Goal: Transaction & Acquisition: Purchase product/service

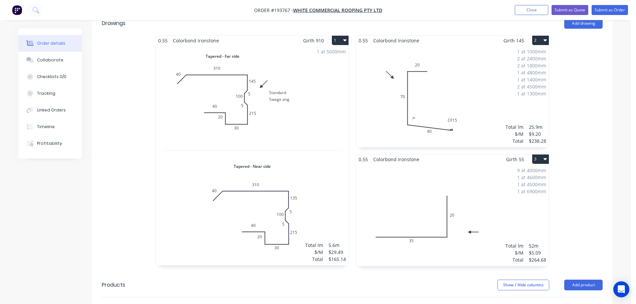
click at [458, 79] on div "1 at 1000mm 2 at 2400mm 2 at 1800mm 1 at 4800mm 1 at 1400mm 2 at 4500mm 1 at 13…" at bounding box center [452, 96] width 193 height 102
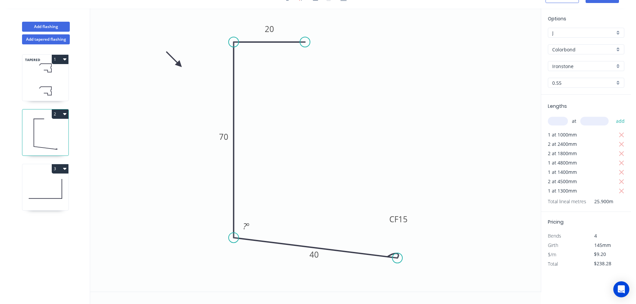
scroll to position [12, 0]
click at [249, 222] on tspan "º" at bounding box center [248, 226] width 3 height 11
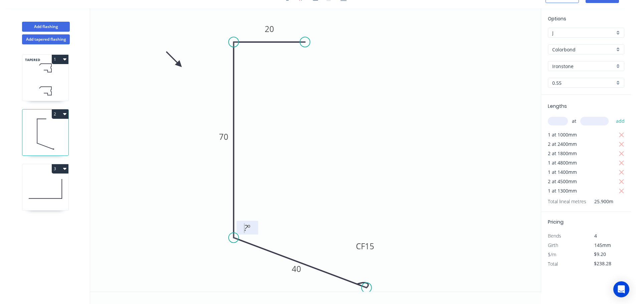
drag, startPoint x: 396, startPoint y: 259, endPoint x: 365, endPoint y: 287, distance: 42.3
click at [366, 288] on circle at bounding box center [367, 288] width 10 height 10
click at [247, 228] on tspan "?" at bounding box center [246, 227] width 4 height 11
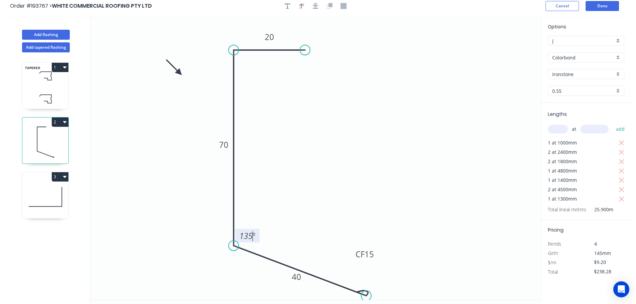
scroll to position [0, 0]
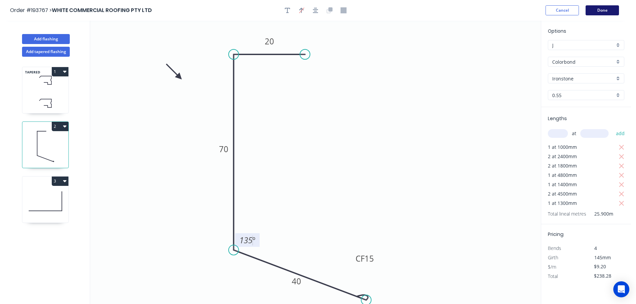
click at [603, 12] on button "Done" at bounding box center [602, 10] width 33 height 10
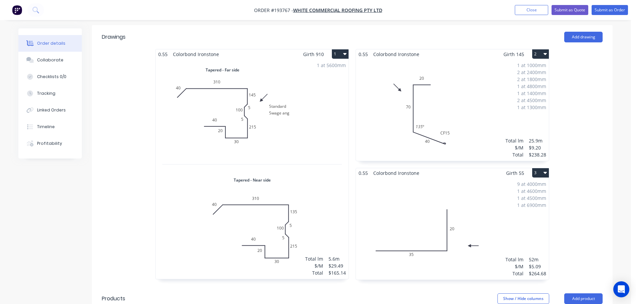
scroll to position [200, 0]
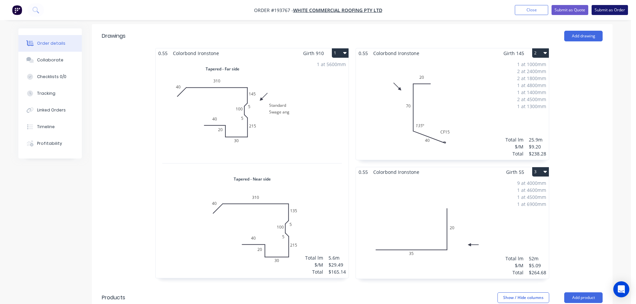
click at [612, 9] on button "Submit as Order" at bounding box center [610, 10] width 36 height 10
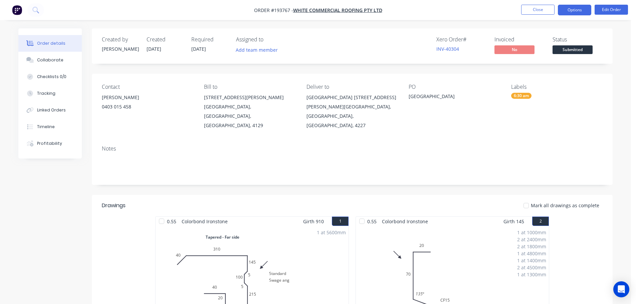
click at [576, 11] on button "Options" at bounding box center [574, 10] width 33 height 11
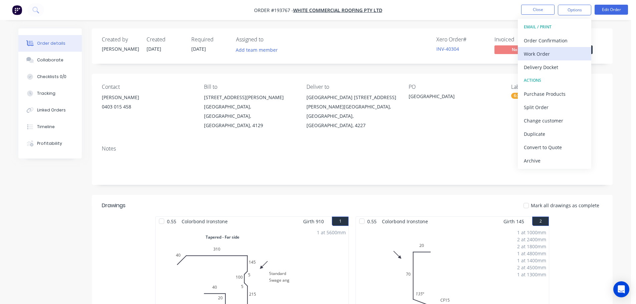
click at [535, 55] on div "Work Order" at bounding box center [554, 54] width 61 height 10
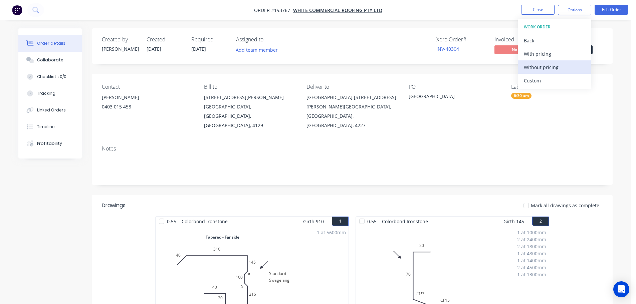
click at [534, 63] on div "Without pricing" at bounding box center [554, 67] width 61 height 10
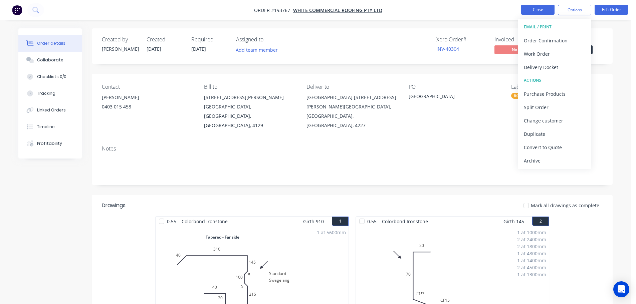
click at [541, 6] on button "Close" at bounding box center [537, 10] width 33 height 10
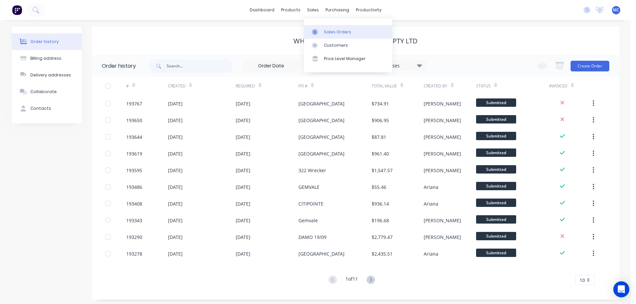
click at [336, 32] on div "Sales Orders" at bounding box center [337, 32] width 27 height 6
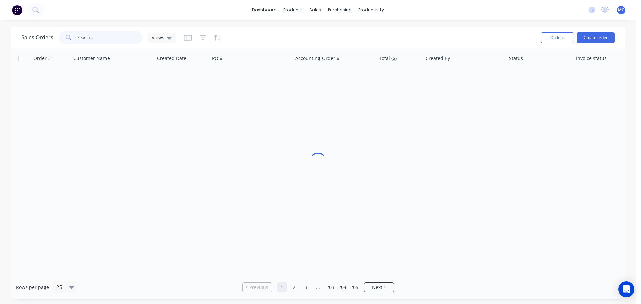
click at [88, 36] on input "text" at bounding box center [109, 37] width 65 height 13
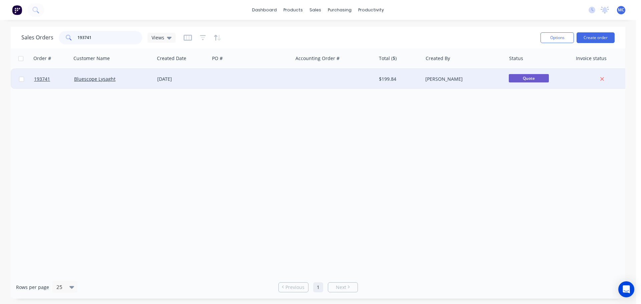
type input "193741"
click at [285, 79] on div at bounding box center [251, 79] width 83 height 20
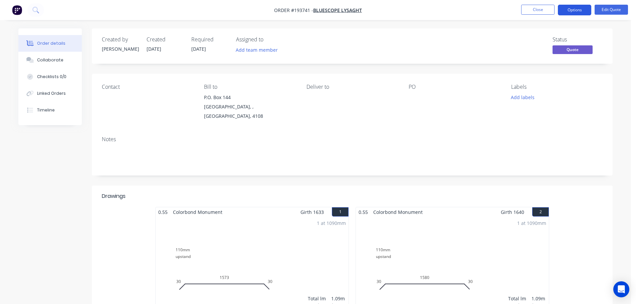
click at [575, 10] on button "Options" at bounding box center [574, 10] width 33 height 11
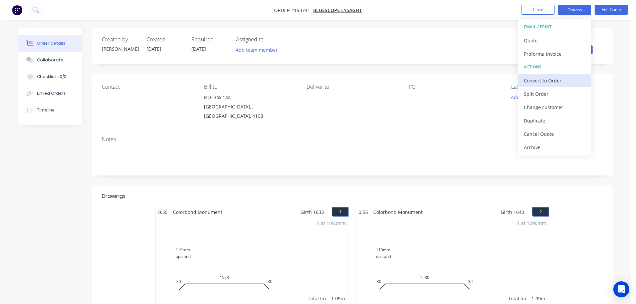
click at [538, 81] on div "Convert to Order" at bounding box center [554, 81] width 61 height 10
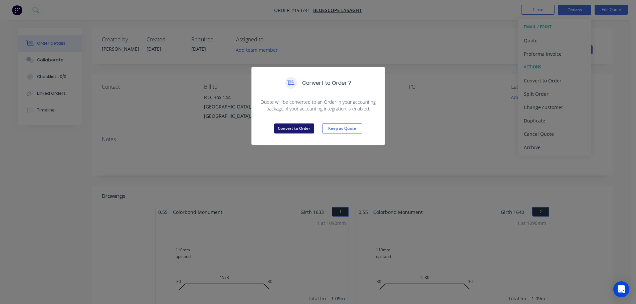
click at [283, 129] on button "Convert to Order" at bounding box center [294, 129] width 40 height 10
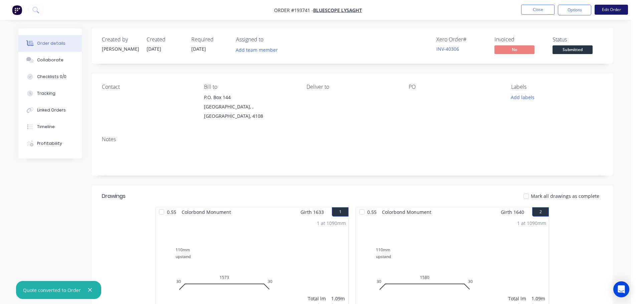
click at [618, 12] on button "Edit Order" at bounding box center [611, 10] width 33 height 10
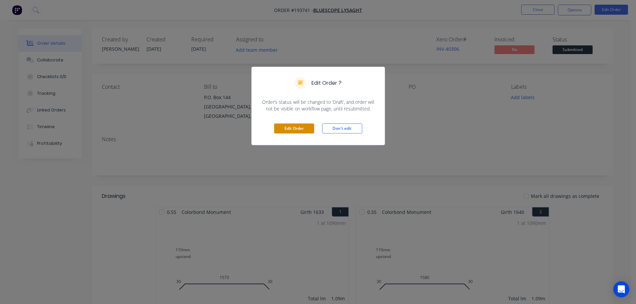
click at [291, 126] on button "Edit Order" at bounding box center [294, 129] width 40 height 10
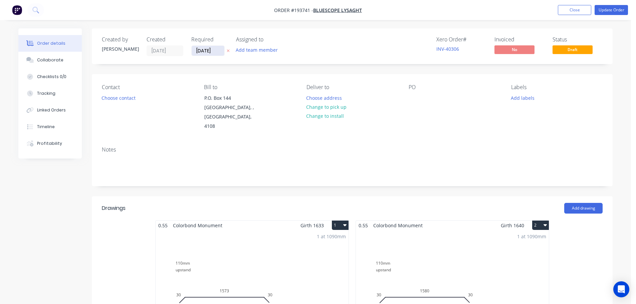
click at [209, 49] on input "[DATE]" at bounding box center [208, 51] width 33 height 10
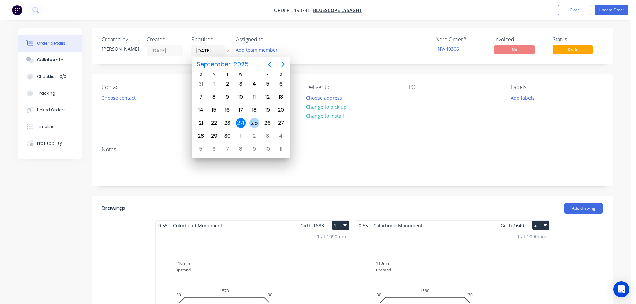
click at [256, 122] on div "25" at bounding box center [255, 123] width 10 height 10
type input "[DATE]"
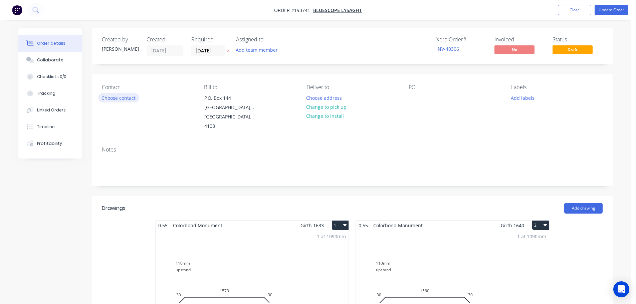
click at [117, 95] on button "Choose contact" at bounding box center [118, 97] width 41 height 9
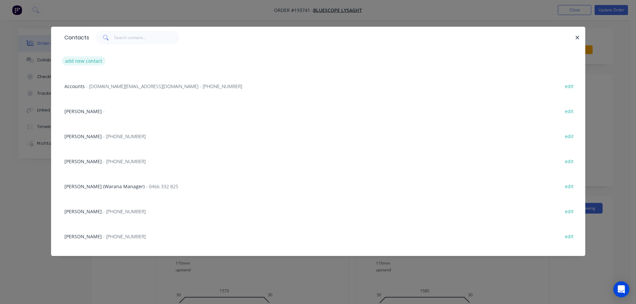
click at [82, 59] on button "add new contact" at bounding box center [84, 60] width 44 height 9
select select "AU"
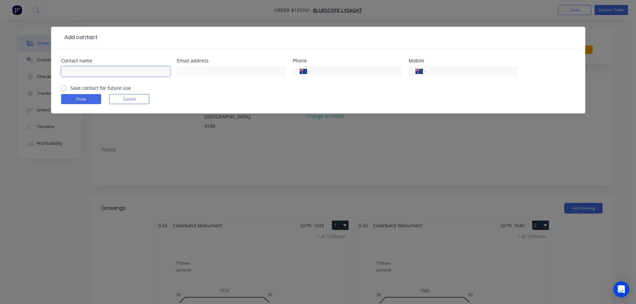
click at [75, 72] on input "text" at bounding box center [115, 71] width 109 height 10
type input "[PERSON_NAME]"
type input "0402 517 589"
click button "Done" at bounding box center [81, 99] width 40 height 10
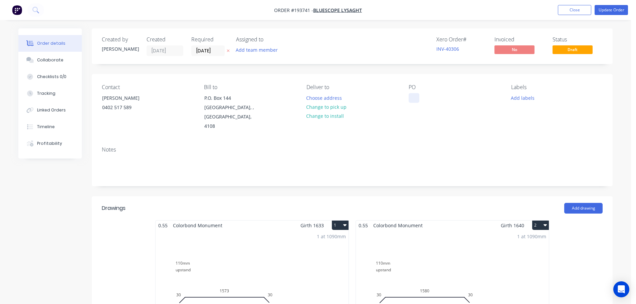
click at [413, 97] on div at bounding box center [414, 98] width 11 height 10
click at [321, 104] on button "Change to pick up" at bounding box center [326, 107] width 47 height 9
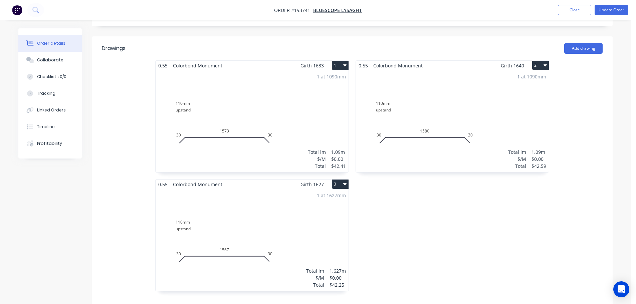
scroll to position [200, 0]
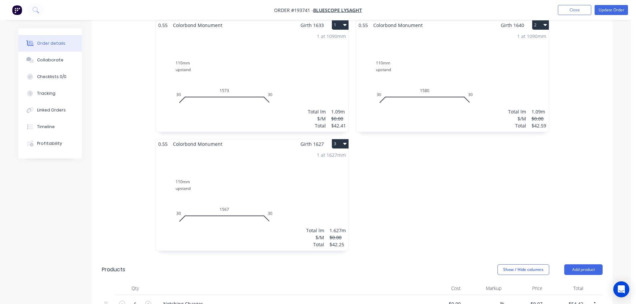
click at [280, 179] on div "1 at 1627mm Total lm $/M Total 1.627m $0.00 $42.25" at bounding box center [252, 200] width 193 height 102
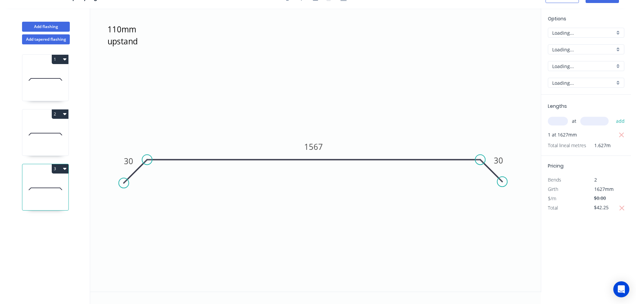
scroll to position [12, 0]
click at [50, 39] on button "Add tapered flashing" at bounding box center [46, 39] width 48 height 10
type input "$0.00"
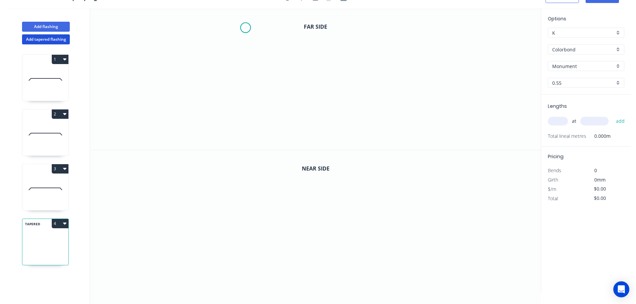
click at [246, 28] on icon "0" at bounding box center [315, 79] width 451 height 142
click at [247, 108] on icon "0" at bounding box center [315, 79] width 451 height 142
click at [398, 104] on icon "0 ?" at bounding box center [315, 79] width 451 height 142
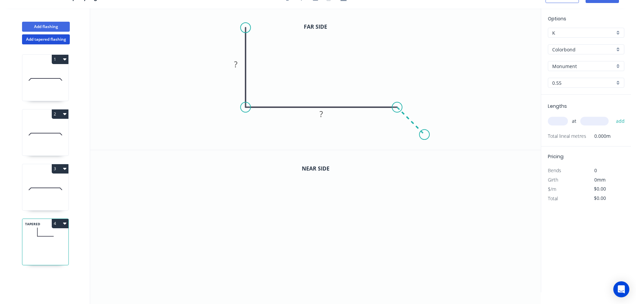
click at [425, 133] on icon "0 ? ?" at bounding box center [315, 79] width 451 height 142
click at [425, 133] on circle at bounding box center [425, 135] width 10 height 10
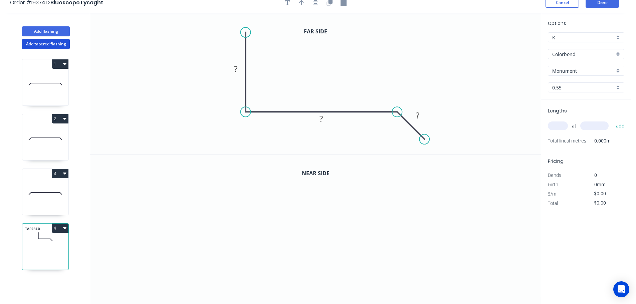
scroll to position [0, 0]
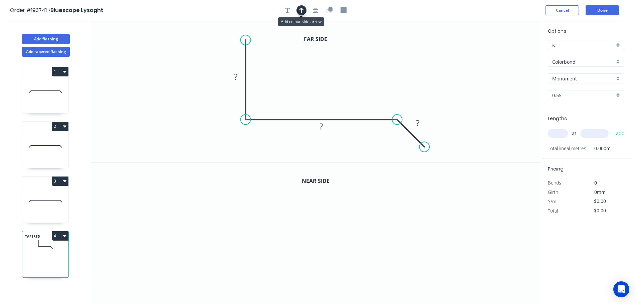
click at [302, 9] on icon "button" at bounding box center [301, 10] width 5 height 5
click at [508, 53] on icon at bounding box center [507, 46] width 6 height 21
drag, startPoint x: 508, startPoint y: 53, endPoint x: 286, endPoint y: 64, distance: 223.1
click at [379, 61] on icon at bounding box center [387, 55] width 19 height 19
click at [235, 76] on tspan "?" at bounding box center [235, 76] width 3 height 11
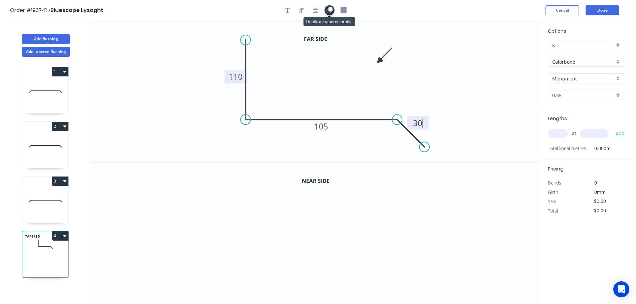
click at [329, 11] on icon "button" at bounding box center [331, 9] width 4 height 4
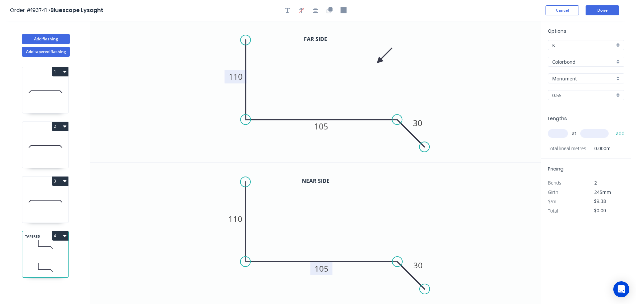
click at [324, 270] on tspan "105" at bounding box center [322, 268] width 14 height 11
click at [559, 134] on input "text" at bounding box center [558, 133] width 20 height 9
type input "$10.82"
type input "1"
type input "2300"
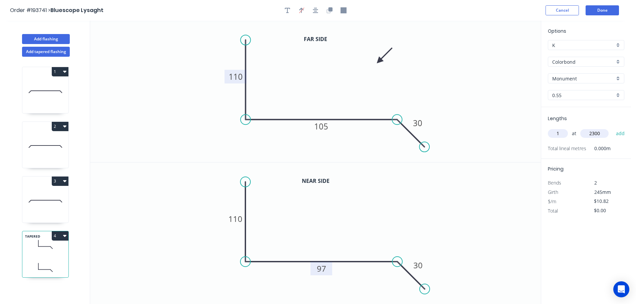
click at [613, 128] on button "add" at bounding box center [621, 133] width 16 height 11
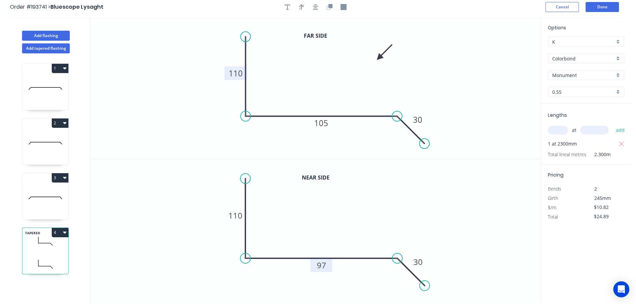
scroll to position [12, 0]
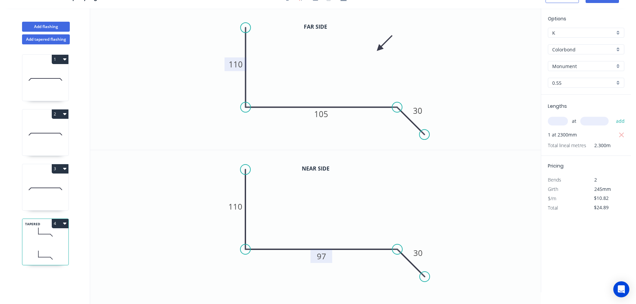
click at [57, 224] on button "4" at bounding box center [60, 223] width 17 height 9
click at [24, 240] on div "Duplicate" at bounding box center [36, 241] width 51 height 10
type input "$0.00"
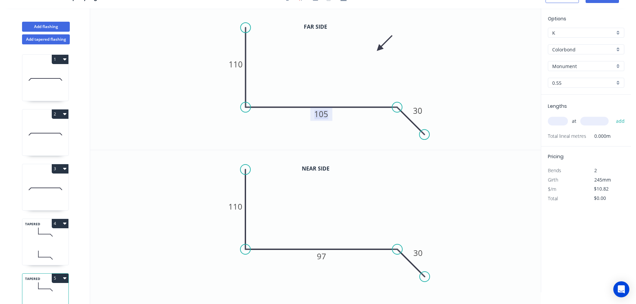
click at [323, 114] on tspan "105" at bounding box center [321, 114] width 14 height 11
click at [322, 256] on tspan "97" at bounding box center [321, 256] width 9 height 11
type input "$12.66"
click at [559, 123] on input "text" at bounding box center [558, 121] width 20 height 9
type input "1"
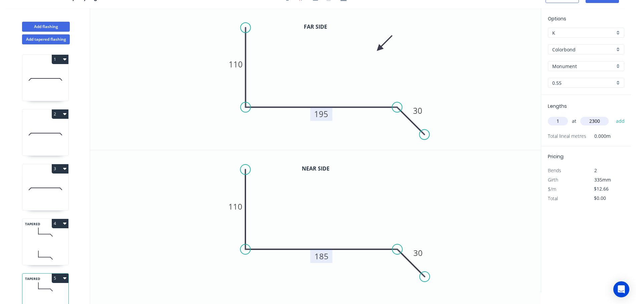
type input "2300"
click at [613, 116] on button "add" at bounding box center [621, 121] width 16 height 11
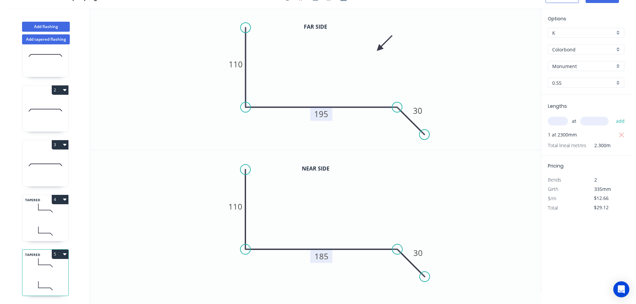
click at [57, 250] on button "5" at bounding box center [60, 254] width 17 height 9
click at [23, 268] on div "Duplicate" at bounding box center [36, 271] width 51 height 10
type input "$0.00"
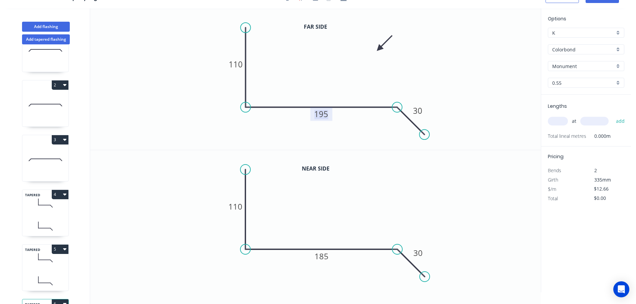
click at [323, 114] on tspan "195" at bounding box center [321, 114] width 14 height 11
click at [324, 256] on tspan "185" at bounding box center [322, 256] width 14 height 11
click at [561, 122] on input "text" at bounding box center [558, 121] width 20 height 9
type input "$10.82"
type input "1"
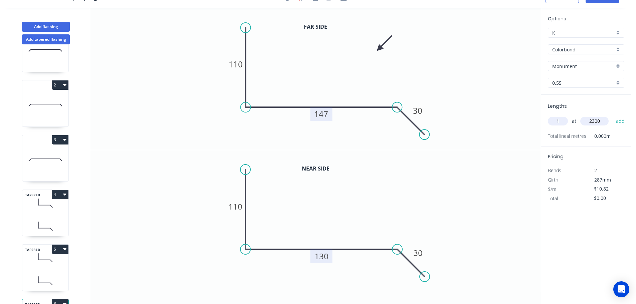
type input "2300"
click at [613, 116] on button "add" at bounding box center [621, 121] width 16 height 11
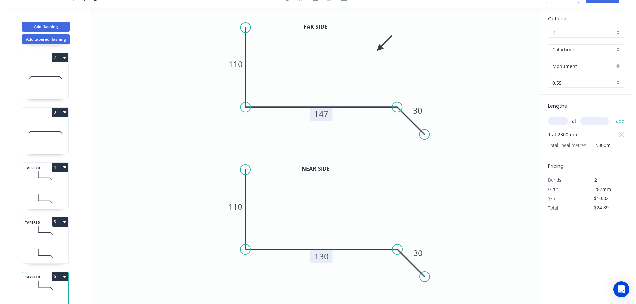
scroll to position [84, 0]
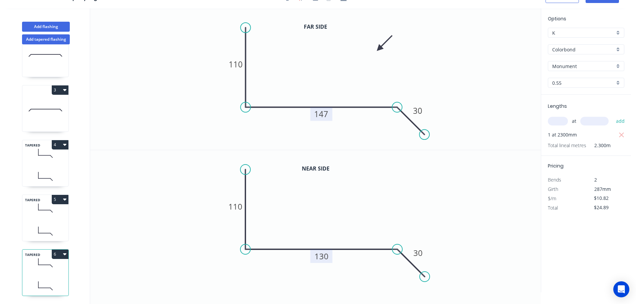
click at [59, 250] on button "6" at bounding box center [60, 254] width 17 height 9
click at [26, 266] on div "Duplicate" at bounding box center [36, 271] width 51 height 10
type input "$0.00"
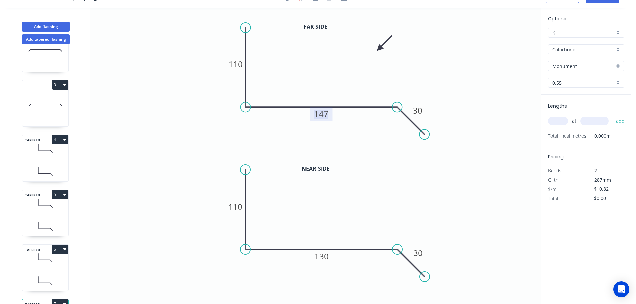
click at [322, 116] on tspan "147" at bounding box center [321, 114] width 14 height 11
click at [323, 256] on tspan "130" at bounding box center [322, 256] width 14 height 11
click at [559, 119] on input "text" at bounding box center [558, 121] width 20 height 9
type input "1"
type input "2300"
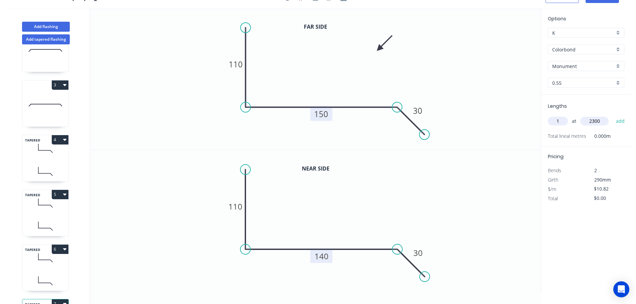
click at [613, 116] on button "add" at bounding box center [621, 121] width 16 height 11
type input "$24.89"
click at [43, 24] on button "Add flashing" at bounding box center [46, 27] width 48 height 10
type input "$0.00"
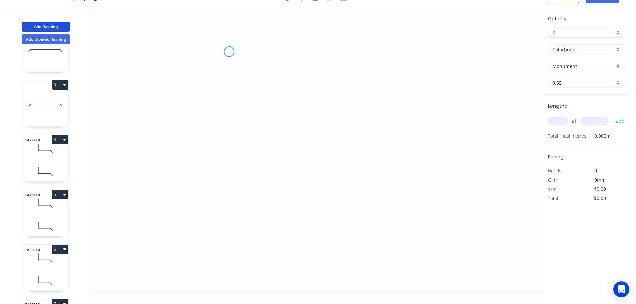
click at [229, 52] on icon "0" at bounding box center [315, 150] width 451 height 284
click at [236, 187] on icon "0" at bounding box center [315, 150] width 451 height 284
click at [446, 185] on icon "0 ?" at bounding box center [315, 150] width 451 height 284
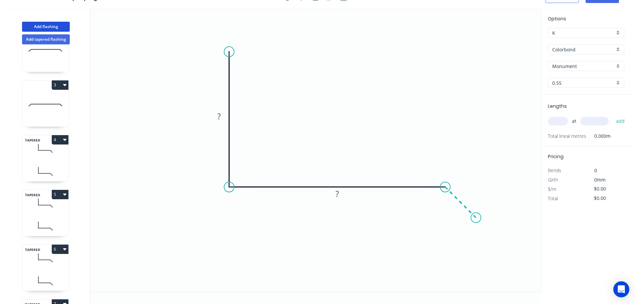
click at [476, 218] on icon "0 ? ?" at bounding box center [315, 150] width 451 height 284
click at [476, 218] on circle at bounding box center [476, 218] width 10 height 10
click at [219, 116] on tspan "?" at bounding box center [218, 116] width 3 height 11
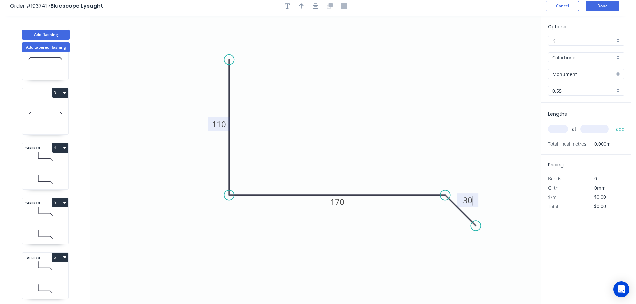
scroll to position [0, 0]
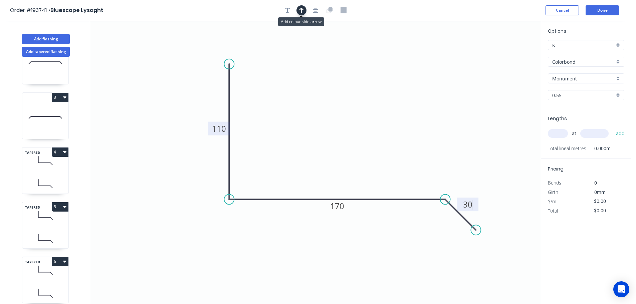
click at [303, 9] on icon "button" at bounding box center [301, 10] width 5 height 6
type input "$11.22"
click at [508, 52] on icon at bounding box center [507, 43] width 6 height 21
drag, startPoint x: 508, startPoint y: 52, endPoint x: 354, endPoint y: 117, distance: 166.6
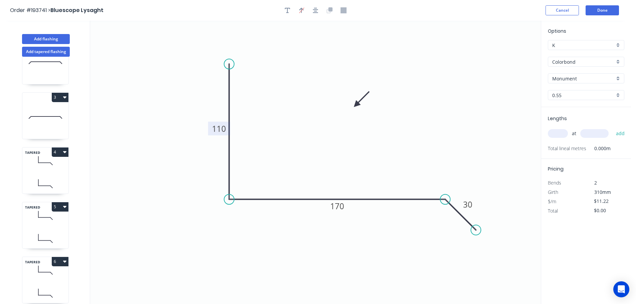
click at [352, 109] on icon at bounding box center [361, 99] width 19 height 19
click at [557, 131] on input "text" at bounding box center [558, 133] width 20 height 9
type input "1"
type input "2300"
click at [613, 128] on button "add" at bounding box center [621, 133] width 16 height 11
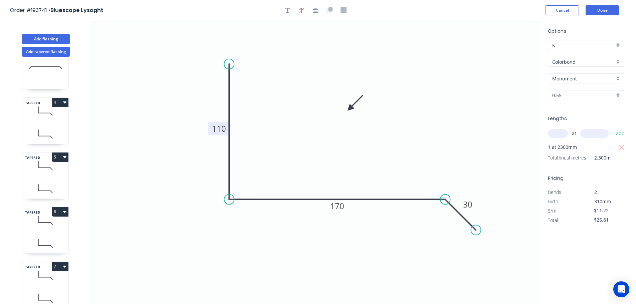
scroll to position [193, 0]
click at [57, 262] on button "8" at bounding box center [60, 266] width 17 height 9
click at [30, 279] on div "Duplicate" at bounding box center [36, 284] width 51 height 10
type input "$0.00"
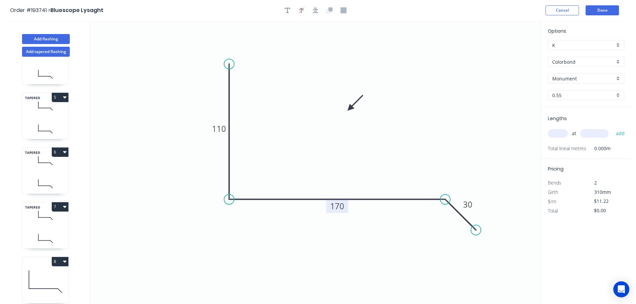
click at [339, 206] on tspan "170" at bounding box center [337, 206] width 14 height 11
click at [560, 131] on input "text" at bounding box center [558, 133] width 20 height 9
type input "$9.38"
type input "1"
type input "2300"
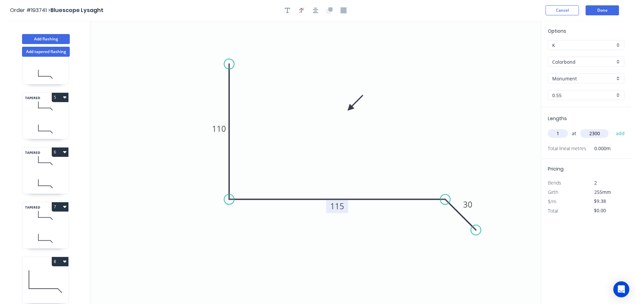
click at [613, 128] on button "add" at bounding box center [621, 133] width 16 height 11
type input "$21.57"
click at [50, 37] on button "Add flashing" at bounding box center [46, 39] width 48 height 10
type input "$0.00"
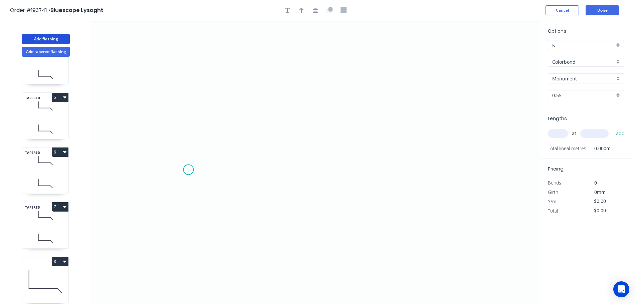
click at [188, 170] on icon "0" at bounding box center [315, 163] width 451 height 284
click at [224, 131] on icon "0" at bounding box center [315, 163] width 451 height 284
click at [462, 131] on icon "0 ?" at bounding box center [315, 163] width 451 height 284
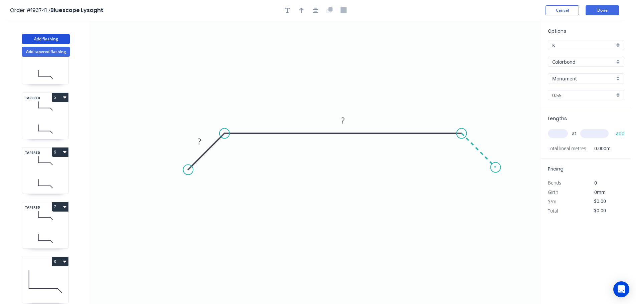
click at [496, 167] on icon "0 ? ?" at bounding box center [315, 163] width 451 height 284
click at [485, 139] on tspan "?" at bounding box center [485, 140] width 3 height 11
click at [300, 9] on icon "button" at bounding box center [301, 10] width 5 height 5
click at [508, 52] on icon at bounding box center [507, 46] width 6 height 21
drag, startPoint x: 507, startPoint y: 54, endPoint x: 395, endPoint y: 80, distance: 115.2
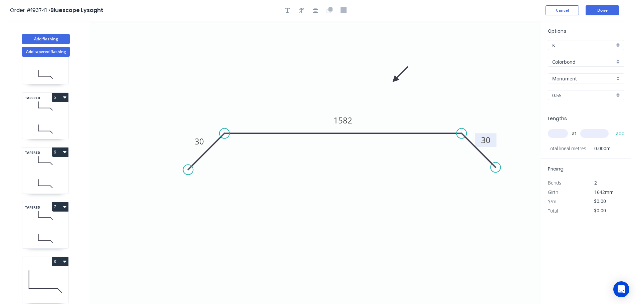
click at [395, 80] on icon at bounding box center [400, 74] width 19 height 19
click at [555, 135] on input "text" at bounding box center [558, 133] width 20 height 9
type input "1"
type input "1000"
click at [613, 128] on button "add" at bounding box center [621, 133] width 16 height 11
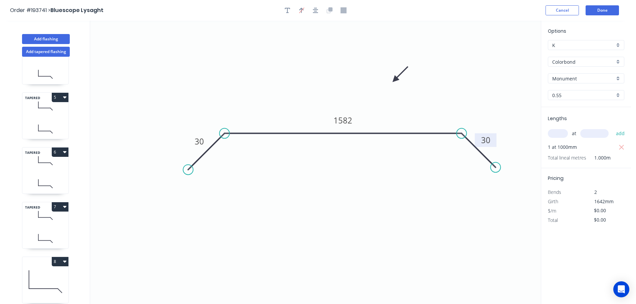
click at [452, 221] on icon "0 30 1582 30" at bounding box center [315, 163] width 451 height 284
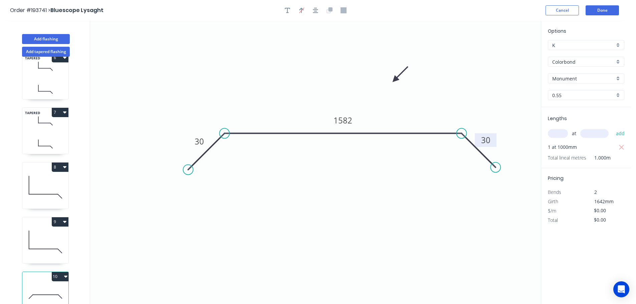
scroll to position [303, 0]
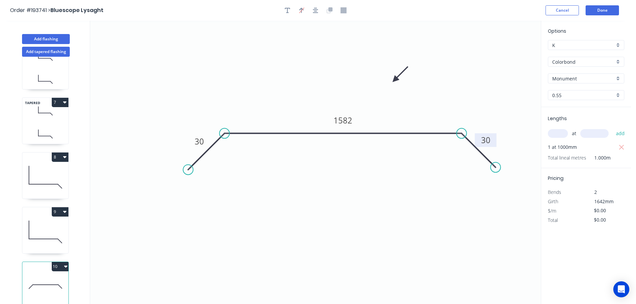
click at [58, 263] on button "10" at bounding box center [60, 266] width 17 height 9
click at [23, 279] on div "Duplicate" at bounding box center [36, 284] width 51 height 10
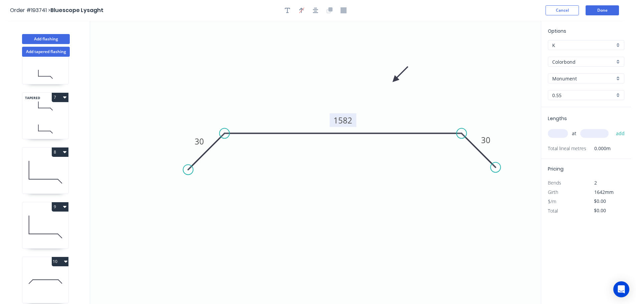
click at [345, 120] on tspan "1582" at bounding box center [343, 120] width 19 height 11
click at [556, 132] on input "text" at bounding box center [558, 133] width 20 height 9
type input "1"
type input "1000"
click at [613, 128] on button "add" at bounding box center [621, 133] width 16 height 11
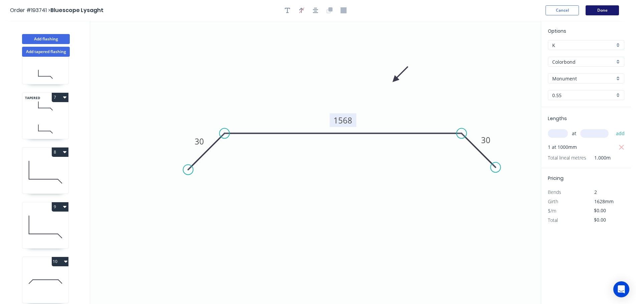
click at [603, 11] on button "Done" at bounding box center [602, 10] width 33 height 10
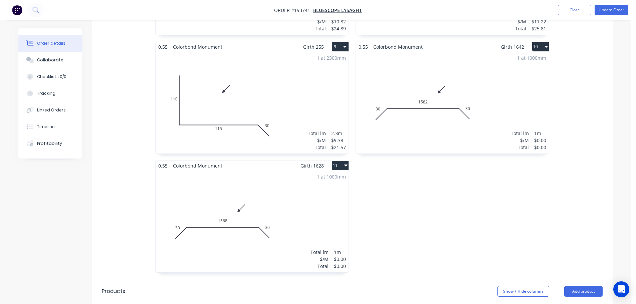
scroll to position [902, 0]
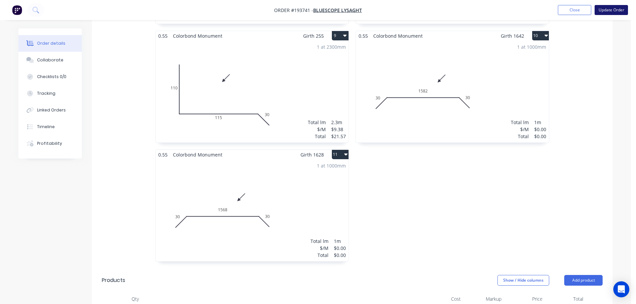
click at [611, 8] on button "Update Order" at bounding box center [611, 10] width 33 height 10
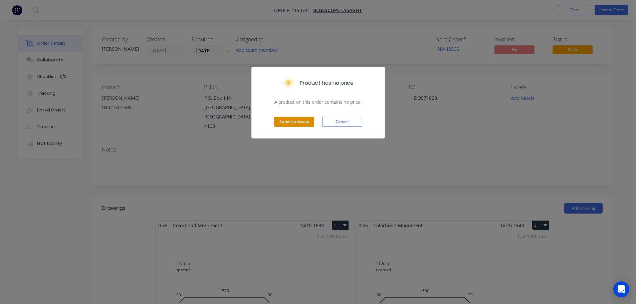
click at [291, 122] on button "Submit anyway" at bounding box center [294, 122] width 40 height 10
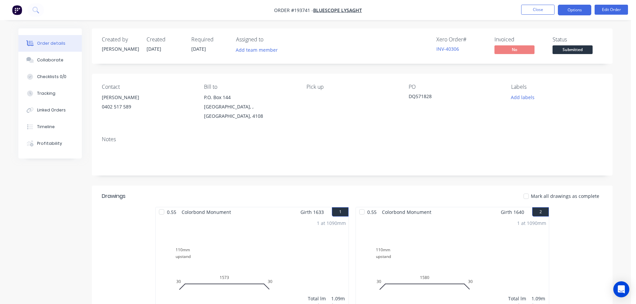
click at [577, 8] on button "Options" at bounding box center [574, 10] width 33 height 11
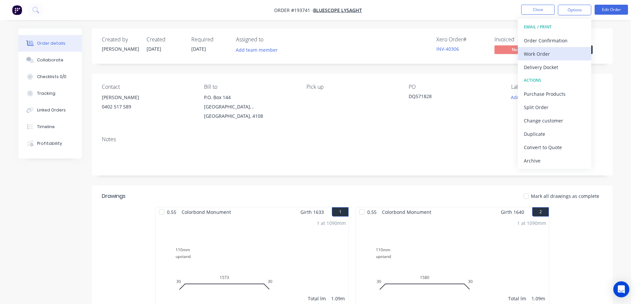
click at [539, 53] on div "Work Order" at bounding box center [554, 54] width 61 height 10
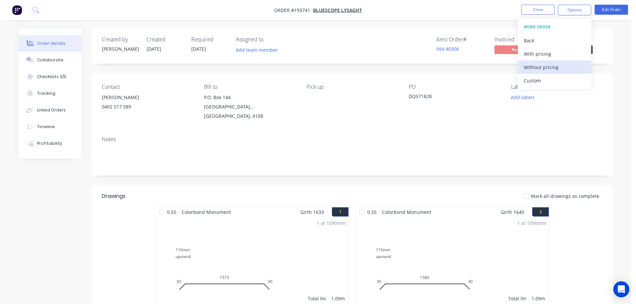
click at [540, 66] on div "Without pricing" at bounding box center [554, 67] width 61 height 10
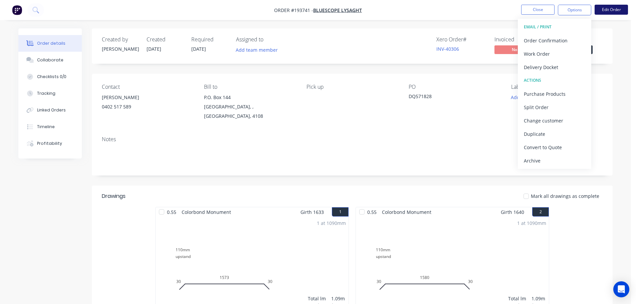
click at [611, 10] on button "Edit Order" at bounding box center [611, 10] width 33 height 10
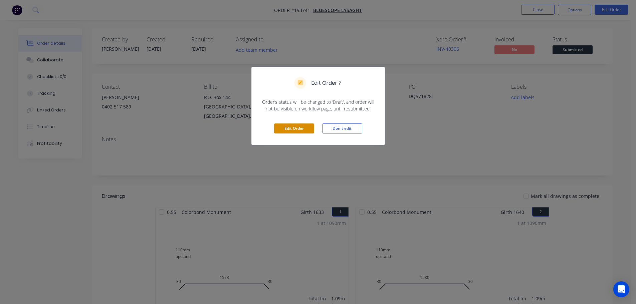
click at [289, 128] on button "Edit Order" at bounding box center [294, 129] width 40 height 10
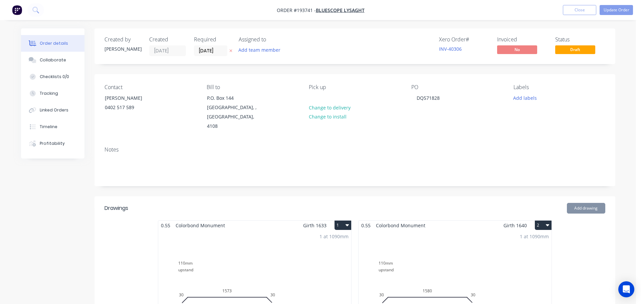
type input "$9.07"
type input "$54.42"
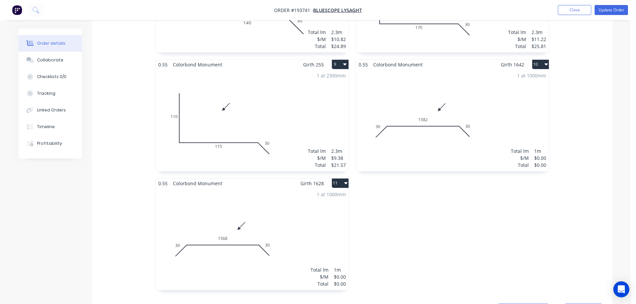
scroll to position [969, 0]
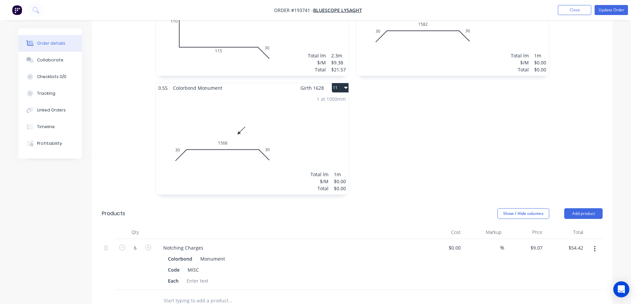
click at [225, 137] on div "1 at 1000mm Total lm $/M Total 1m $0.00 $0.00" at bounding box center [252, 144] width 193 height 102
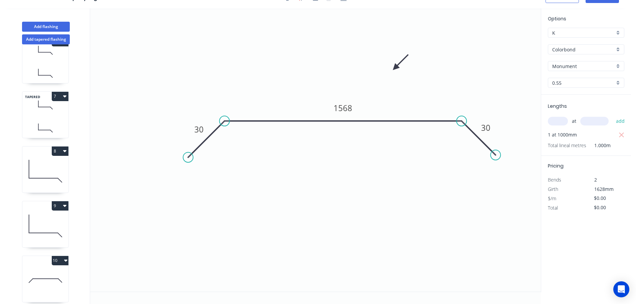
scroll to position [358, 0]
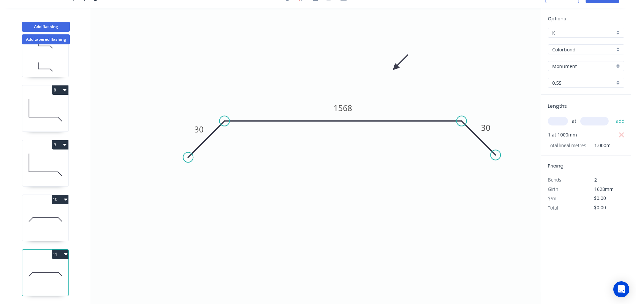
click at [58, 251] on button "11" at bounding box center [60, 254] width 17 height 9
click at [30, 266] on div "Duplicate" at bounding box center [36, 271] width 51 height 10
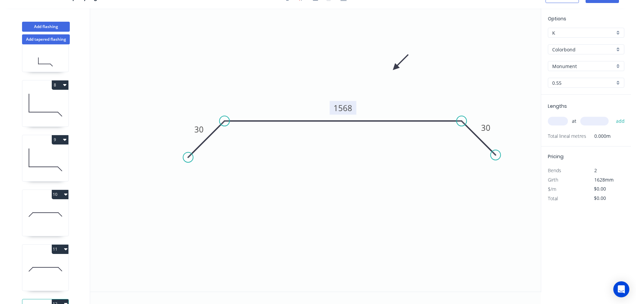
click at [346, 109] on tspan "1568" at bounding box center [343, 108] width 19 height 11
click at [555, 121] on input "text" at bounding box center [558, 121] width 20 height 9
type input "1"
type input "1000"
click at [613, 116] on button "add" at bounding box center [621, 121] width 16 height 11
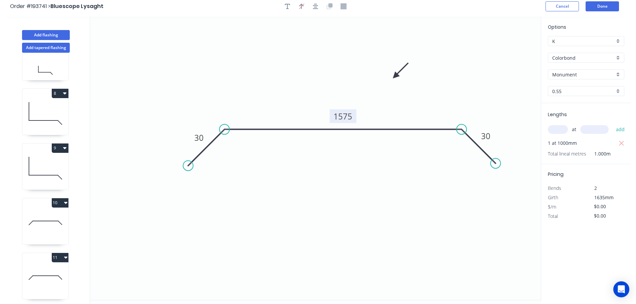
scroll to position [0, 0]
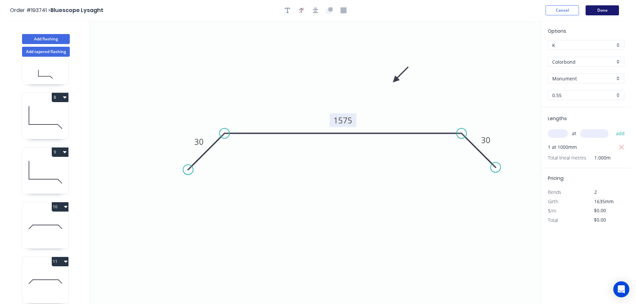
click at [603, 8] on button "Done" at bounding box center [602, 10] width 33 height 10
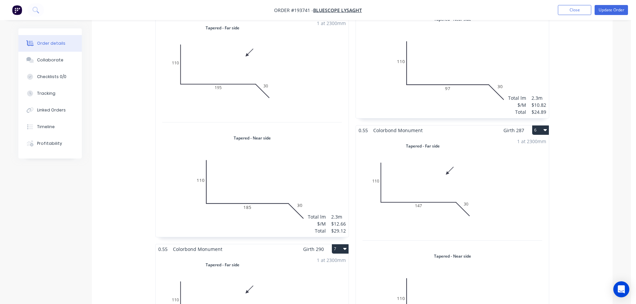
scroll to position [568, 0]
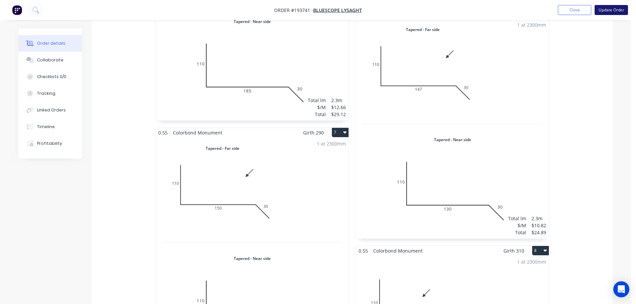
click at [613, 9] on button "Update Order" at bounding box center [611, 10] width 33 height 10
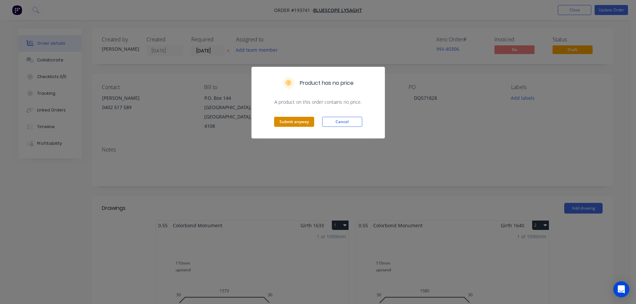
click at [295, 120] on button "Submit anyway" at bounding box center [294, 122] width 40 height 10
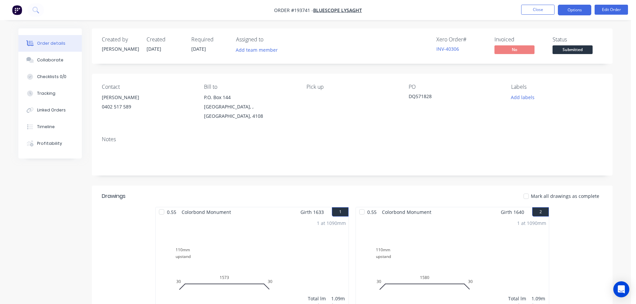
click at [575, 9] on button "Options" at bounding box center [574, 10] width 33 height 11
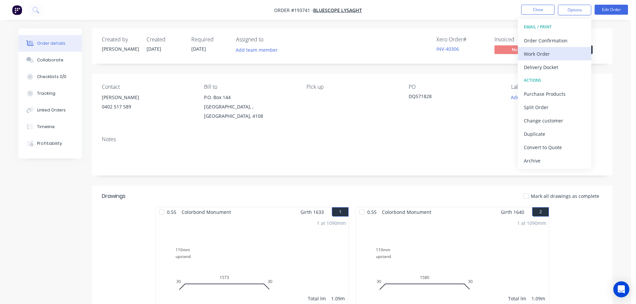
click at [535, 50] on div "Work Order" at bounding box center [554, 54] width 61 height 10
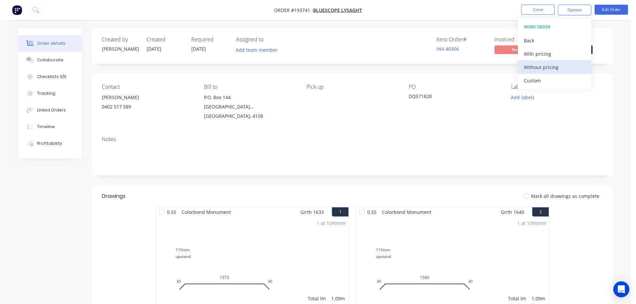
click at [533, 66] on div "Without pricing" at bounding box center [554, 67] width 61 height 10
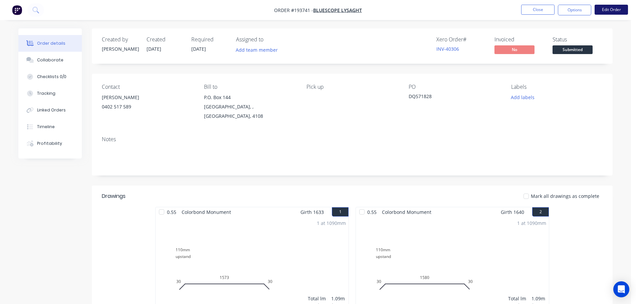
click at [613, 9] on button "Edit Order" at bounding box center [611, 10] width 33 height 10
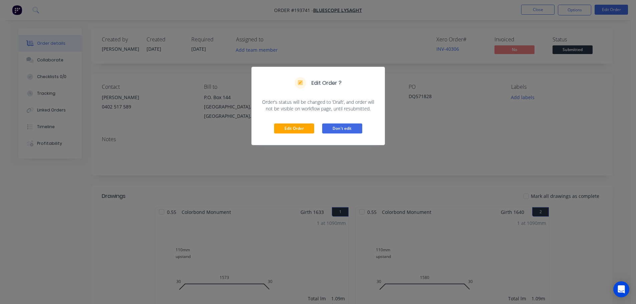
click at [345, 129] on button "Don't edit" at bounding box center [342, 129] width 40 height 10
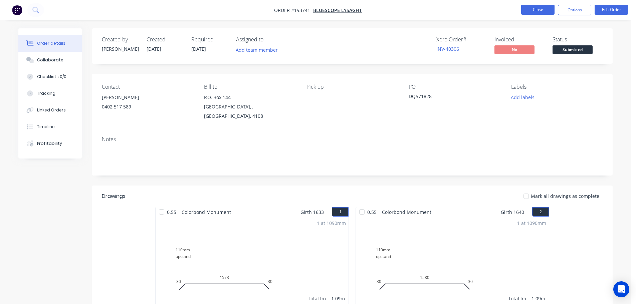
click at [531, 9] on button "Close" at bounding box center [537, 10] width 33 height 10
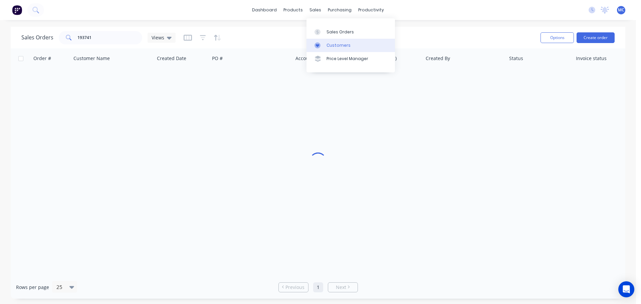
click at [335, 45] on div "Customers" at bounding box center [339, 45] width 24 height 6
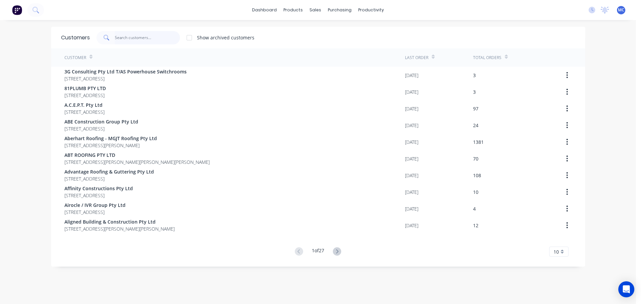
click at [126, 39] on input "text" at bounding box center [147, 37] width 65 height 13
click at [122, 38] on input "text" at bounding box center [147, 37] width 65 height 13
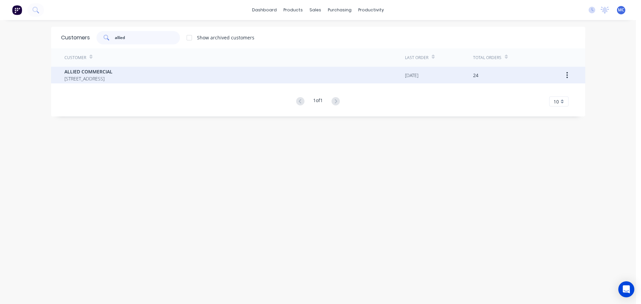
type input "allied"
click at [83, 71] on span "ALLIED COMMERCIAL" at bounding box center [88, 71] width 48 height 7
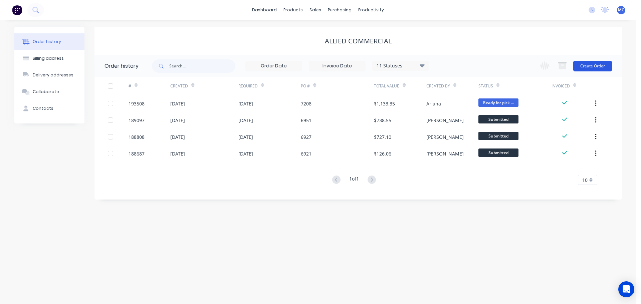
click at [594, 67] on button "Create Order" at bounding box center [593, 66] width 39 height 11
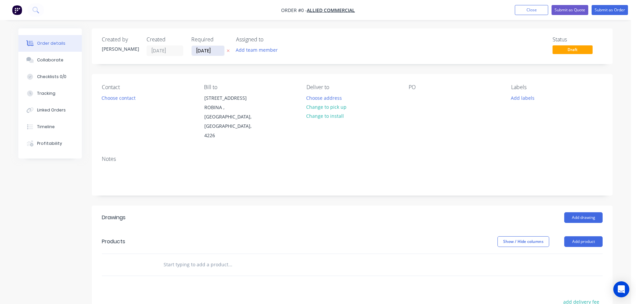
click at [209, 49] on input "[DATE]" at bounding box center [208, 51] width 33 height 10
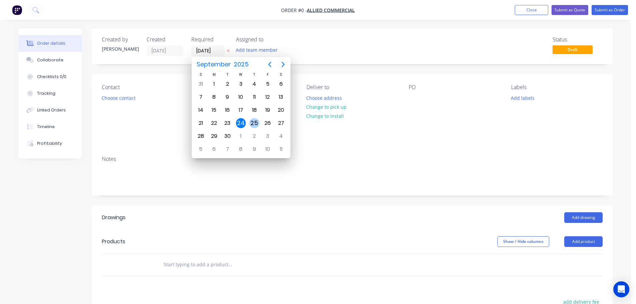
click at [254, 121] on div "25" at bounding box center [255, 123] width 10 height 10
type input "[DATE]"
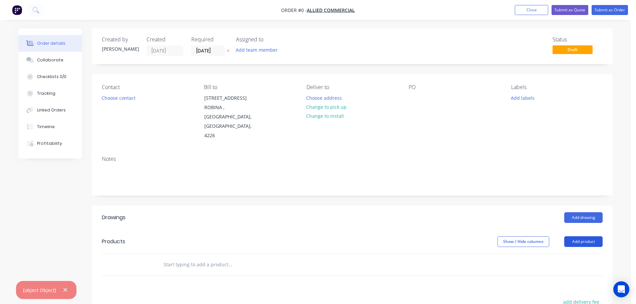
click at [589, 242] on button "Add product" at bounding box center [584, 242] width 38 height 11
click at [559, 259] on div "Product catalogue" at bounding box center [570, 259] width 51 height 10
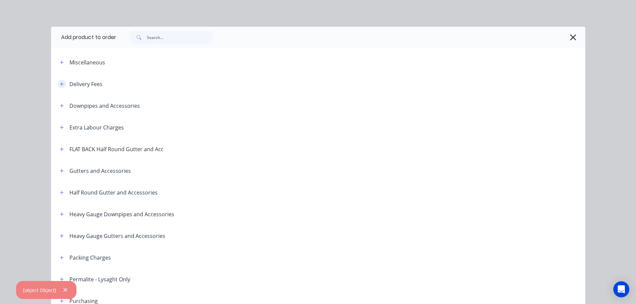
click at [60, 83] on icon "button" at bounding box center [62, 84] width 4 height 5
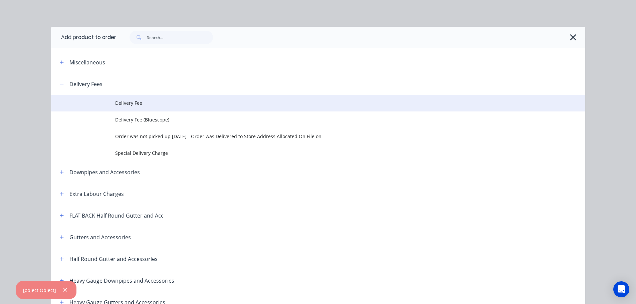
click at [121, 102] on span "Delivery Fee" at bounding box center [303, 103] width 376 height 7
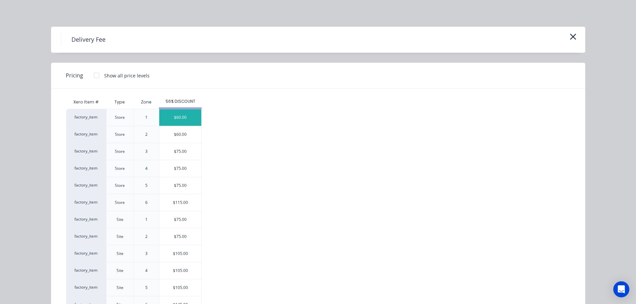
click at [175, 113] on div "$60.00" at bounding box center [180, 117] width 42 height 17
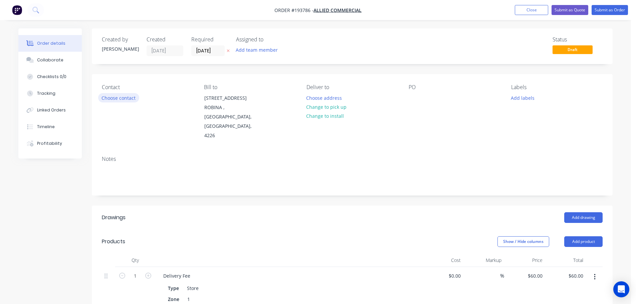
click at [122, 97] on button "Choose contact" at bounding box center [118, 97] width 41 height 9
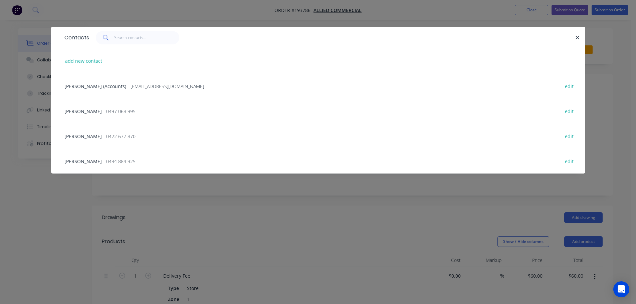
click at [103, 137] on span "- 0422 677 870" at bounding box center [119, 136] width 32 height 6
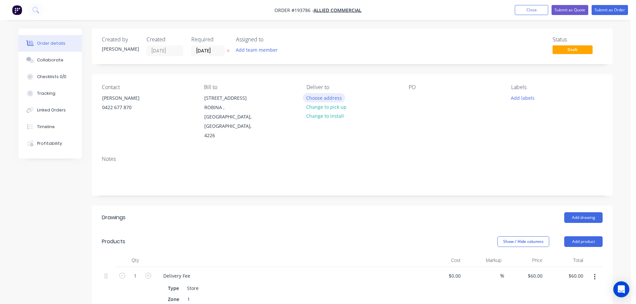
click at [325, 98] on button "Choose address" at bounding box center [324, 97] width 43 height 9
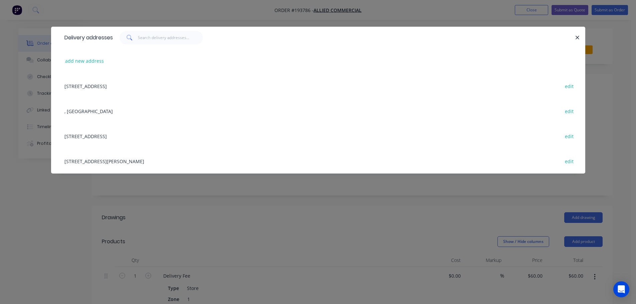
click at [132, 161] on div "[STREET_ADDRESS][PERSON_NAME] edit" at bounding box center [318, 161] width 514 height 25
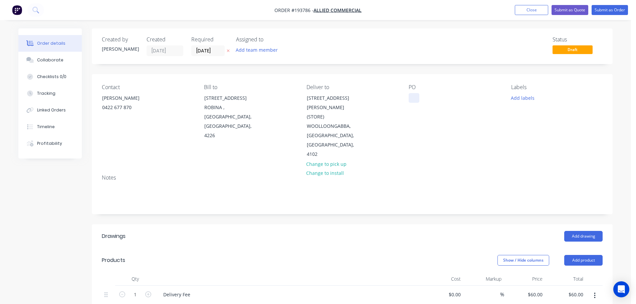
click at [415, 97] on div at bounding box center [414, 98] width 11 height 10
click at [433, 102] on div "21 Inghams" at bounding box center [427, 98] width 37 height 10
click at [441, 96] on div "21 Inghams" at bounding box center [427, 98] width 37 height 10
click at [577, 231] on button "Add drawing" at bounding box center [584, 236] width 38 height 11
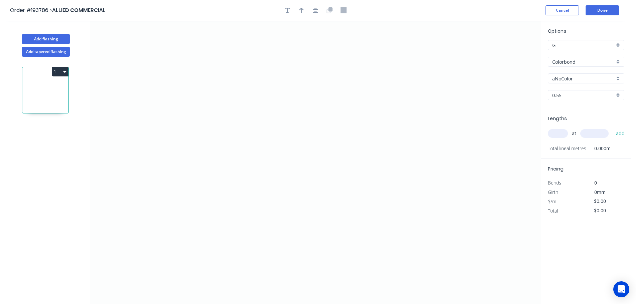
click at [566, 77] on input "aNoColor" at bounding box center [584, 78] width 62 height 7
click at [567, 118] on div "Monument" at bounding box center [587, 122] width 76 height 12
type input "Monument"
click at [559, 131] on input "text" at bounding box center [558, 133] width 20 height 9
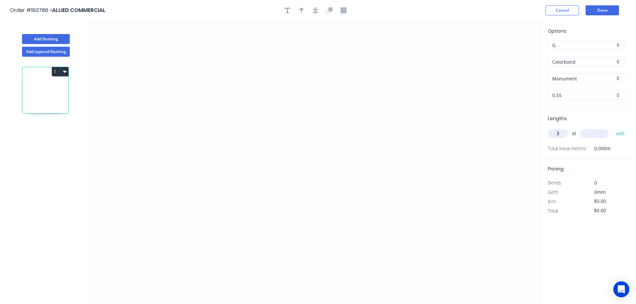
type input "3"
type input "3300"
click at [613, 128] on button "add" at bounding box center [621, 133] width 16 height 11
drag, startPoint x: 435, startPoint y: 111, endPoint x: 425, endPoint y: 86, distance: 27.1
click at [435, 111] on icon "0" at bounding box center [315, 163] width 451 height 284
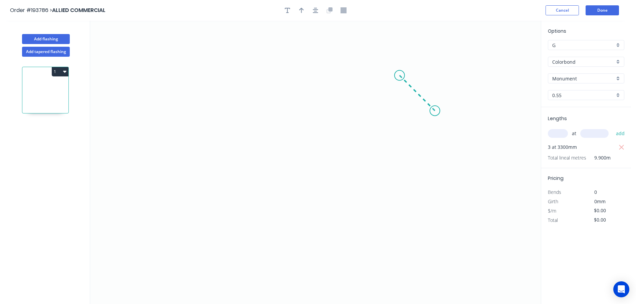
click at [400, 72] on icon "0" at bounding box center [315, 163] width 451 height 284
click at [174, 75] on icon "0 ?" at bounding box center [315, 163] width 451 height 284
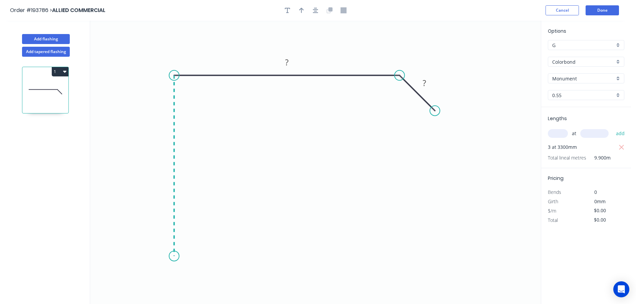
click at [161, 257] on icon "0 ? ?" at bounding box center [315, 163] width 451 height 284
click at [276, 256] on icon at bounding box center [225, 256] width 102 height 0
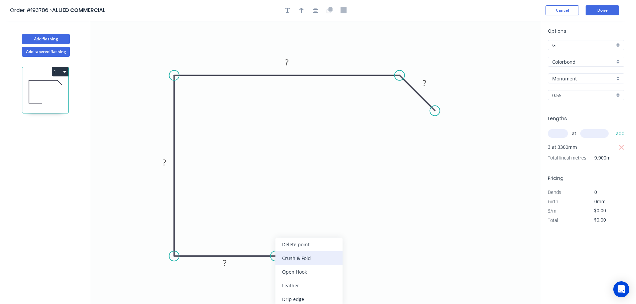
click at [295, 259] on div "Crush & Fold" at bounding box center [309, 259] width 67 height 14
drag, startPoint x: 277, startPoint y: 269, endPoint x: 292, endPoint y: 225, distance: 45.4
click at [292, 225] on rect at bounding box center [281, 224] width 27 height 14
click at [288, 223] on tspan "10" at bounding box center [285, 224] width 9 height 11
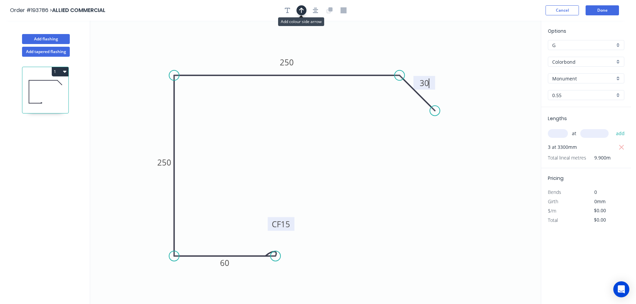
click at [300, 9] on icon "button" at bounding box center [301, 10] width 5 height 6
type input "$22.83"
type input "$226.02"
click at [507, 53] on icon at bounding box center [507, 46] width 6 height 21
drag, startPoint x: 507, startPoint y: 53, endPoint x: 427, endPoint y: 117, distance: 102.9
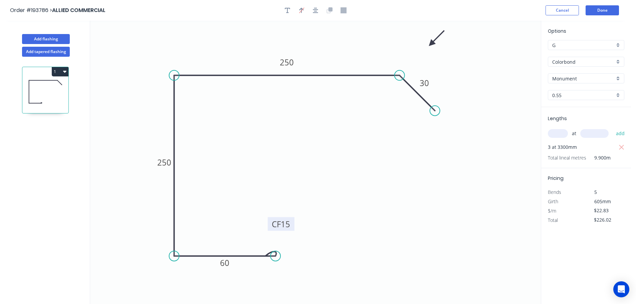
click at [431, 44] on icon at bounding box center [436, 38] width 19 height 19
click at [610, 8] on button "Done" at bounding box center [602, 10] width 33 height 10
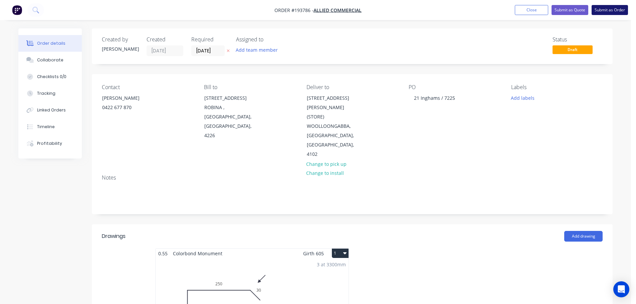
click at [606, 9] on button "Submit as Order" at bounding box center [610, 10] width 36 height 10
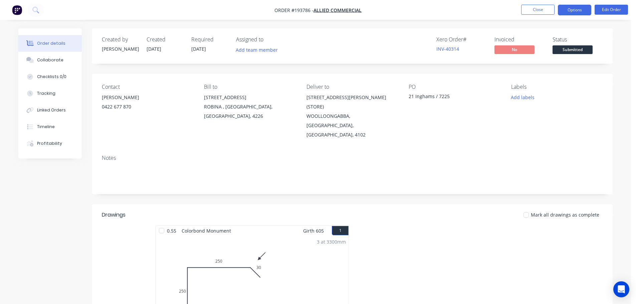
drag, startPoint x: 580, startPoint y: 6, endPoint x: 577, endPoint y: 9, distance: 4.0
click at [580, 6] on button "Options" at bounding box center [574, 10] width 33 height 11
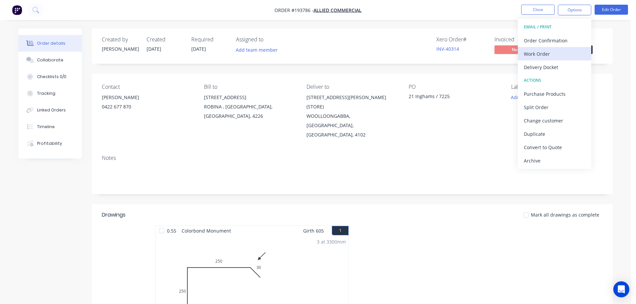
click at [533, 53] on div "Work Order" at bounding box center [554, 54] width 61 height 10
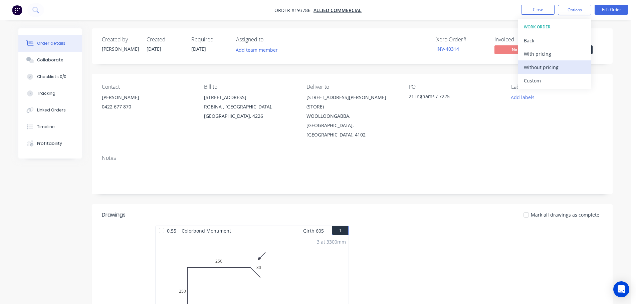
click at [533, 65] on div "Without pricing" at bounding box center [554, 67] width 61 height 10
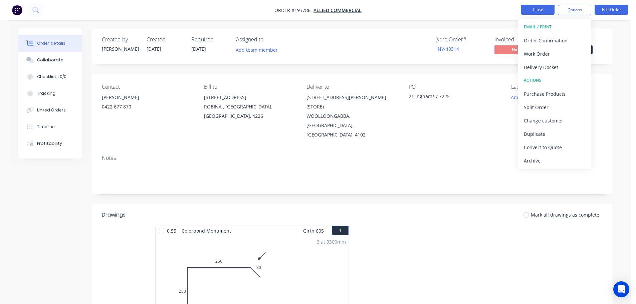
click at [539, 8] on button "Close" at bounding box center [537, 10] width 33 height 10
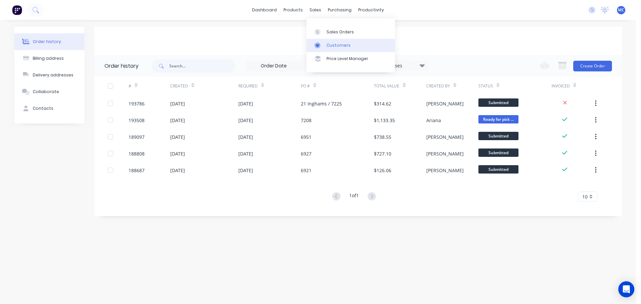
click at [335, 43] on div "Customers" at bounding box center [339, 45] width 24 height 6
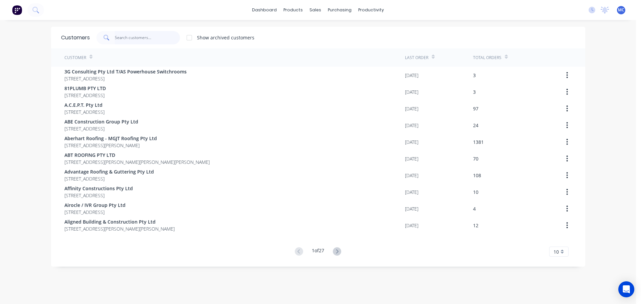
click at [118, 37] on input "text" at bounding box center [147, 37] width 65 height 13
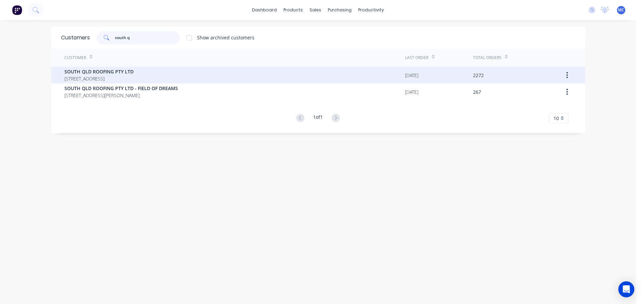
type input "south q"
click at [112, 72] on span "SOUTH QLD ROOFING PTY LTD" at bounding box center [98, 71] width 69 height 7
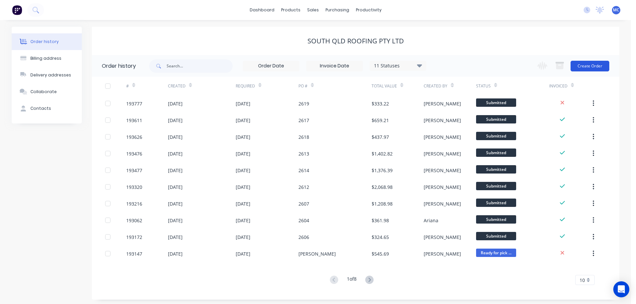
click at [584, 64] on button "Create Order" at bounding box center [590, 66] width 39 height 11
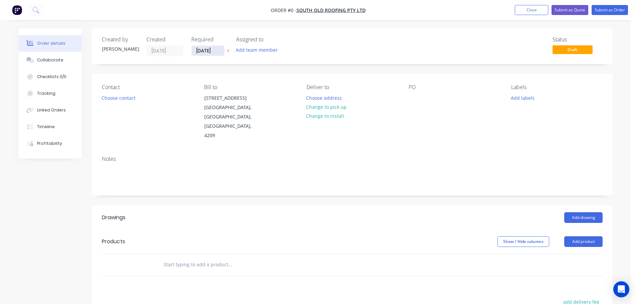
click at [208, 51] on input "[DATE]" at bounding box center [208, 51] width 33 height 10
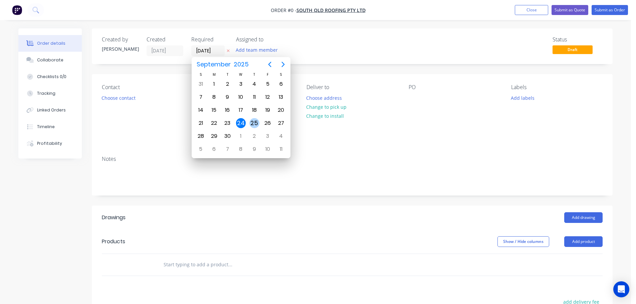
click at [255, 120] on div "25" at bounding box center [255, 123] width 10 height 10
type input "[DATE]"
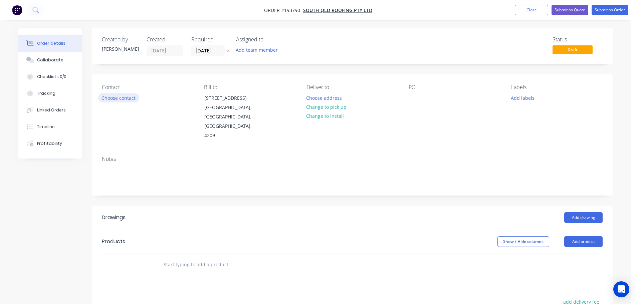
click at [119, 99] on button "Choose contact" at bounding box center [118, 97] width 41 height 9
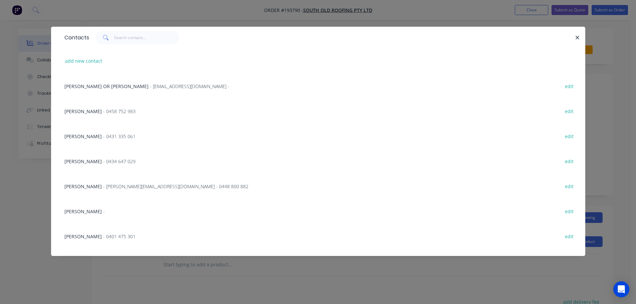
click at [106, 136] on span "- 0431 335 061" at bounding box center [119, 136] width 32 height 6
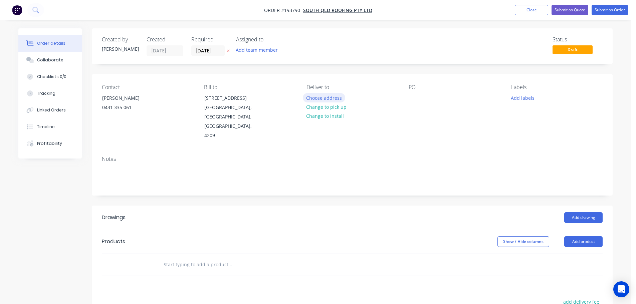
click at [328, 98] on button "Choose address" at bounding box center [324, 97] width 43 height 9
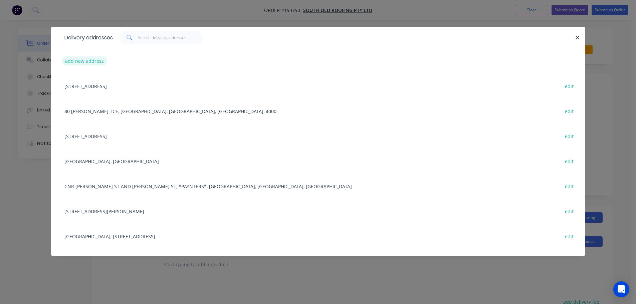
click at [79, 58] on button "add new address" at bounding box center [85, 60] width 46 height 9
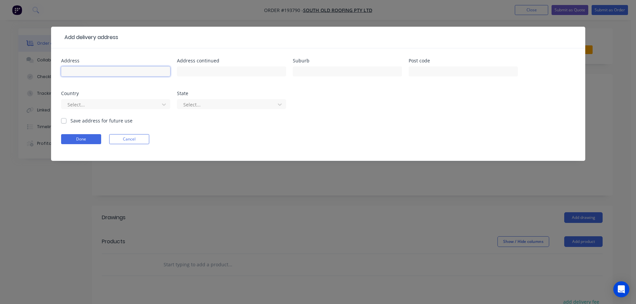
click at [80, 70] on input "text" at bounding box center [115, 71] width 109 height 10
type input "[STREET_ADDRESS][PERSON_NAME]"
type input "[GEOGRAPHIC_DATA]"
click button "Done" at bounding box center [81, 139] width 40 height 10
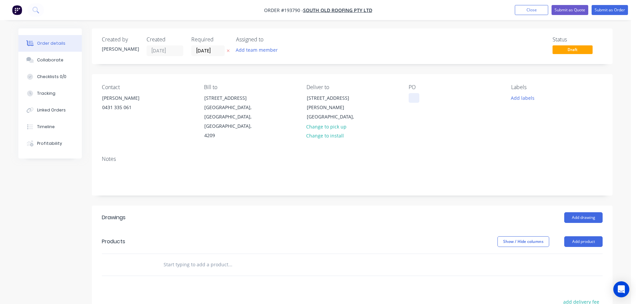
click at [415, 96] on div at bounding box center [414, 98] width 11 height 10
click at [579, 212] on button "Add drawing" at bounding box center [584, 217] width 38 height 11
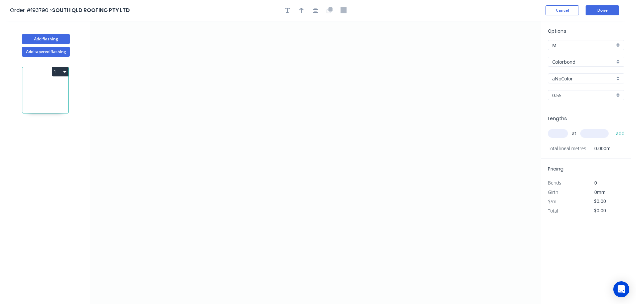
click at [562, 78] on input "aNoColor" at bounding box center [584, 78] width 62 height 7
click at [559, 132] on div "Night Sky" at bounding box center [587, 133] width 76 height 12
type input "Night Sky"
click at [559, 136] on input "text" at bounding box center [558, 133] width 20 height 9
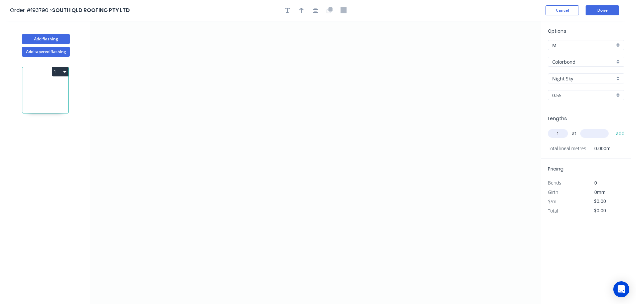
type input "1"
type input "1500"
click at [613, 128] on button "add" at bounding box center [621, 133] width 16 height 11
click at [193, 164] on icon "0" at bounding box center [315, 163] width 451 height 284
click at [192, 84] on icon "0" at bounding box center [315, 163] width 451 height 284
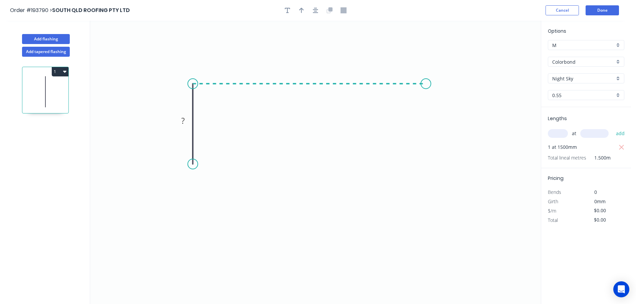
click at [426, 90] on icon "0 ?" at bounding box center [315, 163] width 451 height 284
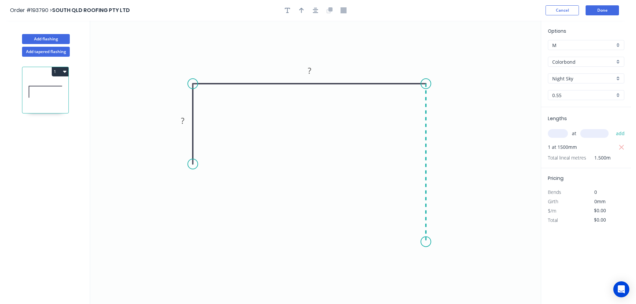
click at [418, 242] on icon "0 ? ?" at bounding box center [315, 163] width 451 height 284
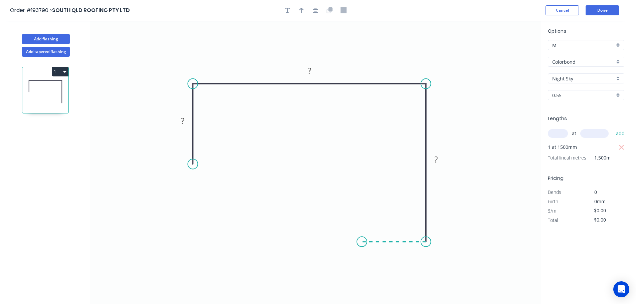
click at [362, 241] on icon "0 ? ? ?" at bounding box center [315, 163] width 451 height 284
click at [397, 249] on rect at bounding box center [393, 249] width 13 height 9
type input "$11.34"
type input "$17.01"
click at [297, 11] on button "button" at bounding box center [302, 10] width 10 height 10
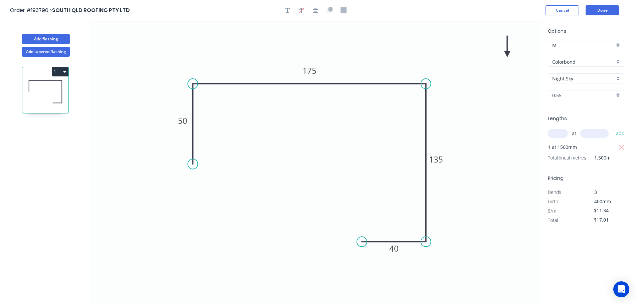
click at [507, 51] on icon at bounding box center [507, 46] width 6 height 21
click at [507, 51] on icon at bounding box center [507, 43] width 6 height 21
drag, startPoint x: 507, startPoint y: 51, endPoint x: 449, endPoint y: 62, distance: 59.2
click at [451, 62] on icon at bounding box center [460, 53] width 19 height 19
click at [600, 13] on button "Done" at bounding box center [602, 10] width 33 height 10
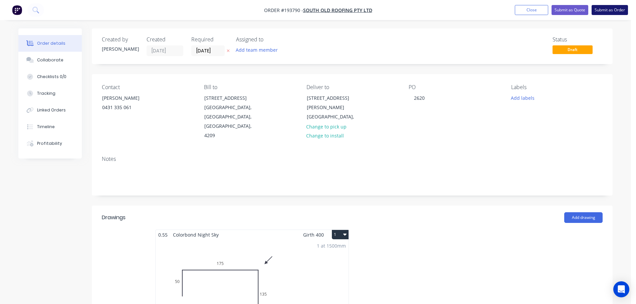
click at [611, 11] on button "Submit as Order" at bounding box center [610, 10] width 36 height 10
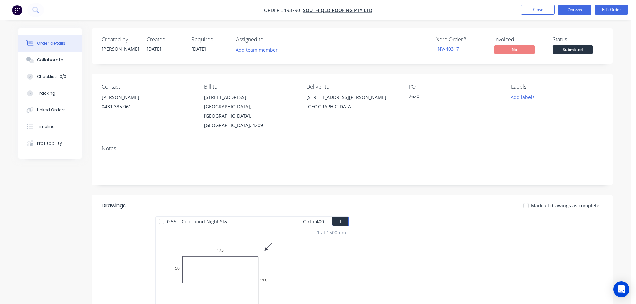
click at [575, 11] on button "Options" at bounding box center [574, 10] width 33 height 11
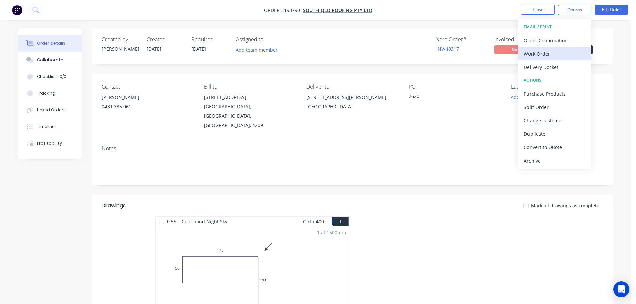
click at [534, 52] on div "Work Order" at bounding box center [554, 54] width 61 height 10
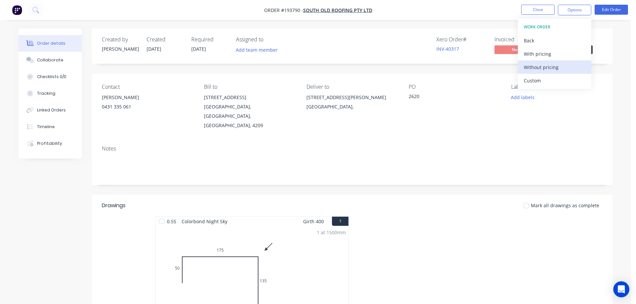
click at [533, 66] on div "Without pricing" at bounding box center [554, 67] width 61 height 10
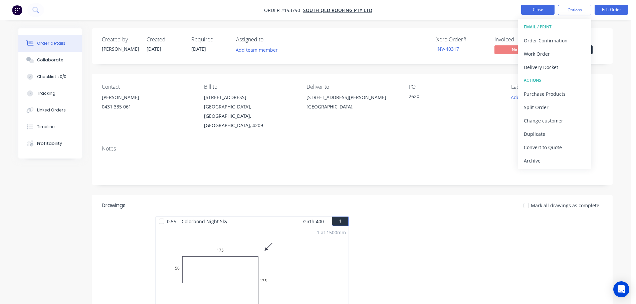
click at [533, 6] on button "Close" at bounding box center [537, 10] width 33 height 10
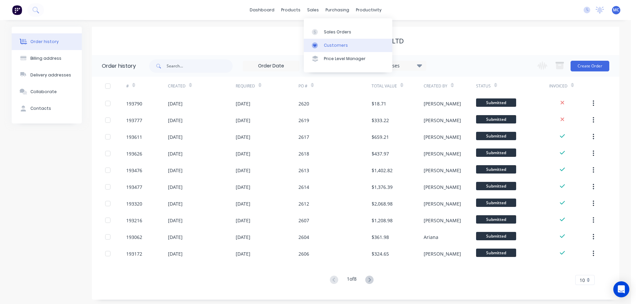
click at [333, 40] on link "Customers" at bounding box center [348, 45] width 89 height 13
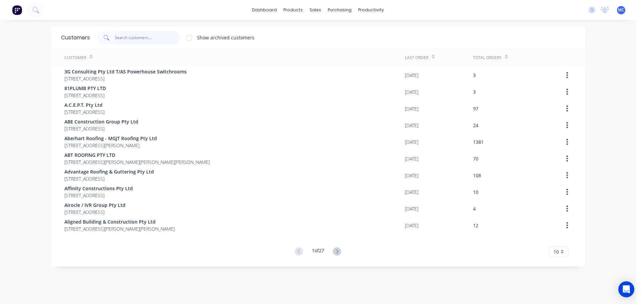
click at [126, 38] on input "text" at bounding box center [147, 37] width 65 height 13
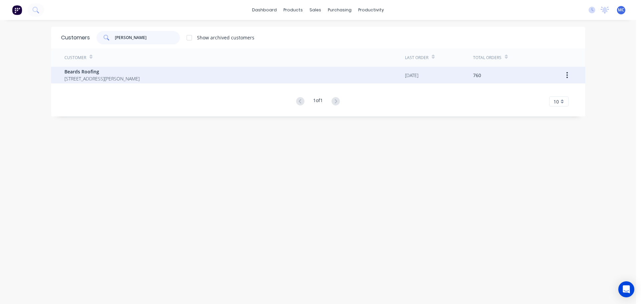
type input "[PERSON_NAME]"
click at [74, 72] on span "Beards Roofing" at bounding box center [101, 71] width 75 height 7
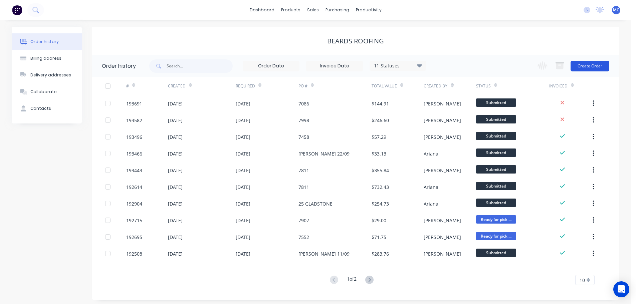
click at [595, 64] on button "Create Order" at bounding box center [590, 66] width 39 height 11
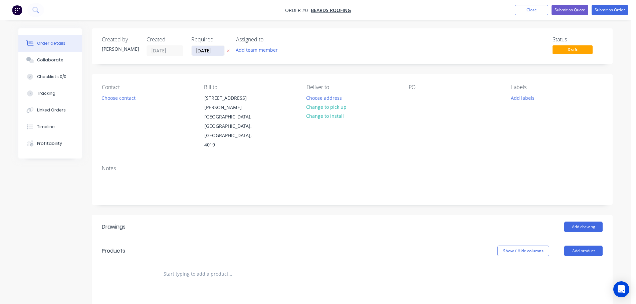
click at [205, 50] on input "[DATE]" at bounding box center [208, 51] width 33 height 10
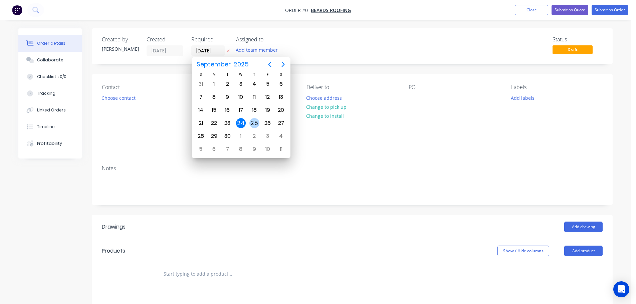
click at [255, 123] on div "25" at bounding box center [255, 123] width 10 height 10
type input "[DATE]"
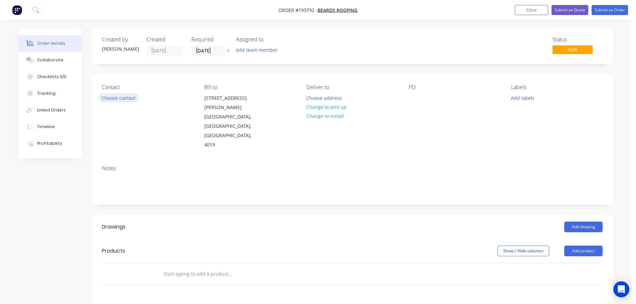
click at [121, 98] on button "Choose contact" at bounding box center [118, 97] width 41 height 9
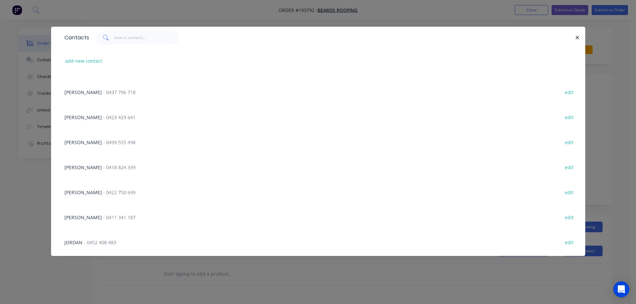
scroll to position [93, 0]
click at [111, 243] on span "- 0420 832 902" at bounding box center [119, 244] width 32 height 6
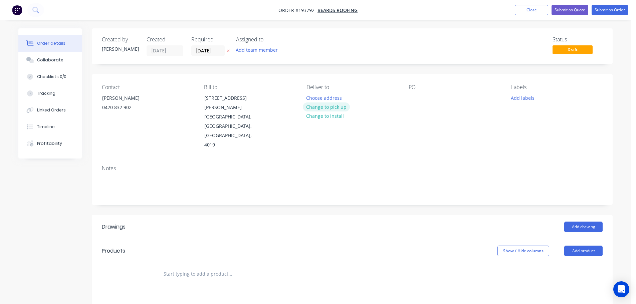
click at [329, 107] on button "Change to pick up" at bounding box center [326, 107] width 47 height 9
click at [314, 97] on div at bounding box center [312, 98] width 11 height 10
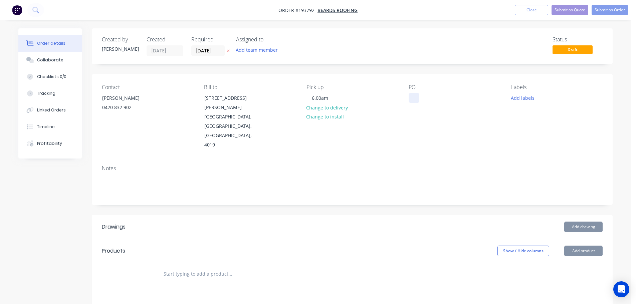
click at [414, 95] on div at bounding box center [414, 98] width 11 height 10
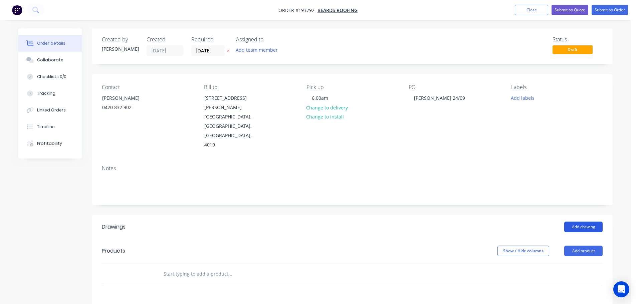
click at [585, 222] on button "Add drawing" at bounding box center [584, 227] width 38 height 11
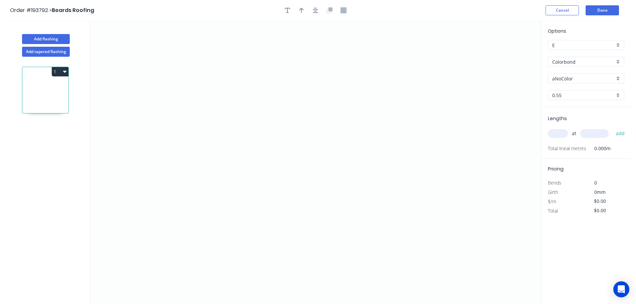
click at [562, 60] on input "Colorbond" at bounding box center [584, 61] width 62 height 7
click at [562, 121] on div "Zincalume" at bounding box center [587, 120] width 76 height 12
type input "Zincalume"
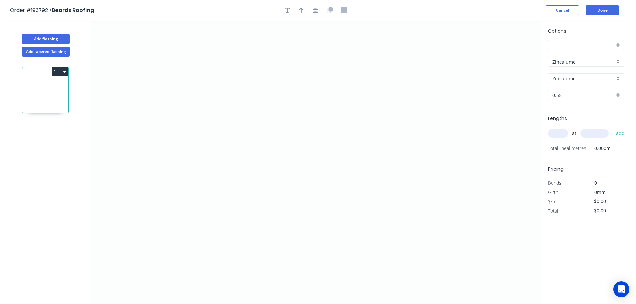
click at [559, 130] on input "text" at bounding box center [558, 133] width 20 height 9
type input "2"
type input "2000"
click at [613, 128] on button "add" at bounding box center [621, 133] width 16 height 11
click at [427, 67] on icon "0" at bounding box center [315, 163] width 451 height 284
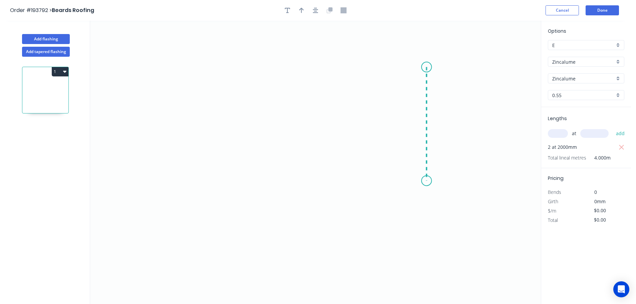
click at [432, 181] on icon "0" at bounding box center [315, 163] width 451 height 284
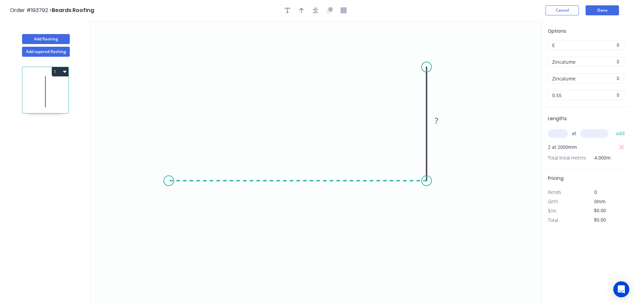
click at [169, 176] on icon "0 ?" at bounding box center [315, 163] width 451 height 284
click at [137, 212] on icon "0 ? ?" at bounding box center [315, 163] width 451 height 284
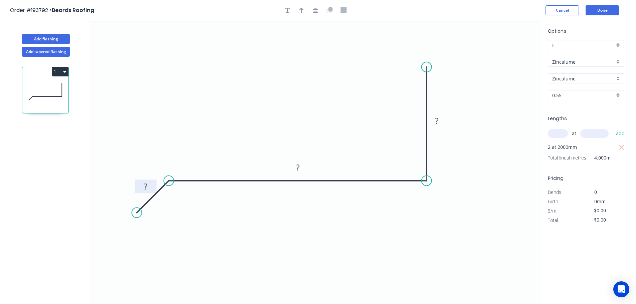
click at [146, 186] on tspan "?" at bounding box center [145, 186] width 3 height 11
click at [301, 10] on icon "button" at bounding box center [301, 10] width 5 height 6
type input "$14.04"
drag, startPoint x: 506, startPoint y: 53, endPoint x: 296, endPoint y: 87, distance: 212.9
click at [296, 87] on icon at bounding box center [297, 78] width 6 height 21
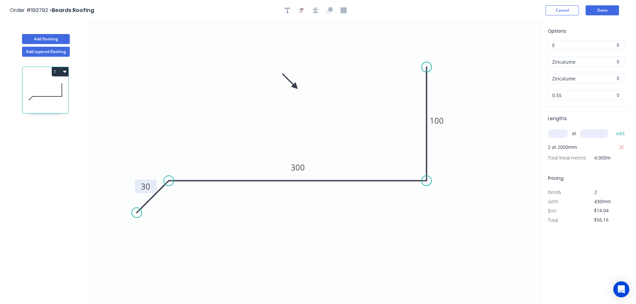
click at [57, 70] on button "1" at bounding box center [60, 71] width 17 height 9
click at [34, 89] on div "Duplicate" at bounding box center [36, 89] width 51 height 10
type input "$0.00"
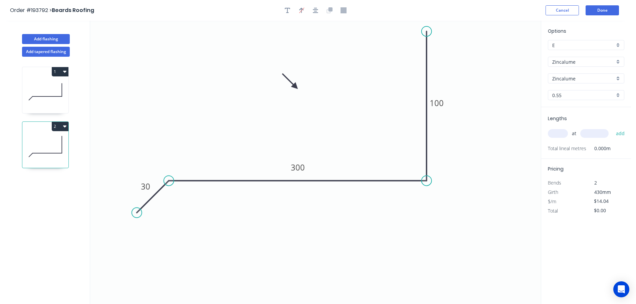
drag, startPoint x: 428, startPoint y: 66, endPoint x: 428, endPoint y: 31, distance: 34.4
click at [428, 31] on circle at bounding box center [427, 31] width 10 height 10
click at [439, 101] on tspan "100" at bounding box center [437, 103] width 14 height 11
type input "$23.57"
click at [553, 131] on input "text" at bounding box center [558, 133] width 20 height 9
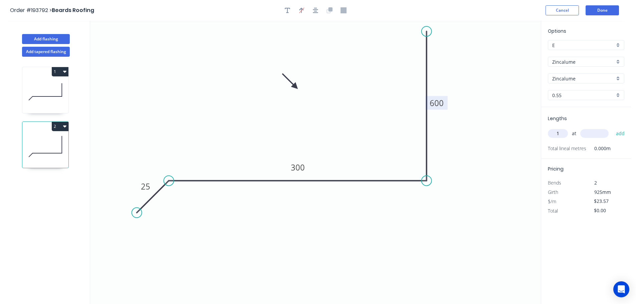
type input "1"
type input "1000"
click at [613, 128] on button "add" at bounding box center [621, 133] width 16 height 11
type input "$23.57"
click at [38, 37] on button "Add flashing" at bounding box center [46, 39] width 48 height 10
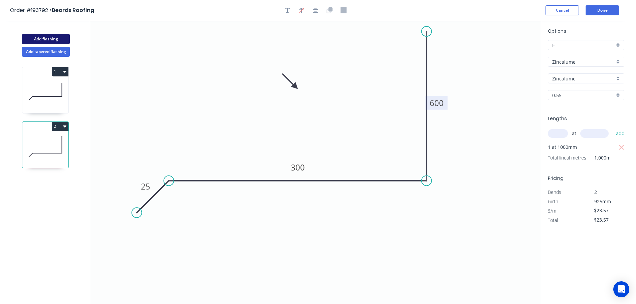
type input "$0.00"
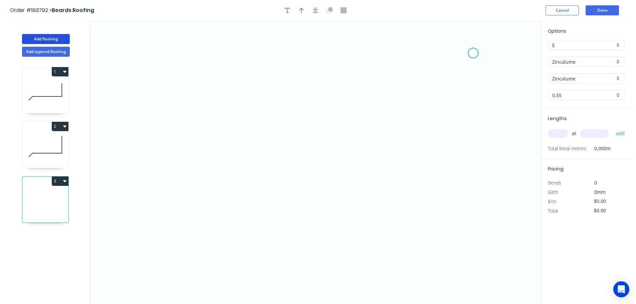
click at [474, 53] on icon "0" at bounding box center [315, 163] width 451 height 284
click at [444, 162] on icon "0" at bounding box center [315, 163] width 451 height 284
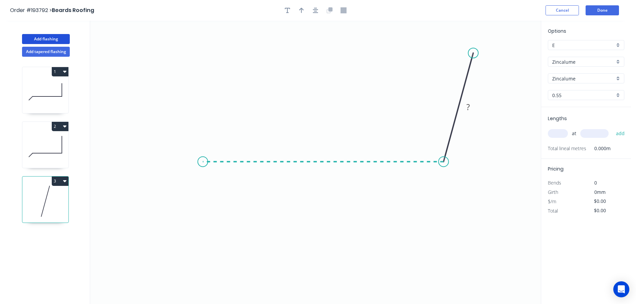
click at [203, 159] on icon "0 ?" at bounding box center [315, 163] width 451 height 284
click at [171, 190] on icon "0 ? ? ? º" at bounding box center [315, 163] width 451 height 284
click at [171, 190] on circle at bounding box center [171, 193] width 10 height 10
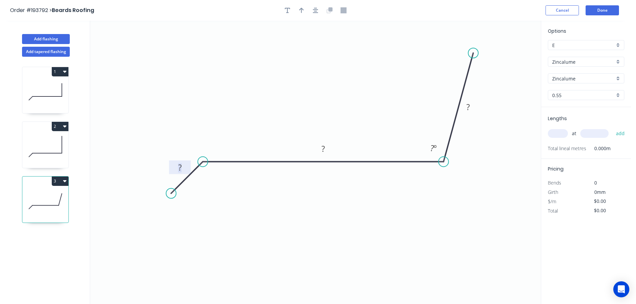
click at [182, 169] on rect at bounding box center [179, 167] width 13 height 9
click at [301, 10] on icon "button" at bounding box center [301, 10] width 5 height 6
type input "$12.14"
drag, startPoint x: 507, startPoint y: 52, endPoint x: 314, endPoint y: 75, distance: 194.8
click at [336, 74] on icon at bounding box center [339, 63] width 6 height 21
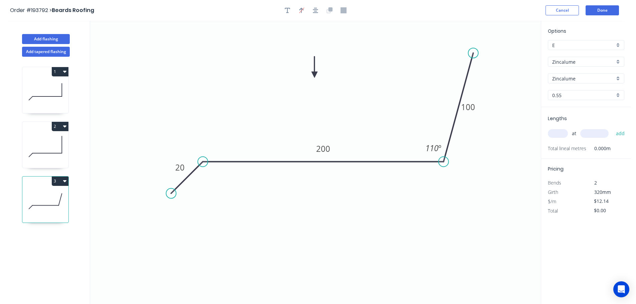
click at [560, 132] on input "text" at bounding box center [558, 133] width 20 height 9
type input "1"
type input "3200"
click at [613, 128] on button "add" at bounding box center [621, 133] width 16 height 11
type input "$38.85"
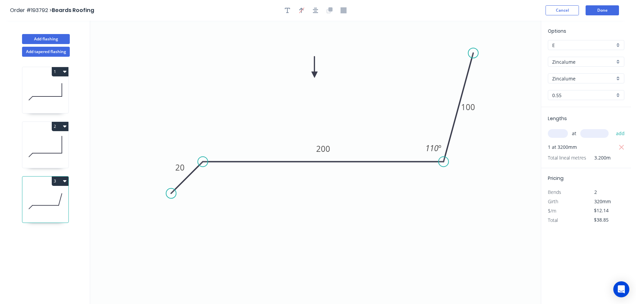
click at [36, 85] on icon at bounding box center [45, 91] width 46 height 43
type input "$14.04"
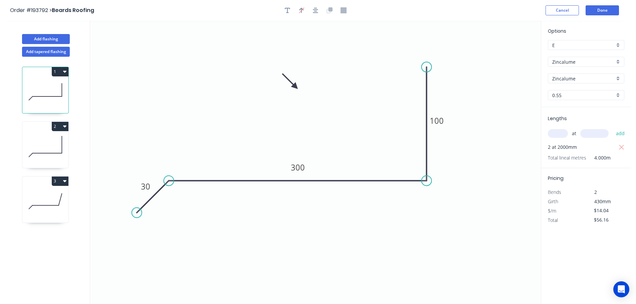
click at [61, 70] on button "1" at bounding box center [60, 71] width 17 height 9
click at [27, 89] on div "Duplicate" at bounding box center [36, 89] width 51 height 10
type input "$0.00"
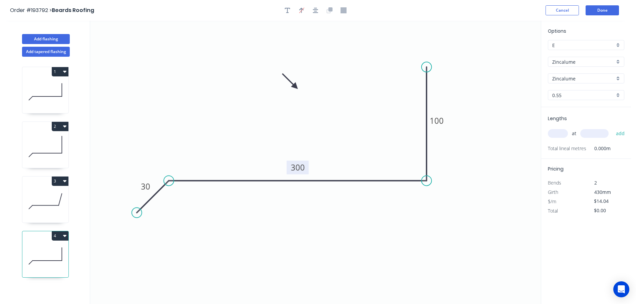
click at [299, 166] on tspan "300" at bounding box center [298, 167] width 14 height 11
type input "$12.14"
click at [562, 132] on input "text" at bounding box center [558, 133] width 20 height 9
type input "2"
type input "3200"
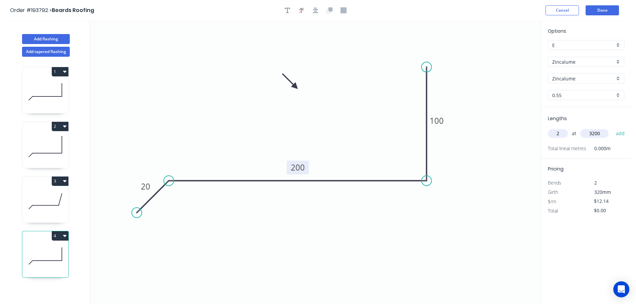
click at [613, 128] on button "add" at bounding box center [621, 133] width 16 height 11
type input "$77.70"
click at [607, 7] on button "Done" at bounding box center [602, 10] width 33 height 10
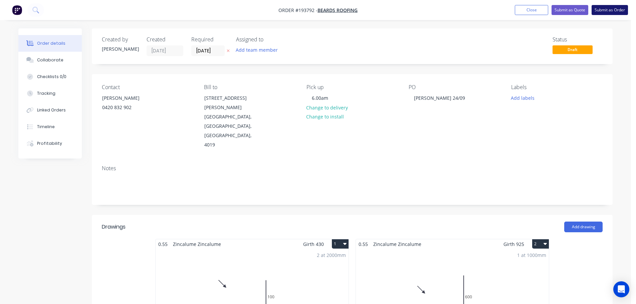
click at [610, 10] on button "Submit as Order" at bounding box center [610, 10] width 36 height 10
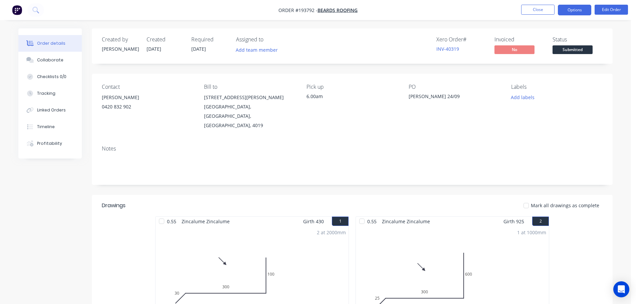
click at [570, 13] on button "Options" at bounding box center [574, 10] width 33 height 11
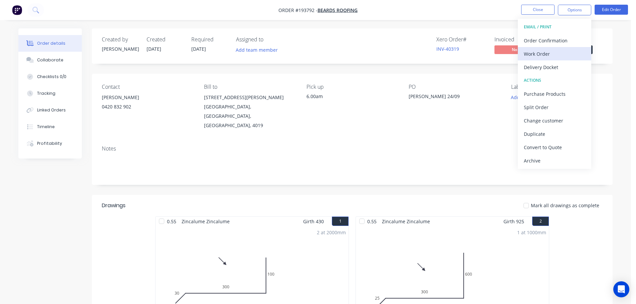
click at [543, 52] on div "Work Order" at bounding box center [554, 54] width 61 height 10
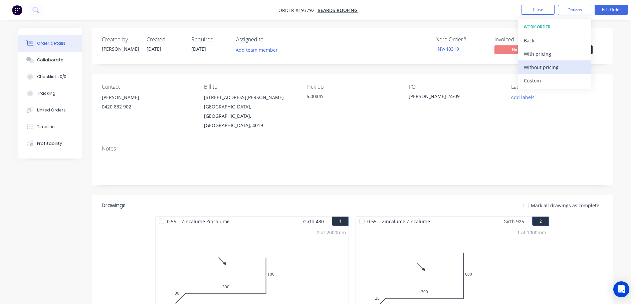
click at [540, 66] on div "Without pricing" at bounding box center [554, 67] width 61 height 10
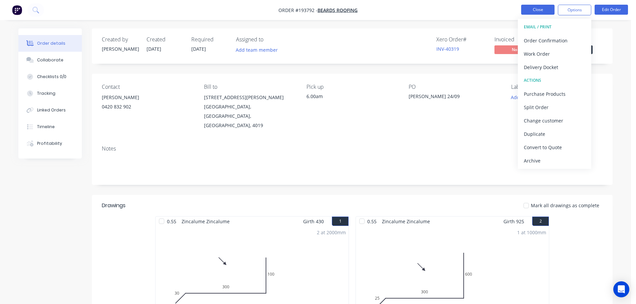
click at [540, 5] on button "Close" at bounding box center [537, 10] width 33 height 10
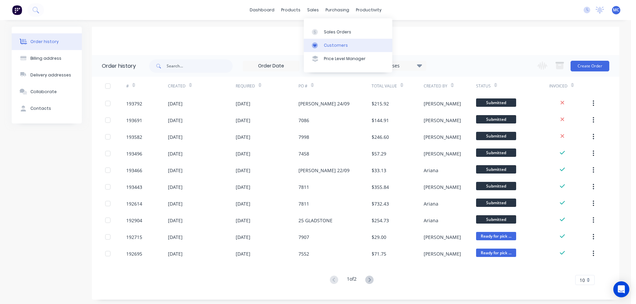
click at [325, 43] on div "Customers" at bounding box center [336, 45] width 24 height 6
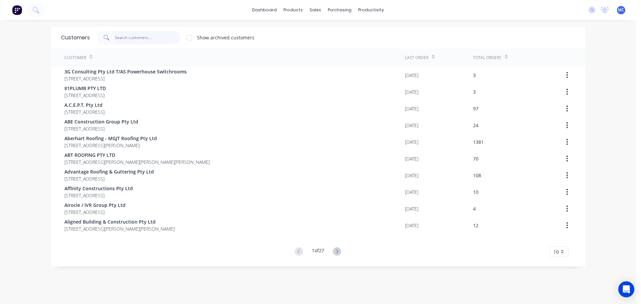
click at [127, 35] on input "text" at bounding box center [147, 37] width 65 height 13
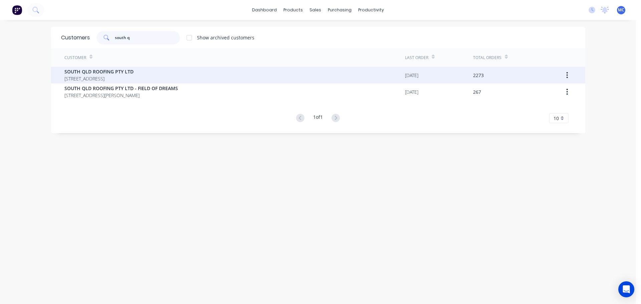
type input "south q"
click at [96, 70] on span "SOUTH QLD ROOFING PTY LTD" at bounding box center [98, 71] width 69 height 7
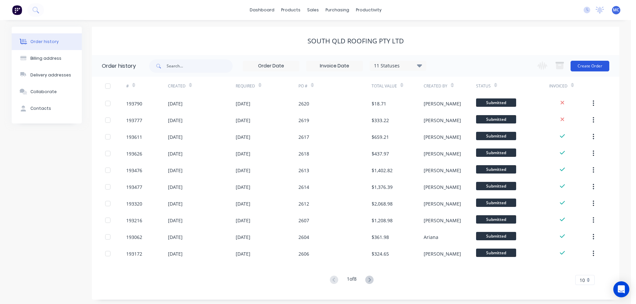
click at [600, 62] on button "Create Order" at bounding box center [590, 66] width 39 height 11
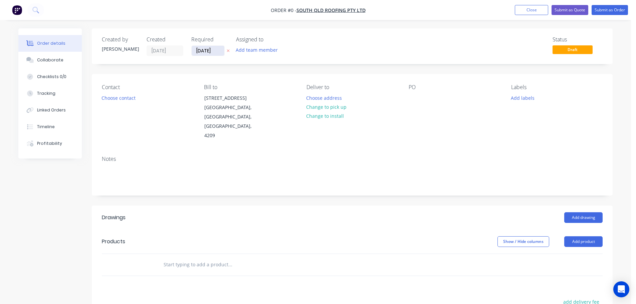
click at [204, 50] on input "[DATE]" at bounding box center [208, 51] width 33 height 10
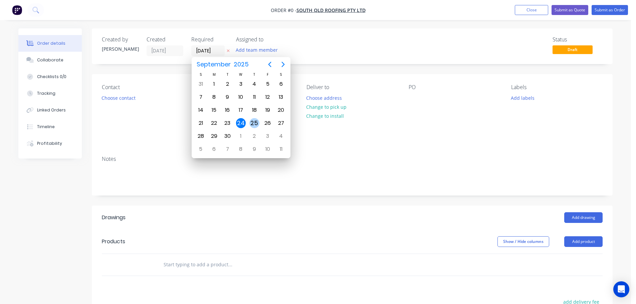
click at [255, 123] on div "25" at bounding box center [255, 123] width 10 height 10
type input "[DATE]"
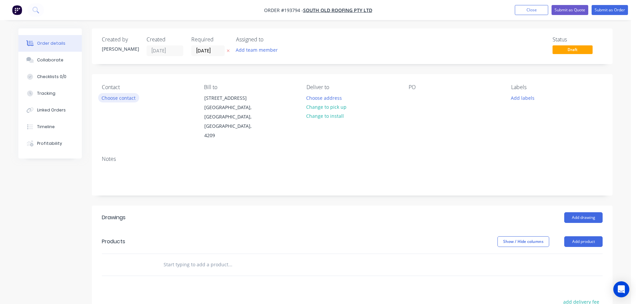
click at [124, 98] on button "Choose contact" at bounding box center [118, 97] width 41 height 9
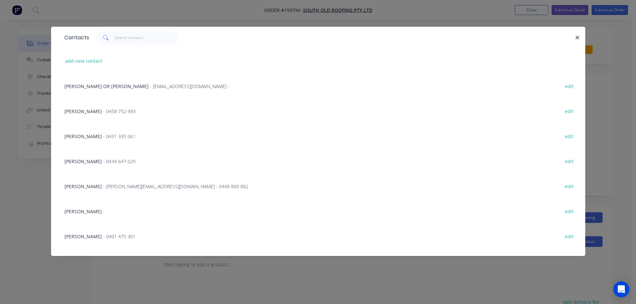
click at [93, 187] on span "[PERSON_NAME]" at bounding box center [82, 186] width 37 height 6
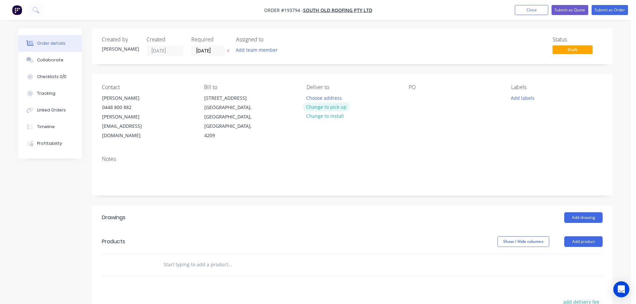
click at [319, 107] on button "Change to pick up" at bounding box center [326, 107] width 47 height 9
click at [310, 95] on div at bounding box center [312, 98] width 11 height 10
click at [415, 98] on div at bounding box center [414, 98] width 11 height 10
click at [580, 212] on button "Add drawing" at bounding box center [584, 217] width 38 height 11
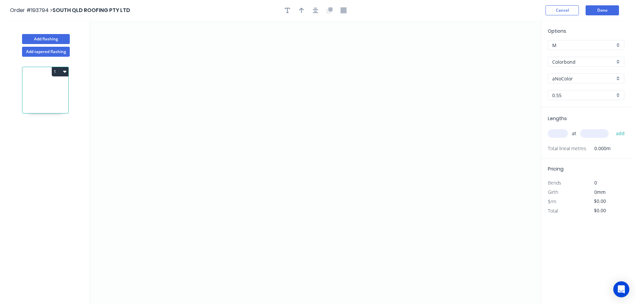
click at [567, 79] on input "aNoColor" at bounding box center [584, 78] width 62 height 7
click at [565, 112] on div "[PERSON_NAME]" at bounding box center [587, 113] width 76 height 12
type input "[PERSON_NAME]"
click at [559, 133] on input "text" at bounding box center [558, 133] width 20 height 9
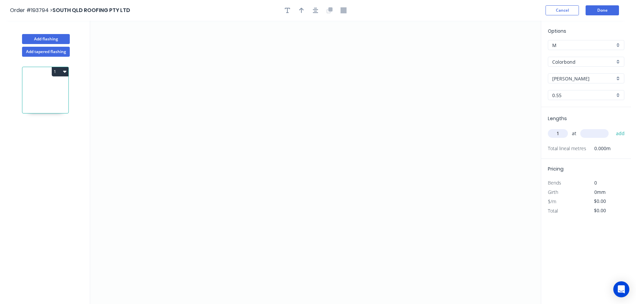
type input "1"
type input "1000"
click at [613, 128] on button "add" at bounding box center [621, 133] width 16 height 11
click at [186, 198] on icon "0" at bounding box center [315, 163] width 451 height 284
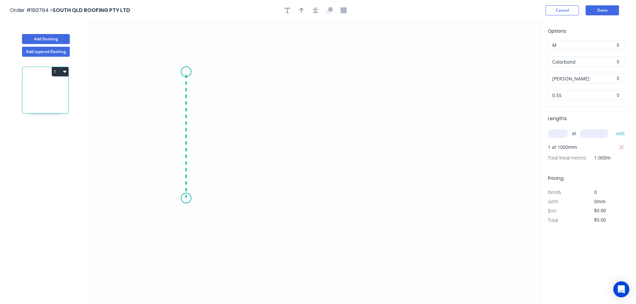
click at [193, 71] on icon "0" at bounding box center [315, 163] width 451 height 284
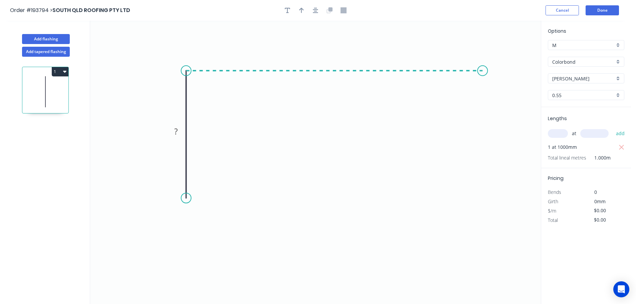
click at [483, 63] on icon "0 ?" at bounding box center [315, 163] width 451 height 284
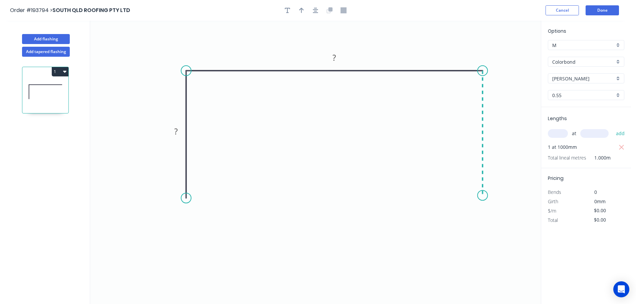
click at [487, 196] on icon "0 ? ?" at bounding box center [315, 163] width 451 height 284
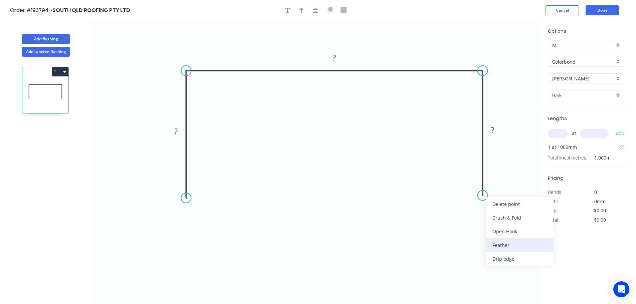
drag, startPoint x: 502, startPoint y: 244, endPoint x: 493, endPoint y: 227, distance: 19.1
click at [502, 244] on div "Feather" at bounding box center [519, 246] width 67 height 14
drag, startPoint x: 479, startPoint y: 180, endPoint x: 461, endPoint y: 180, distance: 17.7
click at [464, 181] on rect at bounding box center [459, 185] width 26 height 14
drag, startPoint x: 184, startPoint y: 198, endPoint x: 183, endPoint y: 204, distance: 5.8
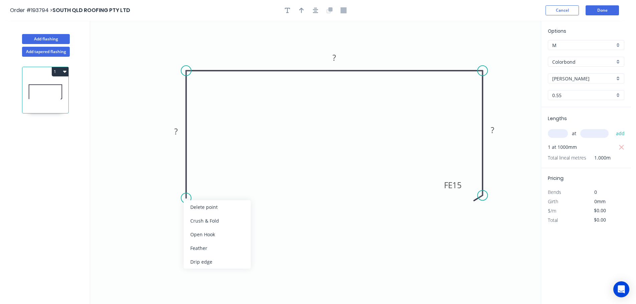
drag, startPoint x: 195, startPoint y: 249, endPoint x: 187, endPoint y: 234, distance: 17.7
click at [195, 249] on div "Feather" at bounding box center [217, 249] width 67 height 14
click at [200, 218] on div "Flip bend" at bounding box center [222, 219] width 67 height 14
drag, startPoint x: 209, startPoint y: 183, endPoint x: 229, endPoint y: 186, distance: 20.3
click at [229, 186] on rect at bounding box center [219, 189] width 26 height 14
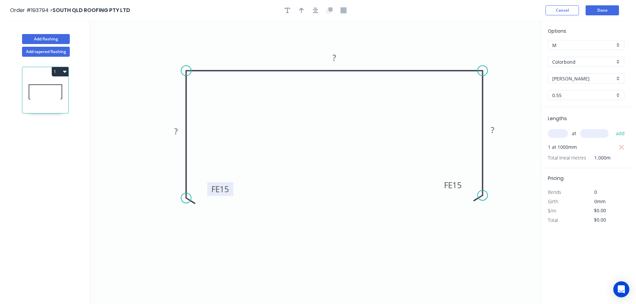
click at [225, 190] on tspan "15" at bounding box center [224, 189] width 9 height 11
type input "$26.04"
click at [302, 11] on icon "button" at bounding box center [301, 10] width 5 height 6
type input "$22.53"
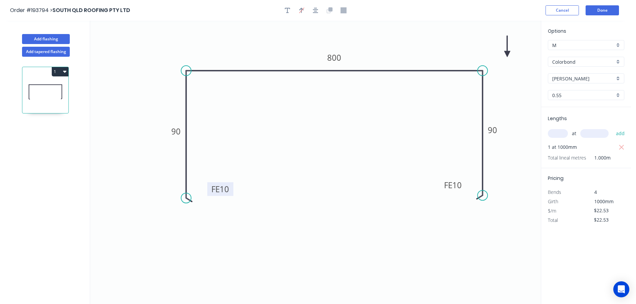
click at [507, 53] on icon at bounding box center [507, 46] width 6 height 21
drag, startPoint x: 507, startPoint y: 53, endPoint x: 430, endPoint y: 53, distance: 76.8
click at [430, 53] on icon at bounding box center [435, 47] width 19 height 19
click at [61, 71] on button "1" at bounding box center [60, 71] width 17 height 9
click at [33, 90] on div "Duplicate" at bounding box center [36, 89] width 51 height 10
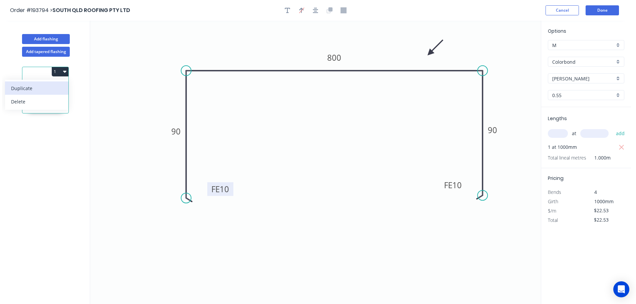
type input "$0.00"
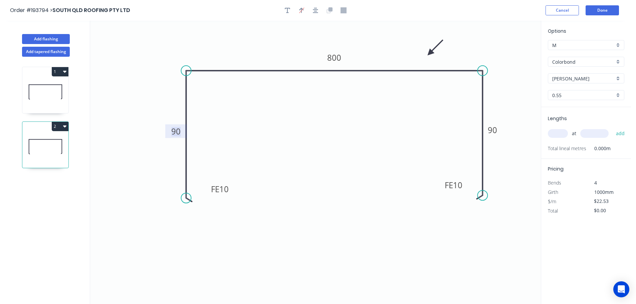
click at [176, 132] on tspan "90" at bounding box center [175, 131] width 9 height 11
type input "$19.03"
click at [559, 133] on input "text" at bounding box center [558, 133] width 20 height 9
type input "1"
type input "1000"
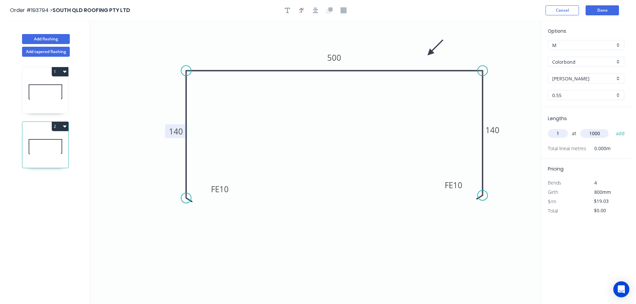
click at [613, 128] on button "add" at bounding box center [621, 133] width 16 height 11
type input "$19.03"
click at [43, 39] on button "Add flashing" at bounding box center [46, 39] width 48 height 10
type input "$0.00"
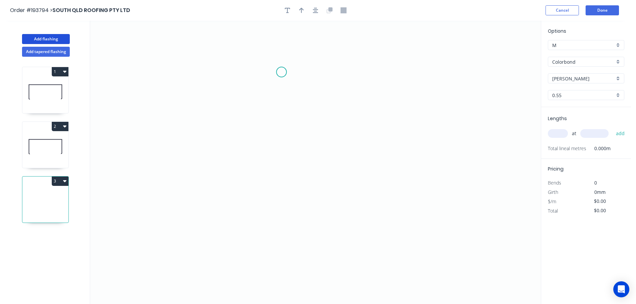
click at [282, 72] on icon "0" at bounding box center [315, 163] width 451 height 284
click at [280, 197] on icon "0" at bounding box center [315, 163] width 451 height 284
click at [415, 196] on icon "0 ?" at bounding box center [315, 163] width 451 height 284
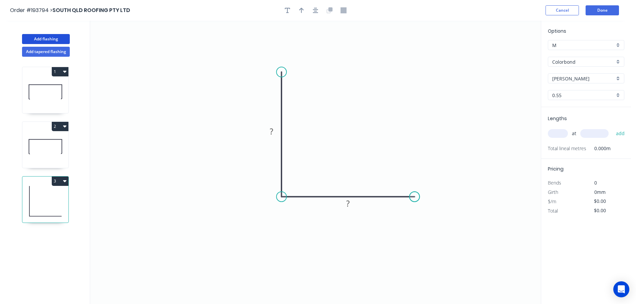
click at [415, 196] on circle at bounding box center [415, 197] width 10 height 10
click at [272, 130] on tspan "?" at bounding box center [271, 131] width 3 height 11
click at [559, 133] on input "text" at bounding box center [558, 133] width 20 height 9
type input "$4.72"
type input "8"
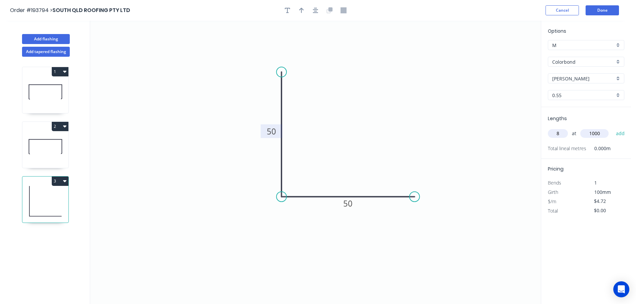
type input "1000"
click at [613, 128] on button "add" at bounding box center [621, 133] width 16 height 11
type input "$37.76"
click at [569, 55] on div "Options M M Colorbond Colorbond Colorbond (Premium) Colorbond Coolmax Colorbond…" at bounding box center [586, 67] width 90 height 80
click at [567, 61] on input "Colorbond" at bounding box center [584, 61] width 62 height 7
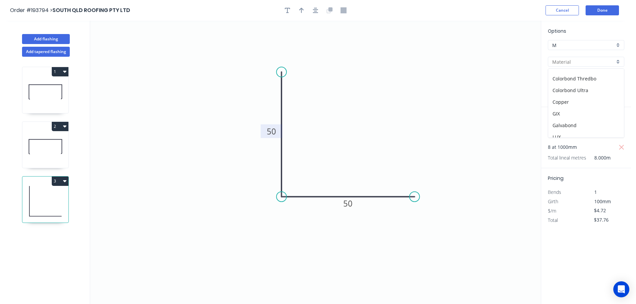
scroll to position [142, 0]
click at [566, 119] on div "Zincalume" at bounding box center [587, 120] width 76 height 12
type input "Zincalume"
type input "$4.51"
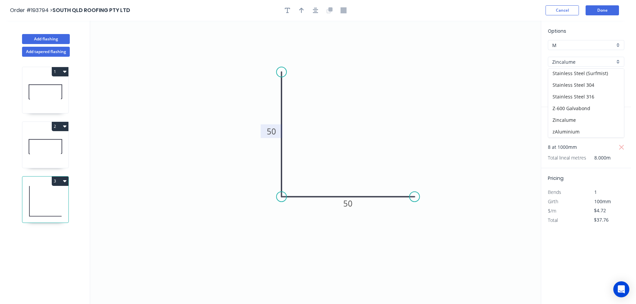
type input "$36.08"
click at [558, 96] on input "0.55" at bounding box center [584, 95] width 62 height 7
click at [561, 143] on div "1.2" at bounding box center [587, 143] width 76 height 12
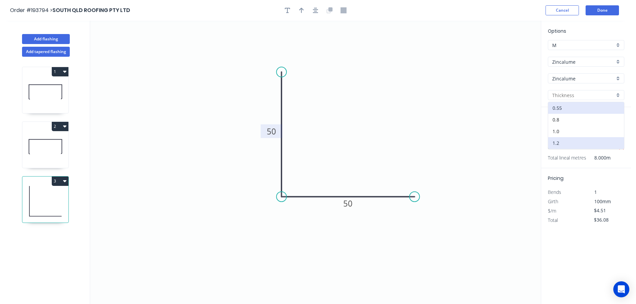
type input "1.2"
type input "$7.93"
type input "$63.44"
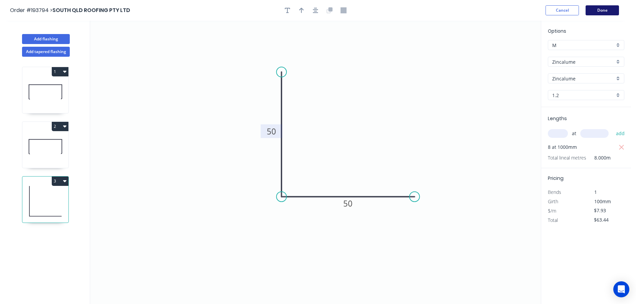
click at [602, 11] on button "Done" at bounding box center [602, 10] width 33 height 10
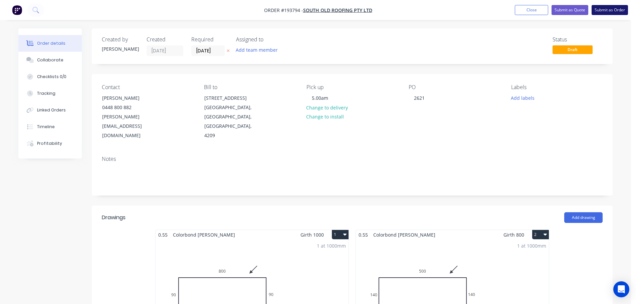
click at [610, 9] on button "Submit as Order" at bounding box center [610, 10] width 36 height 10
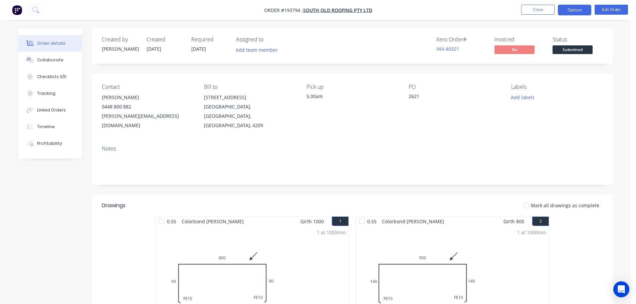
click at [573, 9] on button "Options" at bounding box center [574, 10] width 33 height 11
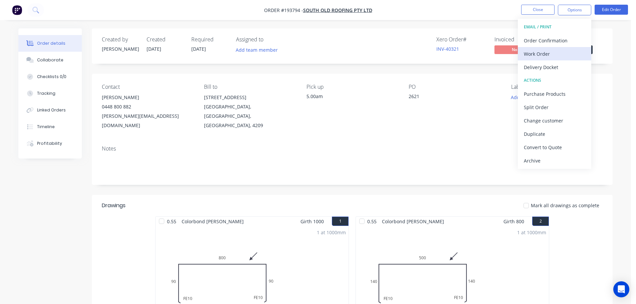
click at [544, 53] on div "Work Order" at bounding box center [554, 54] width 61 height 10
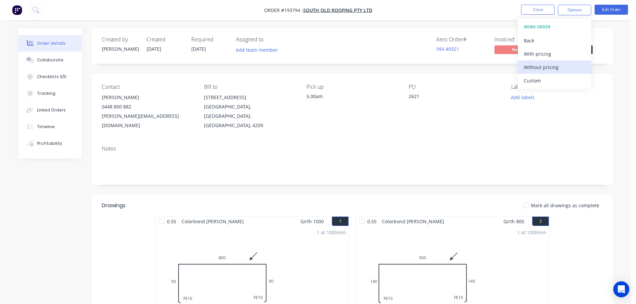
click at [543, 66] on div "Without pricing" at bounding box center [554, 67] width 61 height 10
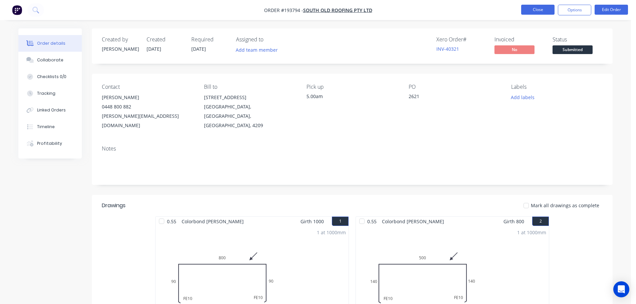
click at [542, 8] on button "Close" at bounding box center [537, 10] width 33 height 10
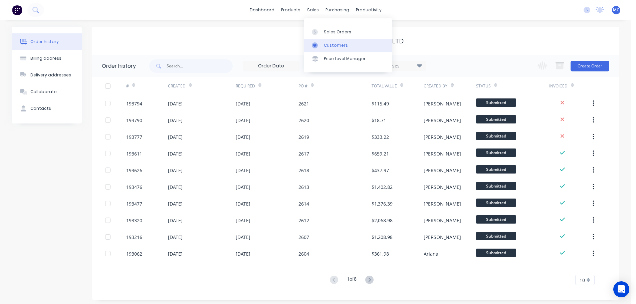
click at [327, 46] on div "Customers" at bounding box center [336, 45] width 24 height 6
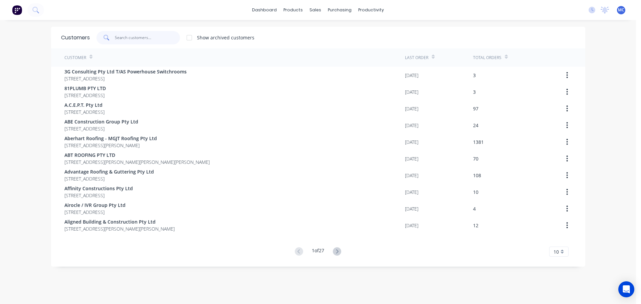
click at [124, 37] on input "text" at bounding box center [147, 37] width 65 height 13
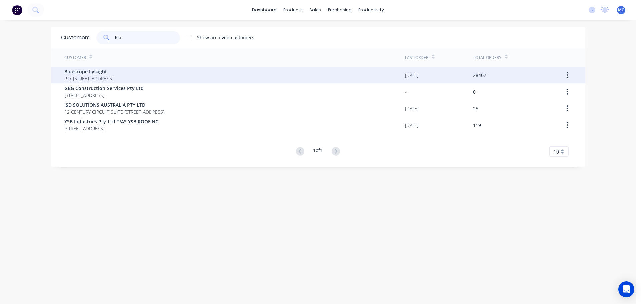
type input "blu"
click at [84, 71] on span "Bluescope Lysaght" at bounding box center [88, 71] width 49 height 7
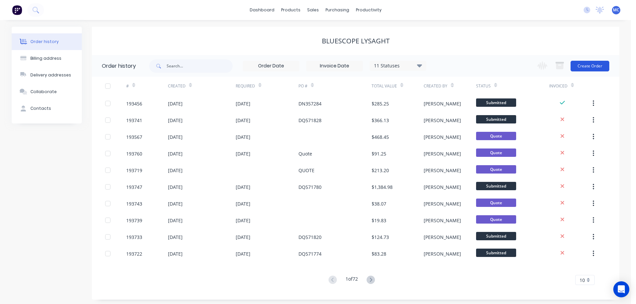
click at [587, 64] on button "Create Order" at bounding box center [590, 66] width 39 height 11
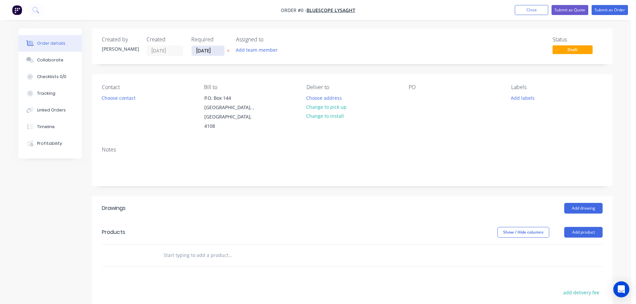
click at [204, 50] on input "[DATE]" at bounding box center [208, 51] width 33 height 10
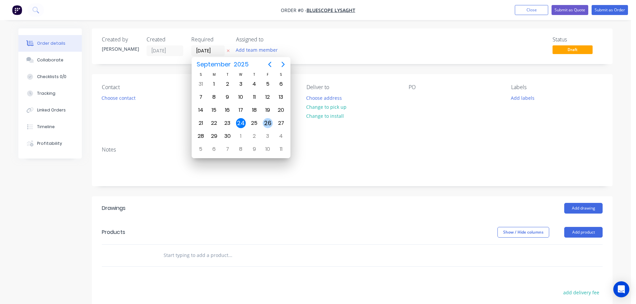
click at [266, 123] on div "26" at bounding box center [268, 123] width 10 height 10
type input "[DATE]"
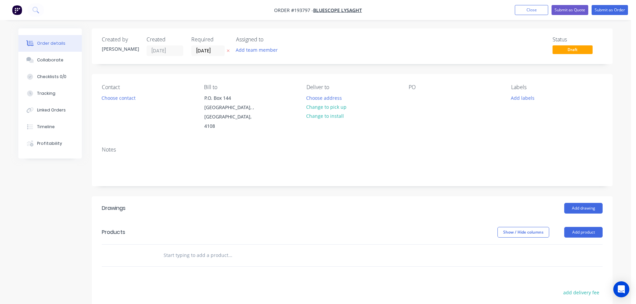
click at [529, 98] on button "Add labels" at bounding box center [522, 97] width 31 height 9
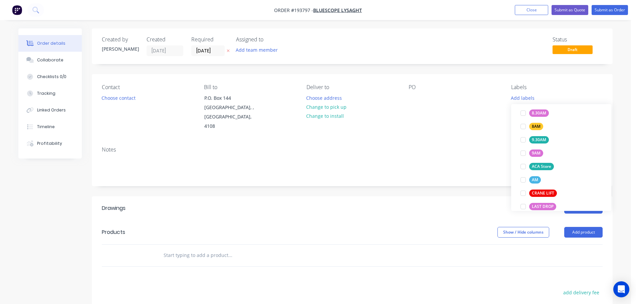
scroll to position [227, 0]
click at [521, 169] on div at bounding box center [523, 170] width 13 height 13
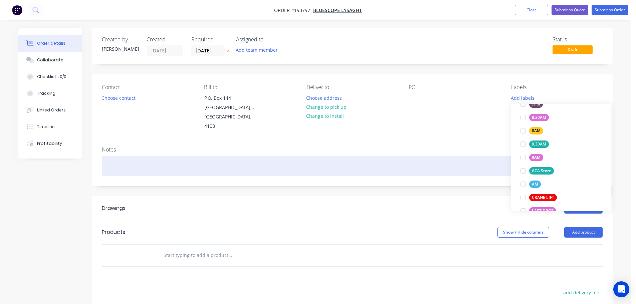
scroll to position [0, 0]
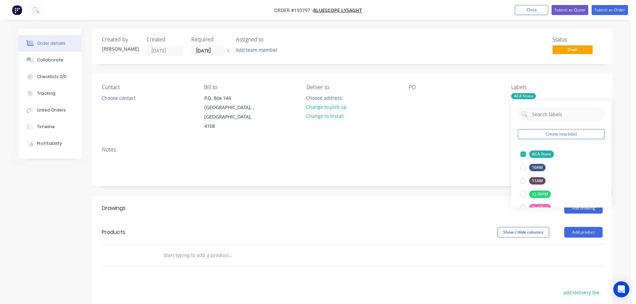
click at [452, 147] on div "Notes" at bounding box center [352, 150] width 501 height 6
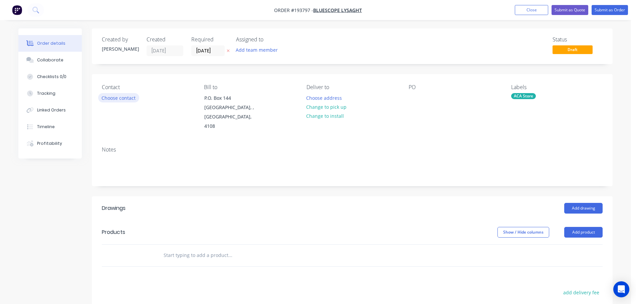
click at [112, 97] on button "Choose contact" at bounding box center [118, 97] width 41 height 9
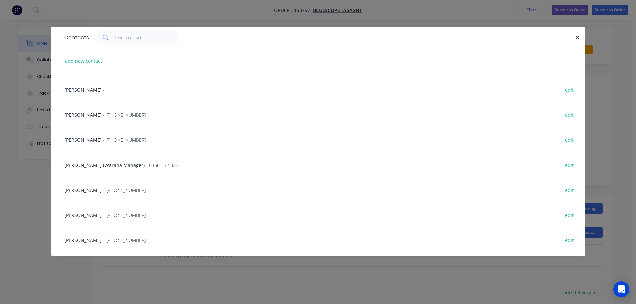
scroll to position [134, 0]
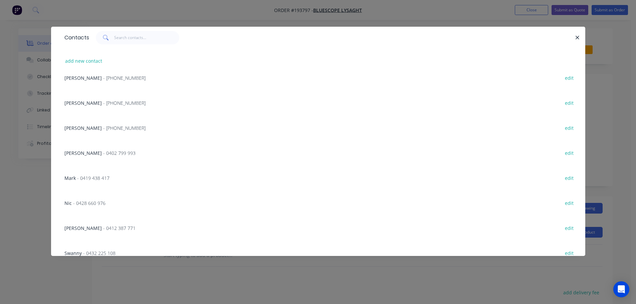
click at [94, 126] on span "[PERSON_NAME]" at bounding box center [82, 128] width 37 height 6
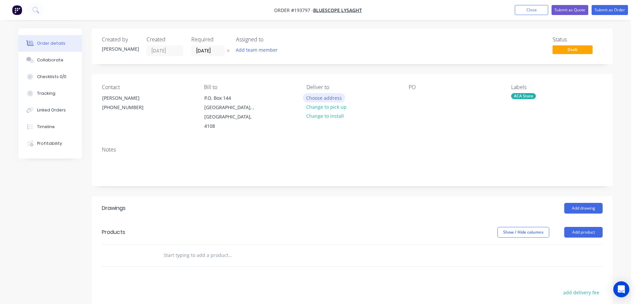
click at [324, 97] on button "Choose address" at bounding box center [324, 97] width 43 height 9
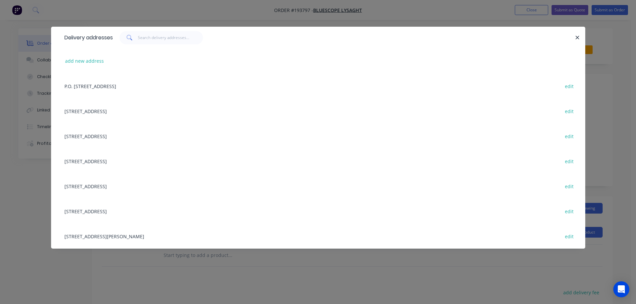
click at [127, 235] on div "[STREET_ADDRESS][PERSON_NAME] edit" at bounding box center [318, 236] width 514 height 25
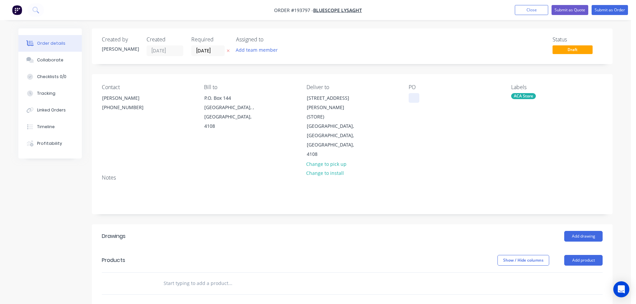
click at [415, 96] on div at bounding box center [414, 98] width 11 height 10
click at [581, 255] on button "Add product" at bounding box center [584, 260] width 38 height 11
click at [557, 273] on div "Product catalogue" at bounding box center [570, 278] width 51 height 10
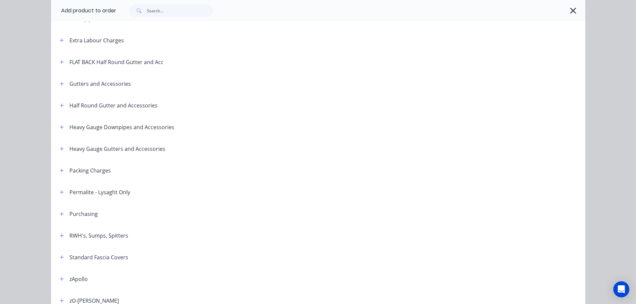
scroll to position [100, 0]
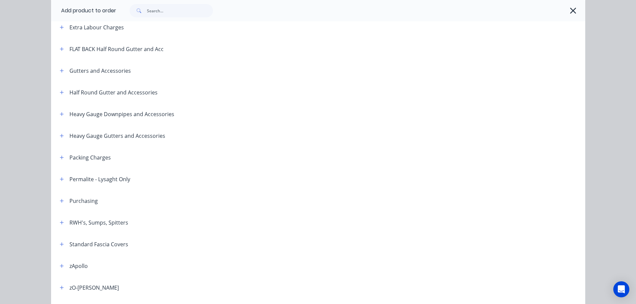
drag, startPoint x: 58, startPoint y: 244, endPoint x: 120, endPoint y: 250, distance: 61.8
click at [66, 246] on div "Standard Fascia Covers" at bounding box center [91, 244] width 74 height 8
click at [60, 243] on icon "button" at bounding box center [62, 244] width 4 height 5
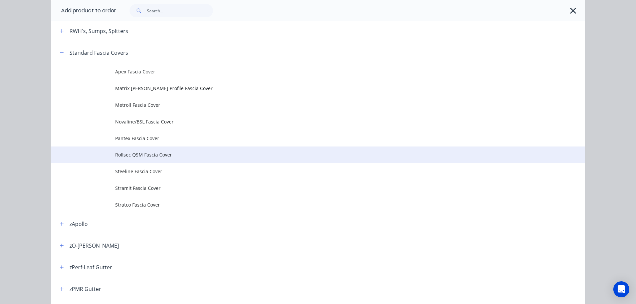
scroll to position [234, 0]
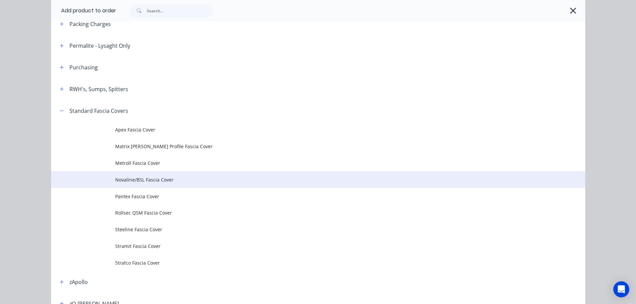
click at [133, 181] on span "Novaline/BSL Fascia Cover" at bounding box center [303, 179] width 376 height 7
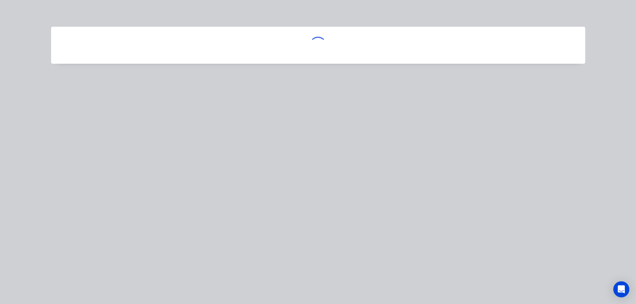
scroll to position [0, 0]
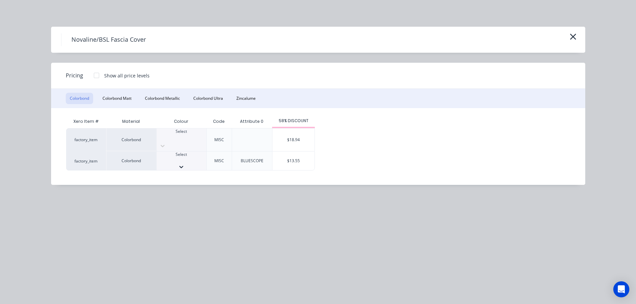
click at [185, 164] on icon at bounding box center [181, 167] width 7 height 7
click at [307, 156] on div "$13.55" at bounding box center [294, 163] width 42 height 23
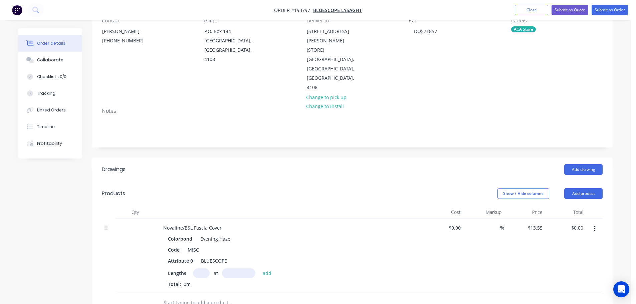
click at [199, 269] on input "text" at bounding box center [201, 274] width 17 height 10
type input "2"
type input "4000"
click at [260, 269] on button "add" at bounding box center [268, 273] width 16 height 9
type input "$108.40"
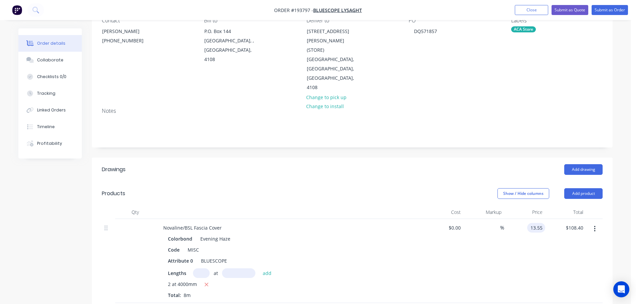
click at [537, 223] on input "13.55" at bounding box center [537, 228] width 15 height 10
type input "$18.02"
type input "$144.16"
click at [224, 223] on div "Novaline/BSL Fascia Cover" at bounding box center [192, 228] width 69 height 10
click at [606, 9] on button "Submit as Order" at bounding box center [610, 10] width 36 height 10
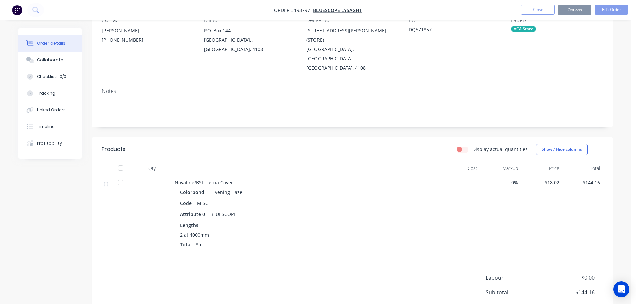
scroll to position [0, 0]
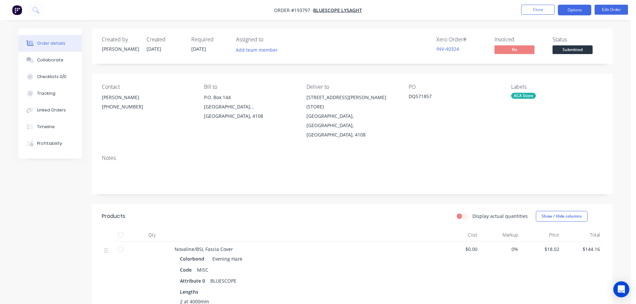
click at [574, 11] on button "Options" at bounding box center [574, 10] width 33 height 11
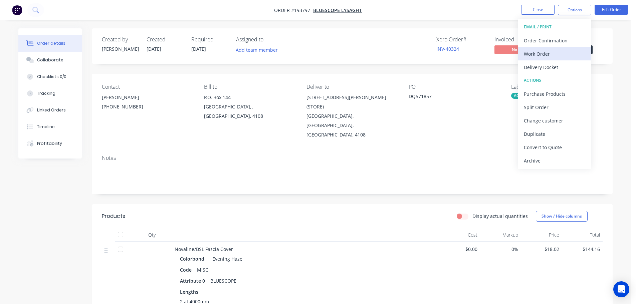
click at [535, 55] on div "Work Order" at bounding box center [554, 54] width 61 height 10
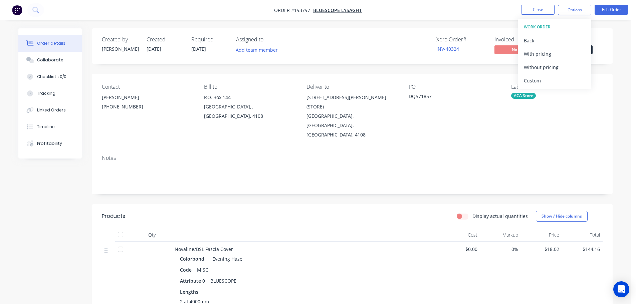
click at [529, 66] on div "Without pricing" at bounding box center [554, 67] width 61 height 10
click at [536, 7] on button "Close" at bounding box center [537, 10] width 33 height 10
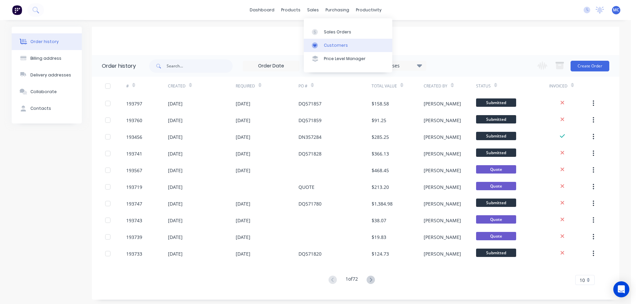
click at [335, 43] on div "Customers" at bounding box center [336, 45] width 24 height 6
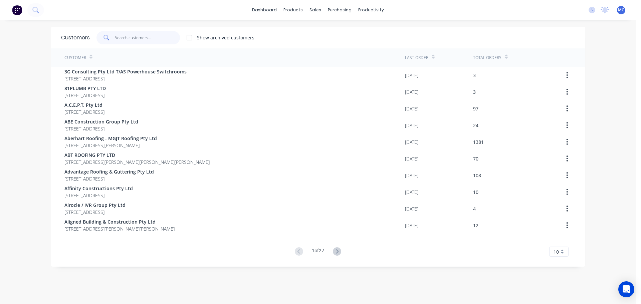
click at [127, 38] on input "text" at bounding box center [147, 37] width 65 height 13
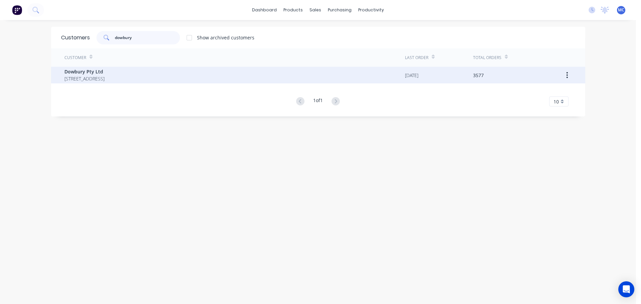
type input "dowbury"
click at [84, 70] on span "Dowbury Pty Ltd" at bounding box center [84, 71] width 40 height 7
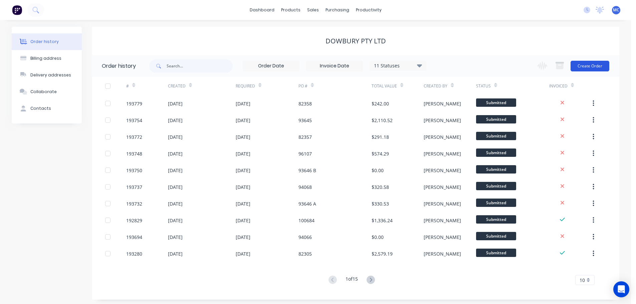
click at [588, 64] on button "Create Order" at bounding box center [590, 66] width 39 height 11
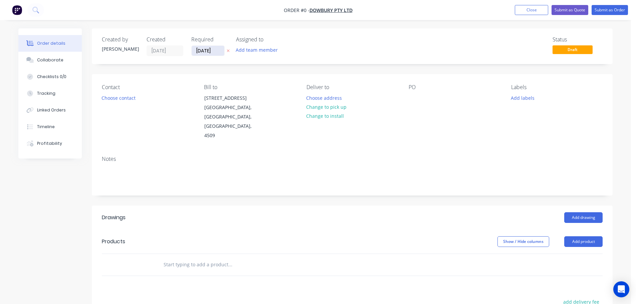
drag, startPoint x: 212, startPoint y: 50, endPoint x: 206, endPoint y: 53, distance: 6.7
click at [211, 50] on input "[DATE]" at bounding box center [208, 51] width 33 height 10
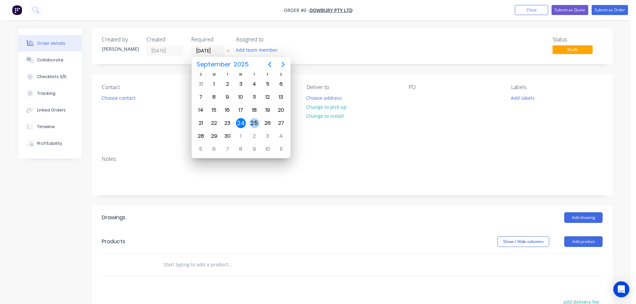
click at [255, 124] on div "25" at bounding box center [255, 123] width 10 height 10
type input "[DATE]"
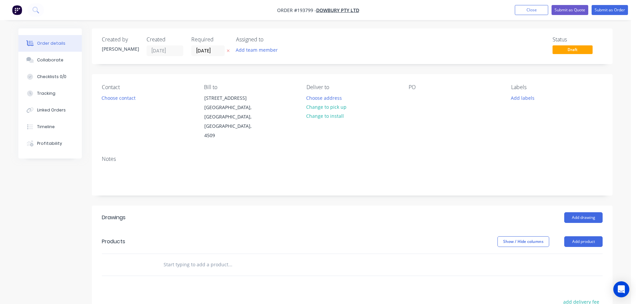
click at [527, 99] on button "Add labels" at bounding box center [522, 97] width 31 height 9
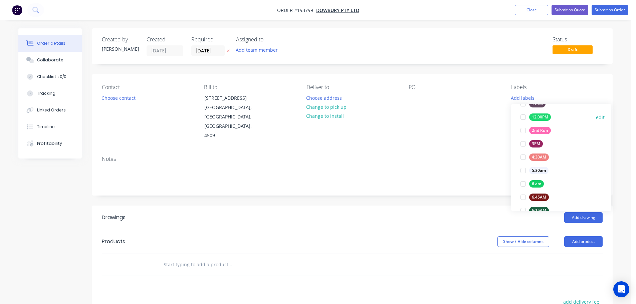
scroll to position [100, 0]
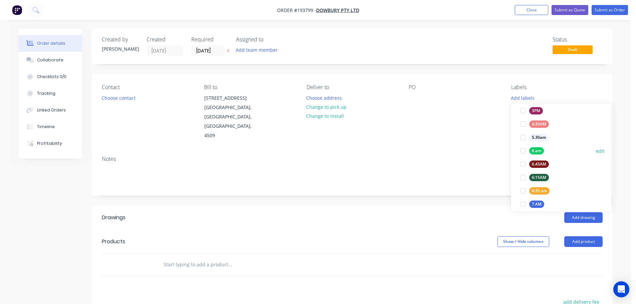
click at [523, 149] on div at bounding box center [523, 150] width 13 height 13
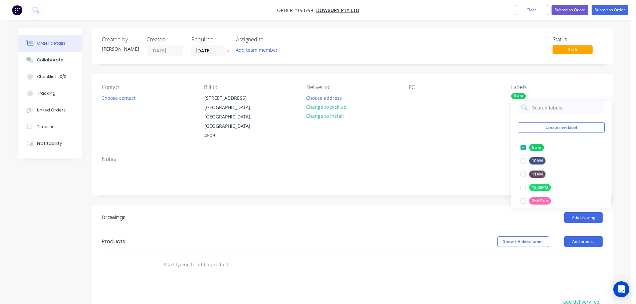
click at [449, 140] on div "Contact Choose contact [PERSON_NAME] to [STREET_ADDRESS] Deliver to Choose addr…" at bounding box center [352, 112] width 521 height 76
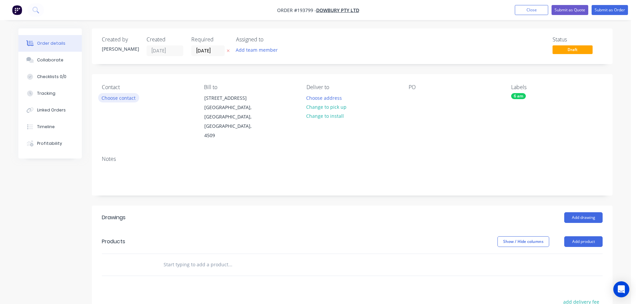
click at [116, 97] on button "Choose contact" at bounding box center [118, 97] width 41 height 9
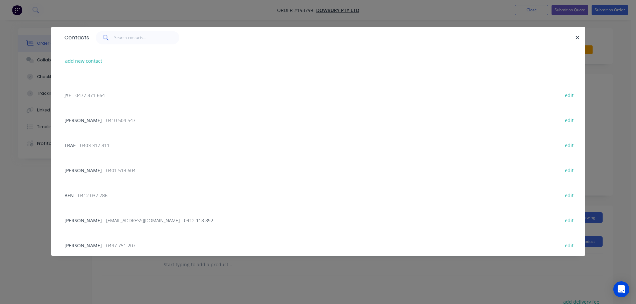
scroll to position [301, 0]
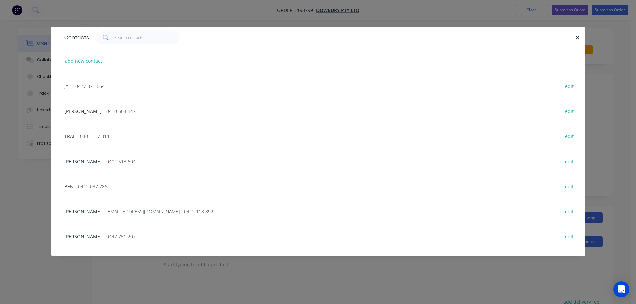
click at [128, 210] on span "- [EMAIL_ADDRESS][DOMAIN_NAME] - 0412 118 892" at bounding box center [158, 211] width 110 height 6
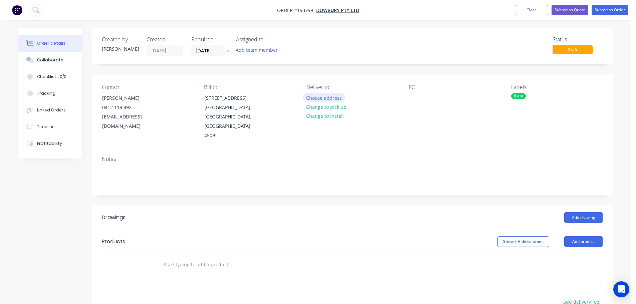
click at [325, 99] on button "Choose address" at bounding box center [324, 97] width 43 height 9
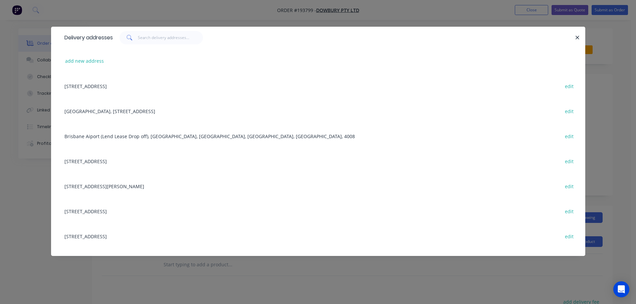
click at [104, 112] on div "[GEOGRAPHIC_DATA], [STREET_ADDRESS] edit" at bounding box center [318, 111] width 514 height 25
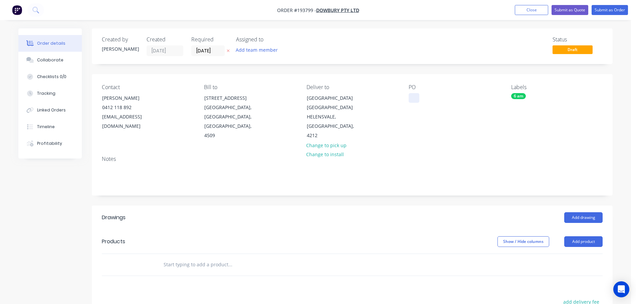
click at [414, 97] on div at bounding box center [414, 98] width 11 height 10
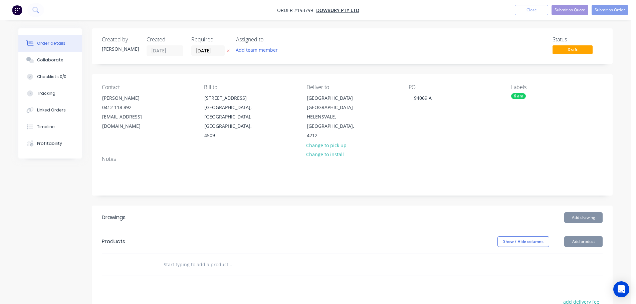
click at [584, 220] on button "Add drawing" at bounding box center [584, 217] width 38 height 11
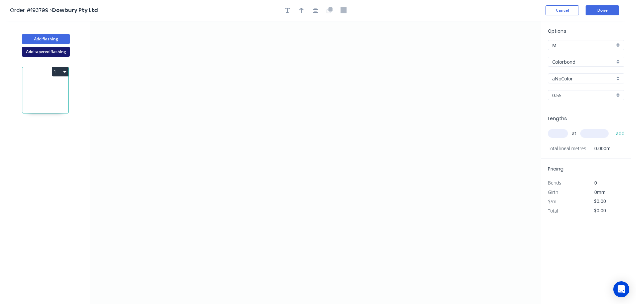
click at [36, 51] on button "Add tapered flashing" at bounding box center [46, 52] width 48 height 10
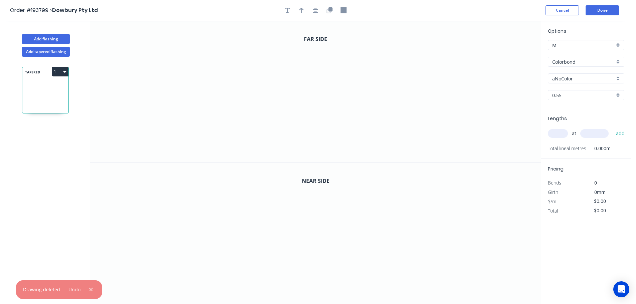
click at [564, 77] on input "aNoColor" at bounding box center [584, 78] width 62 height 7
click at [562, 115] on div "Surfmist" at bounding box center [587, 115] width 76 height 12
type input "Surfmist"
click at [557, 133] on input "text" at bounding box center [558, 133] width 20 height 9
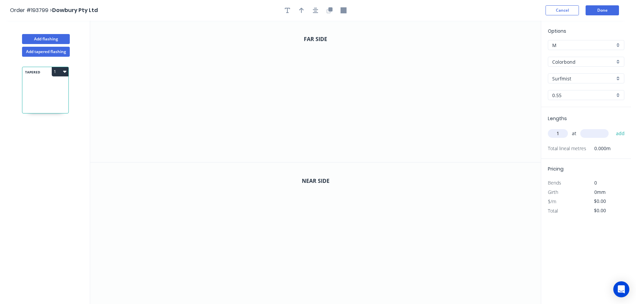
type input "1"
type input "3300"
click at [613, 128] on button "add" at bounding box center [621, 133] width 16 height 11
click at [244, 45] on icon "0" at bounding box center [315, 92] width 451 height 142
drag, startPoint x: 243, startPoint y: 134, endPoint x: 277, endPoint y: 135, distance: 33.7
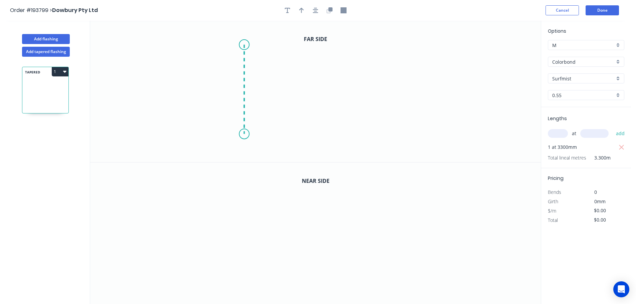
click at [244, 134] on icon "0" at bounding box center [315, 92] width 451 height 142
click at [432, 135] on icon "0 ?" at bounding box center [315, 92] width 451 height 142
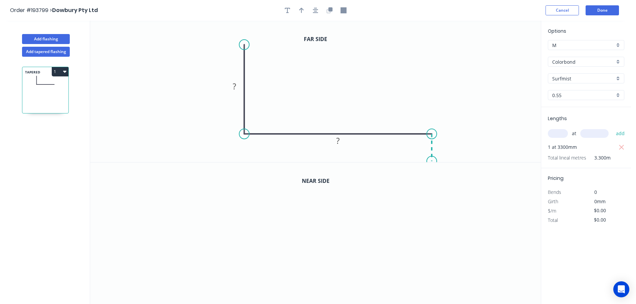
click at [433, 162] on icon "0 ? ?" at bounding box center [315, 92] width 451 height 142
click at [312, 10] on button "button" at bounding box center [316, 10] width 10 height 10
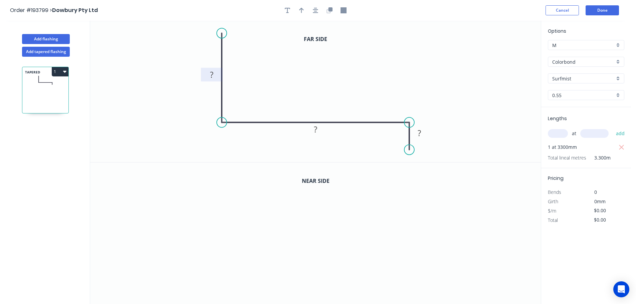
click at [211, 74] on tspan "?" at bounding box center [211, 74] width 3 height 11
click at [300, 11] on icon "button" at bounding box center [301, 10] width 5 height 6
type input "$17.66"
type input "$58.28"
click at [508, 54] on icon at bounding box center [507, 46] width 6 height 21
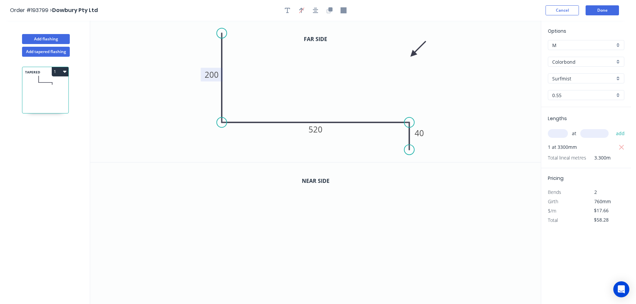
drag, startPoint x: 508, startPoint y: 54, endPoint x: 358, endPoint y: 53, distance: 149.3
click at [409, 55] on icon at bounding box center [418, 48] width 19 height 19
click at [329, 9] on icon "button" at bounding box center [331, 9] width 4 height 4
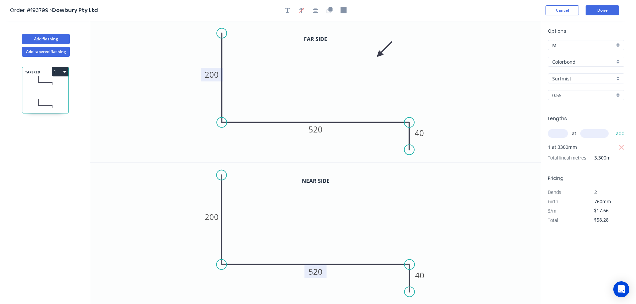
click at [314, 274] on tspan "520" at bounding box center [316, 271] width 14 height 11
click at [609, 9] on button "Done" at bounding box center [602, 10] width 33 height 10
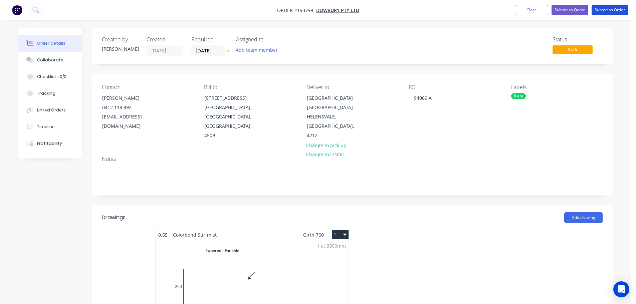
click at [609, 9] on button "Submit as Order" at bounding box center [610, 10] width 36 height 10
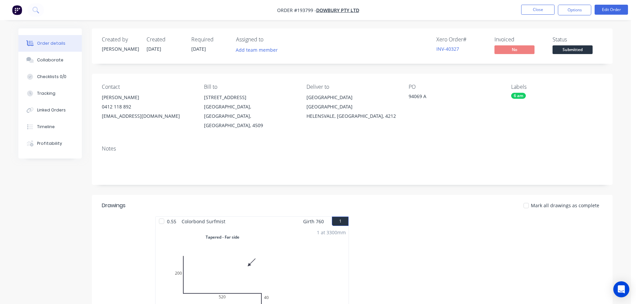
click at [570, 10] on button "Options" at bounding box center [574, 10] width 33 height 11
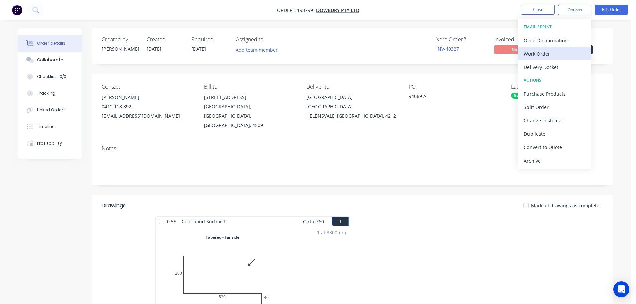
click at [540, 55] on div "Work Order" at bounding box center [554, 54] width 61 height 10
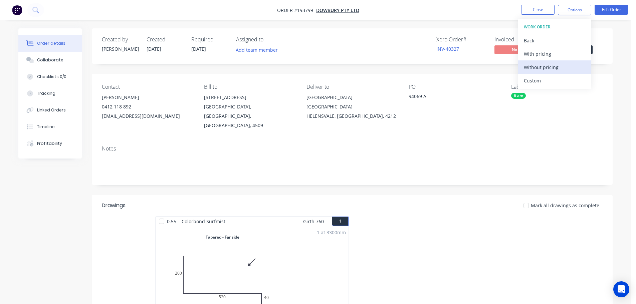
click at [541, 66] on div "Without pricing" at bounding box center [554, 67] width 61 height 10
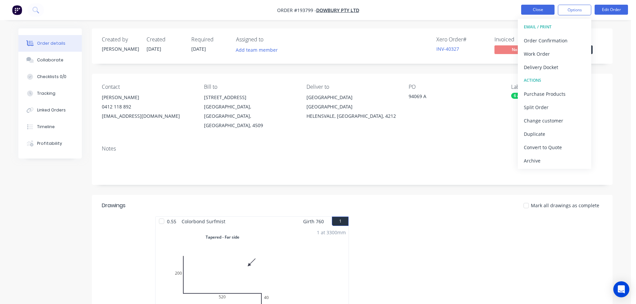
click at [534, 7] on button "Close" at bounding box center [537, 10] width 33 height 10
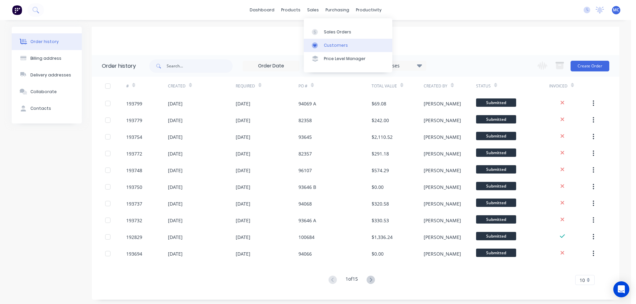
click at [327, 43] on div "Customers" at bounding box center [336, 45] width 24 height 6
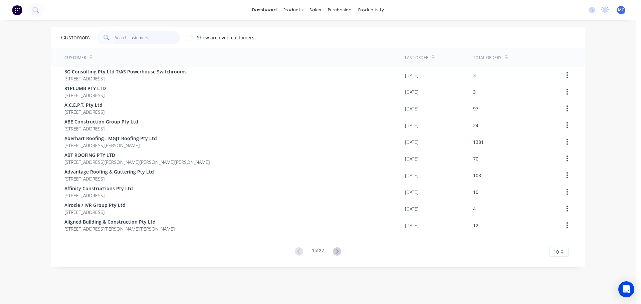
click at [135, 37] on input "text" at bounding box center [147, 37] width 65 height 13
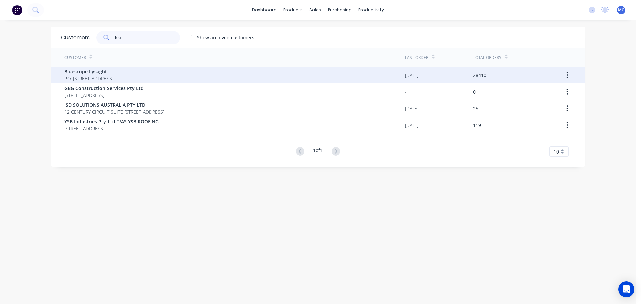
type input "blu"
click at [89, 70] on span "Bluescope Lysaght" at bounding box center [88, 71] width 49 height 7
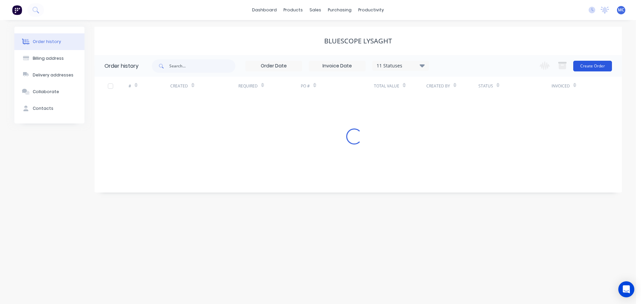
click at [596, 65] on button "Create Order" at bounding box center [593, 66] width 39 height 11
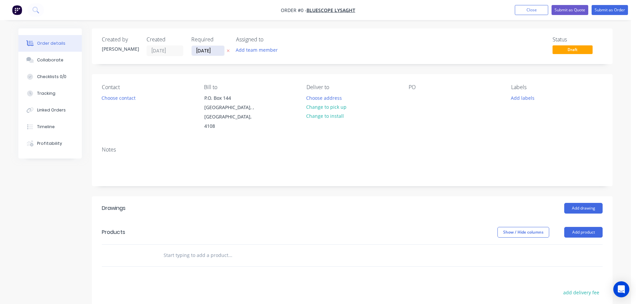
click at [205, 50] on input "[DATE]" at bounding box center [208, 51] width 33 height 10
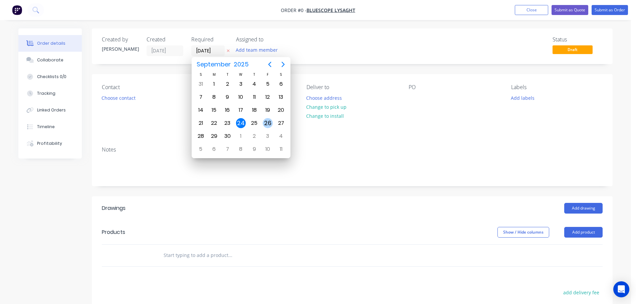
click at [268, 121] on div "26" at bounding box center [268, 123] width 10 height 10
type input "[DATE]"
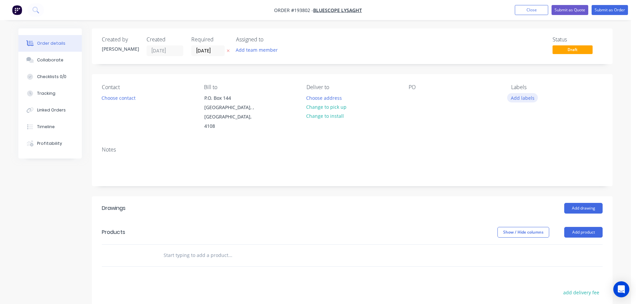
click at [524, 98] on button "Add labels" at bounding box center [522, 97] width 31 height 9
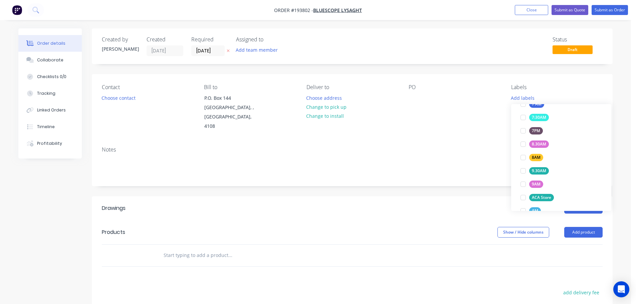
scroll to position [294, 0]
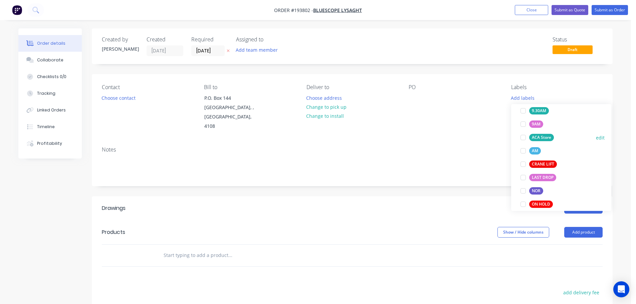
click at [521, 135] on div at bounding box center [523, 137] width 13 height 13
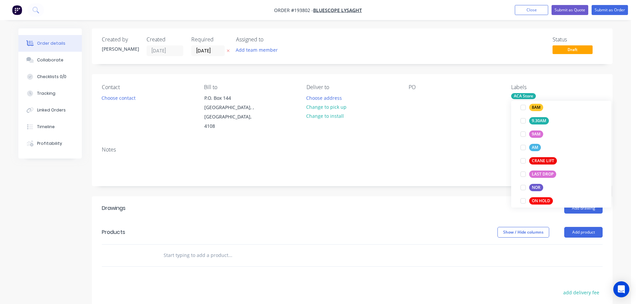
scroll to position [20, 0]
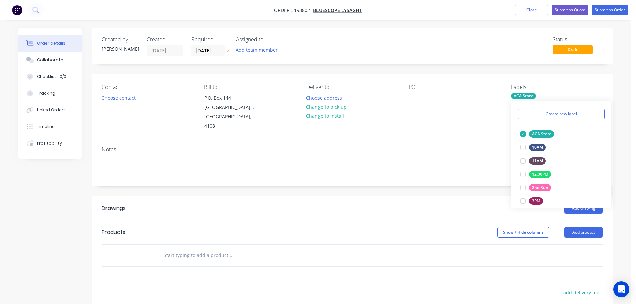
click at [477, 127] on div "Contact Choose contact [PERSON_NAME] to P.O. [GEOGRAPHIC_DATA] Deliver to Choos…" at bounding box center [352, 107] width 521 height 67
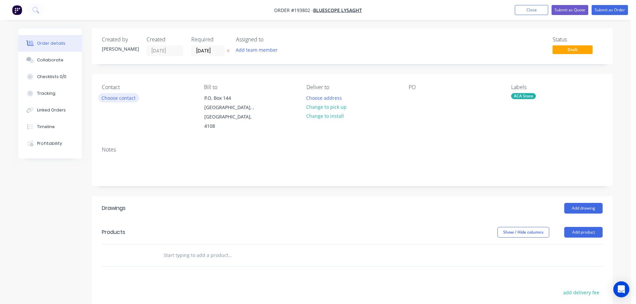
click at [124, 100] on button "Choose contact" at bounding box center [118, 97] width 41 height 9
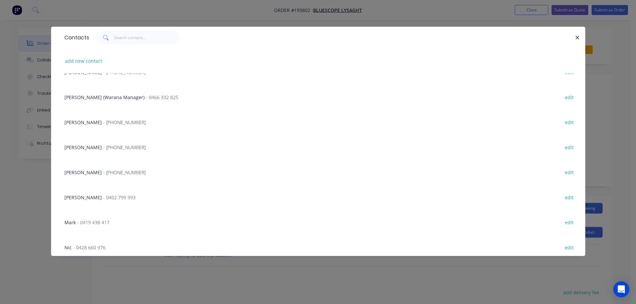
scroll to position [100, 0]
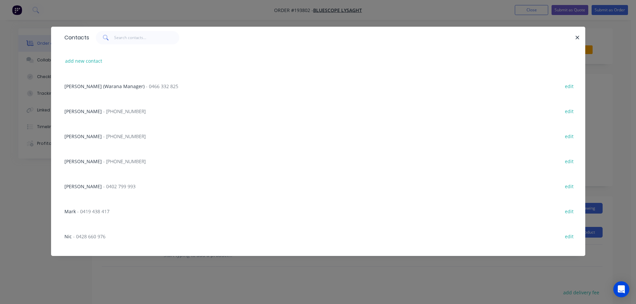
click at [103, 160] on span "- [PHONE_NUMBER]" at bounding box center [124, 161] width 42 height 6
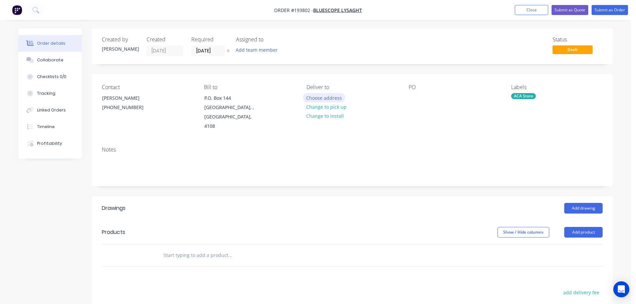
click at [334, 95] on button "Choose address" at bounding box center [324, 97] width 43 height 9
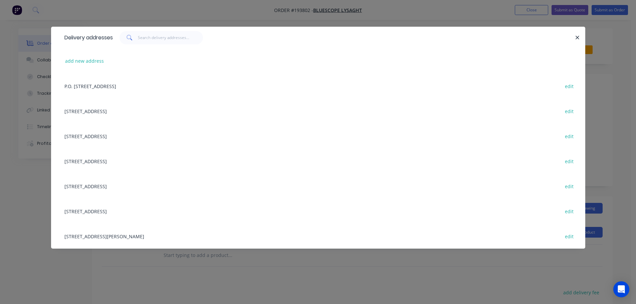
click at [117, 235] on div "[STREET_ADDRESS][PERSON_NAME] edit" at bounding box center [318, 236] width 514 height 25
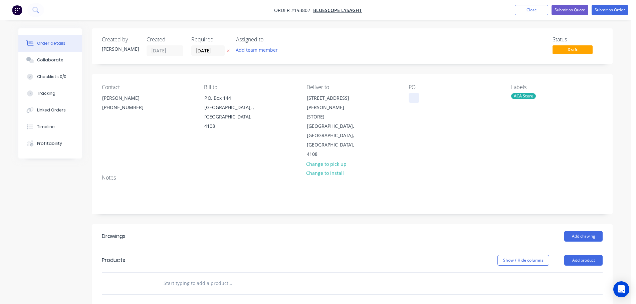
click at [416, 97] on div at bounding box center [414, 98] width 11 height 10
click at [579, 255] on button "Add product" at bounding box center [584, 260] width 38 height 11
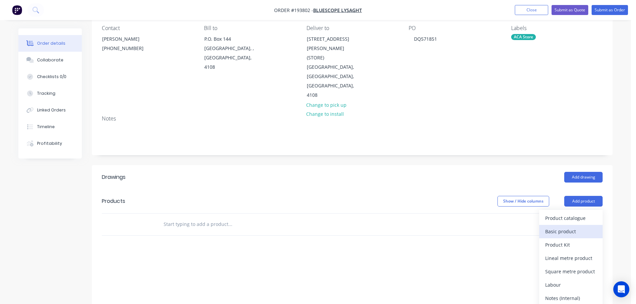
scroll to position [67, 0]
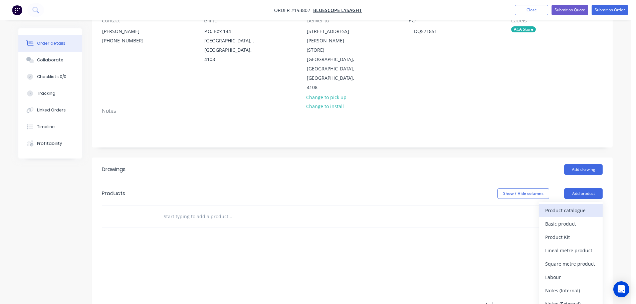
click at [567, 206] on div "Product catalogue" at bounding box center [570, 211] width 51 height 10
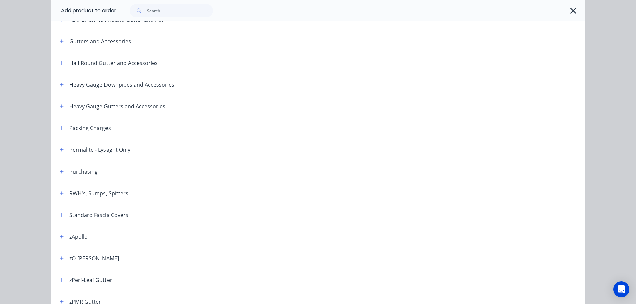
scroll to position [134, 0]
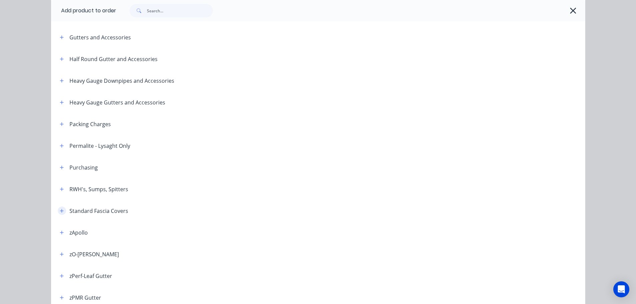
click at [60, 210] on icon "button" at bounding box center [62, 211] width 4 height 4
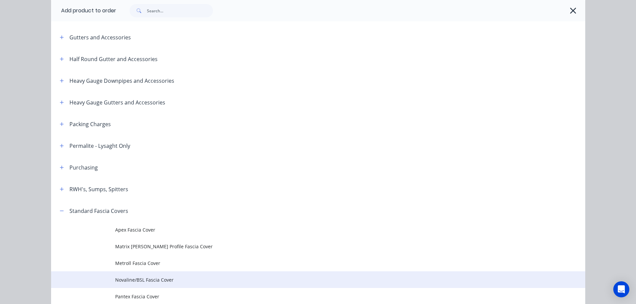
click at [138, 280] on span "Novaline/BSL Fascia Cover" at bounding box center [303, 280] width 376 height 7
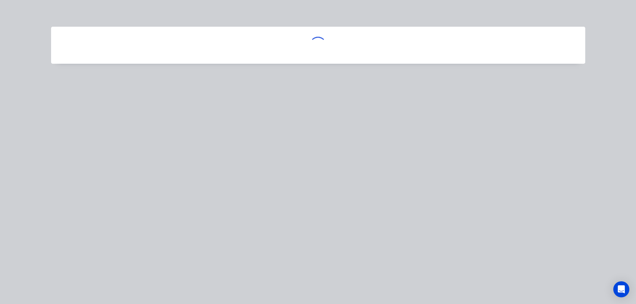
scroll to position [0, 0]
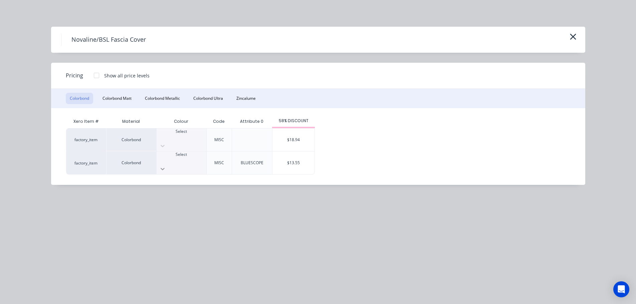
click at [165, 168] on icon at bounding box center [163, 169] width 4 height 2
click at [304, 157] on div "$13.55" at bounding box center [294, 163] width 42 height 23
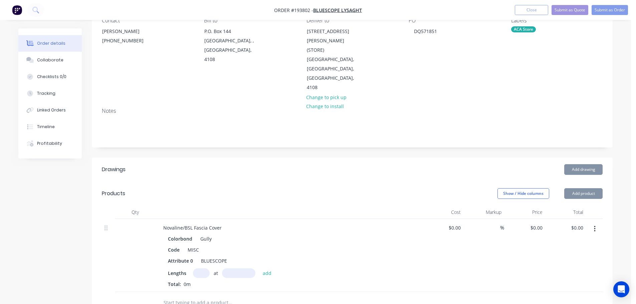
type input "$13.55"
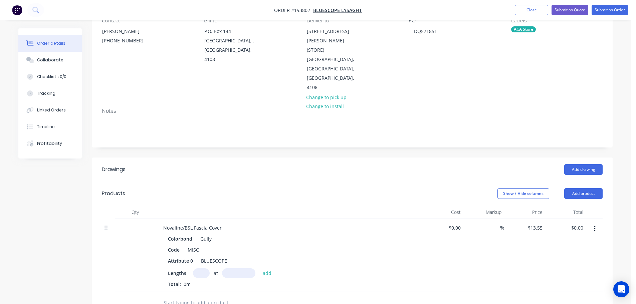
click at [203, 269] on input "text" at bounding box center [201, 274] width 17 height 10
type input "1"
type input "5500"
click at [260, 269] on button "add" at bounding box center [268, 273] width 16 height 9
type input "$74.53"
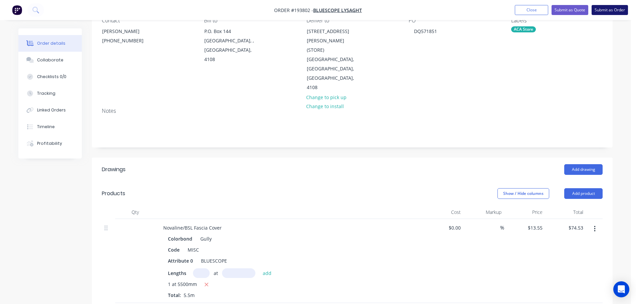
click at [619, 9] on button "Submit as Order" at bounding box center [610, 10] width 36 height 10
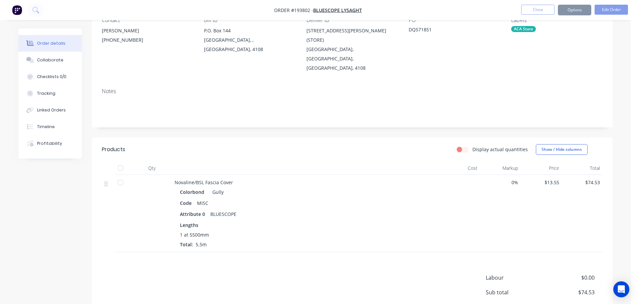
scroll to position [0, 0]
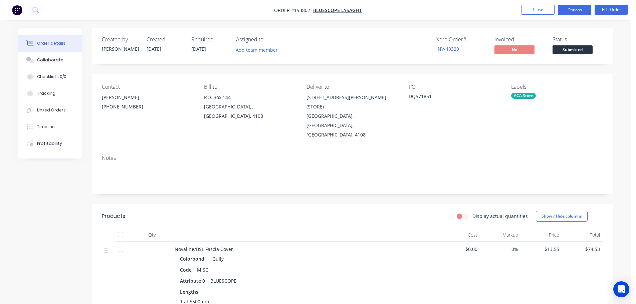
click at [579, 8] on button "Options" at bounding box center [574, 10] width 33 height 11
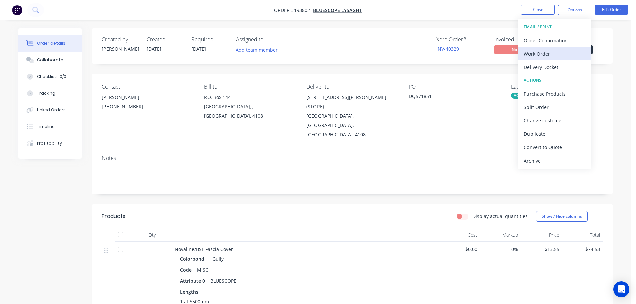
click at [538, 53] on div "Work Order" at bounding box center [554, 54] width 61 height 10
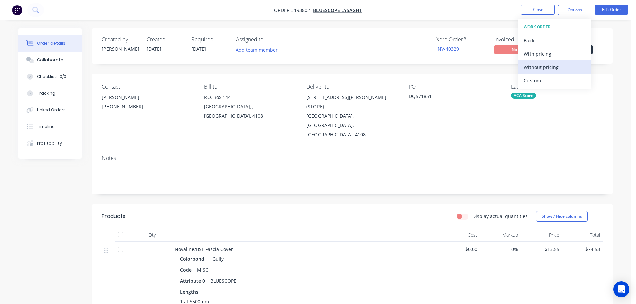
drag, startPoint x: 535, startPoint y: 81, endPoint x: 539, endPoint y: 66, distance: 15.6
click at [534, 81] on div "Custom" at bounding box center [554, 81] width 61 height 10
click at [538, 70] on div "Without pricing" at bounding box center [554, 67] width 61 height 10
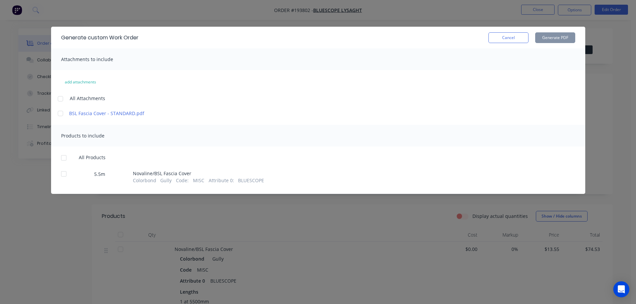
drag, startPoint x: 59, startPoint y: 97, endPoint x: 54, endPoint y: 102, distance: 6.9
click at [59, 98] on div at bounding box center [60, 98] width 13 height 13
click at [63, 158] on div at bounding box center [63, 157] width 13 height 13
click at [567, 37] on button "Generate PDF" at bounding box center [555, 37] width 40 height 11
click at [505, 38] on button "Cancel" at bounding box center [509, 37] width 40 height 11
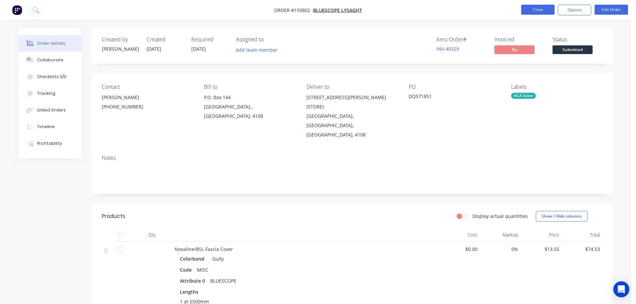
click at [531, 9] on button "Close" at bounding box center [537, 10] width 33 height 10
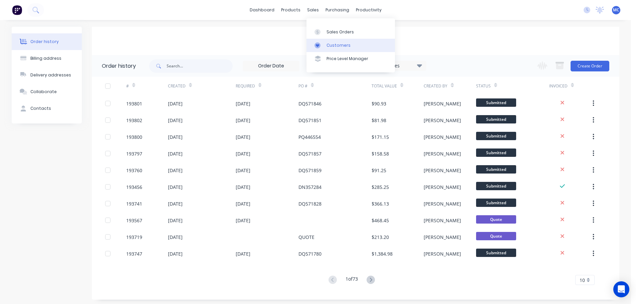
click at [338, 45] on div "Customers" at bounding box center [339, 45] width 24 height 6
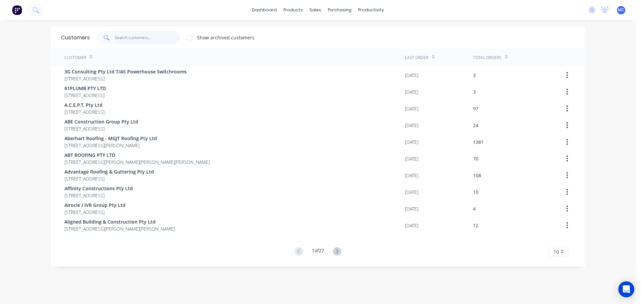
click at [138, 35] on input "text" at bounding box center [147, 37] width 65 height 13
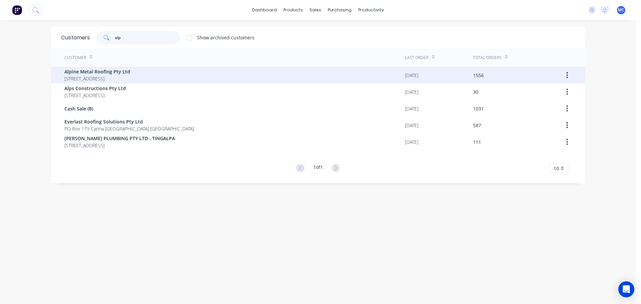
type input "alp"
click at [86, 68] on span "Alpine Metal Roofing Pty Ltd" at bounding box center [97, 71] width 66 height 7
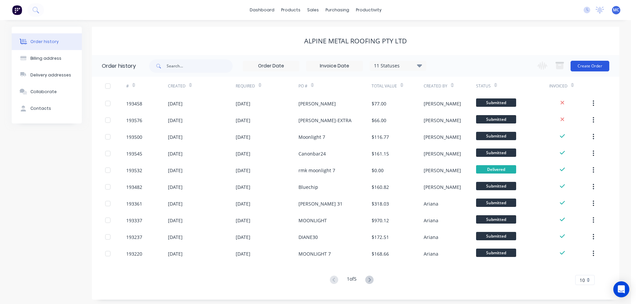
click at [590, 63] on button "Create Order" at bounding box center [590, 66] width 39 height 11
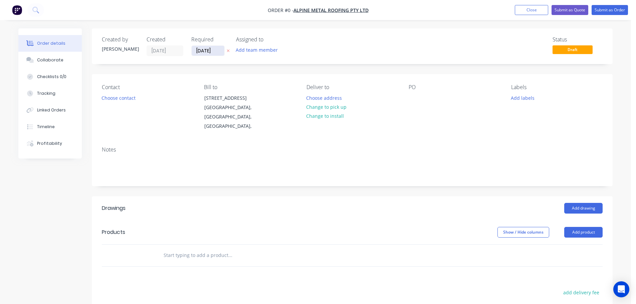
click at [204, 52] on input "[DATE]" at bounding box center [208, 51] width 33 height 10
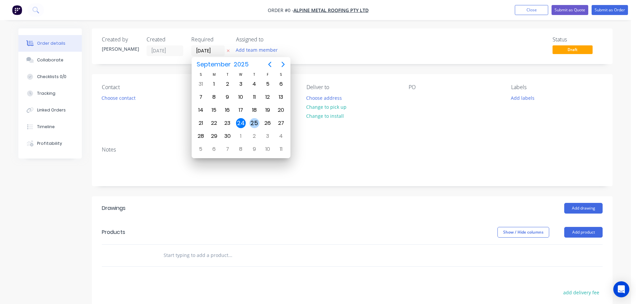
click at [253, 123] on div "25" at bounding box center [255, 123] width 10 height 10
type input "[DATE]"
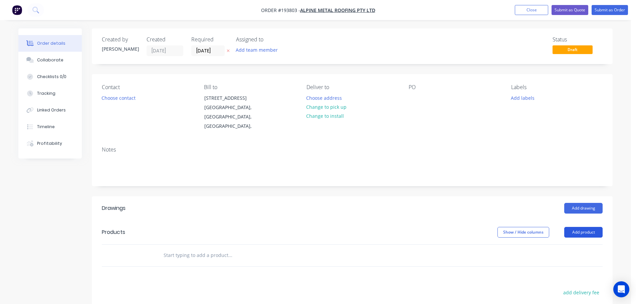
click at [586, 227] on button "Add product" at bounding box center [584, 232] width 38 height 11
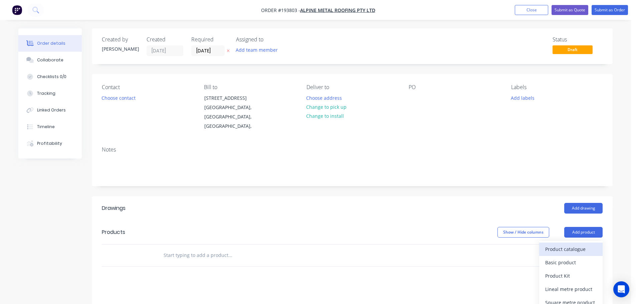
click at [559, 245] on div "Product catalogue" at bounding box center [570, 250] width 51 height 10
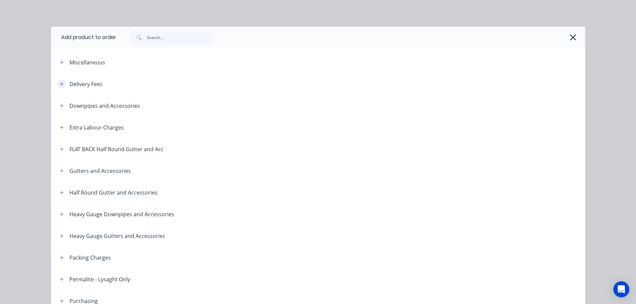
click at [60, 83] on icon "button" at bounding box center [62, 84] width 4 height 5
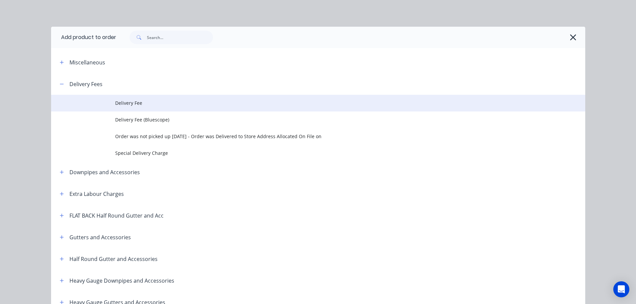
click at [129, 102] on span "Delivery Fee" at bounding box center [303, 103] width 376 height 7
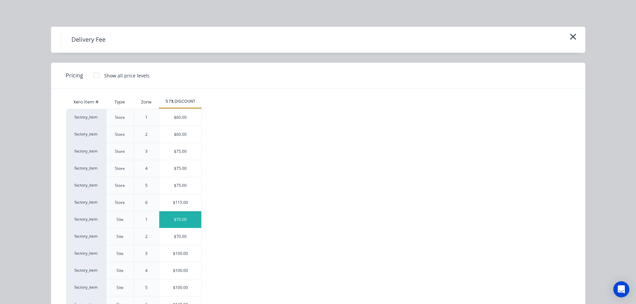
click at [175, 217] on div "$70.00" at bounding box center [180, 219] width 42 height 17
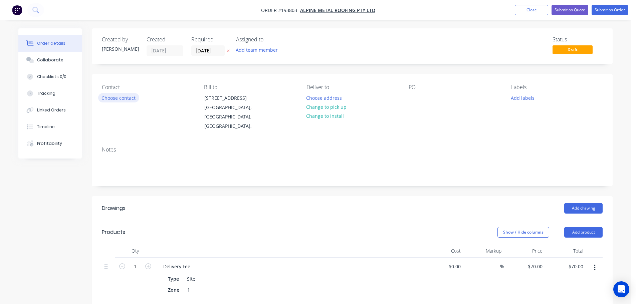
click at [121, 98] on button "Choose contact" at bounding box center [118, 97] width 41 height 9
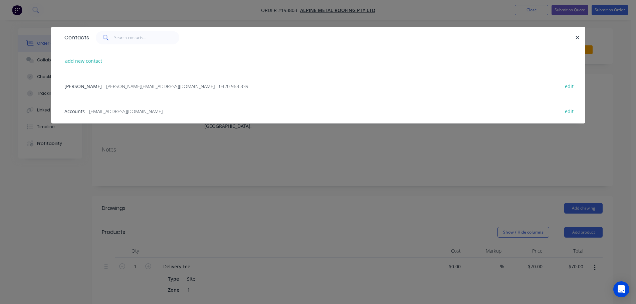
click at [125, 87] on span "- [PERSON_NAME][EMAIL_ADDRESS][DOMAIN_NAME] - 0420 963 839" at bounding box center [175, 86] width 145 height 6
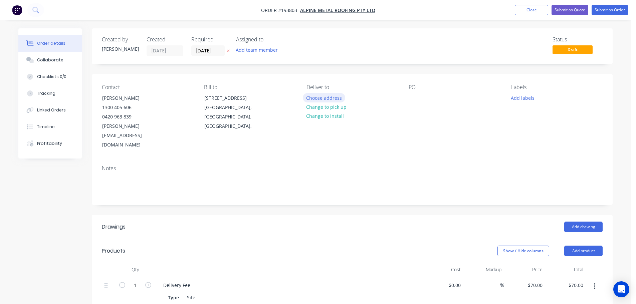
click at [327, 96] on button "Choose address" at bounding box center [324, 97] width 43 height 9
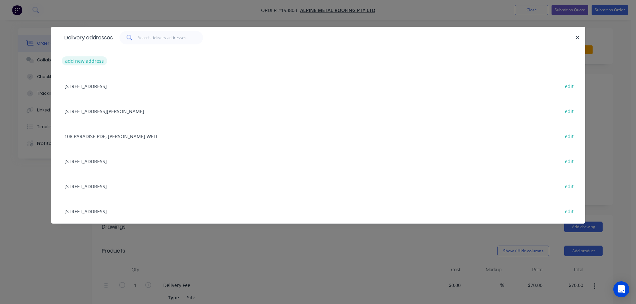
click at [80, 62] on button "add new address" at bounding box center [85, 60] width 46 height 9
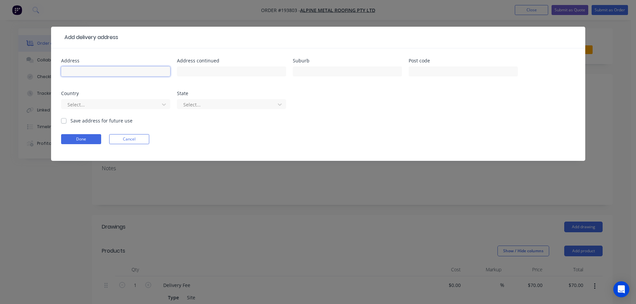
drag, startPoint x: 81, startPoint y: 74, endPoint x: 85, endPoint y: 72, distance: 4.6
click at [82, 73] on input "text" at bounding box center [115, 71] width 109 height 10
type input "[STREET_ADDRESS]"
type input "Camp HIll"
click button "Done" at bounding box center [81, 139] width 40 height 10
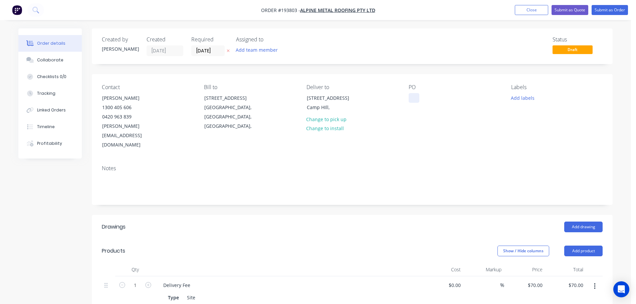
click at [414, 99] on div at bounding box center [414, 98] width 11 height 10
click at [586, 222] on button "Add drawing" at bounding box center [584, 227] width 38 height 11
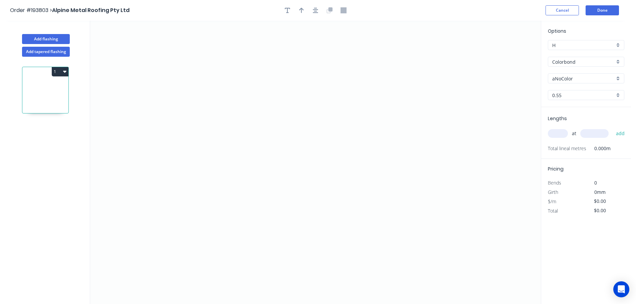
click at [574, 76] on input "aNoColor" at bounding box center [584, 78] width 62 height 7
click at [565, 122] on div "Monument" at bounding box center [587, 122] width 76 height 12
type input "Monument"
click at [560, 132] on input "text" at bounding box center [558, 133] width 20 height 9
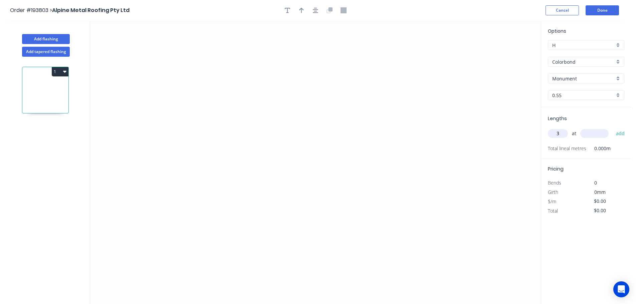
type input "3"
type input "5000"
click at [613, 128] on button "add" at bounding box center [621, 133] width 16 height 11
click at [446, 113] on icon "0" at bounding box center [315, 163] width 451 height 284
click at [426, 75] on icon at bounding box center [436, 93] width 20 height 37
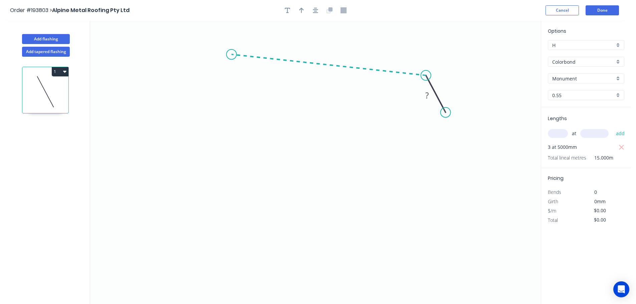
click at [231, 54] on icon "0 ?" at bounding box center [315, 163] width 451 height 284
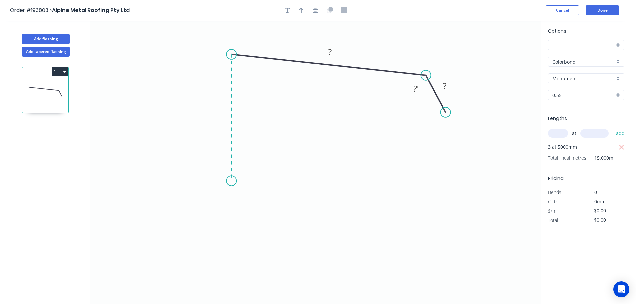
click at [232, 181] on icon "0 ? ? ? º" at bounding box center [315, 163] width 451 height 284
click at [212, 200] on icon "0 ? ? ? ? º ? º" at bounding box center [315, 163] width 451 height 284
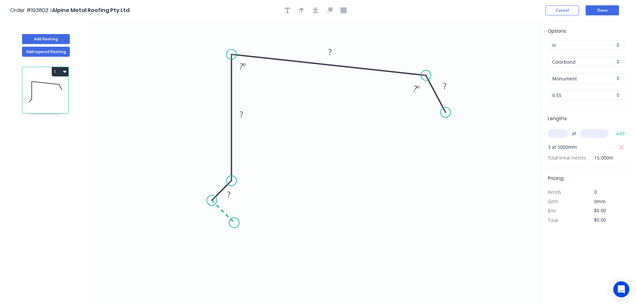
click at [234, 223] on icon "0 ? ? ? ? ? º ? º" at bounding box center [315, 163] width 451 height 284
click at [234, 222] on circle at bounding box center [234, 223] width 10 height 10
click at [215, 215] on tspan "?" at bounding box center [215, 215] width 3 height 11
click at [301, 8] on icon "button" at bounding box center [301, 10] width 5 height 5
type input "$17.57"
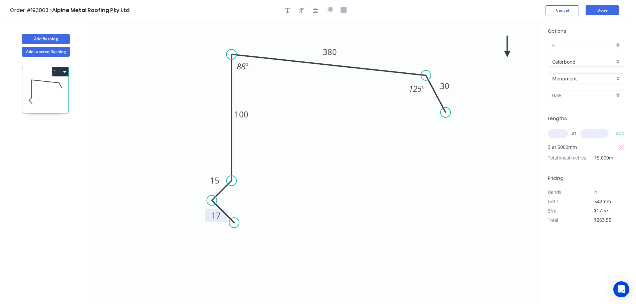
click at [509, 53] on icon at bounding box center [507, 46] width 6 height 21
drag, startPoint x: 509, startPoint y: 53, endPoint x: 437, endPoint y: 48, distance: 72.3
click at [437, 48] on icon at bounding box center [443, 45] width 19 height 19
click at [56, 70] on button "1" at bounding box center [60, 71] width 17 height 9
click at [32, 88] on div "Duplicate" at bounding box center [36, 89] width 51 height 10
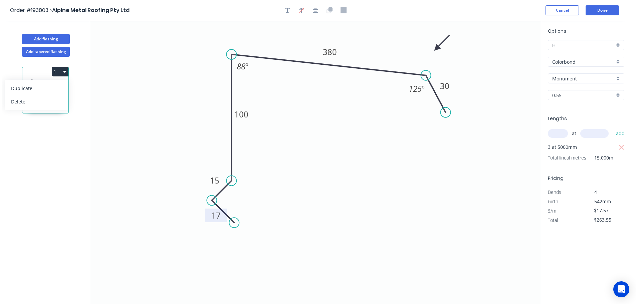
type input "$0.00"
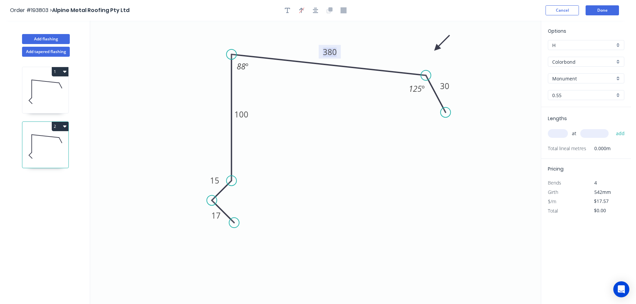
click at [330, 53] on tspan "380" at bounding box center [330, 51] width 14 height 11
click at [560, 132] on input "text" at bounding box center [558, 133] width 20 height 9
type input "3"
type input "6700"
click at [613, 128] on button "add" at bounding box center [621, 133] width 16 height 11
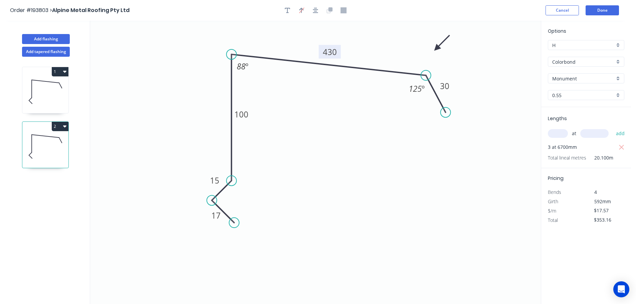
click at [63, 127] on icon "button" at bounding box center [64, 126] width 3 height 5
click at [18, 141] on div "Duplicate" at bounding box center [36, 143] width 51 height 10
type input "$0.00"
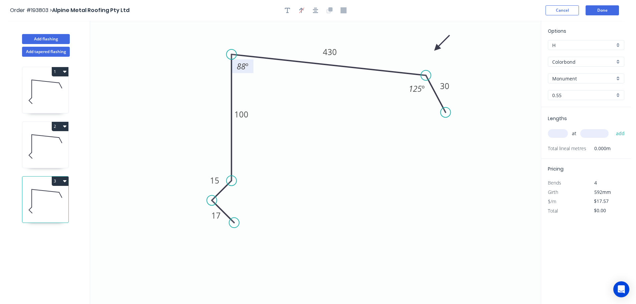
click at [244, 68] on tspan "88" at bounding box center [241, 66] width 9 height 11
click at [456, 136] on div "Crush & Fold" at bounding box center [477, 136] width 67 height 14
type input "$19.12"
drag, startPoint x: 458, startPoint y: 136, endPoint x: 458, endPoint y: 128, distance: 7.7
click at [458, 135] on div "Flip bend" at bounding box center [477, 137] width 67 height 14
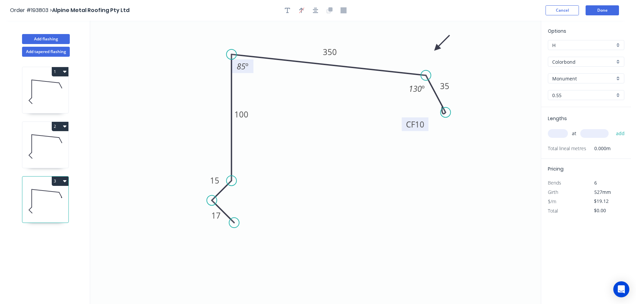
drag, startPoint x: 449, startPoint y: 124, endPoint x: 425, endPoint y: 124, distance: 23.7
click at [426, 125] on rect at bounding box center [415, 125] width 27 height 14
click at [420, 124] on tspan "10" at bounding box center [419, 124] width 9 height 11
click at [560, 133] on input "text" at bounding box center [558, 133] width 20 height 9
type input "2"
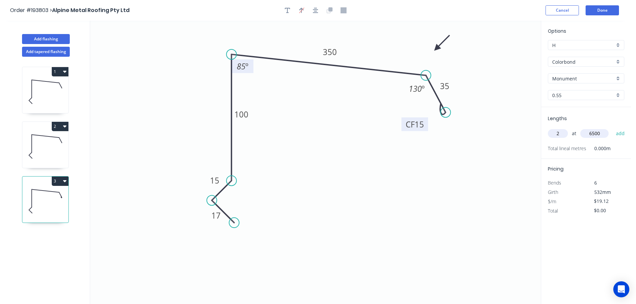
click at [613, 128] on button "add" at bounding box center [621, 133] width 16 height 11
click at [604, 10] on button "Done" at bounding box center [602, 10] width 33 height 10
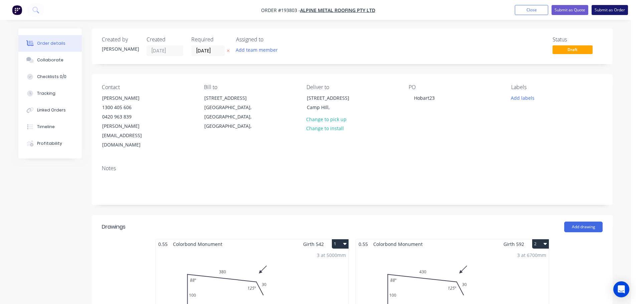
click at [611, 9] on button "Submit as Order" at bounding box center [610, 10] width 36 height 10
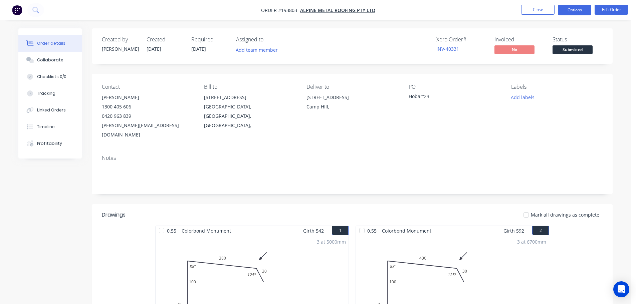
click at [575, 11] on button "Options" at bounding box center [574, 10] width 33 height 11
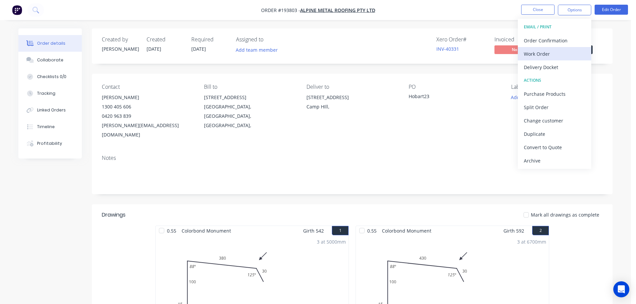
click at [529, 50] on div "Work Order" at bounding box center [554, 54] width 61 height 10
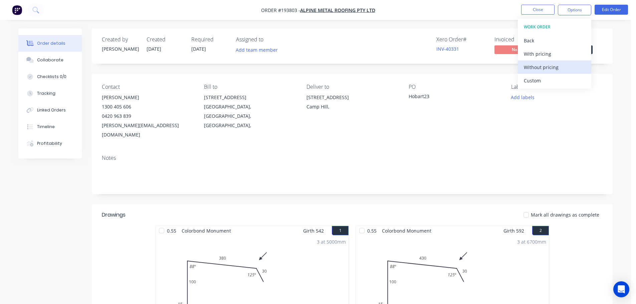
click at [534, 65] on div "Without pricing" at bounding box center [554, 67] width 61 height 10
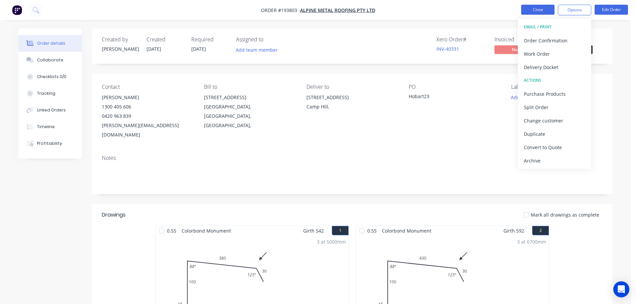
click at [530, 8] on button "Close" at bounding box center [537, 10] width 33 height 10
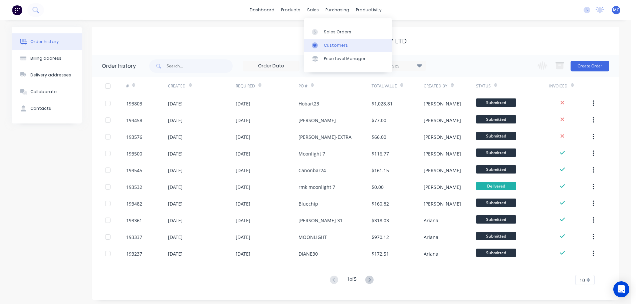
click at [331, 42] on link "Customers" at bounding box center [348, 45] width 89 height 13
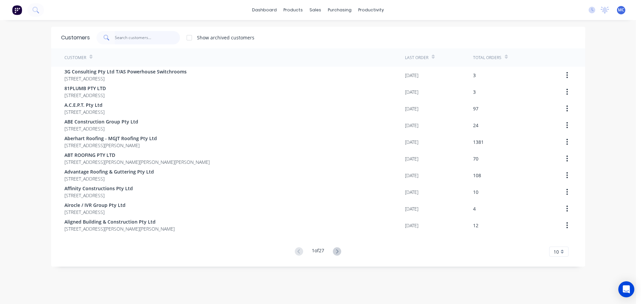
click at [119, 35] on input "text" at bounding box center [147, 37] width 65 height 13
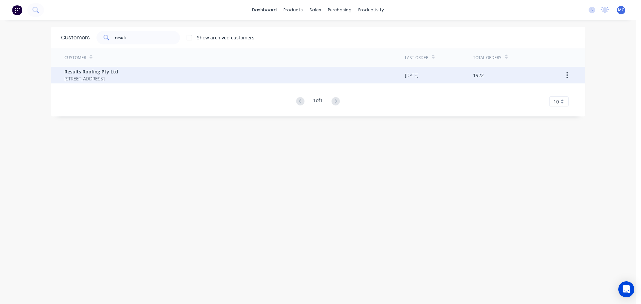
click at [85, 72] on span "Results Roofing Pty Ltd" at bounding box center [91, 71] width 54 height 7
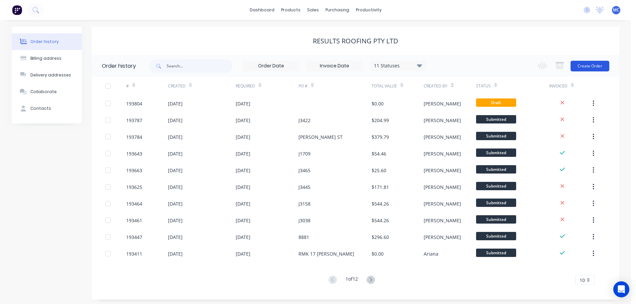
click at [591, 64] on button "Create Order" at bounding box center [590, 66] width 39 height 11
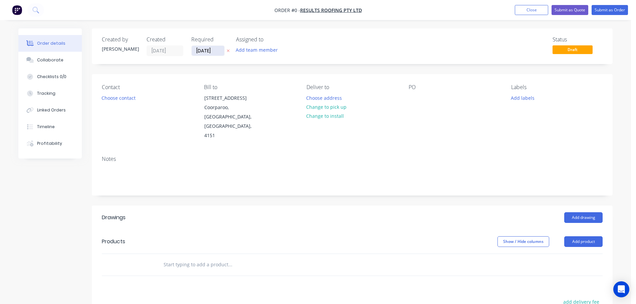
click at [205, 51] on input "[DATE]" at bounding box center [208, 51] width 33 height 10
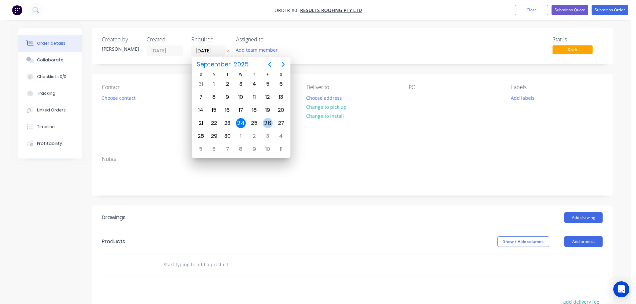
click at [267, 122] on div "26" at bounding box center [268, 123] width 10 height 10
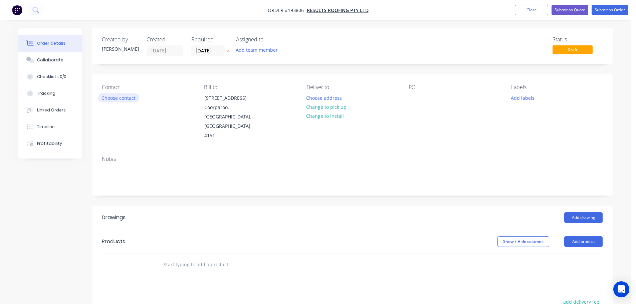
click at [123, 98] on button "Choose contact" at bounding box center [118, 97] width 41 height 9
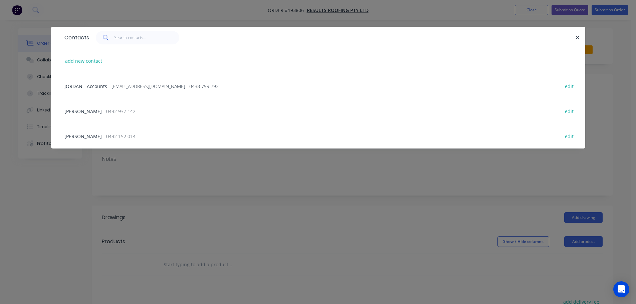
click at [103, 111] on span "- 0482 937 142" at bounding box center [119, 111] width 32 height 6
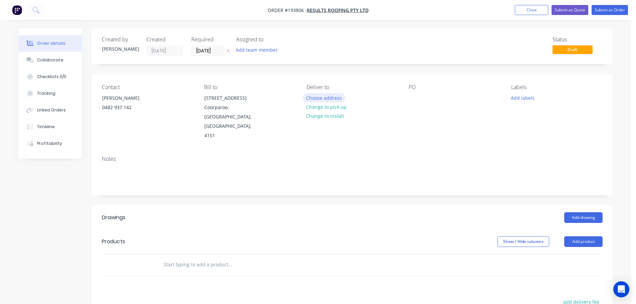
click at [325, 97] on button "Choose address" at bounding box center [324, 97] width 43 height 9
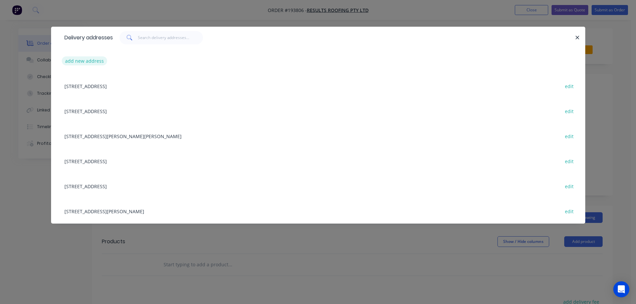
click at [84, 57] on button "add new address" at bounding box center [85, 60] width 46 height 9
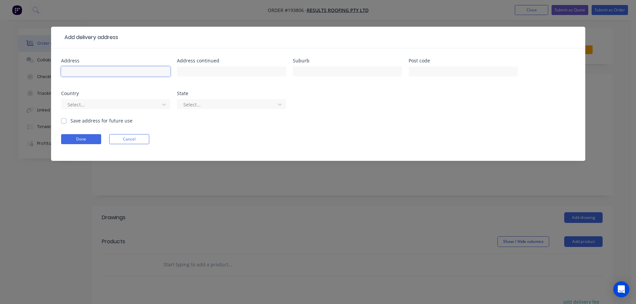
click at [93, 70] on input "text" at bounding box center [115, 71] width 109 height 10
click button "Done" at bounding box center [81, 139] width 40 height 10
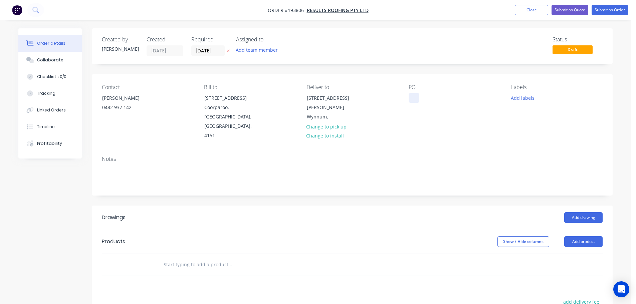
click at [414, 95] on div at bounding box center [414, 98] width 11 height 10
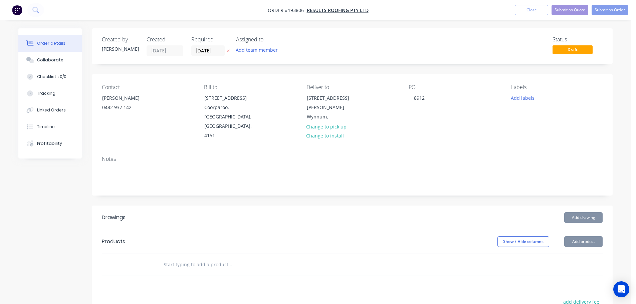
click at [580, 212] on button "Add drawing" at bounding box center [584, 217] width 38 height 11
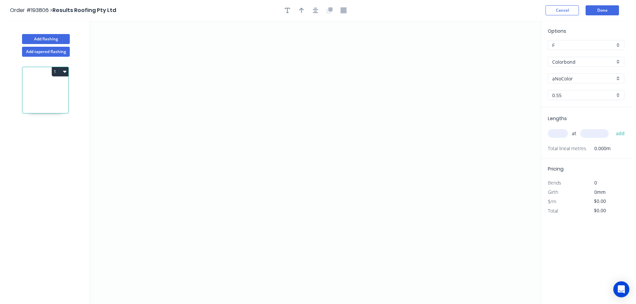
click at [563, 79] on input "aNoColor" at bounding box center [584, 78] width 62 height 7
click at [563, 139] on div "Dune" at bounding box center [587, 140] width 76 height 12
click at [555, 133] on input "text" at bounding box center [558, 133] width 20 height 9
click at [613, 128] on button "add" at bounding box center [621, 133] width 16 height 11
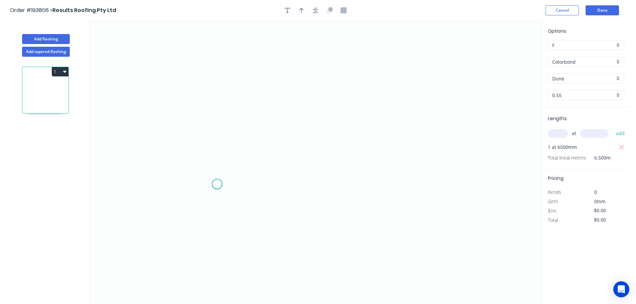
click at [217, 183] on icon "0" at bounding box center [315, 163] width 451 height 284
click at [214, 74] on icon "0" at bounding box center [315, 163] width 451 height 284
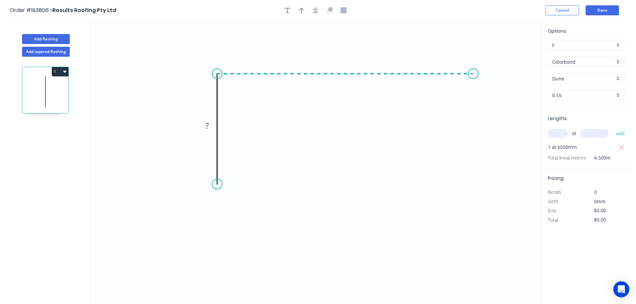
click at [474, 77] on icon "0 ?" at bounding box center [315, 163] width 451 height 284
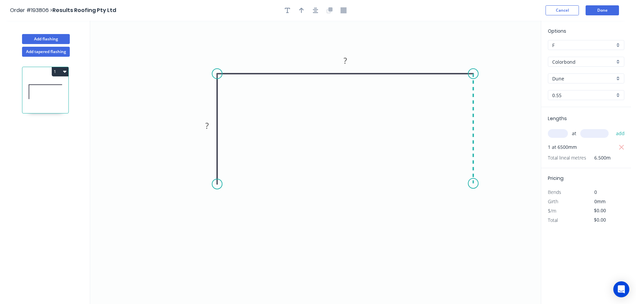
click at [481, 183] on icon "0 ? ?" at bounding box center [315, 163] width 451 height 284
click at [494, 204] on icon "0 ? ? ?" at bounding box center [315, 163] width 451 height 284
click at [474, 221] on icon "0 ? ? ? ?" at bounding box center [315, 163] width 451 height 284
click at [474, 221] on circle at bounding box center [473, 223] width 10 height 10
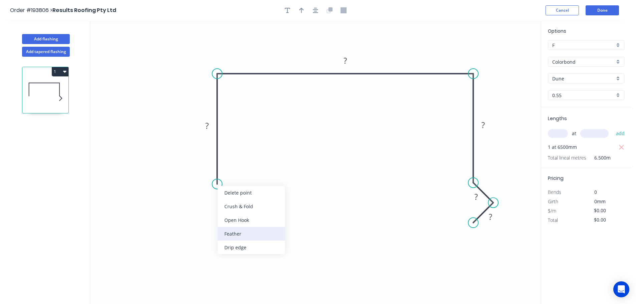
click at [232, 231] on div "Feather" at bounding box center [251, 234] width 67 height 14
click at [230, 210] on div "Flip bend" at bounding box center [250, 210] width 67 height 14
drag, startPoint x: 242, startPoint y: 171, endPoint x: 258, endPoint y: 179, distance: 17.8
click at [256, 179] on rect at bounding box center [243, 178] width 26 height 14
click at [252, 181] on tspan "15" at bounding box center [251, 179] width 9 height 11
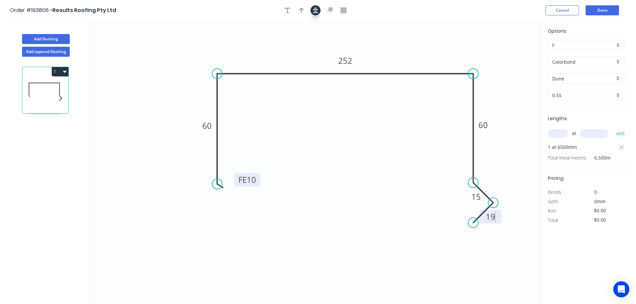
click at [316, 10] on icon "button" at bounding box center [315, 10] width 5 height 6
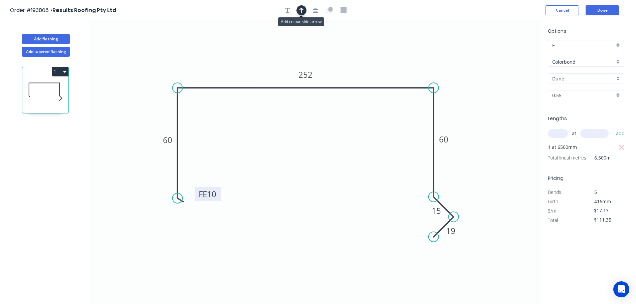
click at [302, 11] on icon "button" at bounding box center [301, 10] width 5 height 6
click at [507, 53] on icon at bounding box center [507, 45] width 6 height 21
drag, startPoint x: 507, startPoint y: 53, endPoint x: 485, endPoint y: 90, distance: 42.3
click at [485, 90] on icon at bounding box center [490, 83] width 19 height 19
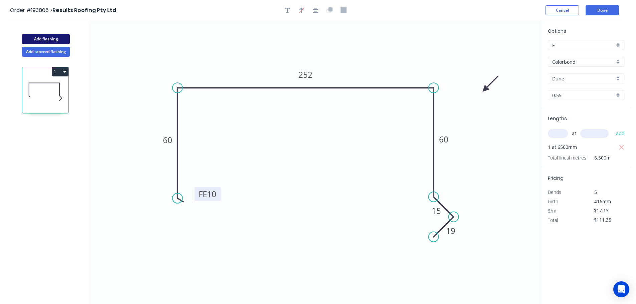
click at [42, 38] on button "Add flashing" at bounding box center [46, 39] width 48 height 10
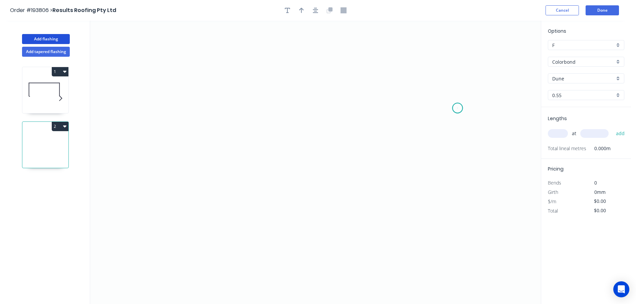
click at [458, 108] on icon "0" at bounding box center [315, 163] width 451 height 284
click at [426, 73] on icon "0" at bounding box center [315, 163] width 451 height 284
drag, startPoint x: 198, startPoint y: 72, endPoint x: 200, endPoint y: 130, distance: 57.1
click at [198, 73] on icon "0 ?" at bounding box center [315, 163] width 451 height 284
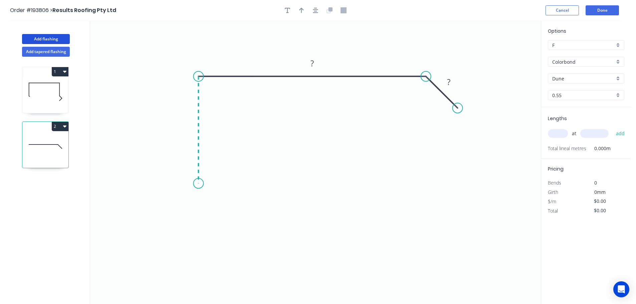
click at [195, 184] on icon "0 ? ?" at bounding box center [315, 163] width 451 height 284
click at [182, 208] on icon "0 ? ? ?" at bounding box center [315, 163] width 451 height 284
click at [181, 208] on circle at bounding box center [182, 208] width 10 height 10
drag, startPoint x: 181, startPoint y: 208, endPoint x: 179, endPoint y: 204, distance: 4.2
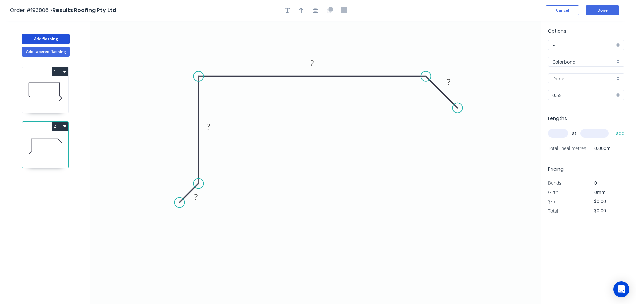
click at [179, 204] on circle at bounding box center [179, 202] width 10 height 10
click at [199, 222] on icon at bounding box center [189, 212] width 20 height 20
click at [199, 222] on circle at bounding box center [199, 222] width 10 height 10
click at [182, 215] on tspan "?" at bounding box center [182, 216] width 3 height 11
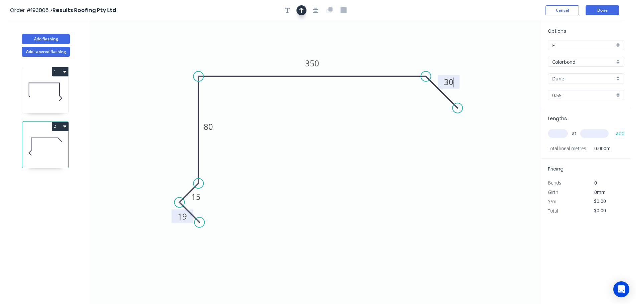
click at [301, 11] on icon "button" at bounding box center [301, 10] width 5 height 6
click at [508, 53] on icon at bounding box center [507, 46] width 6 height 21
click at [506, 53] on icon at bounding box center [506, 45] width 6 height 21
drag, startPoint x: 506, startPoint y: 53, endPoint x: 471, endPoint y: 102, distance: 60.1
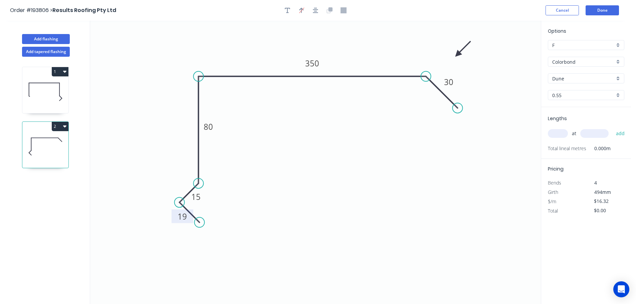
click at [454, 56] on icon at bounding box center [463, 48] width 19 height 19
click at [555, 132] on input "text" at bounding box center [558, 133] width 20 height 9
click at [613, 128] on button "add" at bounding box center [621, 133] width 16 height 11
click at [604, 8] on button "Done" at bounding box center [602, 10] width 33 height 10
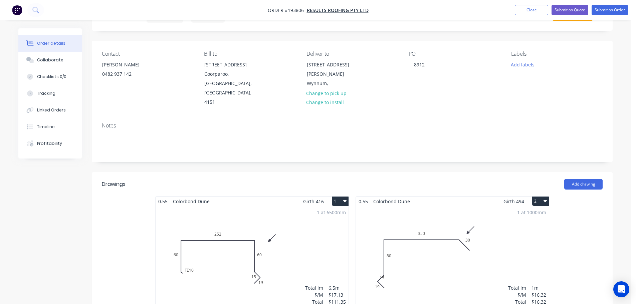
click at [444, 240] on div "1 at 1000mm Total lm $/M Total 1m $16.32 $16.32" at bounding box center [452, 257] width 193 height 102
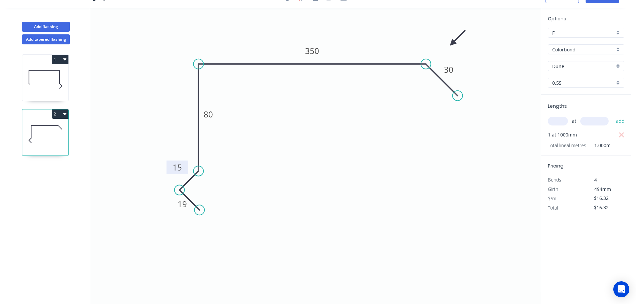
drag, startPoint x: 205, startPoint y: 183, endPoint x: 187, endPoint y: 166, distance: 25.3
click at [187, 166] on rect at bounding box center [178, 168] width 22 height 14
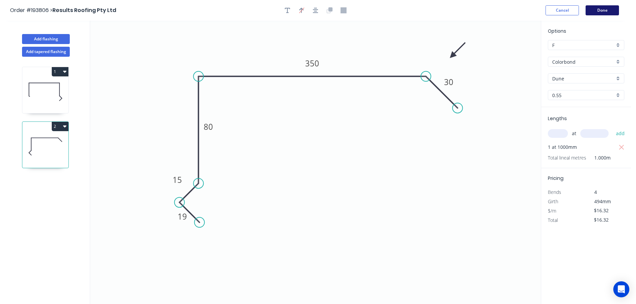
click at [601, 6] on button "Done" at bounding box center [602, 10] width 33 height 10
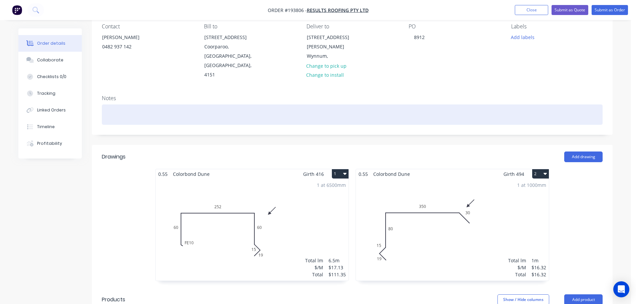
scroll to position [67, 0]
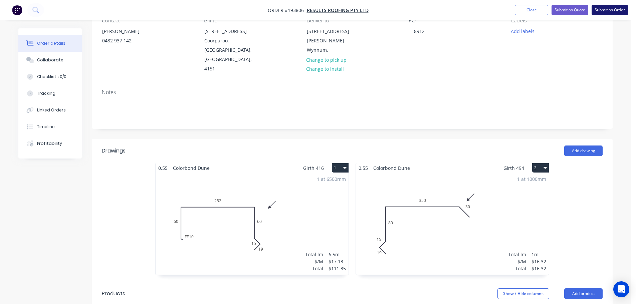
click at [609, 9] on button "Submit as Order" at bounding box center [610, 10] width 36 height 10
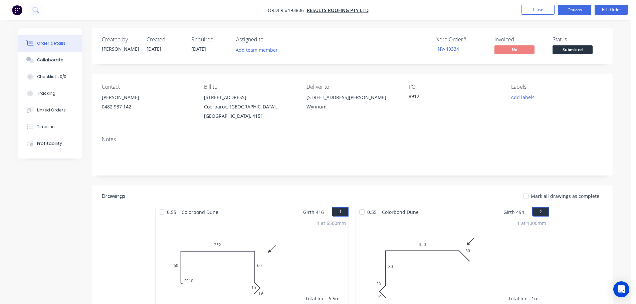
click at [578, 8] on button "Options" at bounding box center [574, 10] width 33 height 11
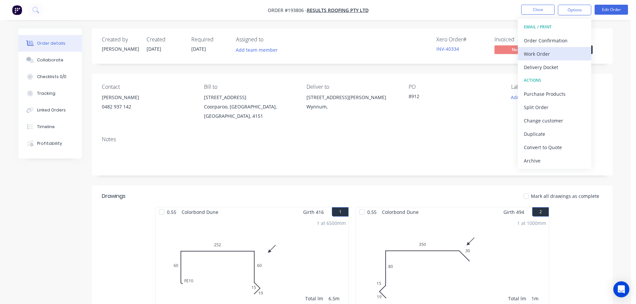
click at [539, 54] on div "Work Order" at bounding box center [554, 54] width 61 height 10
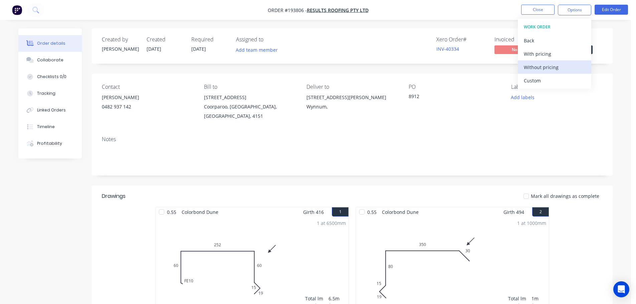
click at [536, 64] on div "Without pricing" at bounding box center [554, 67] width 61 height 10
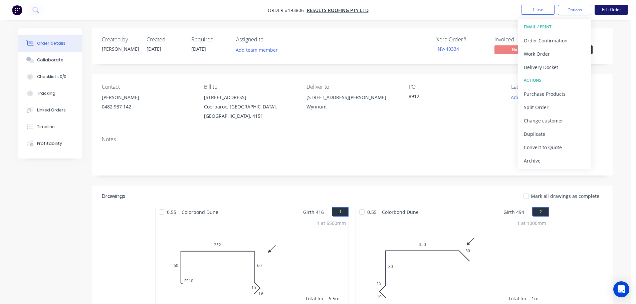
click at [617, 8] on button "Edit Order" at bounding box center [611, 10] width 33 height 10
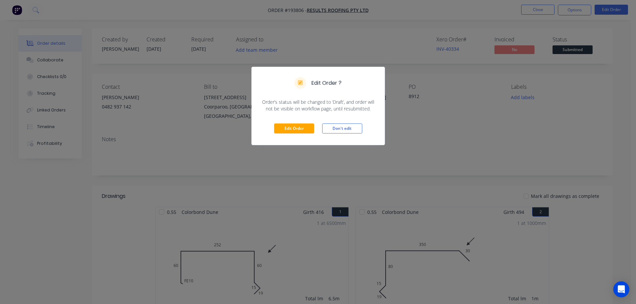
click at [290, 121] on div "Edit Order Don't edit" at bounding box center [318, 128] width 133 height 33
click at [290, 129] on button "Edit Order" at bounding box center [294, 129] width 40 height 10
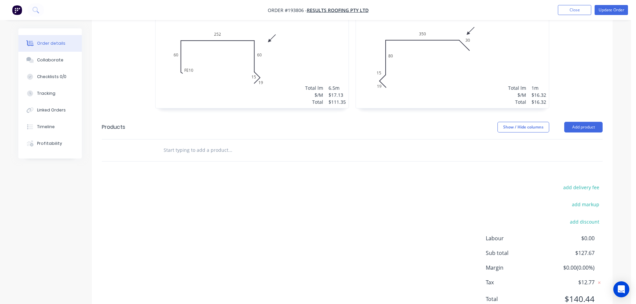
scroll to position [234, 0]
click at [589, 122] on button "Add product" at bounding box center [584, 127] width 38 height 11
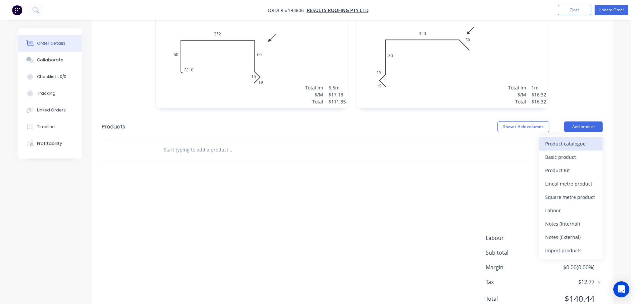
click at [558, 139] on div "Product catalogue" at bounding box center [570, 144] width 51 height 10
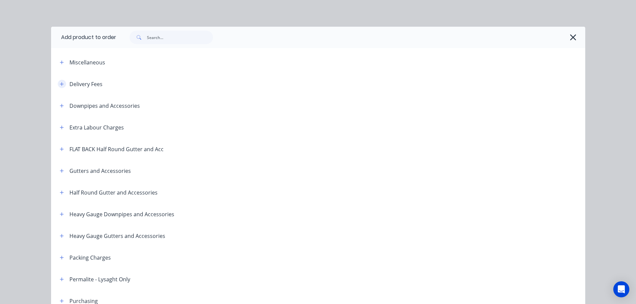
click at [58, 81] on button "button" at bounding box center [62, 84] width 8 height 8
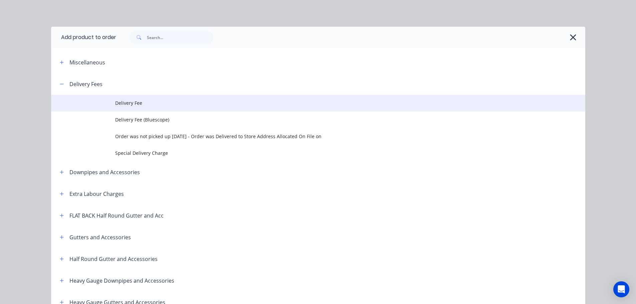
click at [128, 102] on span "Delivery Fee" at bounding box center [303, 103] width 376 height 7
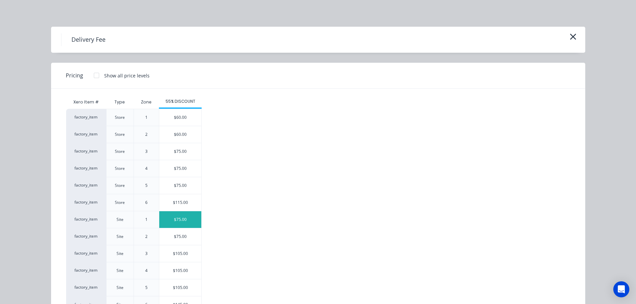
click at [174, 218] on div "$75.00" at bounding box center [180, 219] width 42 height 17
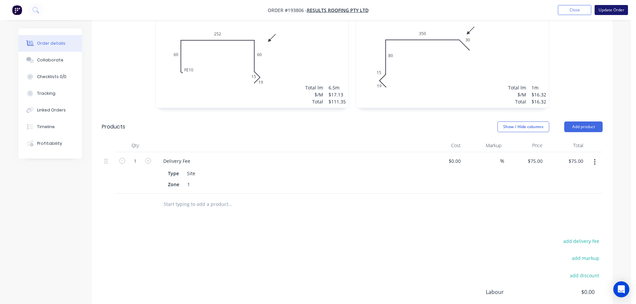
click at [617, 10] on button "Update Order" at bounding box center [611, 10] width 33 height 10
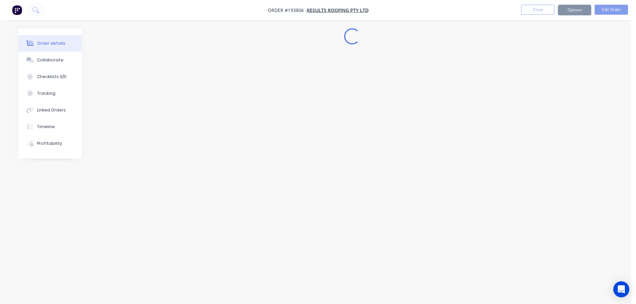
scroll to position [0, 0]
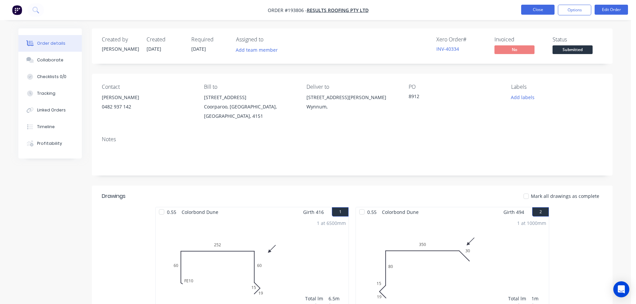
click at [535, 7] on button "Close" at bounding box center [537, 10] width 33 height 10
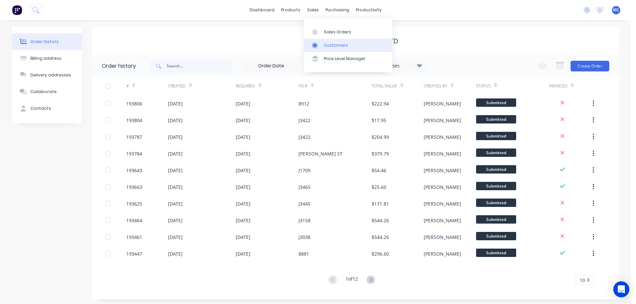
click at [336, 39] on link "Customers" at bounding box center [348, 45] width 89 height 13
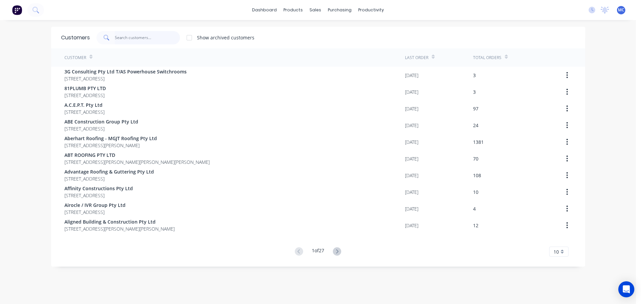
click at [118, 34] on input "text" at bounding box center [147, 37] width 65 height 13
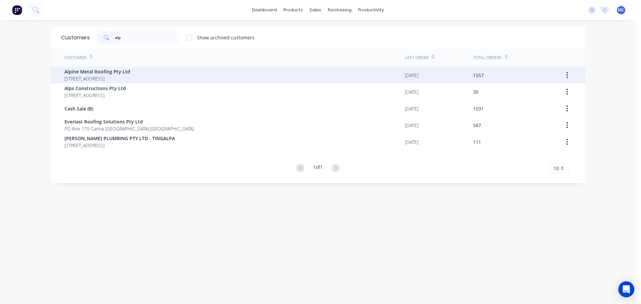
click at [96, 71] on span "Alpine Metal Roofing Pty Ltd" at bounding box center [97, 71] width 66 height 7
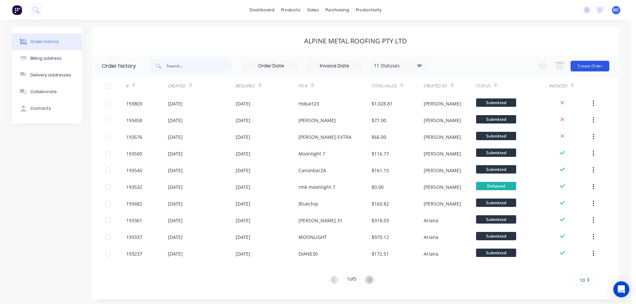
click at [591, 66] on button "Create Order" at bounding box center [590, 66] width 39 height 11
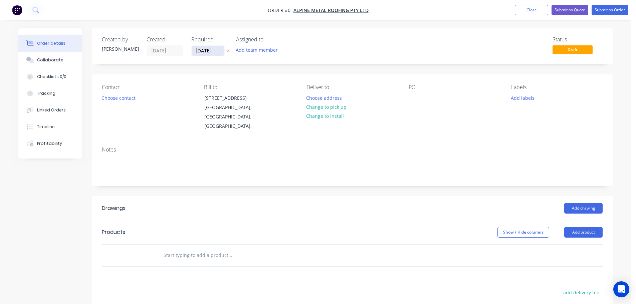
click at [207, 51] on input "[DATE]" at bounding box center [208, 51] width 33 height 10
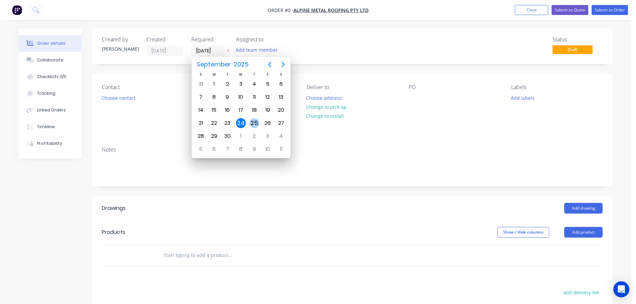
click at [255, 121] on div "25" at bounding box center [255, 123] width 10 height 10
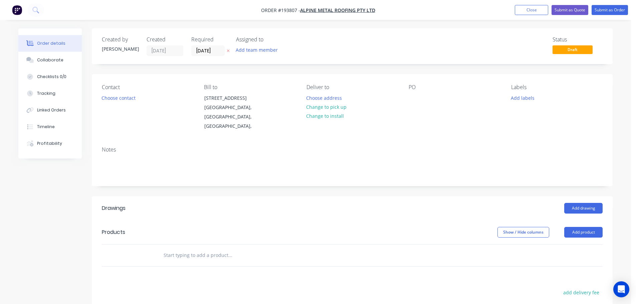
click at [116, 99] on button "Choose contact" at bounding box center [118, 97] width 41 height 9
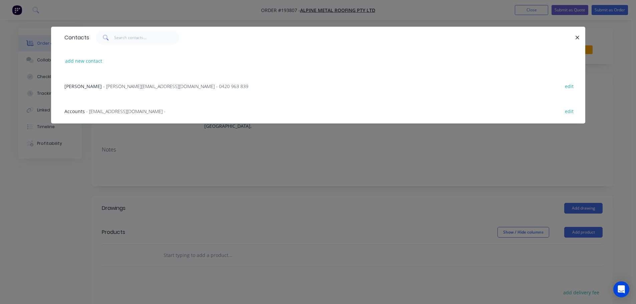
click at [136, 84] on span "- [PERSON_NAME][EMAIL_ADDRESS][DOMAIN_NAME] - 0420 963 839" at bounding box center [175, 86] width 145 height 6
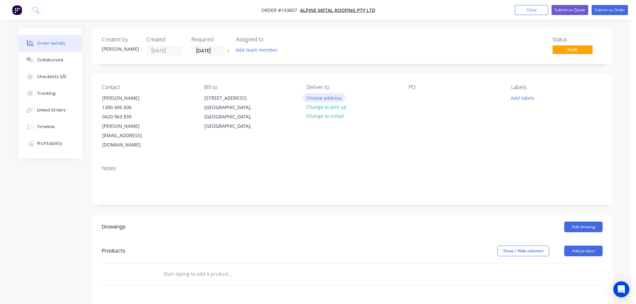
click at [325, 96] on button "Choose address" at bounding box center [324, 97] width 43 height 9
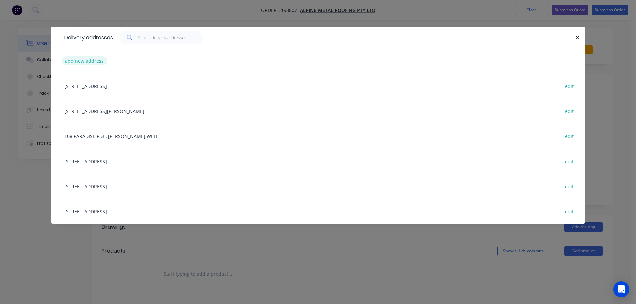
click at [71, 61] on button "add new address" at bounding box center [85, 60] width 46 height 9
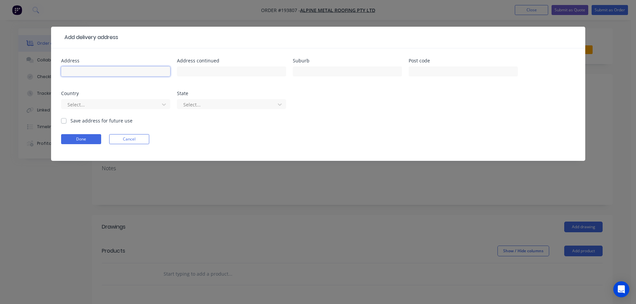
click at [74, 72] on input "text" at bounding box center [115, 71] width 109 height 10
click button "Done" at bounding box center [81, 139] width 40 height 10
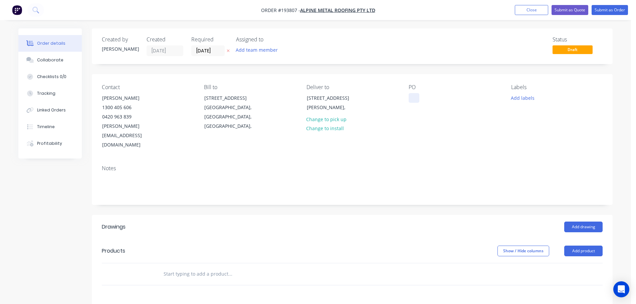
click at [415, 98] on div at bounding box center [414, 98] width 11 height 10
click at [579, 222] on button "Add drawing" at bounding box center [584, 227] width 38 height 11
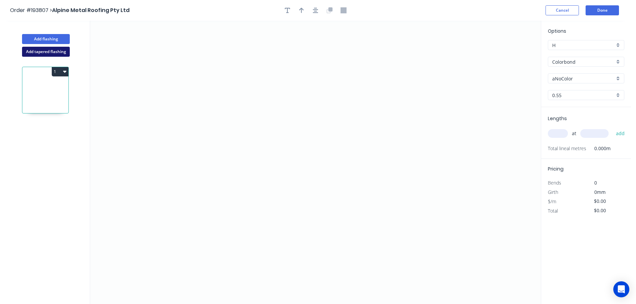
click at [49, 50] on button "Add tapered flashing" at bounding box center [46, 52] width 48 height 10
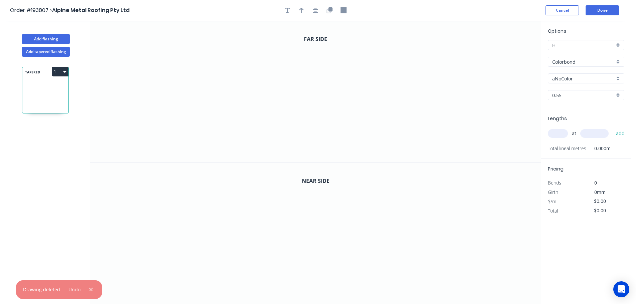
click at [562, 78] on input "aNoColor" at bounding box center [584, 78] width 62 height 7
click at [565, 146] on div "[PERSON_NAME]" at bounding box center [587, 147] width 76 height 12
click at [558, 133] on input "text" at bounding box center [558, 133] width 20 height 9
click at [613, 128] on button "add" at bounding box center [621, 133] width 16 height 11
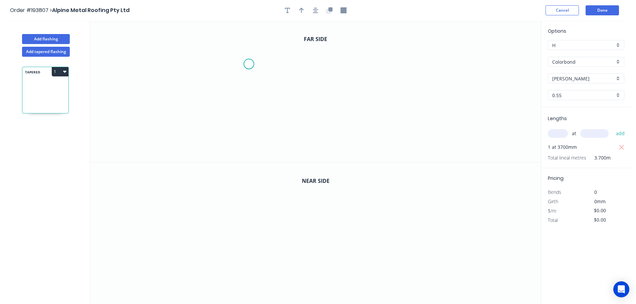
click at [249, 64] on icon "0" at bounding box center [315, 92] width 451 height 142
click at [261, 38] on icon at bounding box center [255, 51] width 12 height 26
click at [492, 34] on icon "0 ?" at bounding box center [315, 92] width 451 height 142
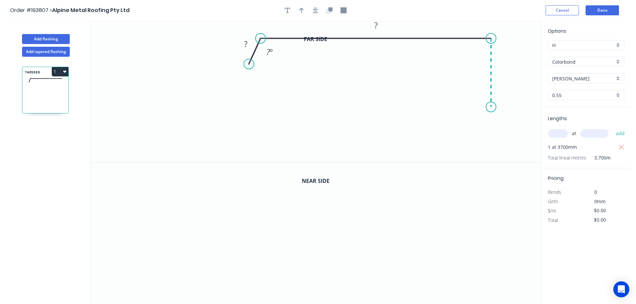
click at [492, 107] on icon "0 ? ? ? º" at bounding box center [315, 92] width 451 height 142
click at [509, 125] on icon "0 ? ? ? ? º" at bounding box center [315, 92] width 451 height 142
click at [489, 143] on icon at bounding box center [499, 134] width 20 height 20
click at [489, 143] on circle at bounding box center [489, 144] width 10 height 10
click at [315, 11] on icon "button" at bounding box center [315, 10] width 5 height 5
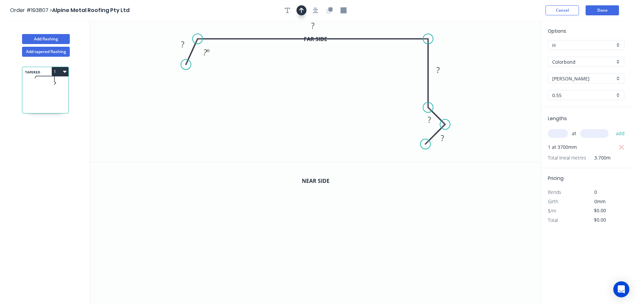
click at [301, 11] on icon "button" at bounding box center [301, 10] width 5 height 6
click at [507, 53] on icon at bounding box center [507, 46] width 6 height 21
drag, startPoint x: 507, startPoint y: 53, endPoint x: 396, endPoint y: 51, distance: 110.9
click at [479, 50] on icon at bounding box center [488, 45] width 19 height 19
click at [183, 43] on tspan "?" at bounding box center [182, 44] width 3 height 11
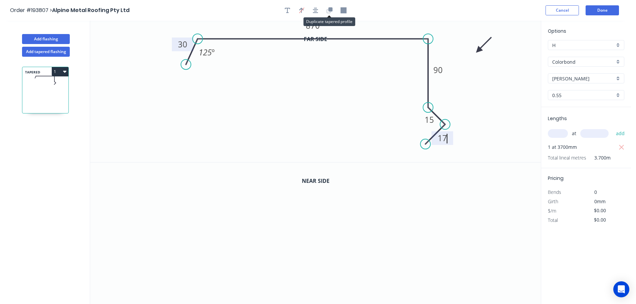
click at [331, 15] on header "Order #193807 > Alpine Metal Roofing Pty Ltd Cancel Done" at bounding box center [315, 10] width 631 height 21
click at [327, 10] on icon "button" at bounding box center [329, 11] width 4 height 4
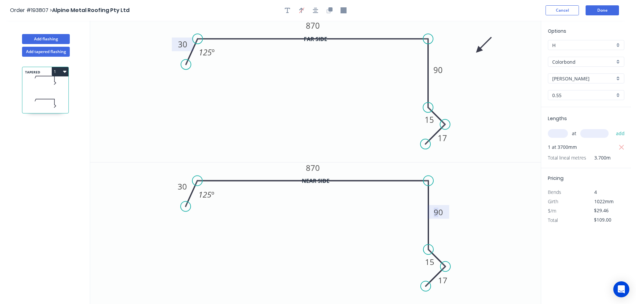
click at [438, 213] on tspan "90" at bounding box center [438, 212] width 9 height 11
click at [606, 9] on button "Done" at bounding box center [602, 10] width 33 height 10
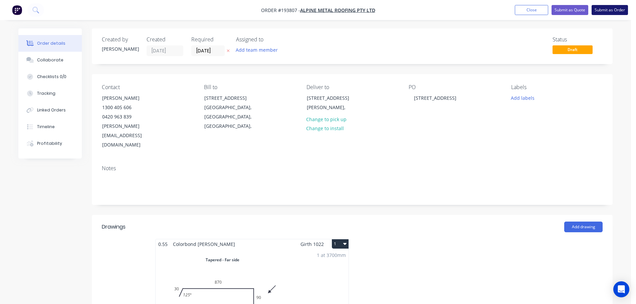
click at [614, 10] on button "Submit as Order" at bounding box center [610, 10] width 36 height 10
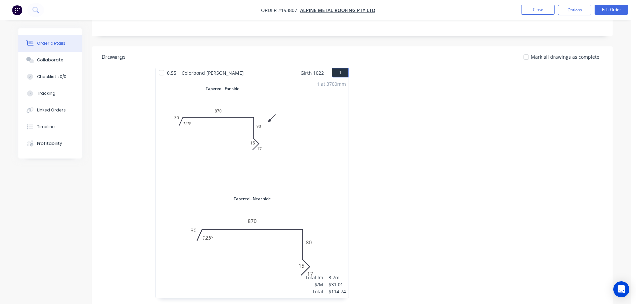
scroll to position [200, 0]
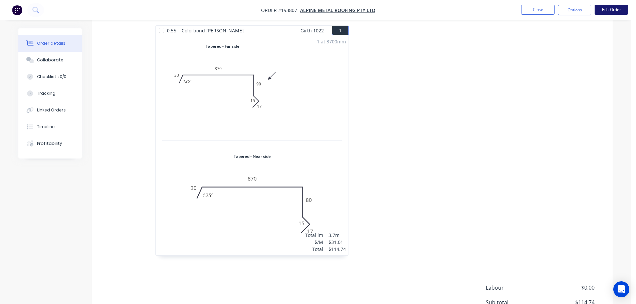
click at [608, 9] on button "Edit Order" at bounding box center [611, 10] width 33 height 10
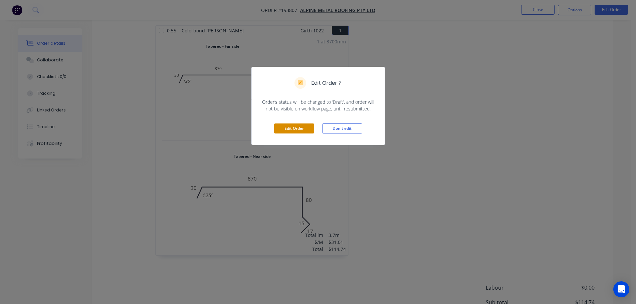
click at [298, 128] on button "Edit Order" at bounding box center [294, 129] width 40 height 10
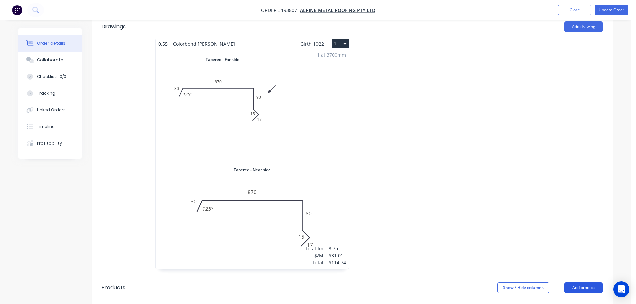
click at [578, 283] on button "Add product" at bounding box center [584, 288] width 38 height 11
click at [557, 300] on div "Product catalogue" at bounding box center [570, 305] width 51 height 10
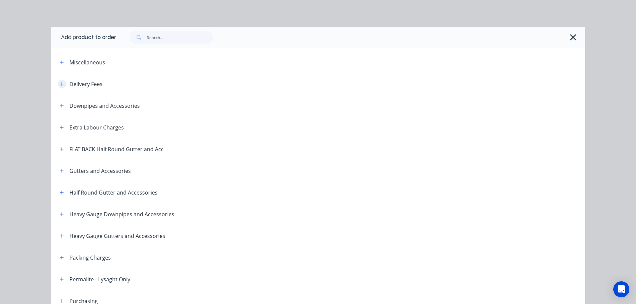
click at [60, 83] on icon "button" at bounding box center [62, 84] width 4 height 5
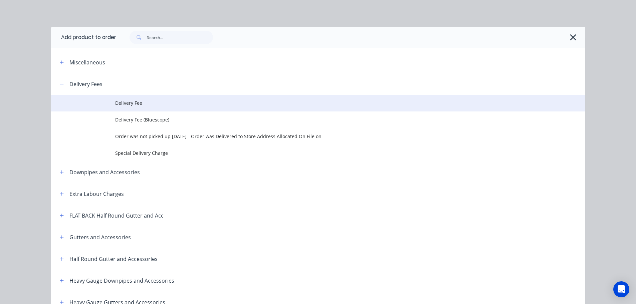
click at [126, 102] on span "Delivery Fee" at bounding box center [303, 103] width 376 height 7
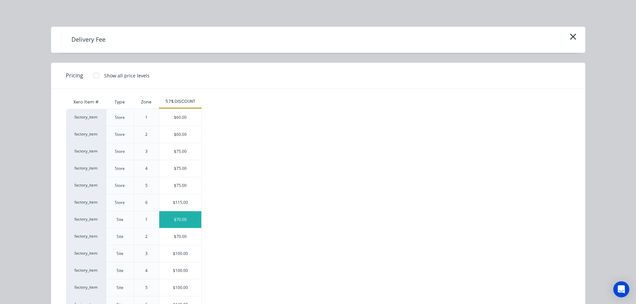
click at [177, 218] on div "$70.00" at bounding box center [180, 219] width 42 height 17
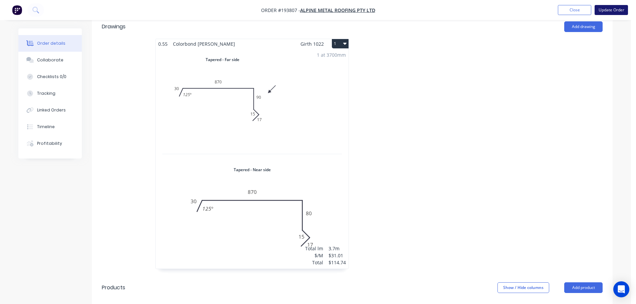
click at [618, 9] on button "Update Order" at bounding box center [611, 10] width 33 height 10
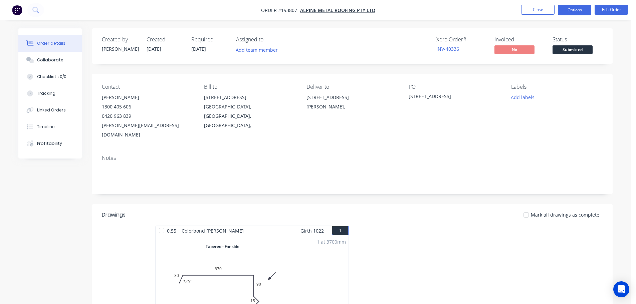
click at [576, 10] on button "Options" at bounding box center [574, 10] width 33 height 11
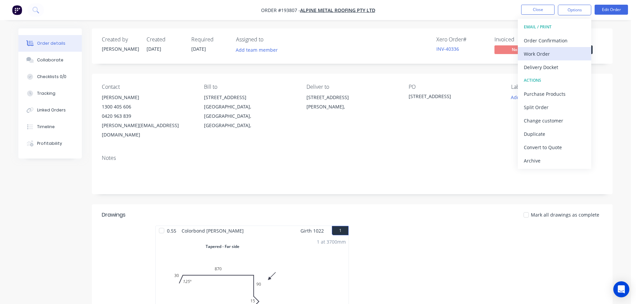
click at [540, 50] on div "Work Order" at bounding box center [554, 54] width 61 height 10
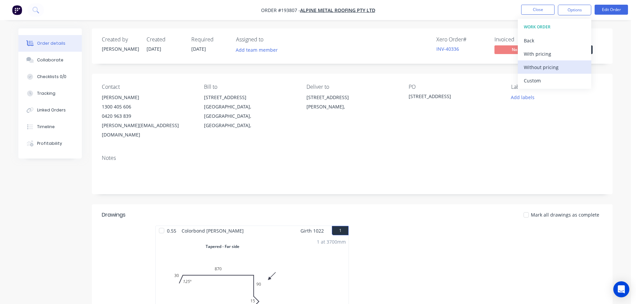
click at [537, 67] on div "Without pricing" at bounding box center [554, 67] width 61 height 10
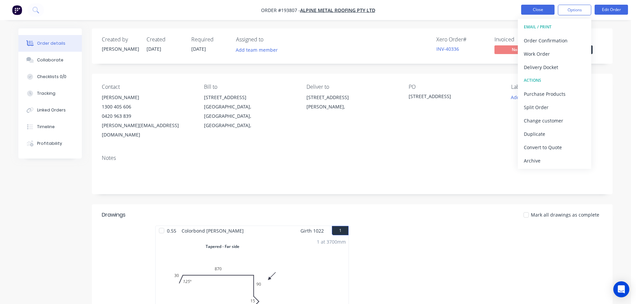
click at [529, 6] on button "Close" at bounding box center [537, 10] width 33 height 10
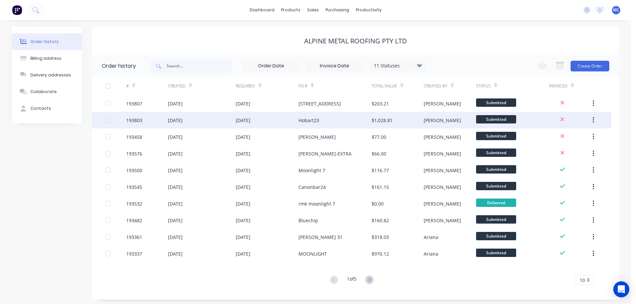
click at [303, 121] on div "Hobart23" at bounding box center [309, 120] width 21 height 7
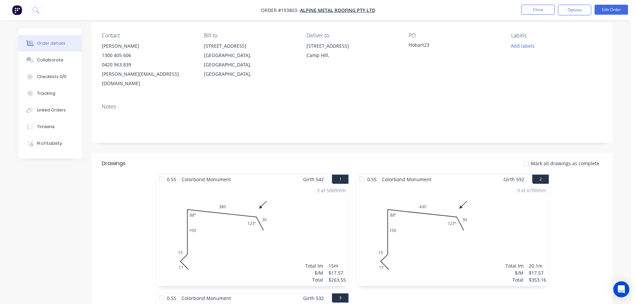
scroll to position [67, 0]
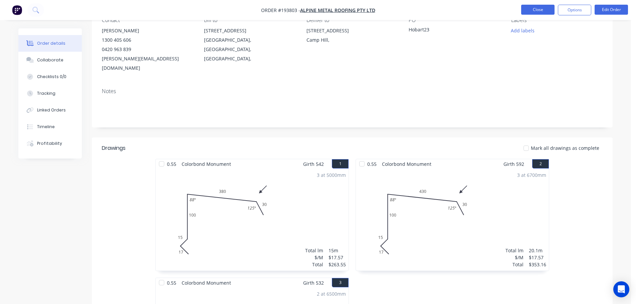
click at [534, 7] on button "Close" at bounding box center [537, 10] width 33 height 10
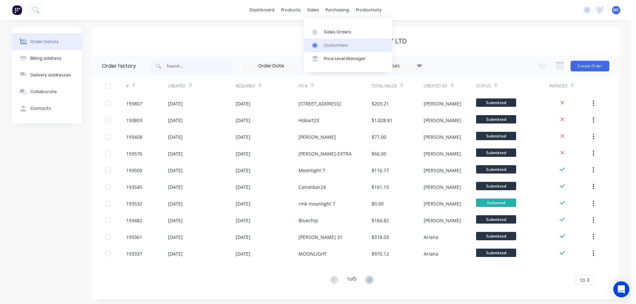
click at [331, 44] on div "Customers" at bounding box center [336, 45] width 24 height 6
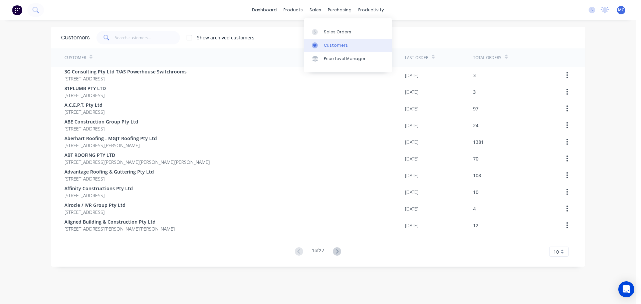
click at [332, 45] on div "Customers" at bounding box center [336, 45] width 24 height 6
click at [128, 37] on input "text" at bounding box center [147, 37] width 65 height 13
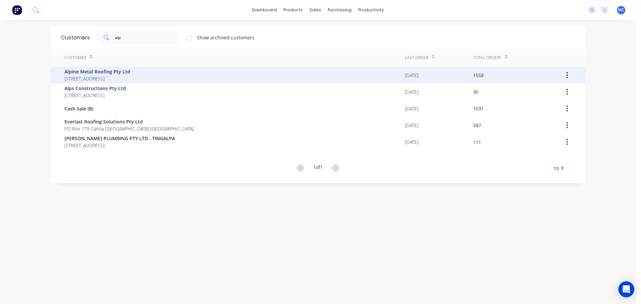
click at [104, 74] on span "Alpine Metal Roofing Pty Ltd" at bounding box center [97, 71] width 66 height 7
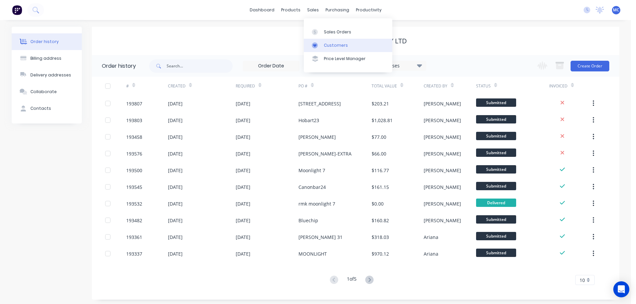
click at [335, 46] on div "Customers" at bounding box center [336, 45] width 24 height 6
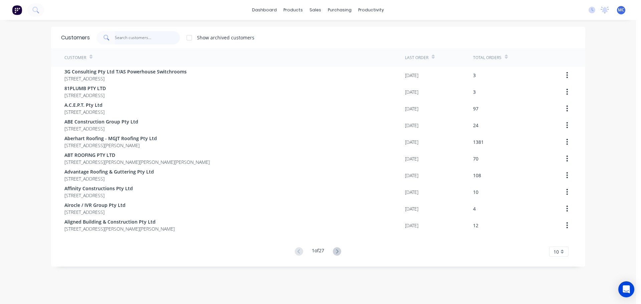
click at [128, 37] on input "text" at bounding box center [147, 37] width 65 height 13
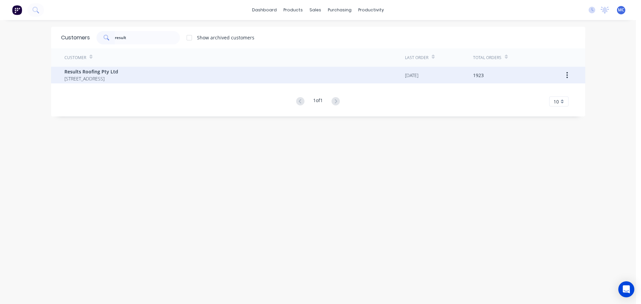
click at [99, 72] on span "Results Roofing Pty Ltd" at bounding box center [91, 71] width 54 height 7
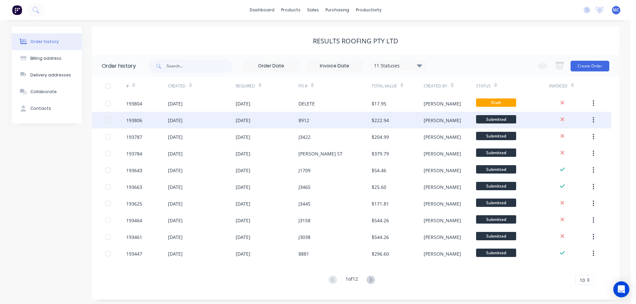
click at [314, 121] on div "8912" at bounding box center [335, 120] width 73 height 17
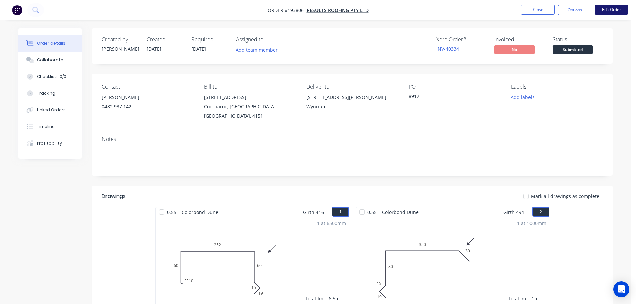
click at [613, 9] on button "Edit Order" at bounding box center [611, 10] width 33 height 10
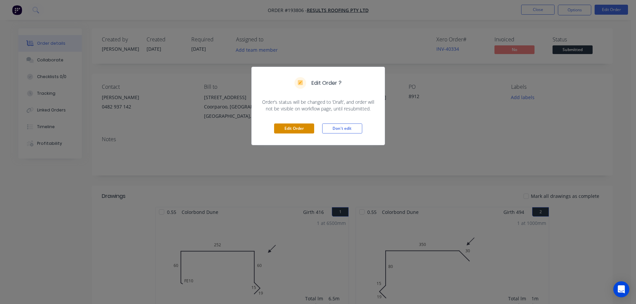
click at [289, 129] on button "Edit Order" at bounding box center [294, 129] width 40 height 10
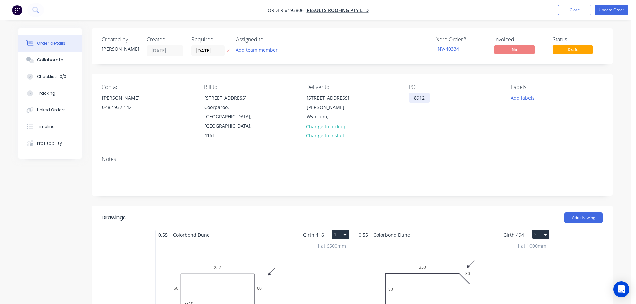
click at [423, 96] on div "8912" at bounding box center [419, 98] width 21 height 10
drag, startPoint x: 427, startPoint y: 97, endPoint x: 398, endPoint y: 98, distance: 29.1
click at [398, 98] on div "Contact [PERSON_NAME] [PHONE_NUMBER] Bill to [STREET_ADDRESS] Deliver to [STREE…" at bounding box center [352, 112] width 521 height 76
click at [616, 9] on button "Update Order" at bounding box center [611, 10] width 33 height 10
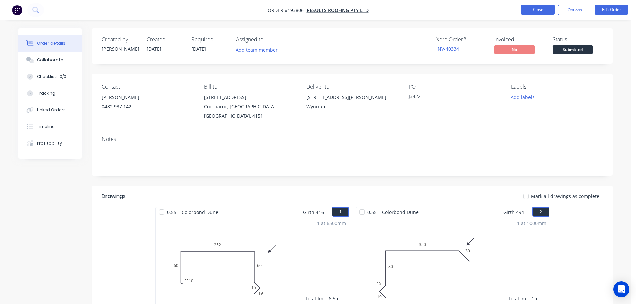
click at [534, 9] on button "Close" at bounding box center [537, 10] width 33 height 10
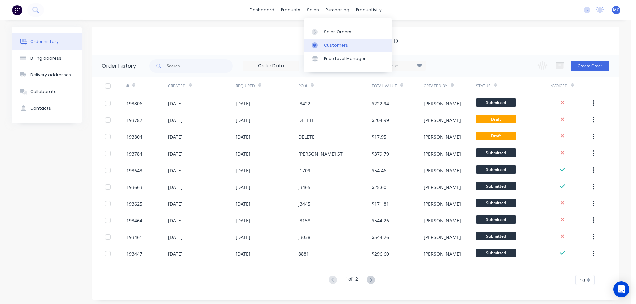
click at [331, 47] on div "Customers" at bounding box center [336, 45] width 24 height 6
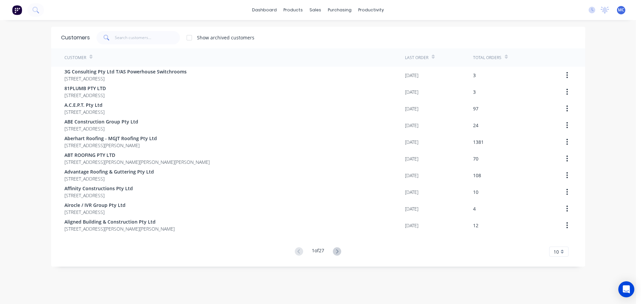
click at [108, 35] on span at bounding box center [106, 37] width 19 height 13
click at [121, 38] on input "text" at bounding box center [147, 37] width 65 height 13
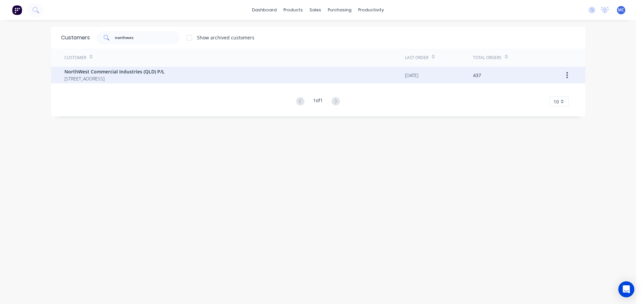
click at [93, 72] on span "NorthWest Commercial Industries (QLD) P/L" at bounding box center [114, 71] width 100 height 7
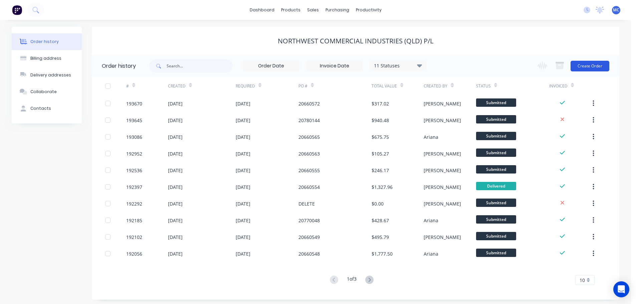
click at [592, 66] on button "Create Order" at bounding box center [590, 66] width 39 height 11
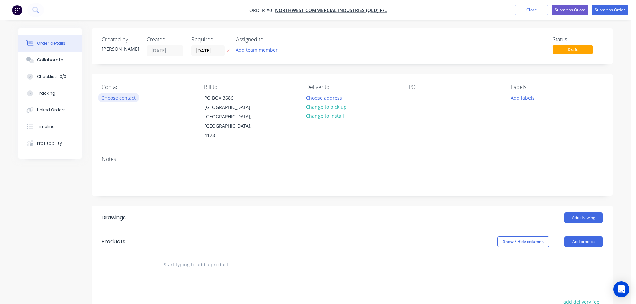
click at [121, 97] on button "Choose contact" at bounding box center [118, 97] width 41 height 9
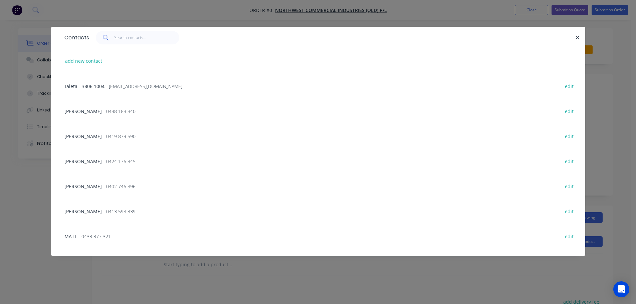
click at [86, 161] on span "[PERSON_NAME]" at bounding box center [82, 161] width 37 height 6
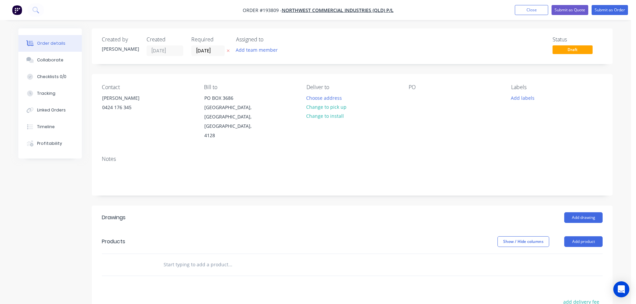
click at [327, 99] on button "Choose address" at bounding box center [324, 97] width 43 height 9
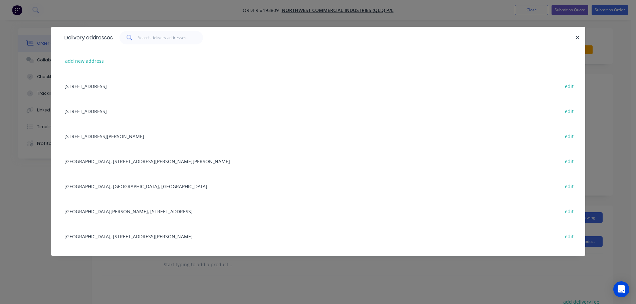
click at [114, 161] on div "[GEOGRAPHIC_DATA], [STREET_ADDRESS][PERSON_NAME][PERSON_NAME] edit" at bounding box center [318, 161] width 514 height 25
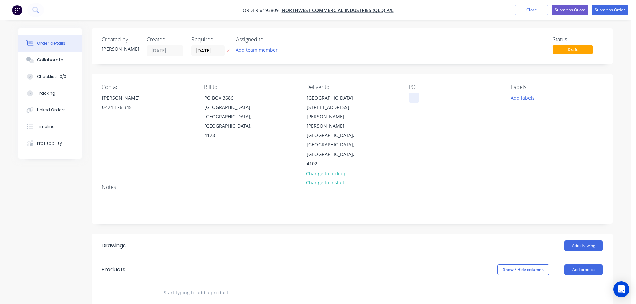
click at [415, 97] on div at bounding box center [414, 98] width 11 height 10
click at [522, 97] on button "Add labels" at bounding box center [522, 97] width 31 height 9
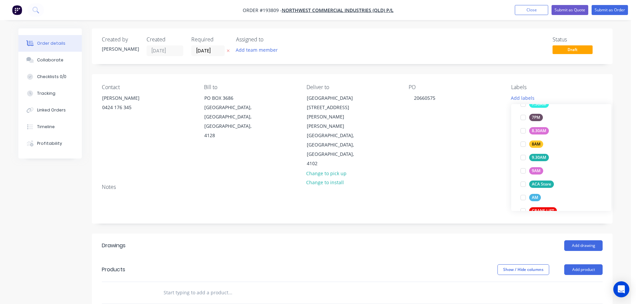
scroll to position [234, 0]
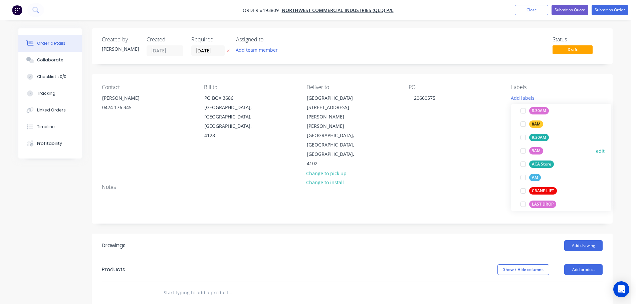
click at [525, 151] on div at bounding box center [523, 150] width 13 height 13
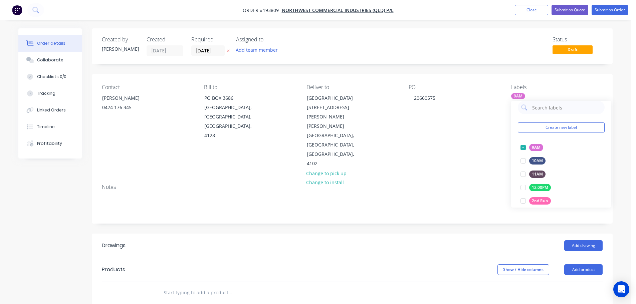
click at [477, 144] on div "Contact [PERSON_NAME] [PHONE_NUMBER] Bill to [GEOGRAPHIC_DATA] Deliver to [GEOG…" at bounding box center [352, 126] width 521 height 105
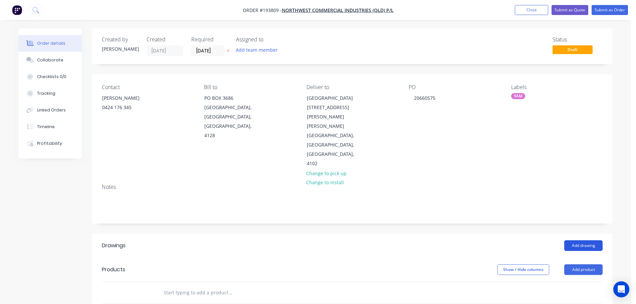
click at [587, 241] on button "Add drawing" at bounding box center [584, 246] width 38 height 11
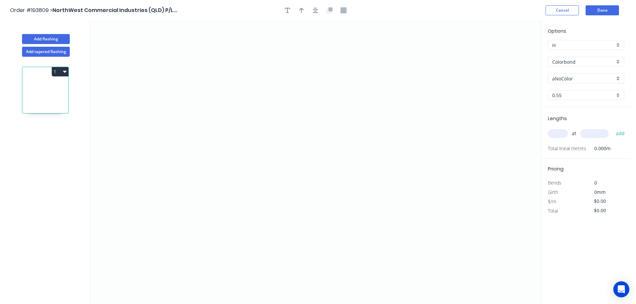
click at [559, 62] on input "Colorbond" at bounding box center [584, 61] width 62 height 7
click at [563, 118] on div "Zincalume" at bounding box center [587, 120] width 76 height 12
click at [556, 133] on input "text" at bounding box center [558, 133] width 20 height 9
click at [613, 128] on button "add" at bounding box center [621, 133] width 16 height 11
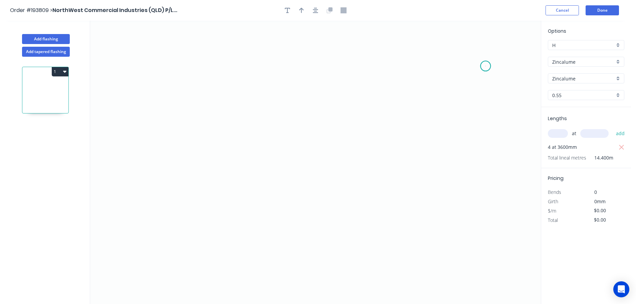
click at [486, 66] on icon "0" at bounding box center [315, 163] width 451 height 284
click at [397, 171] on icon "0" at bounding box center [315, 163] width 451 height 284
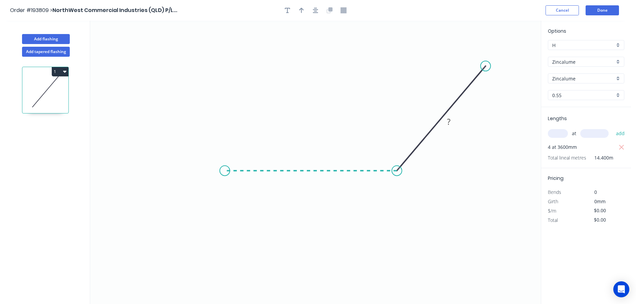
click at [225, 169] on icon "0 ?" at bounding box center [315, 163] width 451 height 284
click at [225, 169] on circle at bounding box center [225, 171] width 10 height 10
click at [311, 178] on tspan "?" at bounding box center [310, 177] width 3 height 11
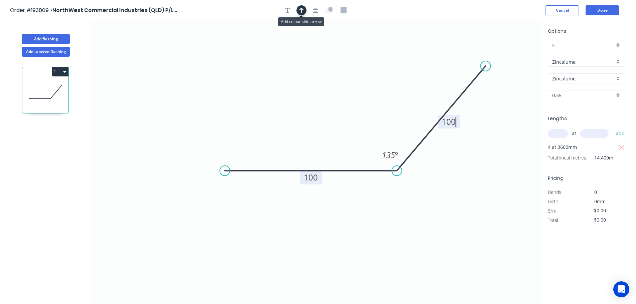
click at [302, 10] on icon "button" at bounding box center [301, 10] width 5 height 6
drag, startPoint x: 507, startPoint y: 51, endPoint x: 334, endPoint y: 94, distance: 178.6
click at [334, 94] on icon at bounding box center [335, 85] width 6 height 21
click at [60, 73] on button "1" at bounding box center [60, 71] width 17 height 9
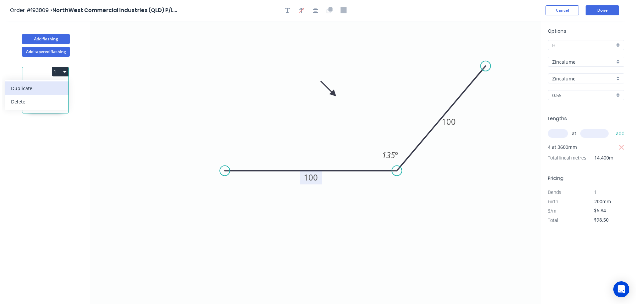
click at [24, 88] on div "Duplicate" at bounding box center [36, 89] width 51 height 10
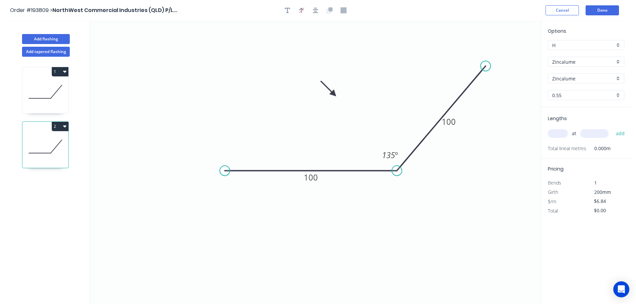
click at [577, 62] on input "Zincalume" at bounding box center [584, 61] width 62 height 7
click at [560, 72] on div "Colorbond" at bounding box center [587, 75] width 76 height 12
click at [562, 79] on input "aNoColor" at bounding box center [584, 78] width 62 height 7
click at [560, 134] on div "Night Sky" at bounding box center [587, 133] width 76 height 12
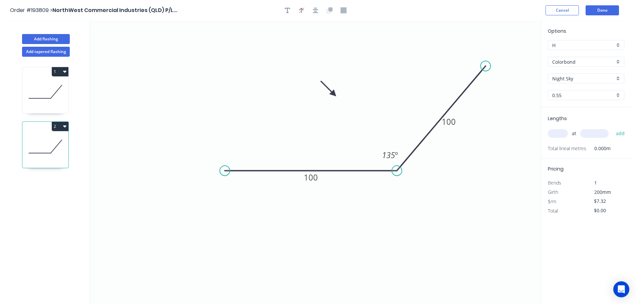
click at [559, 132] on input "text" at bounding box center [558, 133] width 20 height 9
click at [613, 128] on button "add" at bounding box center [621, 133] width 16 height 11
click at [42, 39] on button "Add flashing" at bounding box center [46, 39] width 48 height 10
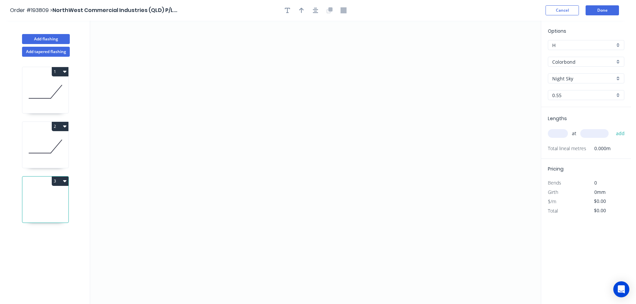
click at [571, 79] on input "Night Sky" at bounding box center [584, 78] width 62 height 7
click at [566, 112] on div "[PERSON_NAME]" at bounding box center [587, 113] width 76 height 12
click at [558, 132] on input "text" at bounding box center [558, 133] width 20 height 9
click at [613, 128] on button "add" at bounding box center [621, 133] width 16 height 11
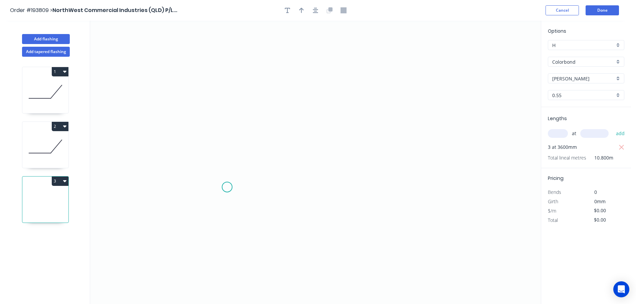
click at [227, 187] on icon "0" at bounding box center [315, 163] width 451 height 284
click at [412, 186] on icon "0" at bounding box center [315, 163] width 451 height 284
click at [459, 67] on icon "0 ?" at bounding box center [315, 163] width 451 height 284
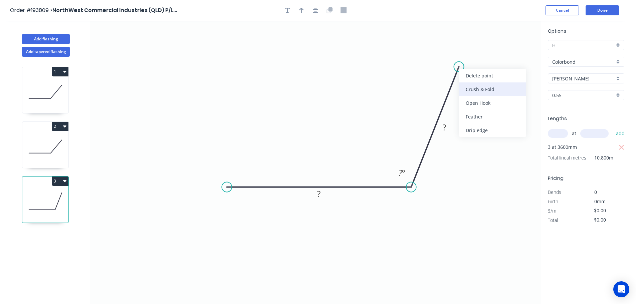
click at [471, 86] on div "Crush & Fold" at bounding box center [492, 90] width 67 height 14
click at [470, 87] on div "Flip bend" at bounding box center [492, 88] width 67 height 14
drag, startPoint x: 487, startPoint y: 57, endPoint x: 500, endPoint y: 63, distance: 13.9
click at [500, 63] on rect at bounding box center [488, 66] width 27 height 14
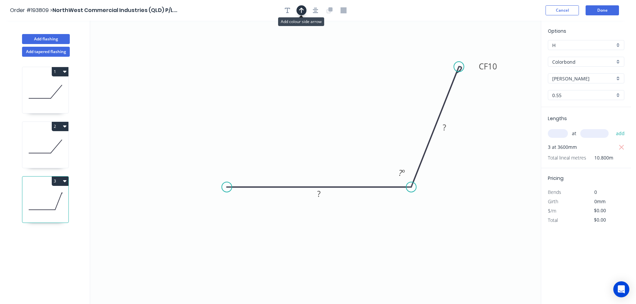
click at [304, 11] on button "button" at bounding box center [302, 10] width 10 height 10
drag, startPoint x: 509, startPoint y: 51, endPoint x: 324, endPoint y: 97, distance: 190.4
click at [324, 97] on icon at bounding box center [325, 89] width 6 height 21
click at [317, 195] on tspan "?" at bounding box center [318, 193] width 3 height 11
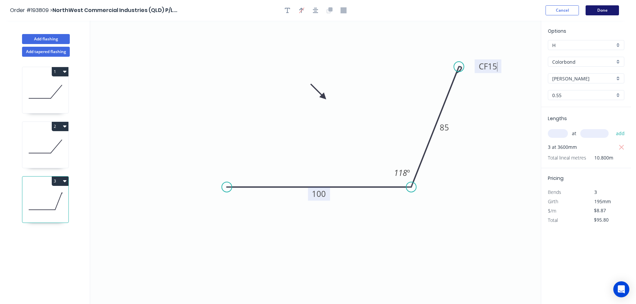
click at [602, 11] on button "Done" at bounding box center [602, 10] width 33 height 10
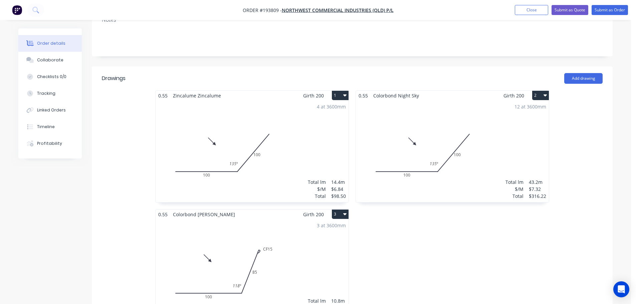
scroll to position [200, 0]
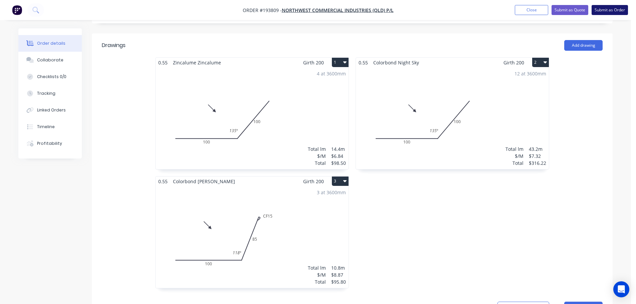
click at [615, 8] on button "Submit as Order" at bounding box center [610, 10] width 36 height 10
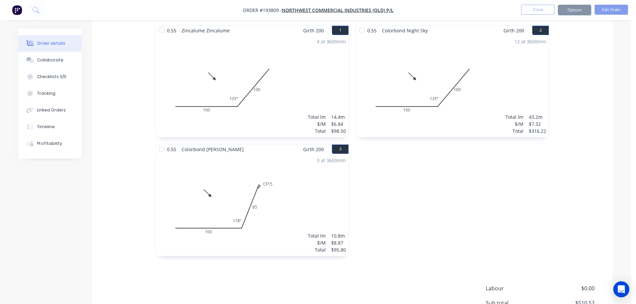
scroll to position [0, 0]
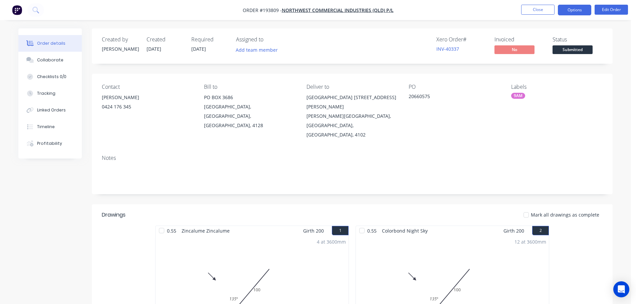
click at [572, 5] on button "Options" at bounding box center [574, 10] width 33 height 11
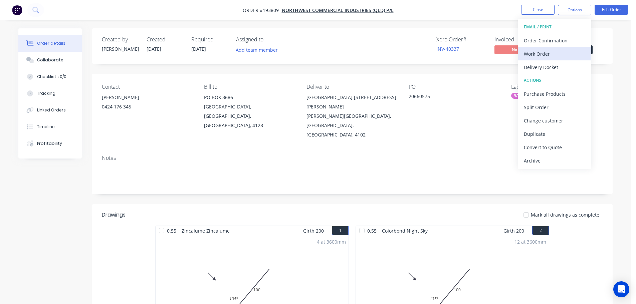
click at [539, 52] on div "Work Order" at bounding box center [554, 54] width 61 height 10
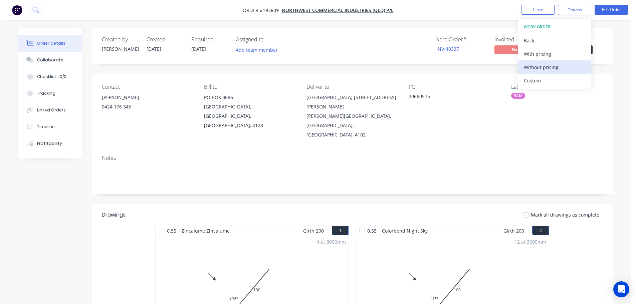
click at [534, 66] on div "Without pricing" at bounding box center [554, 67] width 61 height 10
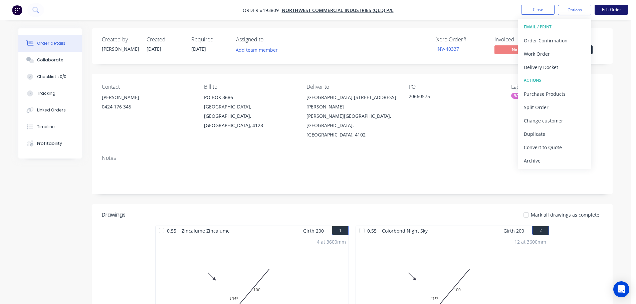
click at [609, 5] on button "Edit Order" at bounding box center [611, 10] width 33 height 10
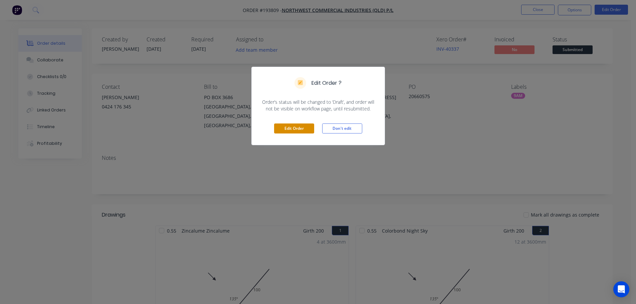
click at [295, 126] on button "Edit Order" at bounding box center [294, 129] width 40 height 10
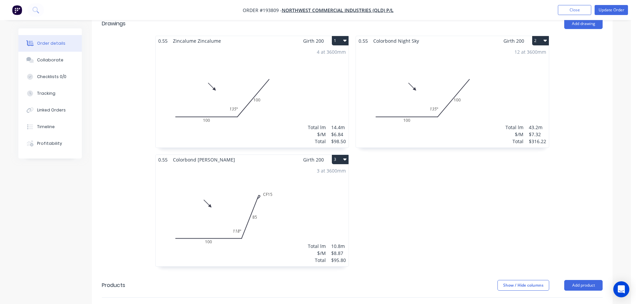
scroll to position [234, 0]
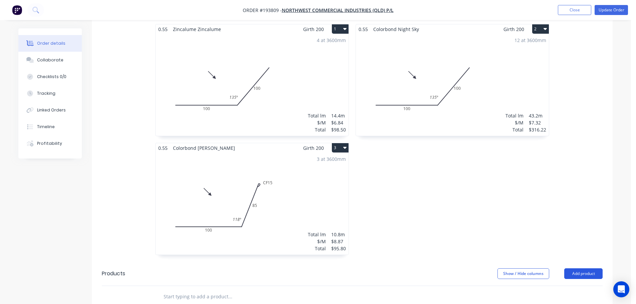
click at [583, 269] on button "Add product" at bounding box center [584, 274] width 38 height 11
click at [564, 286] on div "Product catalogue" at bounding box center [570, 291] width 51 height 10
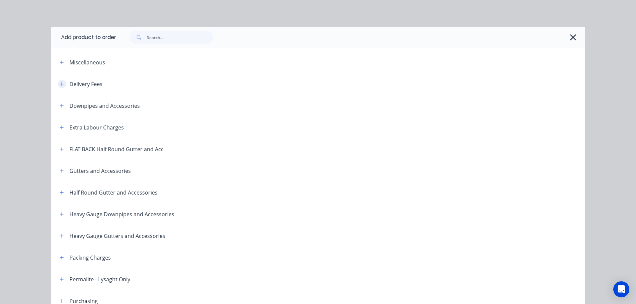
click at [60, 82] on icon "button" at bounding box center [62, 84] width 4 height 5
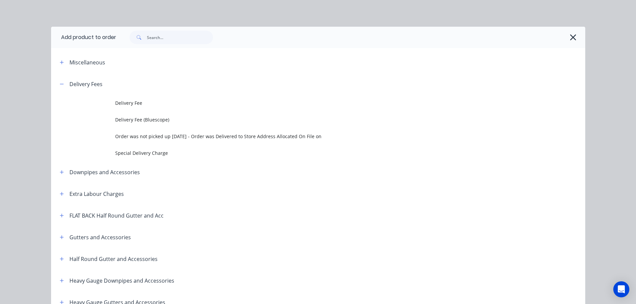
click at [133, 106] on span "Delivery Fee" at bounding box center [303, 103] width 376 height 7
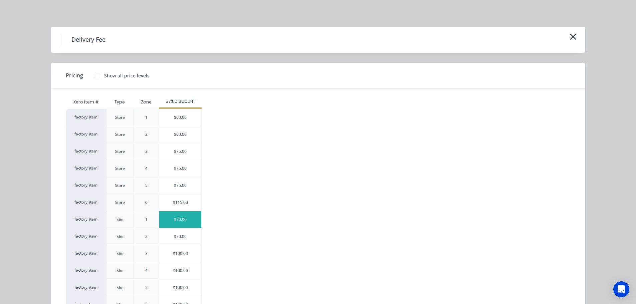
click at [174, 218] on div "$70.00" at bounding box center [180, 219] width 42 height 17
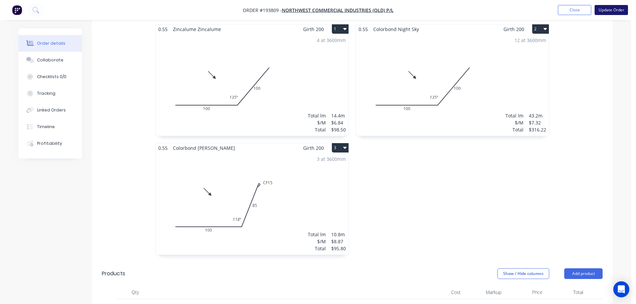
click at [612, 8] on button "Update Order" at bounding box center [611, 10] width 33 height 10
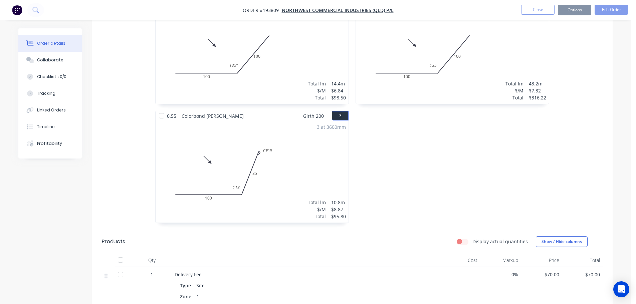
scroll to position [0, 0]
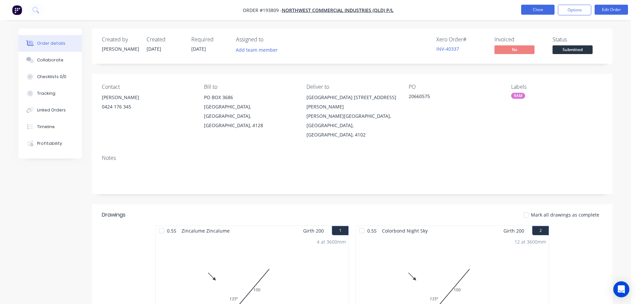
click at [542, 6] on button "Close" at bounding box center [537, 10] width 33 height 10
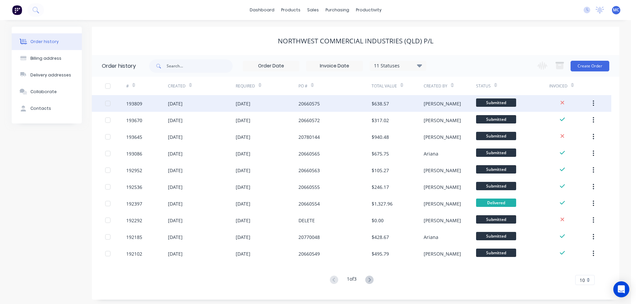
click at [304, 103] on div "20660575" at bounding box center [309, 103] width 21 height 7
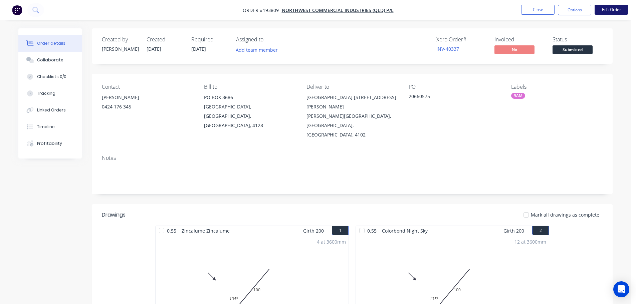
click at [614, 8] on button "Edit Order" at bounding box center [611, 10] width 33 height 10
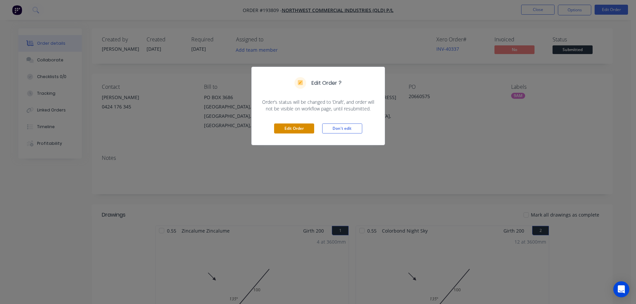
drag, startPoint x: 303, startPoint y: 130, endPoint x: 300, endPoint y: 128, distance: 4.2
click at [303, 129] on button "Edit Order" at bounding box center [294, 129] width 40 height 10
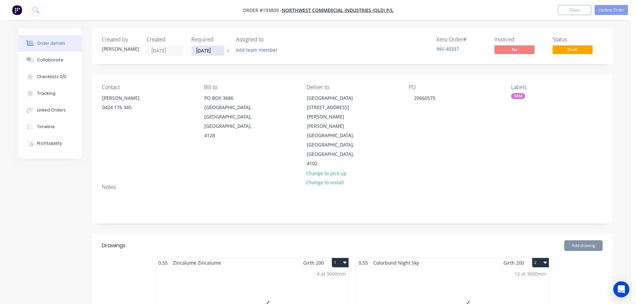
click at [209, 50] on input "[DATE]" at bounding box center [208, 51] width 33 height 10
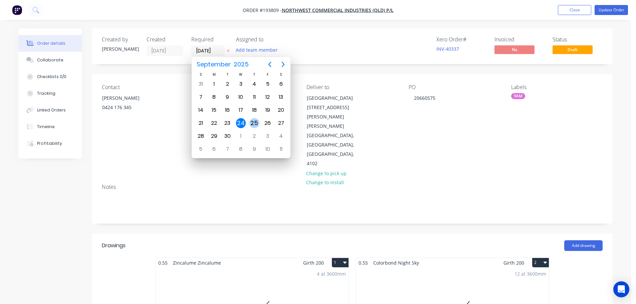
click at [260, 122] on div "25" at bounding box center [254, 123] width 13 height 13
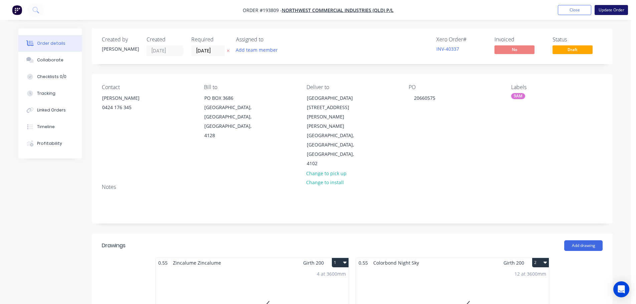
click at [613, 8] on button "Update Order" at bounding box center [611, 10] width 33 height 10
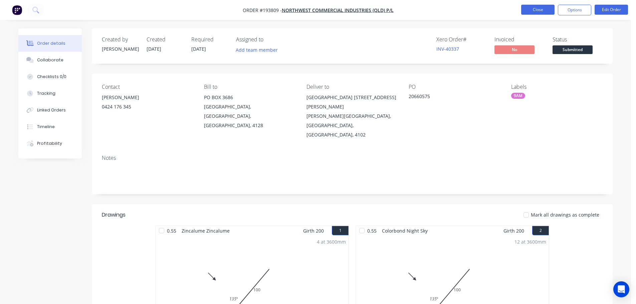
click at [532, 6] on button "Close" at bounding box center [537, 10] width 33 height 10
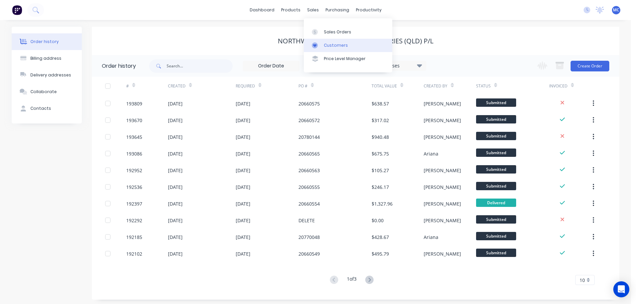
click at [327, 46] on div "Customers" at bounding box center [336, 45] width 24 height 6
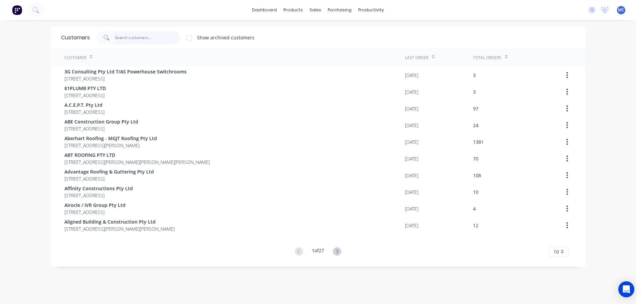
click at [129, 36] on input "text" at bounding box center [147, 37] width 65 height 13
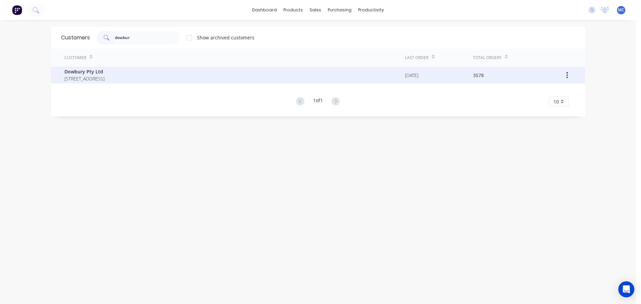
click at [88, 70] on span "Dowbury Pty Ltd" at bounding box center [84, 71] width 40 height 7
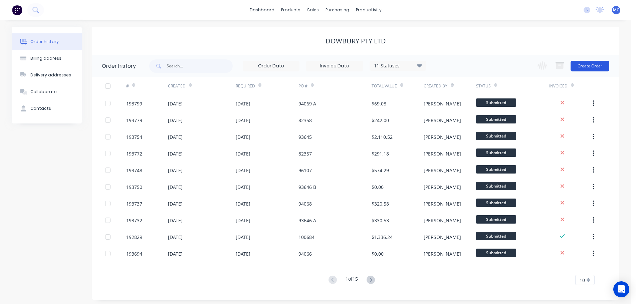
click at [585, 62] on button "Create Order" at bounding box center [590, 66] width 39 height 11
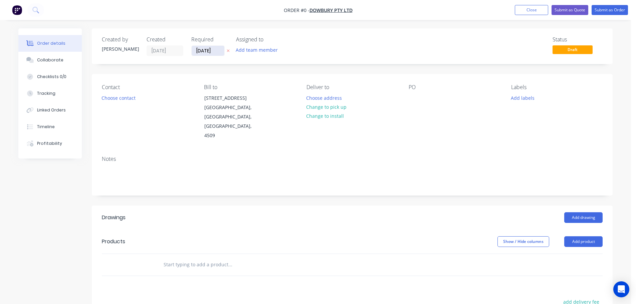
click at [208, 50] on input "[DATE]" at bounding box center [208, 51] width 33 height 10
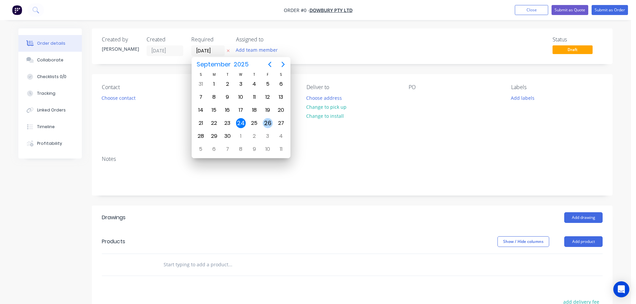
click at [268, 121] on div "26" at bounding box center [268, 123] width 10 height 10
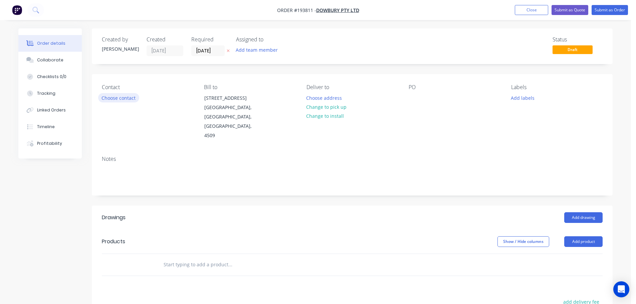
click at [118, 100] on button "Choose contact" at bounding box center [118, 97] width 41 height 9
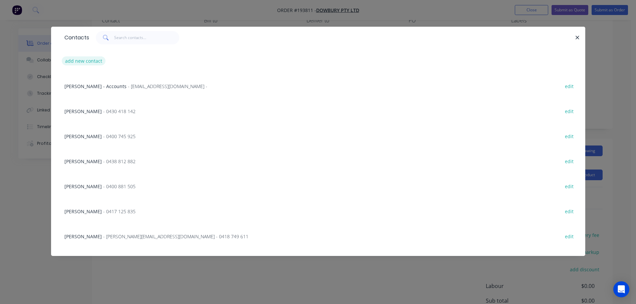
click at [86, 60] on button "add new contact" at bounding box center [84, 60] width 44 height 9
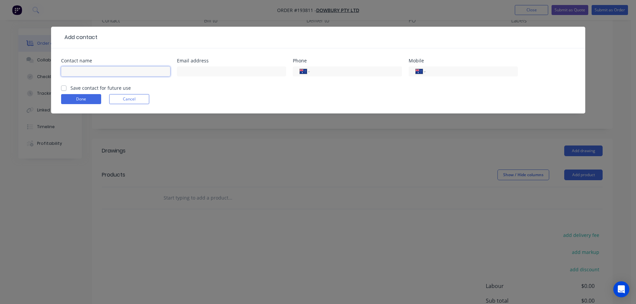
click at [80, 71] on input "text" at bounding box center [115, 71] width 109 height 10
click button "Done" at bounding box center [81, 99] width 40 height 10
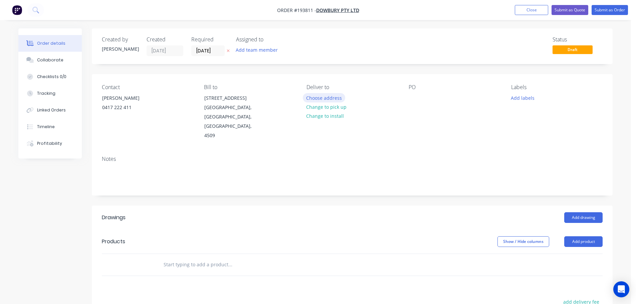
click at [324, 98] on button "Choose address" at bounding box center [324, 97] width 43 height 9
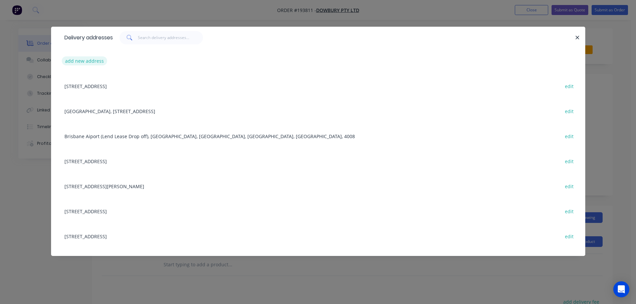
click at [69, 60] on button "add new address" at bounding box center [85, 60] width 46 height 9
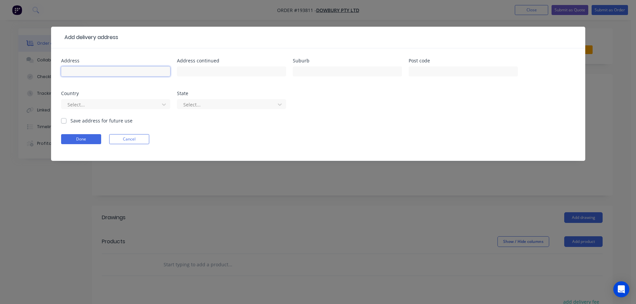
click at [87, 71] on input "text" at bounding box center [115, 71] width 109 height 10
click button "Done" at bounding box center [81, 139] width 40 height 10
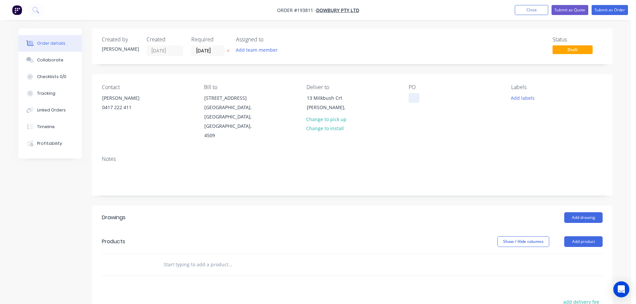
click at [415, 95] on div at bounding box center [414, 98] width 11 height 10
click at [580, 212] on button "Add drawing" at bounding box center [584, 217] width 38 height 11
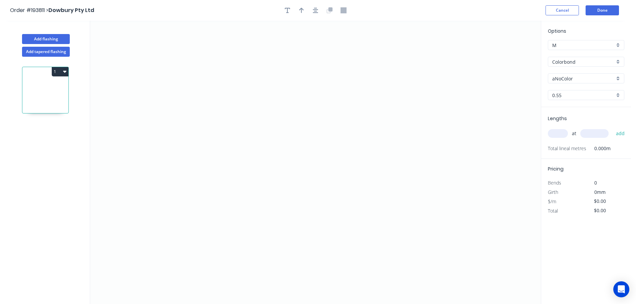
click at [557, 74] on div "aNoColor" at bounding box center [586, 78] width 76 height 10
click at [563, 126] on div "Cottage Green" at bounding box center [587, 127] width 76 height 12
click at [556, 135] on input "text" at bounding box center [558, 133] width 20 height 9
click at [613, 128] on button "add" at bounding box center [621, 133] width 16 height 11
click at [470, 120] on icon "0" at bounding box center [315, 163] width 451 height 284
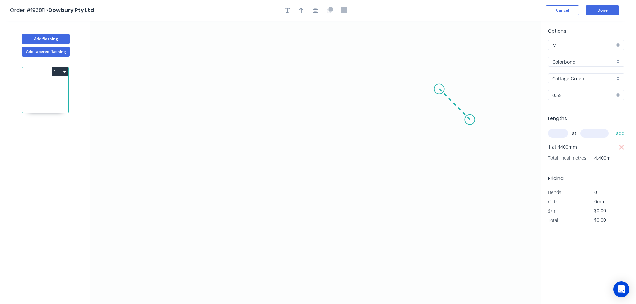
click at [440, 88] on icon "0" at bounding box center [315, 163] width 451 height 284
click at [194, 75] on icon "0 ?" at bounding box center [315, 163] width 451 height 284
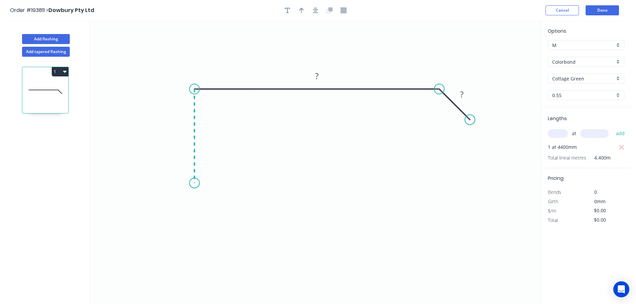
click at [190, 183] on icon "0 ? ?" at bounding box center [315, 163] width 451 height 284
click at [175, 205] on icon "0 ? ? ?" at bounding box center [315, 163] width 451 height 284
click at [198, 228] on icon "0 ? ? ? ?" at bounding box center [315, 163] width 451 height 284
click at [198, 228] on circle at bounding box center [198, 225] width 10 height 10
click at [179, 219] on tspan "?" at bounding box center [179, 217] width 3 height 11
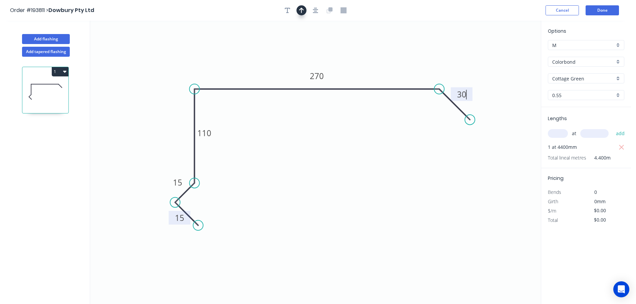
click at [305, 10] on button "button" at bounding box center [302, 10] width 10 height 10
click at [507, 52] on icon at bounding box center [507, 46] width 6 height 21
drag, startPoint x: 507, startPoint y: 52, endPoint x: 409, endPoint y: 65, distance: 99.1
click at [418, 64] on icon at bounding box center [427, 54] width 19 height 19
click at [60, 71] on button "1" at bounding box center [60, 71] width 17 height 9
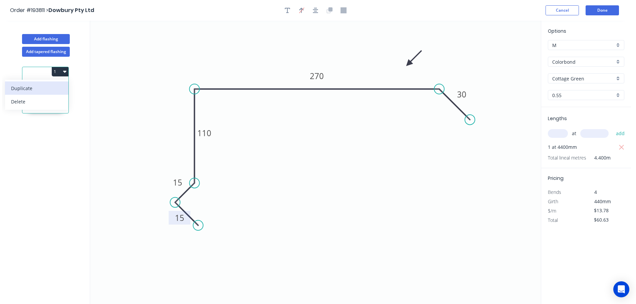
click at [24, 87] on div "Duplicate" at bounding box center [36, 89] width 51 height 10
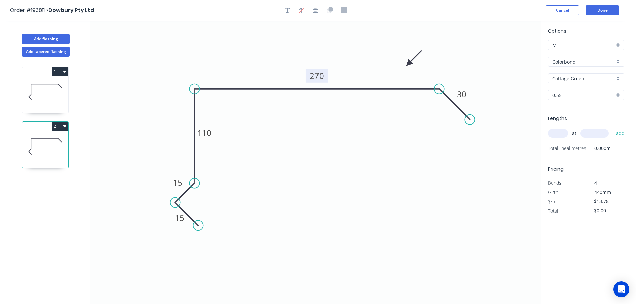
click at [320, 74] on tspan "270" at bounding box center [317, 75] width 14 height 11
click at [561, 133] on input "text" at bounding box center [558, 133] width 20 height 9
click at [613, 128] on button "add" at bounding box center [621, 133] width 16 height 11
click at [61, 127] on button "2" at bounding box center [60, 126] width 17 height 9
click at [33, 144] on div "Duplicate" at bounding box center [36, 143] width 51 height 10
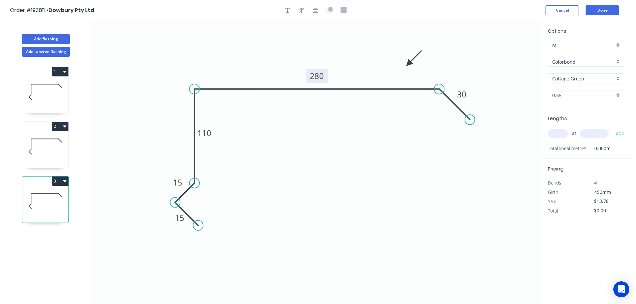
click at [320, 76] on tspan "280" at bounding box center [317, 75] width 14 height 11
click at [556, 132] on input "text" at bounding box center [558, 133] width 20 height 9
click at [613, 128] on button "add" at bounding box center [621, 133] width 16 height 11
click at [58, 182] on button "3" at bounding box center [60, 181] width 17 height 9
click at [26, 195] on div "Duplicate" at bounding box center [36, 198] width 51 height 10
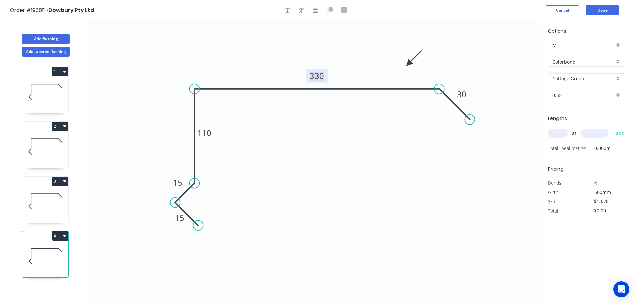
click at [319, 75] on tspan "330" at bounding box center [317, 75] width 14 height 11
click at [556, 133] on input "text" at bounding box center [558, 133] width 20 height 9
click at [613, 128] on button "add" at bounding box center [621, 133] width 16 height 11
click at [38, 38] on button "Add flashing" at bounding box center [46, 39] width 48 height 10
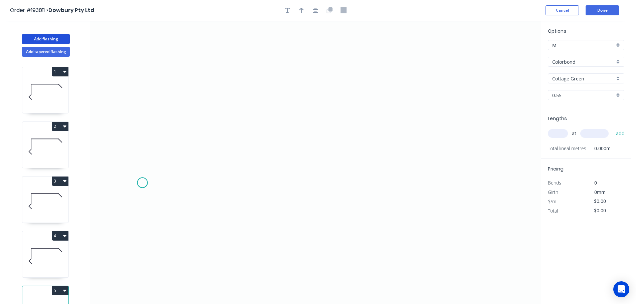
click at [142, 183] on icon "0" at bounding box center [315, 163] width 451 height 284
click at [175, 147] on icon "0" at bounding box center [315, 163] width 451 height 284
click at [452, 158] on icon "0 ?" at bounding box center [315, 163] width 451 height 284
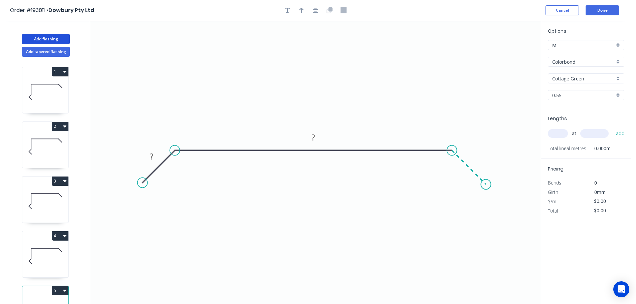
click at [486, 185] on icon "0 ? ?" at bounding box center [315, 163] width 451 height 284
click at [486, 185] on circle at bounding box center [486, 184] width 10 height 10
click at [479, 156] on rect at bounding box center [476, 157] width 13 height 9
click at [300, 11] on icon "button" at bounding box center [301, 10] width 5 height 6
drag, startPoint x: 505, startPoint y: 52, endPoint x: 379, endPoint y: 94, distance: 133.3
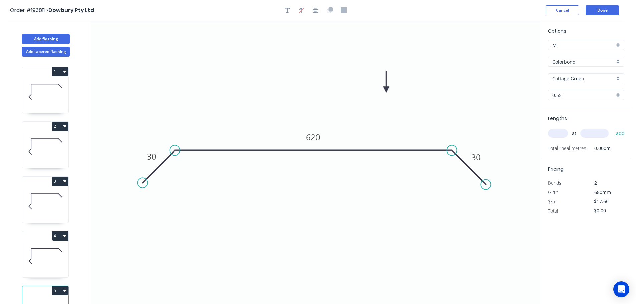
click at [383, 92] on icon at bounding box center [386, 81] width 6 height 21
click at [558, 133] on input "text" at bounding box center [558, 133] width 20 height 9
click at [613, 128] on button "add" at bounding box center [621, 133] width 16 height 11
click at [51, 38] on button "Add flashing" at bounding box center [46, 39] width 48 height 10
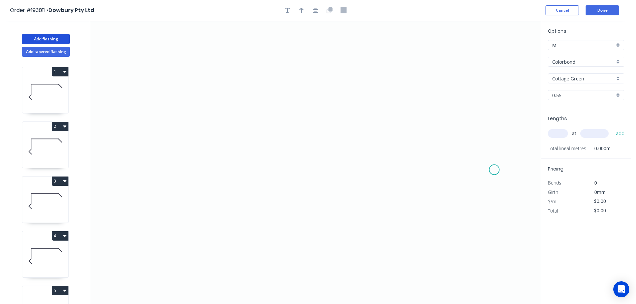
click at [495, 170] on icon "0" at bounding box center [315, 163] width 451 height 284
click at [465, 135] on icon "0" at bounding box center [315, 163] width 451 height 284
click at [255, 129] on icon "0 ?" at bounding box center [315, 163] width 451 height 284
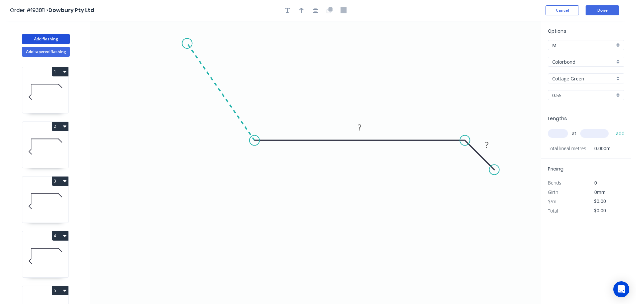
click at [187, 43] on icon "0 ? ?" at bounding box center [315, 163] width 451 height 284
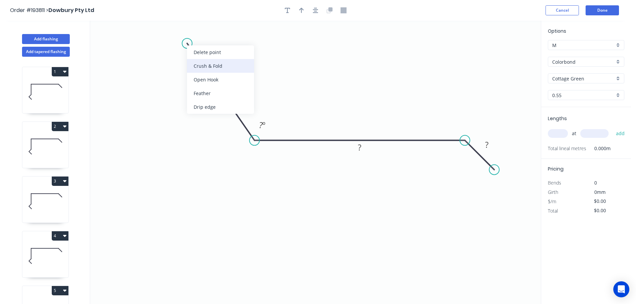
click at [201, 67] on div "Crush & Fold" at bounding box center [220, 66] width 67 height 14
click at [202, 69] on div "Flip bend" at bounding box center [221, 69] width 67 height 14
drag, startPoint x: 207, startPoint y: 27, endPoint x: 229, endPoint y: 39, distance: 25.1
click at [229, 39] on rect at bounding box center [215, 37] width 27 height 14
click at [219, 35] on tspan "10" at bounding box center [220, 36] width 9 height 11
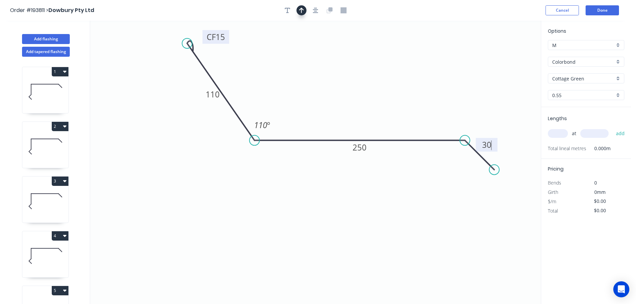
click at [301, 11] on icon "button" at bounding box center [301, 10] width 5 height 5
click at [508, 52] on icon at bounding box center [507, 46] width 6 height 21
drag, startPoint x: 506, startPoint y: 52, endPoint x: 497, endPoint y: 59, distance: 11.0
click at [497, 59] on icon "0 CF 15 110 250 30 110 º" at bounding box center [315, 163] width 451 height 284
drag, startPoint x: 507, startPoint y: 53, endPoint x: 351, endPoint y: 72, distance: 157.1
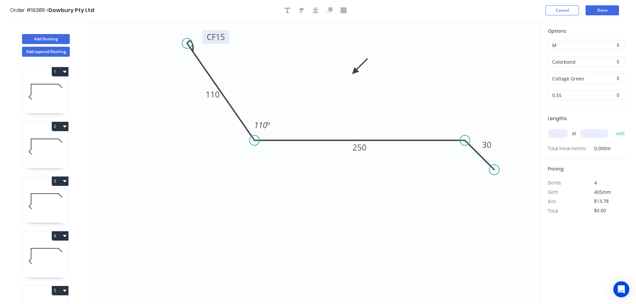
click at [351, 72] on icon at bounding box center [359, 66] width 19 height 19
click at [559, 134] on input "text" at bounding box center [558, 133] width 20 height 9
click at [613, 128] on button "add" at bounding box center [621, 133] width 16 height 11
click at [48, 39] on button "Add flashing" at bounding box center [46, 39] width 48 height 10
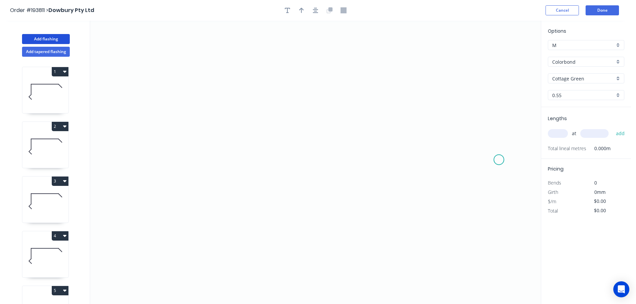
click at [499, 160] on icon "0" at bounding box center [315, 163] width 451 height 284
click at [486, 123] on icon "0" at bounding box center [315, 163] width 451 height 284
click at [284, 66] on icon "0 ?" at bounding box center [315, 163] width 451 height 284
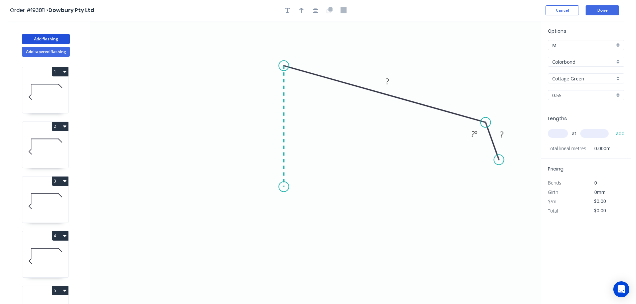
click at [286, 187] on icon "0 ? ? ? º" at bounding box center [315, 163] width 451 height 284
click at [264, 208] on icon "0 ? ? ? ? º ? º" at bounding box center [315, 163] width 451 height 284
click at [285, 231] on icon "0 ? ? ? ? ? º ? º" at bounding box center [315, 163] width 451 height 284
click at [285, 231] on circle at bounding box center [285, 228] width 10 height 10
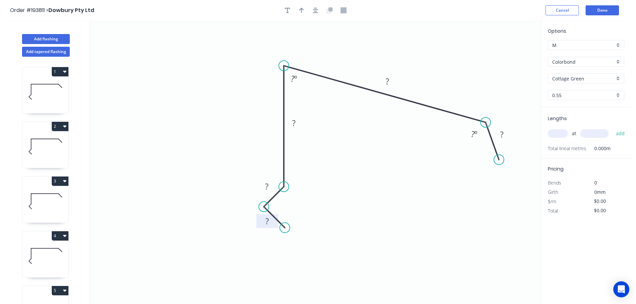
click at [269, 223] on rect at bounding box center [267, 221] width 13 height 9
click at [302, 9] on icon "button" at bounding box center [301, 10] width 5 height 5
click at [507, 53] on icon at bounding box center [507, 46] width 6 height 21
drag, startPoint x: 507, startPoint y: 53, endPoint x: 451, endPoint y: 62, distance: 56.9
click at [453, 61] on icon at bounding box center [461, 53] width 19 height 19
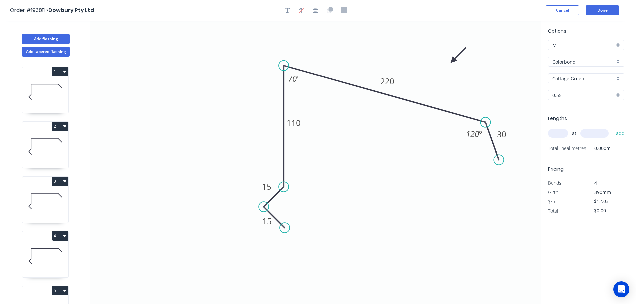
click at [558, 135] on input "text" at bounding box center [558, 133] width 20 height 9
click at [613, 128] on button "add" at bounding box center [621, 133] width 16 height 11
click at [604, 12] on button "Done" at bounding box center [602, 10] width 33 height 10
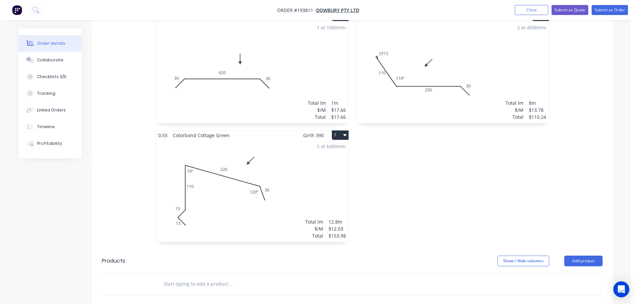
scroll to position [501, 0]
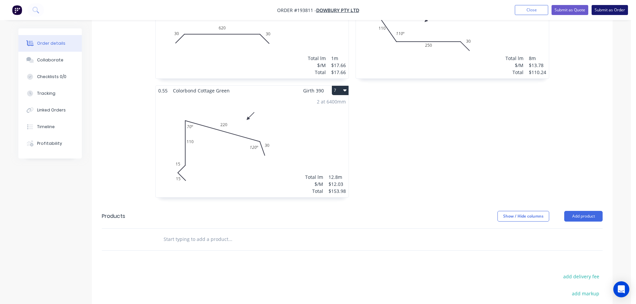
click at [608, 7] on button "Submit as Order" at bounding box center [610, 10] width 36 height 10
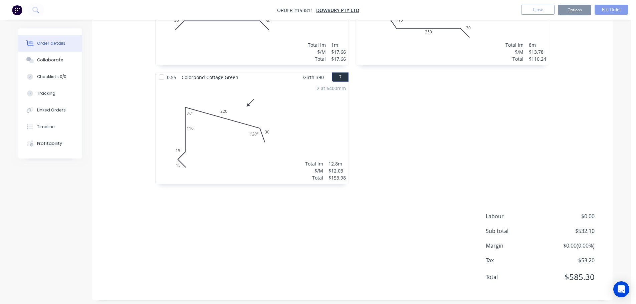
scroll to position [0, 0]
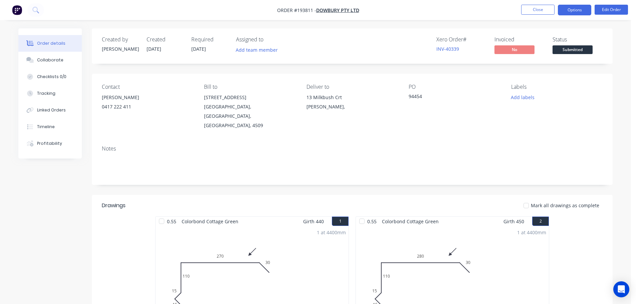
click at [589, 12] on button "Options" at bounding box center [574, 10] width 33 height 11
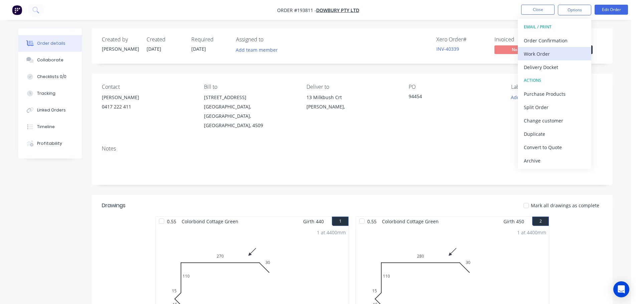
click at [534, 55] on div "Work Order" at bounding box center [554, 54] width 61 height 10
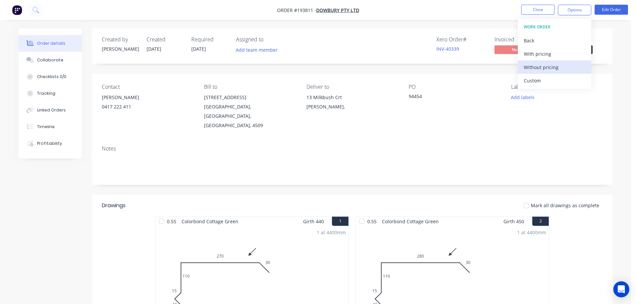
click at [537, 67] on div "Without pricing" at bounding box center [554, 67] width 61 height 10
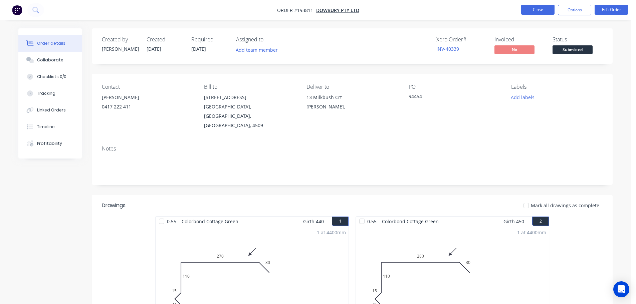
click at [531, 5] on button "Close" at bounding box center [537, 10] width 33 height 10
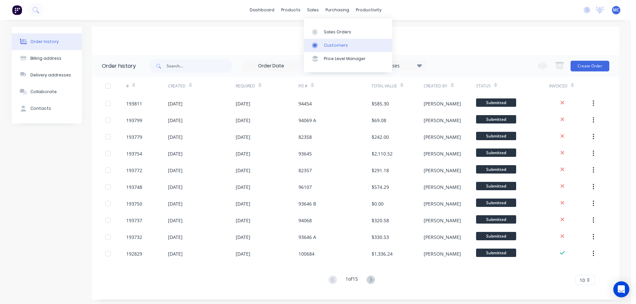
click at [332, 46] on div "Customers" at bounding box center [336, 45] width 24 height 6
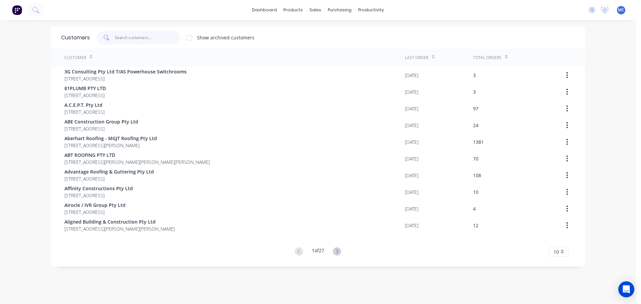
click at [139, 35] on input "text" at bounding box center [147, 37] width 65 height 13
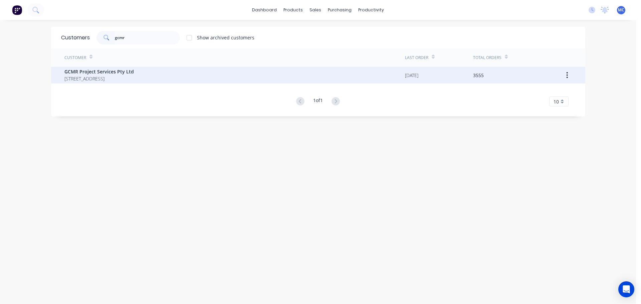
click at [88, 76] on span "[STREET_ADDRESS]" at bounding box center [98, 78] width 69 height 7
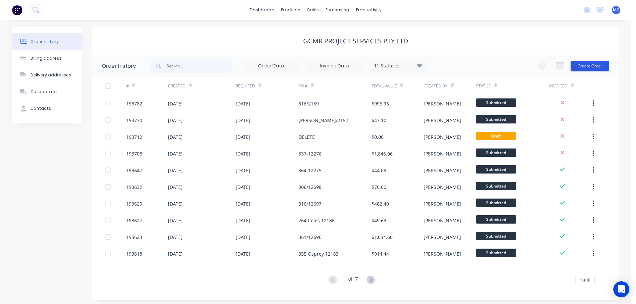
click at [594, 64] on button "Create Order" at bounding box center [590, 66] width 39 height 11
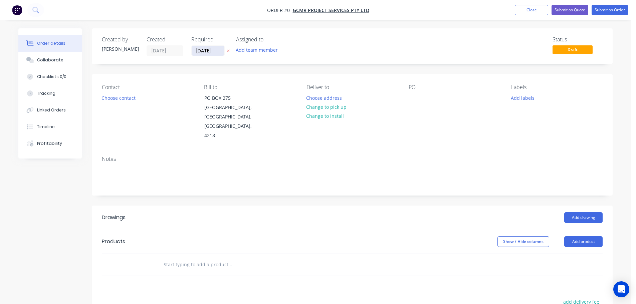
click at [205, 48] on input "[DATE]" at bounding box center [208, 51] width 33 height 10
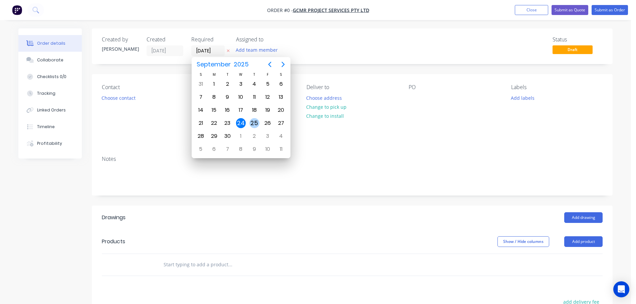
click at [254, 123] on div "25" at bounding box center [255, 123] width 10 height 10
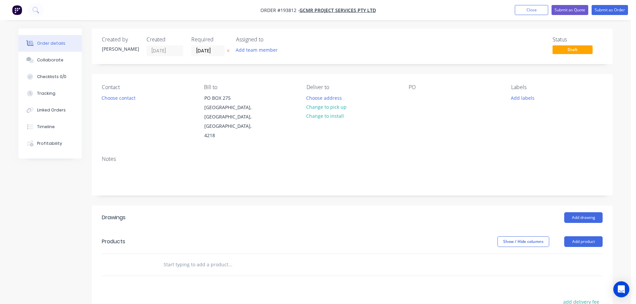
click at [586, 237] on button "Add product" at bounding box center [584, 242] width 38 height 11
click at [566, 254] on div "Product catalogue" at bounding box center [570, 259] width 51 height 10
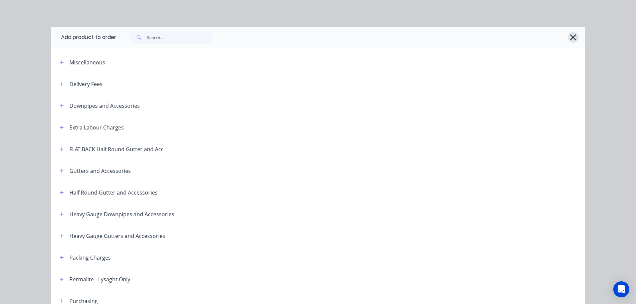
click at [572, 37] on icon "button" at bounding box center [573, 37] width 7 height 9
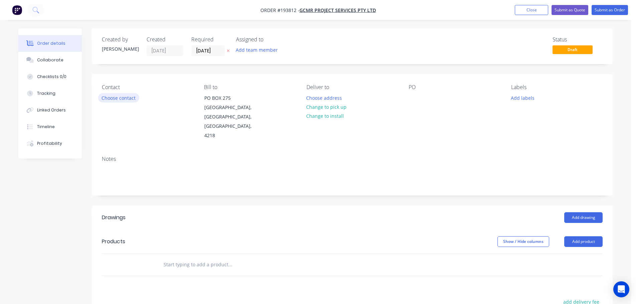
click at [117, 98] on button "Choose contact" at bounding box center [118, 97] width 41 height 9
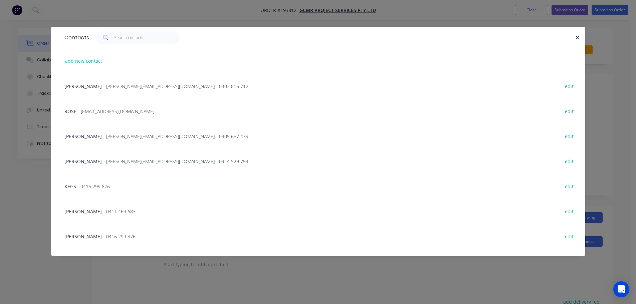
click at [103, 160] on span "- nigel@gcmr.com.au - 0414 529 794" at bounding box center [175, 161] width 145 height 6
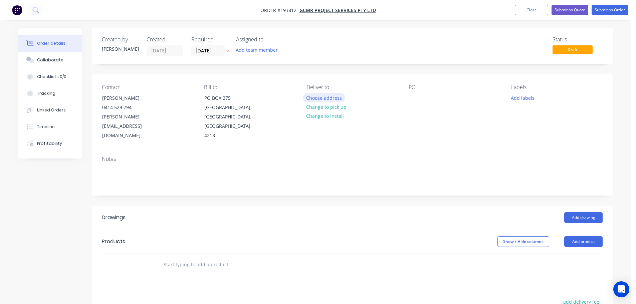
click at [328, 98] on button "Choose address" at bounding box center [324, 97] width 43 height 9
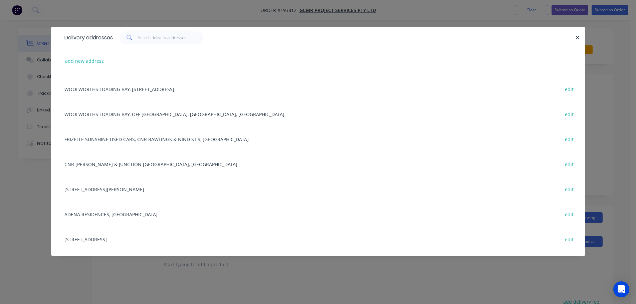
scroll to position [334, 0]
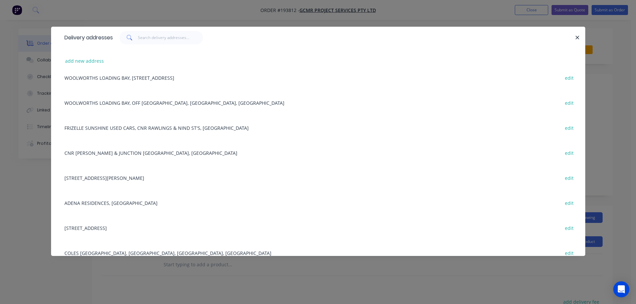
click at [116, 203] on div "ADENA RESIDENCES, ALTER ST, WYNNUM edit" at bounding box center [318, 202] width 514 height 25
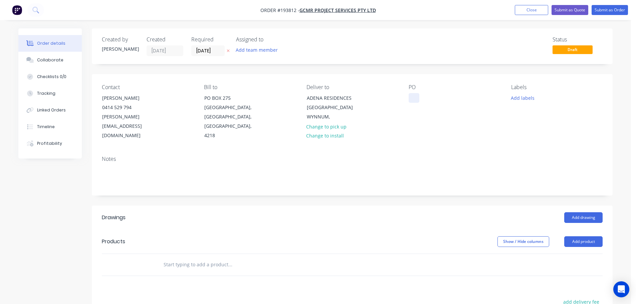
click at [412, 96] on div at bounding box center [414, 98] width 11 height 10
click at [582, 212] on button "Add drawing" at bounding box center [584, 217] width 38 height 11
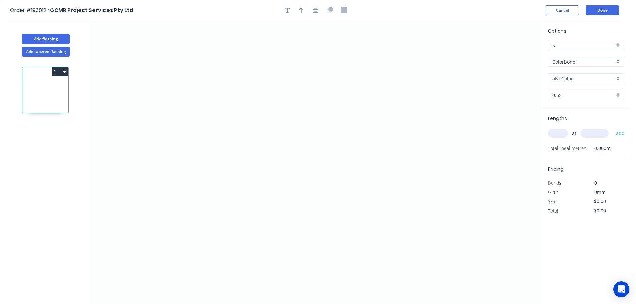
click at [561, 78] on input "aNoColor" at bounding box center [584, 78] width 62 height 7
click at [569, 120] on div "Monument" at bounding box center [587, 122] width 76 height 12
type input "Monument"
click at [559, 134] on input "text" at bounding box center [558, 133] width 20 height 9
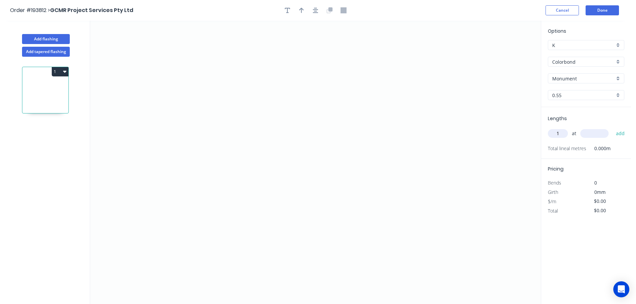
type input "1"
type input "4800"
click at [613, 128] on button "add" at bounding box center [621, 133] width 16 height 11
click at [240, 175] on icon "0" at bounding box center [315, 163] width 451 height 284
click at [224, 189] on icon "0" at bounding box center [315, 163] width 451 height 284
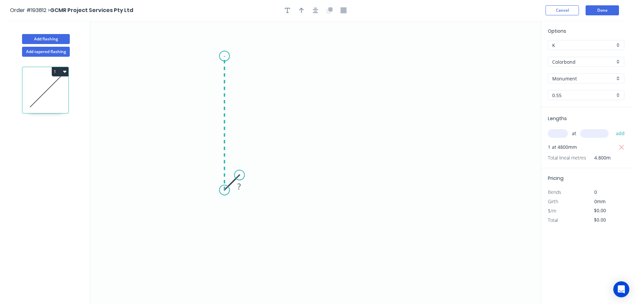
click at [228, 56] on icon "0 ?" at bounding box center [315, 163] width 451 height 284
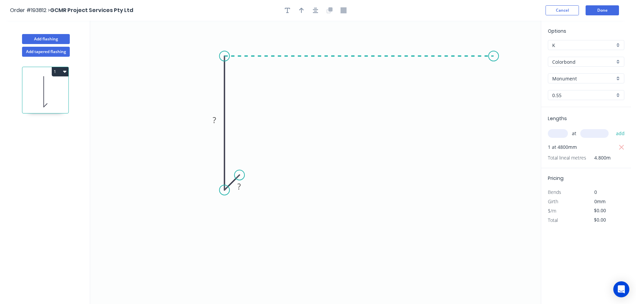
click at [494, 58] on icon "0 ? ?" at bounding box center [315, 163] width 451 height 284
click at [516, 113] on icon "0 ? ? ?" at bounding box center [315, 163] width 451 height 284
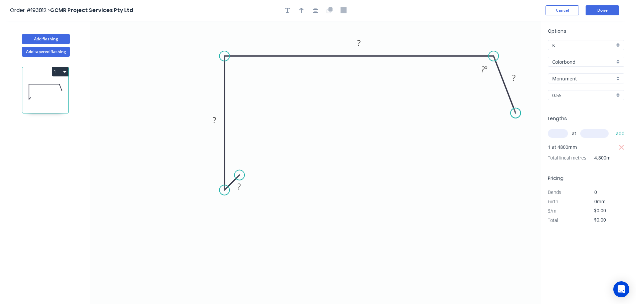
click at [516, 113] on circle at bounding box center [516, 113] width 10 height 10
click at [316, 10] on icon "button" at bounding box center [315, 10] width 5 height 6
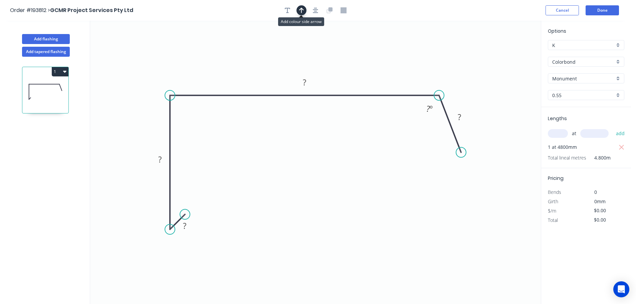
click at [302, 12] on icon "button" at bounding box center [301, 10] width 5 height 6
click at [507, 50] on icon at bounding box center [507, 46] width 6 height 21
drag, startPoint x: 507, startPoint y: 53, endPoint x: 439, endPoint y: 56, distance: 68.2
click at [462, 55] on icon at bounding box center [471, 50] width 19 height 19
click at [465, 120] on rect at bounding box center [459, 117] width 13 height 9
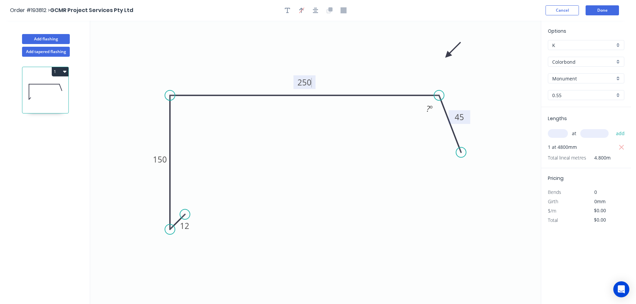
type input "$13.78"
type input "$66.14"
click at [610, 8] on button "Done" at bounding box center [602, 10] width 33 height 10
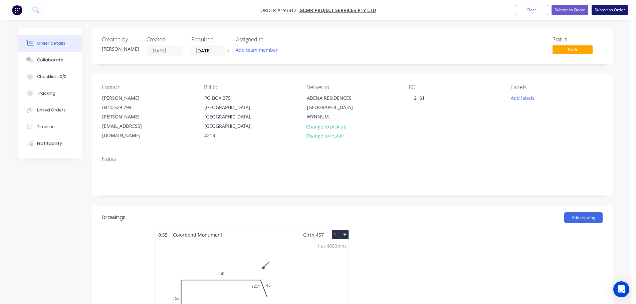
click at [609, 8] on button "Submit as Order" at bounding box center [610, 10] width 36 height 10
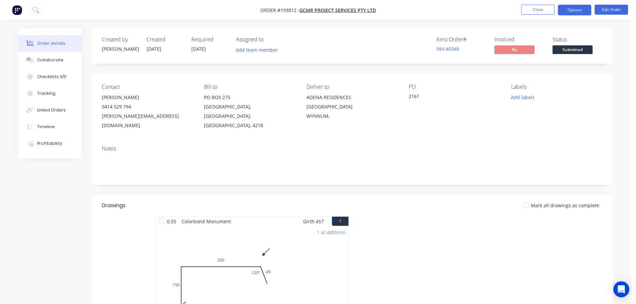
click at [576, 9] on button "Options" at bounding box center [574, 10] width 33 height 11
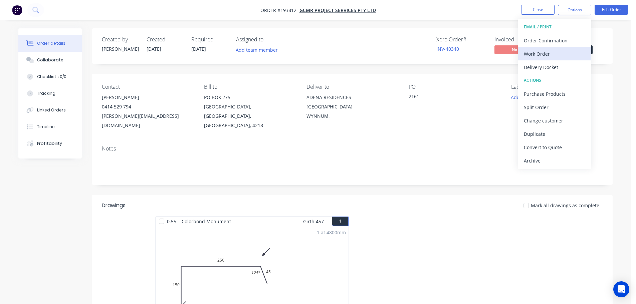
click at [537, 52] on div "Work Order" at bounding box center [554, 54] width 61 height 10
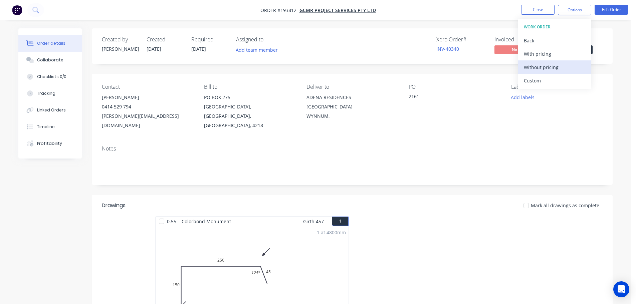
click at [537, 67] on div "Without pricing" at bounding box center [554, 67] width 61 height 10
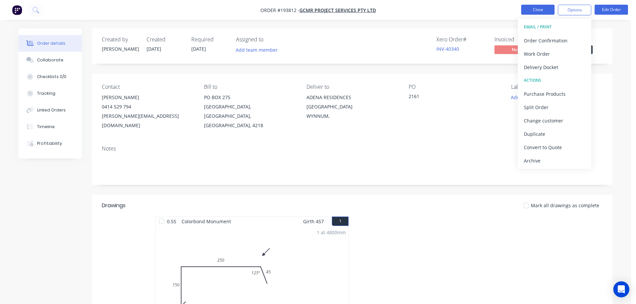
click at [536, 7] on button "Close" at bounding box center [537, 10] width 33 height 10
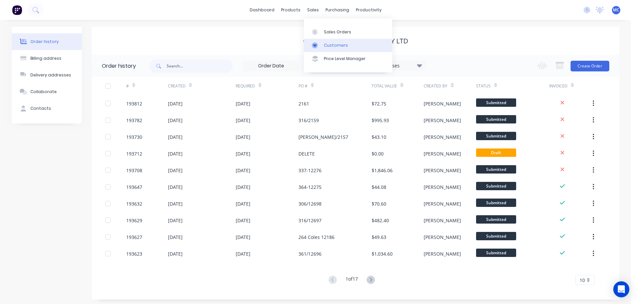
click at [330, 44] on div "Customers" at bounding box center [336, 45] width 24 height 6
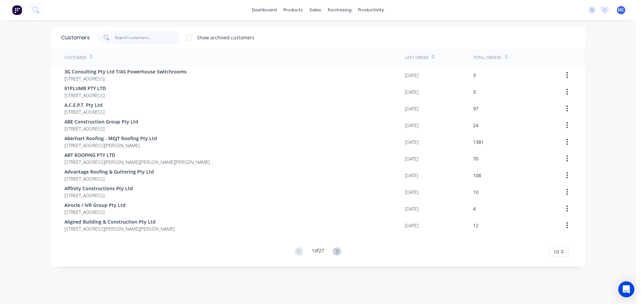
click at [131, 36] on input "text" at bounding box center [147, 37] width 65 height 13
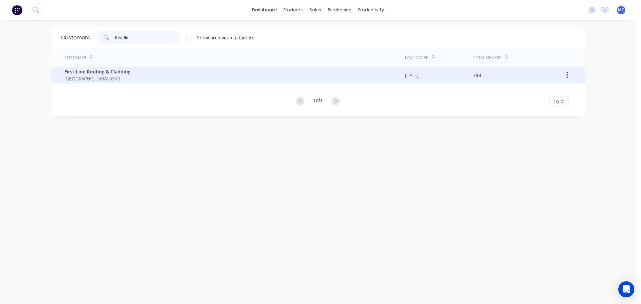
type input "first lin"
click at [95, 71] on span "First Line Roofing & Cladding" at bounding box center [97, 71] width 66 height 7
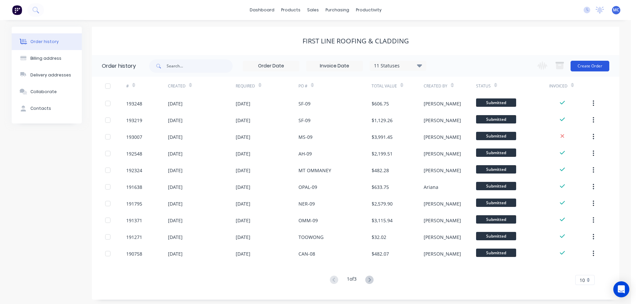
click at [589, 63] on button "Create Order" at bounding box center [590, 66] width 39 height 11
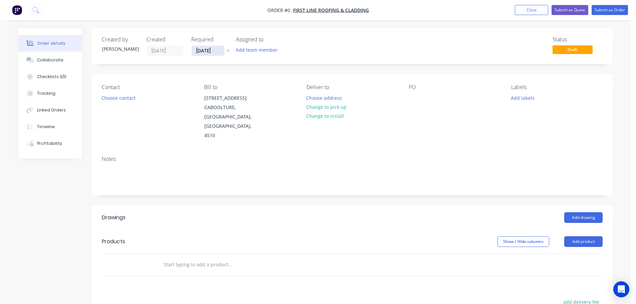
click at [202, 50] on input "[DATE]" at bounding box center [208, 51] width 33 height 10
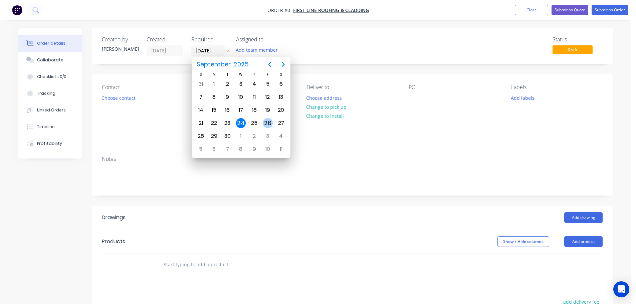
click at [267, 121] on div "26" at bounding box center [268, 123] width 10 height 10
type input "[DATE]"
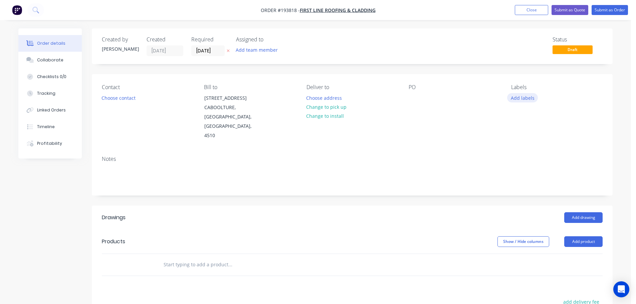
click at [528, 99] on button "Add labels" at bounding box center [522, 97] width 31 height 9
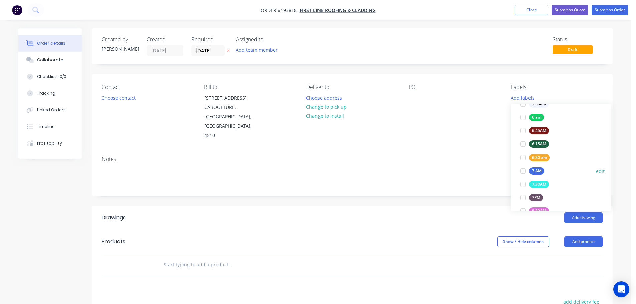
click at [523, 168] on div at bounding box center [523, 170] width 13 height 13
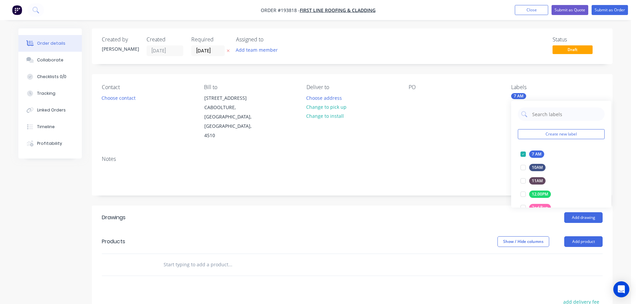
click at [449, 135] on div "Contact Choose contact Bill to 1 Ibis Court CABOOLTURE, Queensland, Australia, …" at bounding box center [352, 112] width 521 height 76
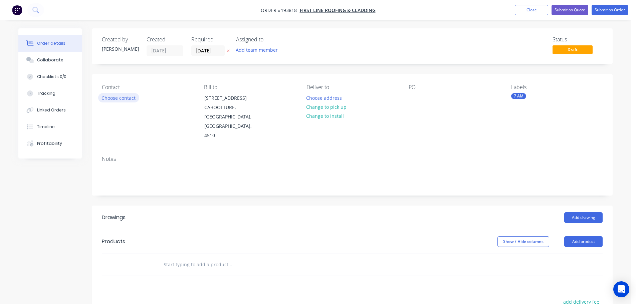
click at [118, 98] on button "Choose contact" at bounding box center [118, 97] width 41 height 9
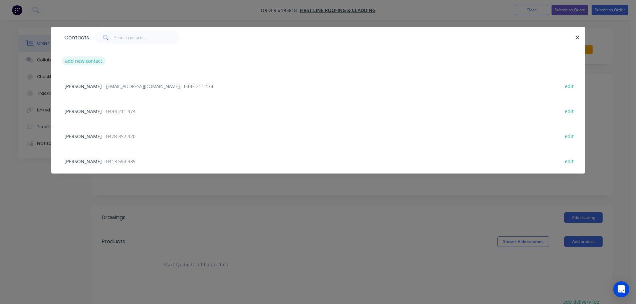
click at [81, 60] on button "add new contact" at bounding box center [84, 60] width 44 height 9
select select "AU"
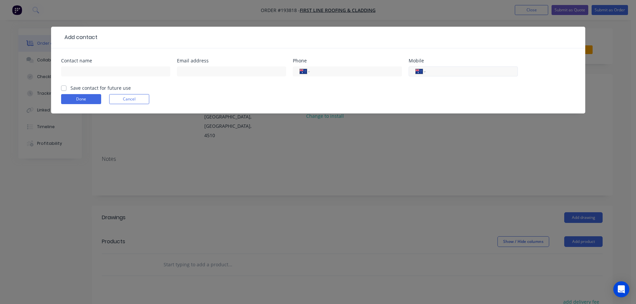
click at [434, 73] on input "tel" at bounding box center [471, 72] width 80 height 8
type input "0457 161 119"
click at [81, 98] on button "Done" at bounding box center [81, 99] width 40 height 10
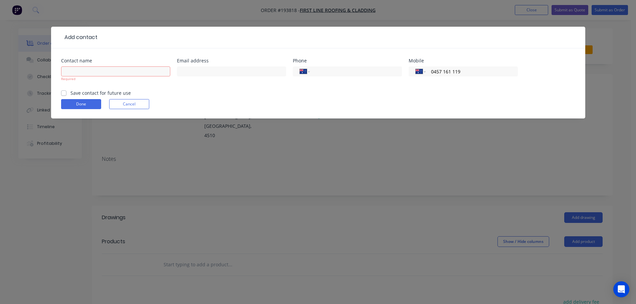
click at [80, 66] on div "Required" at bounding box center [115, 77] width 109 height 25
click at [79, 73] on input "text" at bounding box center [115, 71] width 109 height 10
type input "???"
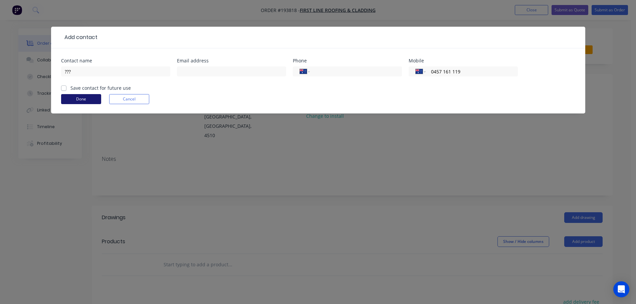
click at [76, 102] on button "Done" at bounding box center [81, 99] width 40 height 10
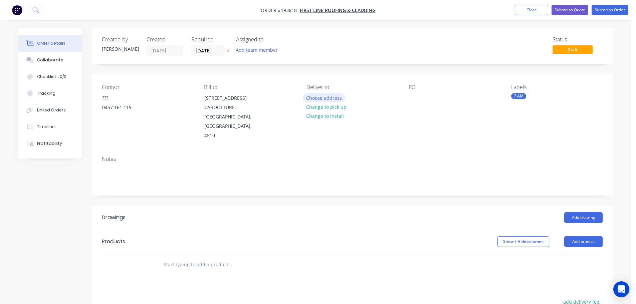
click at [329, 98] on button "Choose address" at bounding box center [324, 97] width 43 height 9
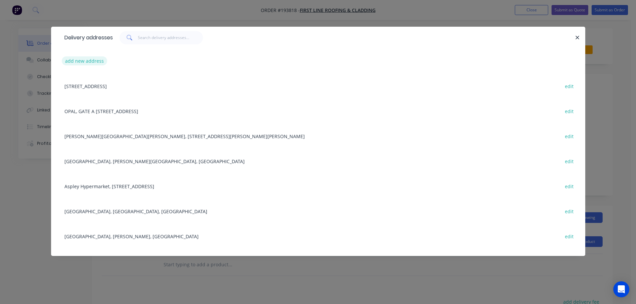
click at [74, 59] on button "add new address" at bounding box center [85, 60] width 46 height 9
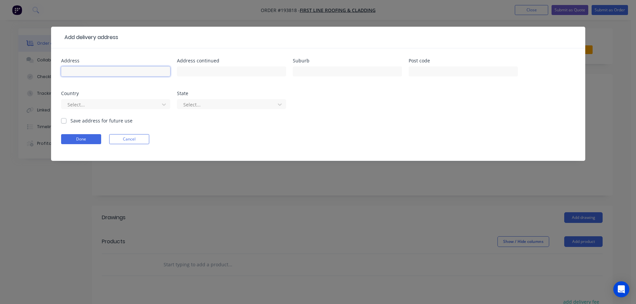
click at [79, 70] on input "text" at bounding box center [115, 71] width 109 height 10
type input "Unit 6 / 62 Ingleston Rd"
type input "Wakerley"
click button "Done" at bounding box center [81, 139] width 40 height 10
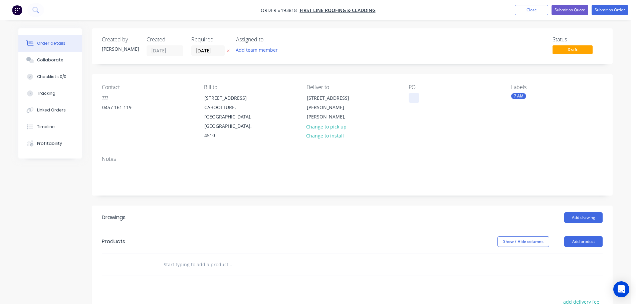
click at [415, 98] on div at bounding box center [414, 98] width 11 height 10
click at [583, 212] on button "Add drawing" at bounding box center [584, 217] width 38 height 11
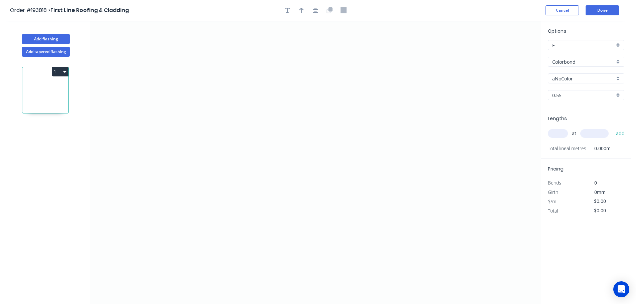
click at [567, 79] on input "aNoColor" at bounding box center [584, 78] width 62 height 7
click at [562, 133] on div "Night Sky" at bounding box center [587, 133] width 76 height 12
type input "Night Sky"
click at [557, 133] on input "text" at bounding box center [558, 133] width 20 height 9
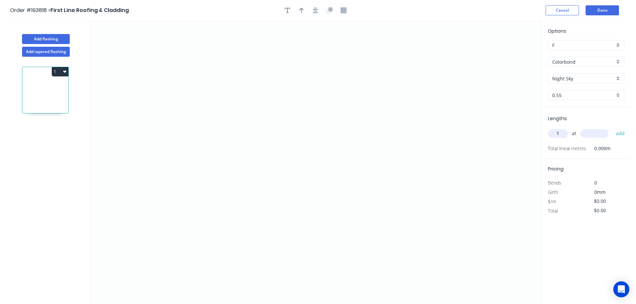
type input "1"
type input "3000"
click at [613, 128] on button "add" at bounding box center [621, 133] width 16 height 11
click at [364, 66] on icon "0" at bounding box center [315, 163] width 451 height 284
click at [295, 64] on icon "0" at bounding box center [315, 163] width 451 height 284
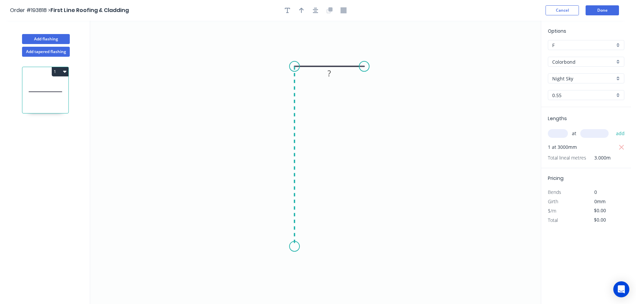
click at [292, 247] on icon "0 ?" at bounding box center [315, 163] width 451 height 284
click at [292, 247] on circle at bounding box center [295, 247] width 10 height 10
click at [285, 154] on tspan "?" at bounding box center [284, 153] width 3 height 11
click at [303, 9] on icon "button" at bounding box center [301, 10] width 5 height 6
type input "$7.66"
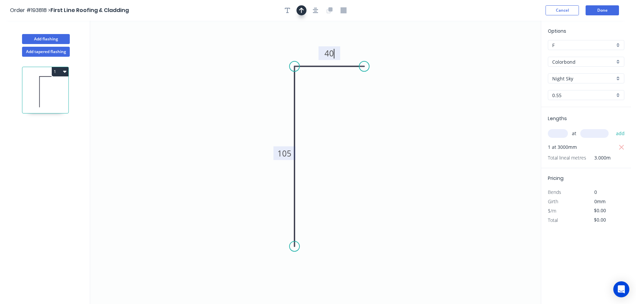
type input "$22.98"
drag, startPoint x: 508, startPoint y: 54, endPoint x: 366, endPoint y: 144, distance: 168.3
click at [365, 144] on icon at bounding box center [365, 136] width 6 height 21
click at [366, 143] on icon at bounding box center [365, 136] width 6 height 21
click at [366, 143] on icon at bounding box center [370, 138] width 19 height 19
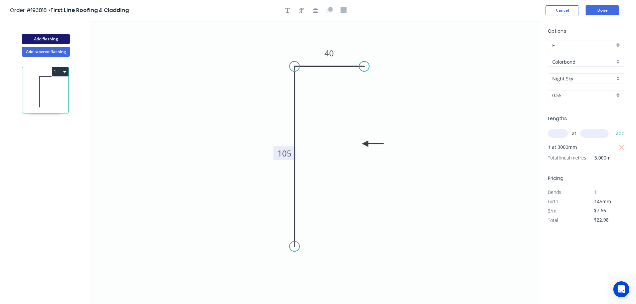
click at [48, 36] on button "Add flashing" at bounding box center [46, 39] width 48 height 10
type input "$0.00"
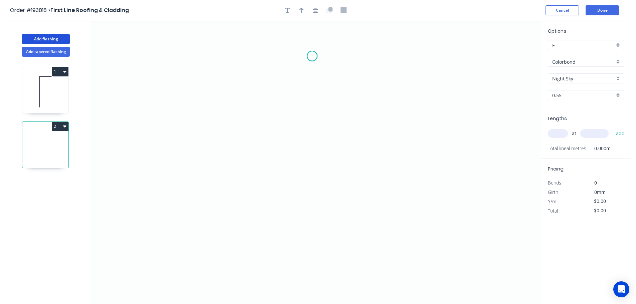
click at [312, 56] on icon "0" at bounding box center [315, 163] width 451 height 284
click at [352, 57] on icon "0" at bounding box center [315, 163] width 451 height 284
click at [353, 263] on icon "0 ?" at bounding box center [315, 163] width 451 height 284
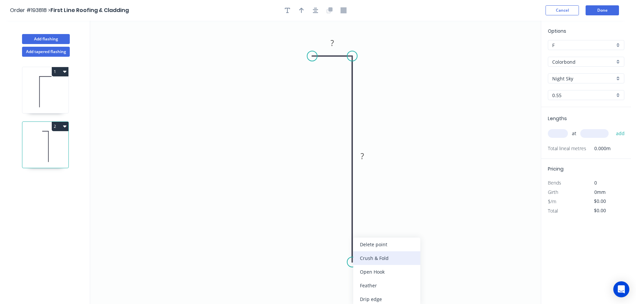
click at [370, 252] on div "Crush & Fold" at bounding box center [386, 259] width 67 height 14
click at [367, 285] on div "Flip bend" at bounding box center [387, 285] width 67 height 14
drag, startPoint x: 377, startPoint y: 249, endPoint x: 329, endPoint y: 252, distance: 48.2
click at [329, 252] on rect at bounding box center [318, 254] width 27 height 14
click at [323, 255] on tspan "10" at bounding box center [322, 253] width 9 height 11
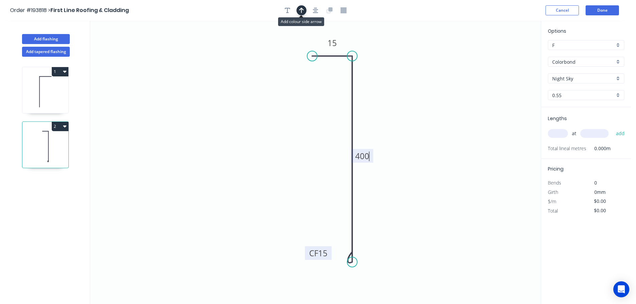
click at [302, 12] on icon "button" at bounding box center [301, 10] width 5 height 6
type input "$15.51"
click at [508, 54] on icon at bounding box center [507, 46] width 6 height 21
drag, startPoint x: 508, startPoint y: 54, endPoint x: 429, endPoint y: 118, distance: 101.5
click at [424, 102] on icon at bounding box center [433, 92] width 19 height 19
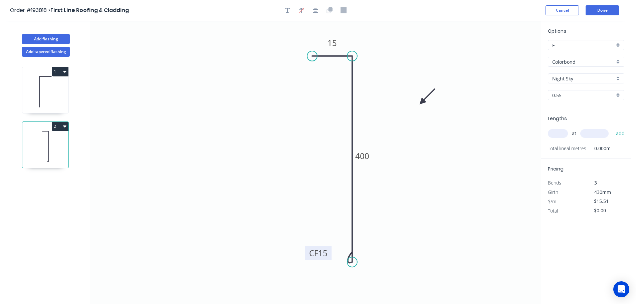
click at [559, 134] on input "text" at bounding box center [558, 133] width 20 height 9
type input "1"
type input "5200"
click at [613, 128] on button "add" at bounding box center [621, 133] width 16 height 11
type input "$80.65"
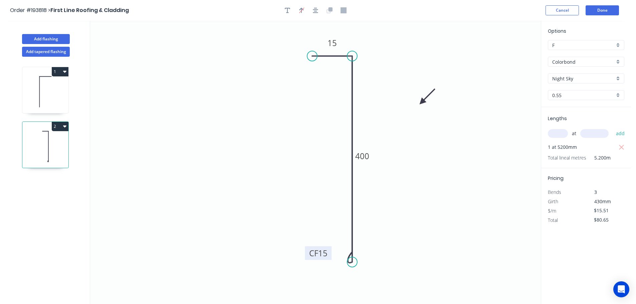
click at [60, 71] on button "1" at bounding box center [60, 71] width 17 height 9
click at [25, 90] on div "Duplicate" at bounding box center [36, 89] width 51 height 10
type input "$7.66"
type input "$0.00"
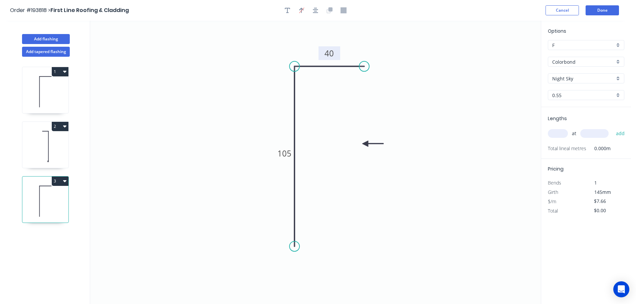
click at [333, 52] on tspan "40" at bounding box center [329, 53] width 9 height 11
drag, startPoint x: 366, startPoint y: 143, endPoint x: 208, endPoint y: 123, distance: 158.6
click at [208, 123] on icon at bounding box center [215, 123] width 21 height 6
type input "$5.59"
click at [209, 123] on icon at bounding box center [215, 123] width 21 height 6
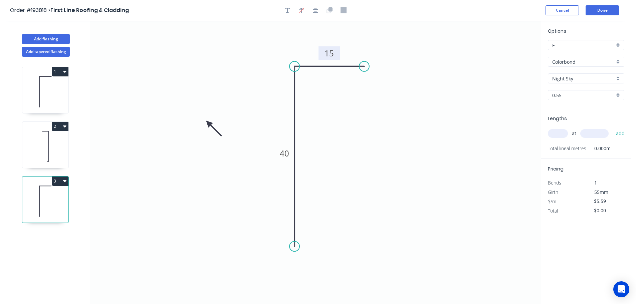
click at [209, 123] on icon at bounding box center [213, 128] width 19 height 19
click at [209, 123] on icon at bounding box center [208, 130] width 6 height 21
drag, startPoint x: 209, startPoint y: 123, endPoint x: 227, endPoint y: 119, distance: 18.1
click at [227, 119] on icon at bounding box center [218, 119] width 21 height 6
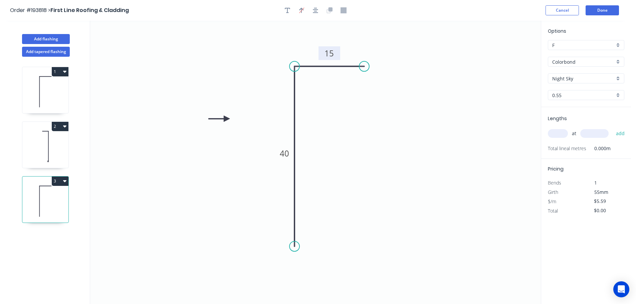
click at [557, 135] on input "text" at bounding box center [558, 133] width 20 height 9
type input "4"
type input "4500"
click at [613, 128] on button "add" at bounding box center [621, 133] width 16 height 11
type input "$100.62"
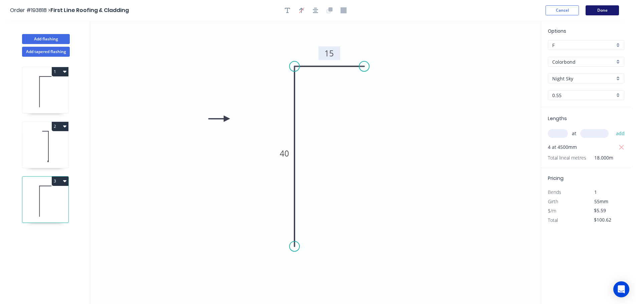
click at [602, 10] on button "Done" at bounding box center [602, 10] width 33 height 10
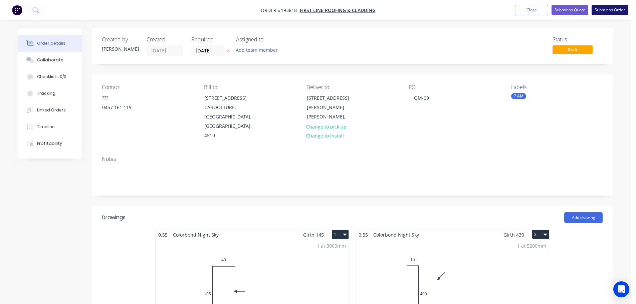
click at [610, 10] on button "Submit as Order" at bounding box center [610, 10] width 36 height 10
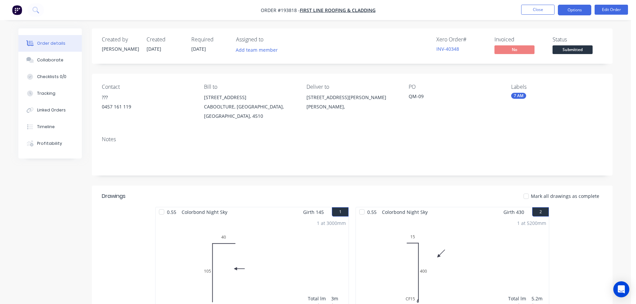
click at [575, 12] on button "Options" at bounding box center [574, 10] width 33 height 11
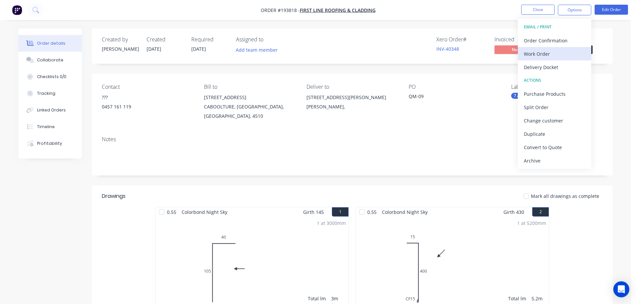
click at [538, 52] on div "Work Order" at bounding box center [554, 54] width 61 height 10
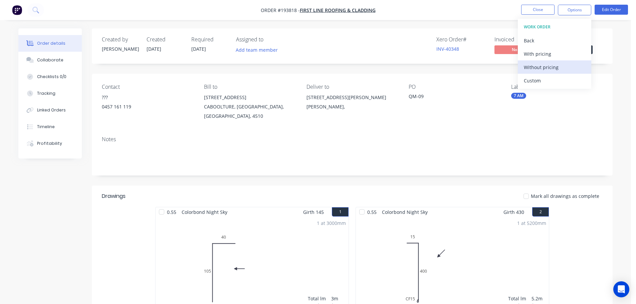
click at [536, 64] on div "Without pricing" at bounding box center [554, 67] width 61 height 10
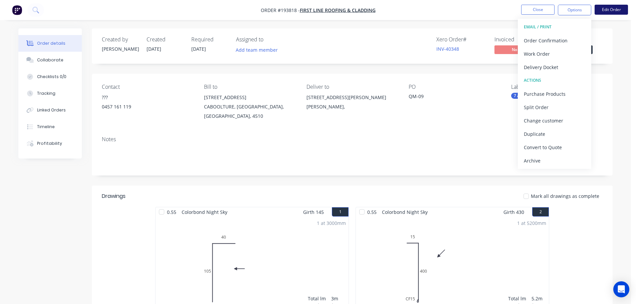
click at [617, 7] on button "Edit Order" at bounding box center [611, 10] width 33 height 10
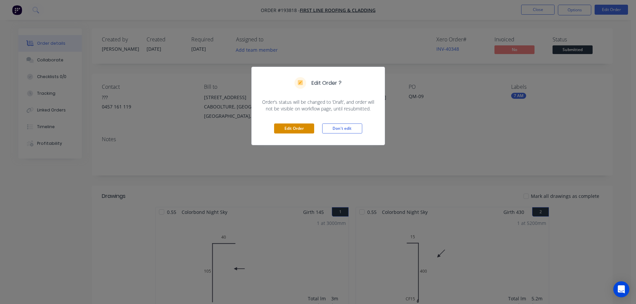
click at [285, 125] on button "Edit Order" at bounding box center [294, 129] width 40 height 10
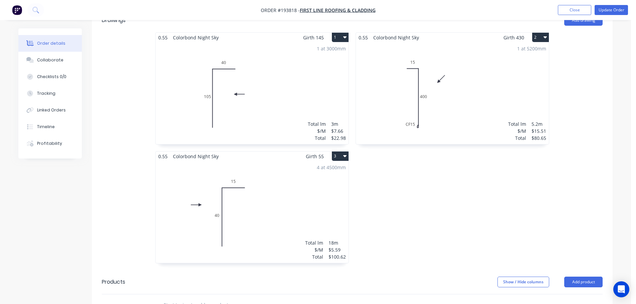
scroll to position [200, 0]
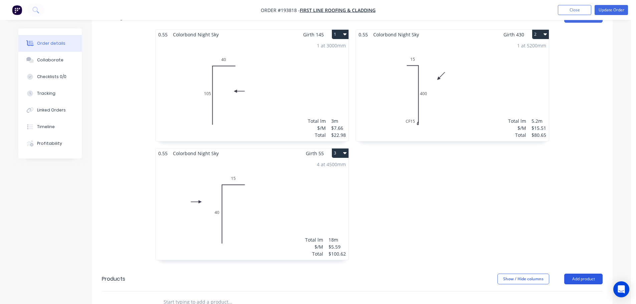
click at [584, 274] on button "Add product" at bounding box center [584, 279] width 38 height 11
click at [566, 291] on div "Product catalogue" at bounding box center [570, 296] width 51 height 10
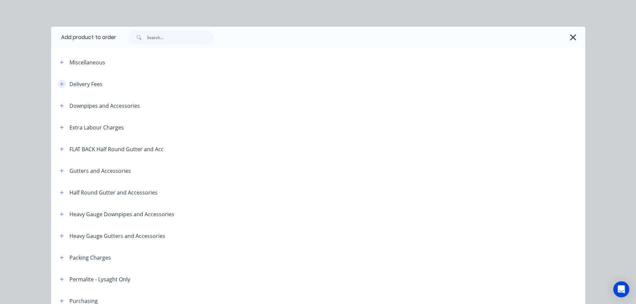
click at [62, 85] on button "button" at bounding box center [62, 84] width 8 height 8
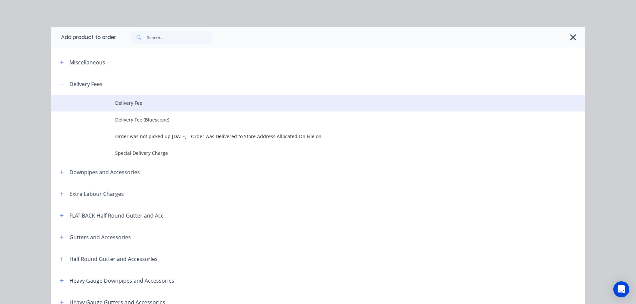
click at [127, 102] on span "Delivery Fee" at bounding box center [303, 103] width 376 height 7
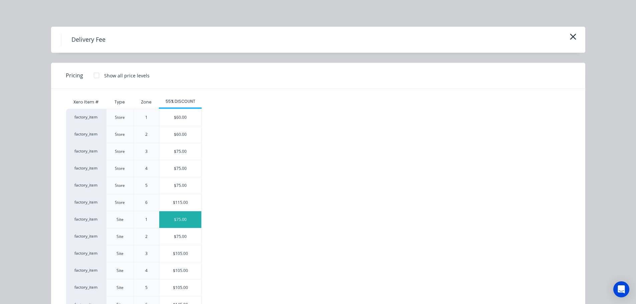
click at [173, 219] on div "$75.00" at bounding box center [180, 219] width 42 height 17
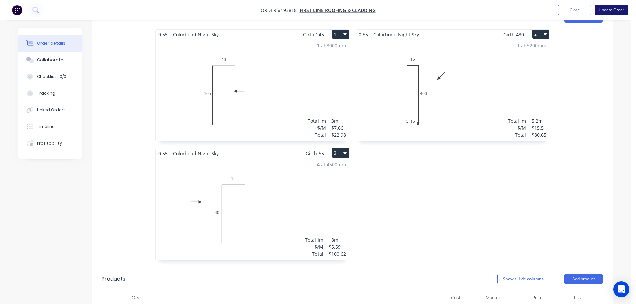
click at [608, 7] on button "Update Order" at bounding box center [611, 10] width 33 height 10
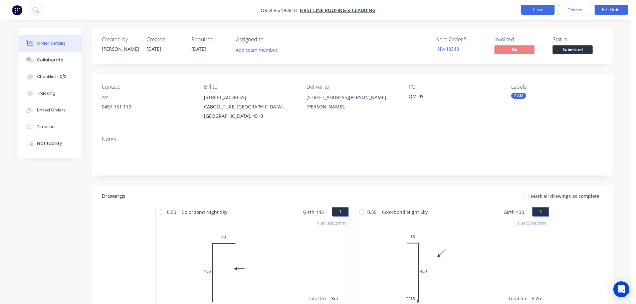
click at [533, 10] on button "Close" at bounding box center [537, 10] width 33 height 10
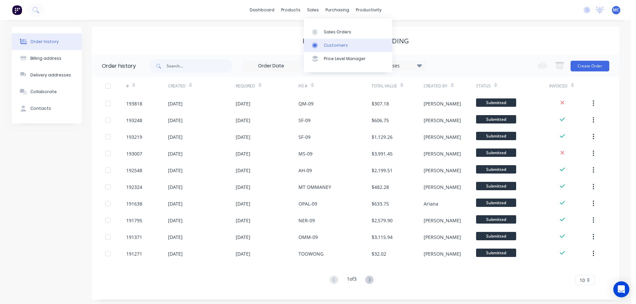
click at [335, 42] on div "Customers" at bounding box center [336, 45] width 24 height 6
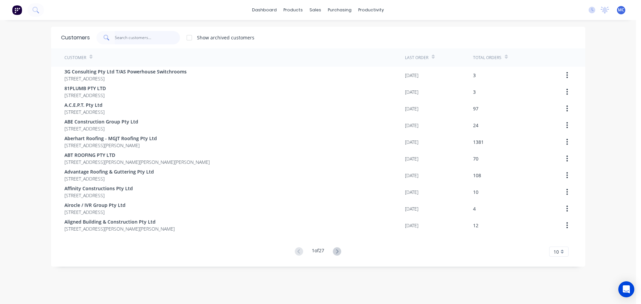
click at [140, 37] on input "text" at bounding box center [147, 37] width 65 height 13
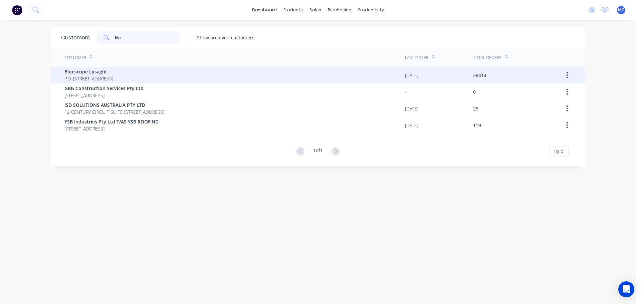
type input "blu"
click at [98, 71] on span "Bluescope Lysaght" at bounding box center [88, 71] width 49 height 7
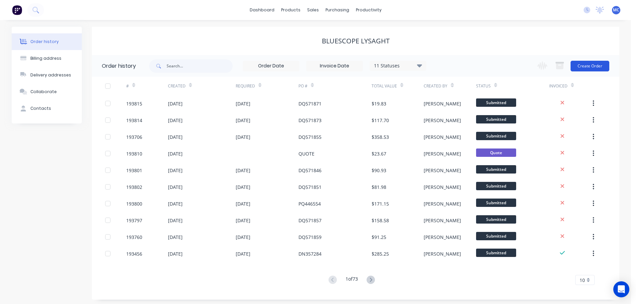
click at [593, 65] on button "Create Order" at bounding box center [590, 66] width 39 height 11
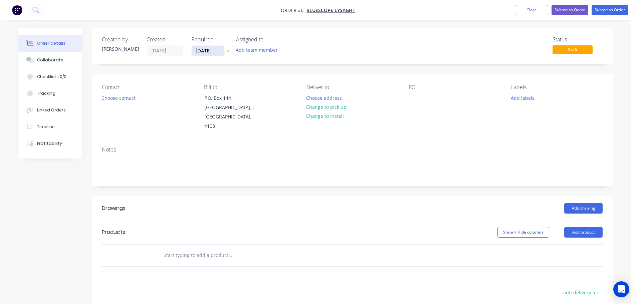
click at [205, 51] on input "[DATE]" at bounding box center [208, 51] width 33 height 10
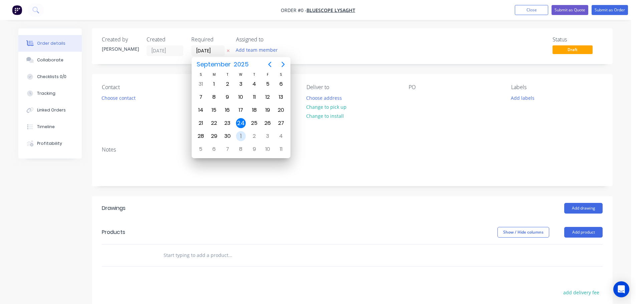
click at [240, 135] on div "1" at bounding box center [241, 136] width 10 height 10
type input "01/10/25"
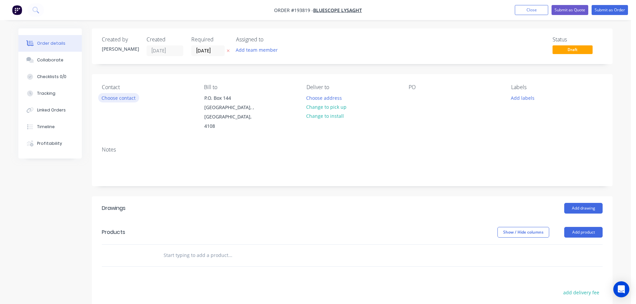
click at [121, 98] on button "Choose contact" at bounding box center [118, 97] width 41 height 9
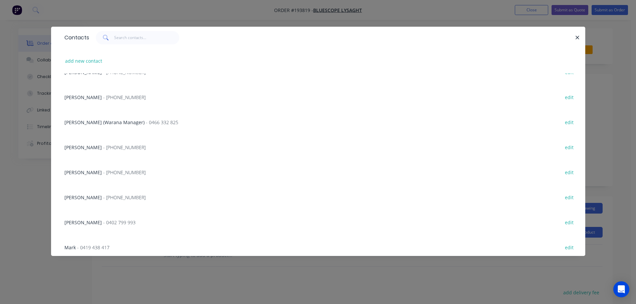
scroll to position [67, 0]
drag, startPoint x: 112, startPoint y: 195, endPoint x: 122, endPoint y: 189, distance: 11.4
click at [112, 194] on span "- [PHONE_NUMBER]" at bounding box center [124, 195] width 42 height 6
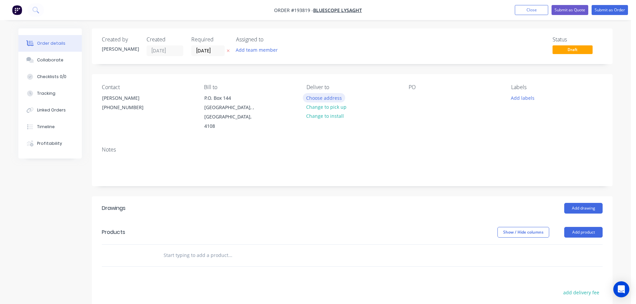
click at [326, 100] on button "Choose address" at bounding box center [324, 97] width 43 height 9
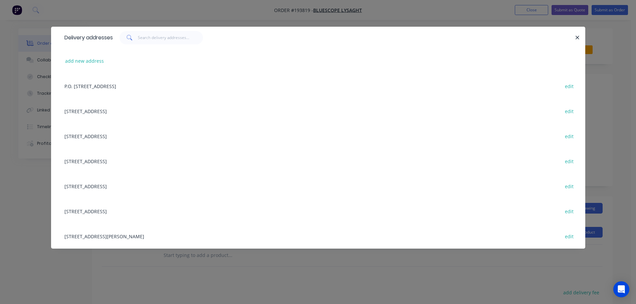
click at [130, 238] on div "[STREET_ADDRESS][PERSON_NAME] edit" at bounding box center [318, 236] width 514 height 25
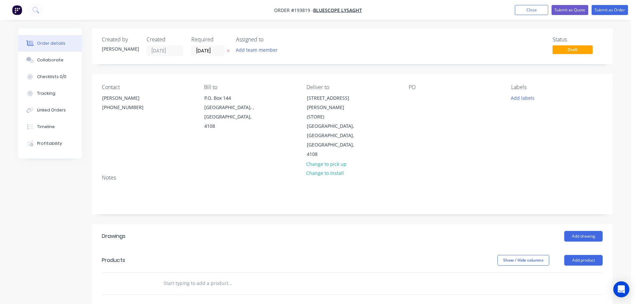
click at [413, 93] on div "PO" at bounding box center [455, 121] width 92 height 75
click at [413, 97] on div at bounding box center [414, 98] width 11 height 10
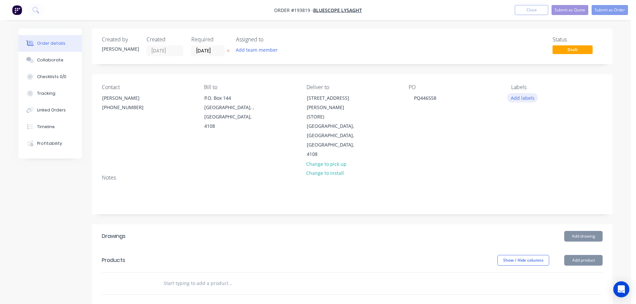
click at [527, 98] on button "Add labels" at bounding box center [522, 97] width 31 height 9
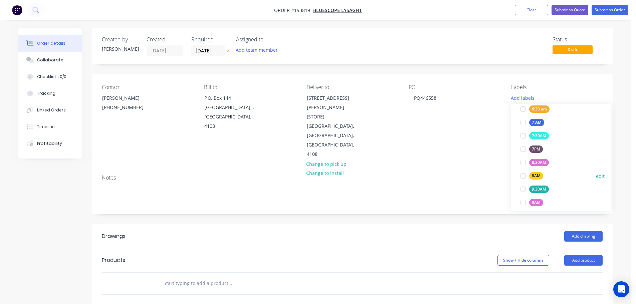
scroll to position [200, 0]
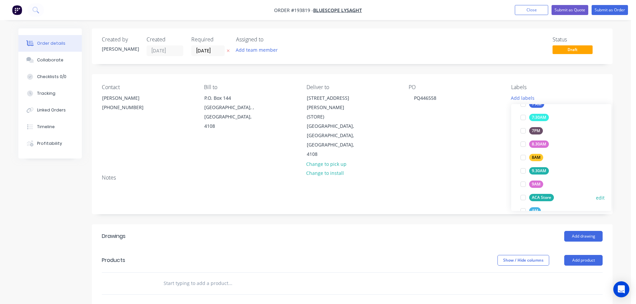
click at [524, 198] on div at bounding box center [523, 197] width 13 height 13
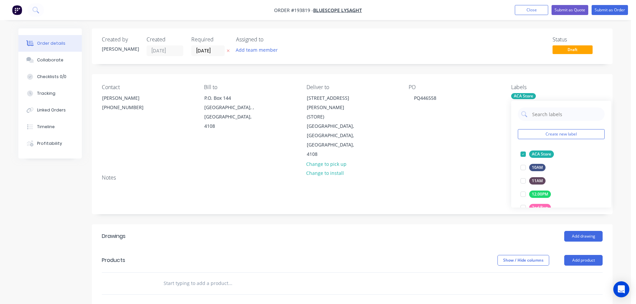
click at [477, 138] on div "PO PQ446558" at bounding box center [455, 121] width 92 height 75
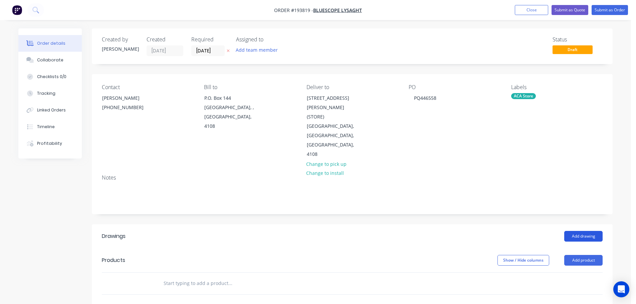
click at [587, 231] on button "Add drawing" at bounding box center [584, 236] width 38 height 11
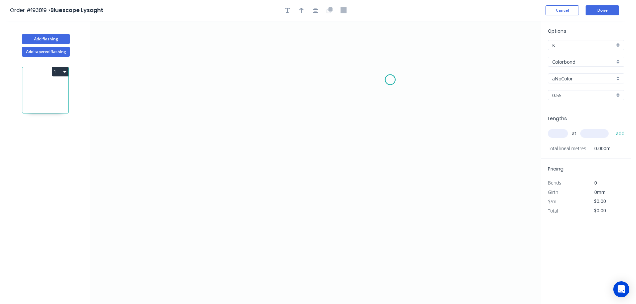
click at [390, 80] on icon "0" at bounding box center [315, 163] width 451 height 284
click at [278, 75] on icon "0" at bounding box center [315, 163] width 451 height 284
click at [291, 182] on icon "0 ?" at bounding box center [315, 163] width 451 height 284
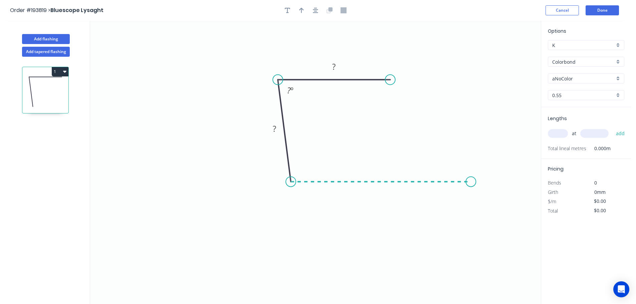
click at [471, 183] on icon "0 ? ? ? º" at bounding box center [315, 163] width 451 height 284
click at [482, 232] on div "Feather" at bounding box center [504, 233] width 67 height 14
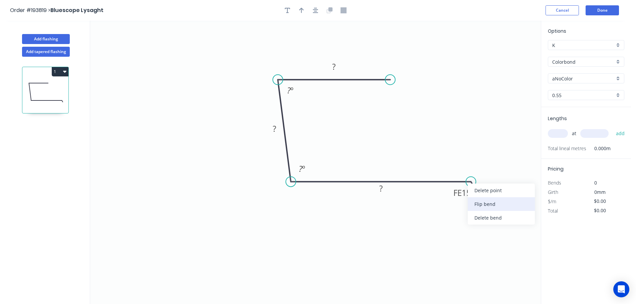
click at [484, 205] on div "Flip bend" at bounding box center [501, 204] width 67 height 14
drag, startPoint x: 473, startPoint y: 160, endPoint x: 480, endPoint y: 143, distance: 18.4
click at [480, 143] on rect at bounding box center [469, 150] width 26 height 14
click at [476, 147] on tspan "15" at bounding box center [473, 147] width 9 height 11
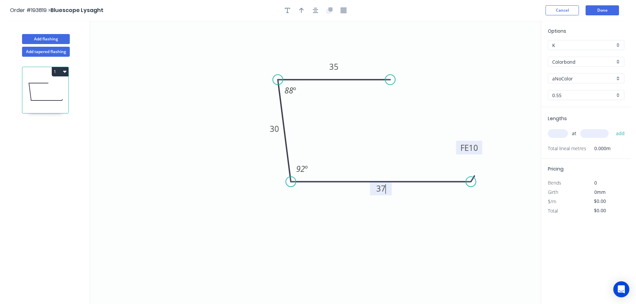
click at [565, 62] on input "Colorbond" at bounding box center [584, 61] width 62 height 7
type input "$8.25"
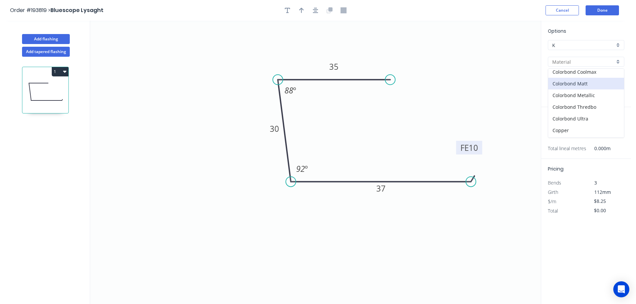
scroll to position [100, 0]
click at [571, 78] on div "Galvabond" at bounding box center [587, 80] width 76 height 12
type input "Galvabond"
type input "$8.49"
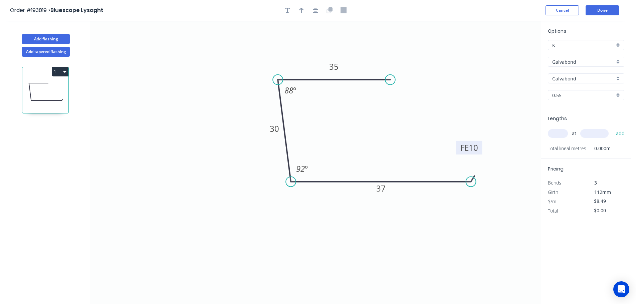
click at [560, 134] on input "text" at bounding box center [558, 133] width 20 height 9
type input "5"
type input "4500"
click at [613, 128] on button "add" at bounding box center [621, 133] width 16 height 11
type input "$191.03"
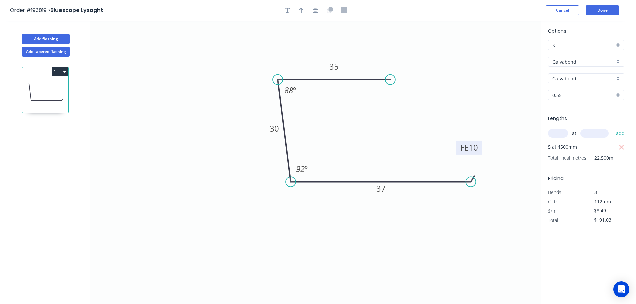
click at [563, 94] on input "0.55" at bounding box center [584, 95] width 62 height 7
click at [555, 141] on div "1.2" at bounding box center [587, 143] width 76 height 12
type input "1.2"
type input "$14.47"
type input "$325.58"
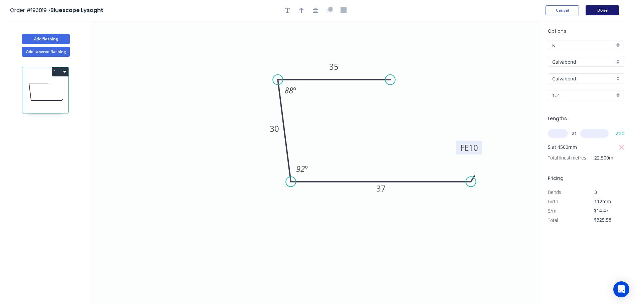
click at [604, 10] on button "Done" at bounding box center [602, 10] width 33 height 10
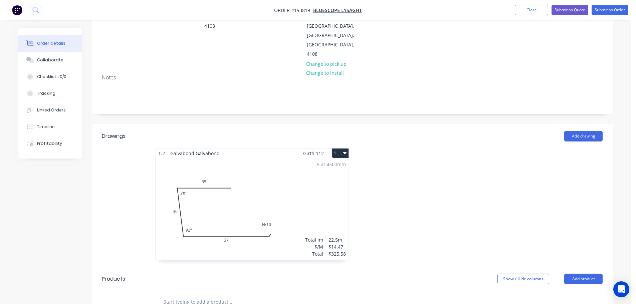
scroll to position [67, 0]
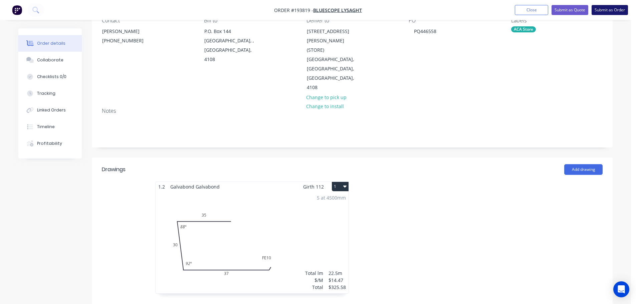
click at [608, 9] on button "Submit as Order" at bounding box center [610, 10] width 36 height 10
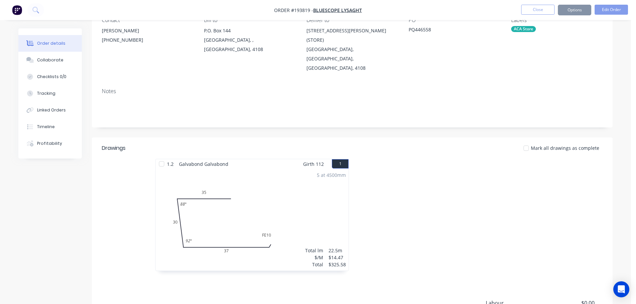
scroll to position [0, 0]
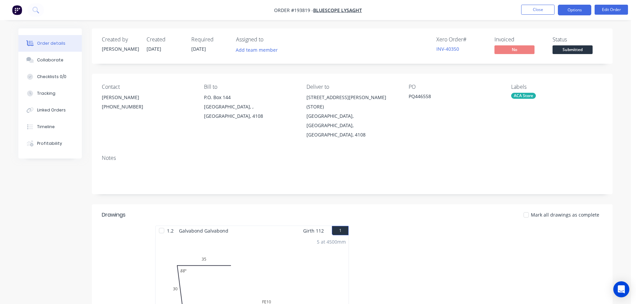
click at [566, 8] on button "Options" at bounding box center [574, 10] width 33 height 11
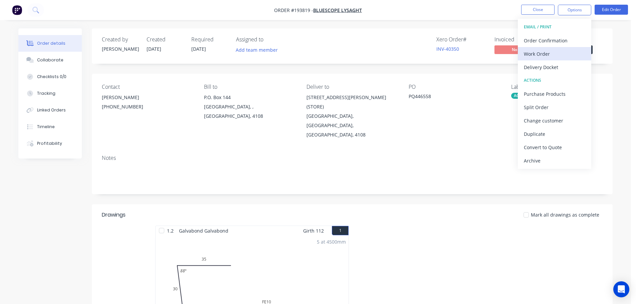
click at [541, 52] on div "Work Order" at bounding box center [554, 54] width 61 height 10
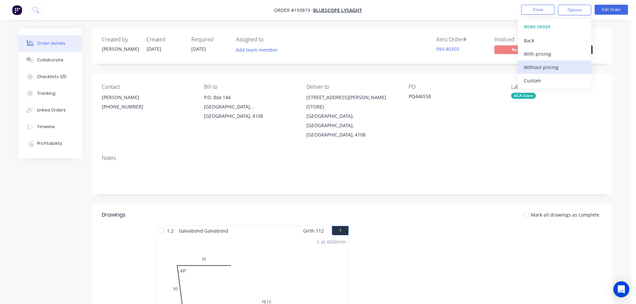
click at [539, 66] on div "Without pricing" at bounding box center [554, 67] width 61 height 10
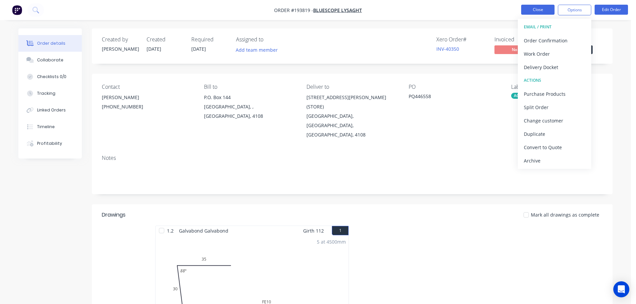
click at [529, 11] on button "Close" at bounding box center [537, 10] width 33 height 10
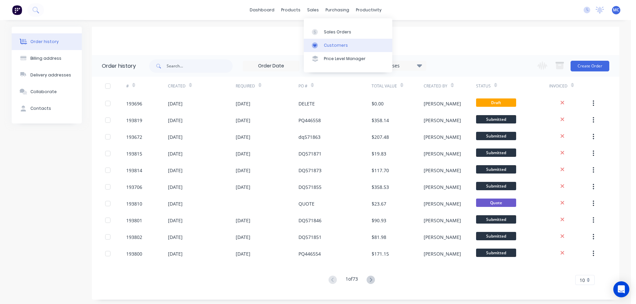
click at [332, 46] on div "Customers" at bounding box center [336, 45] width 24 height 6
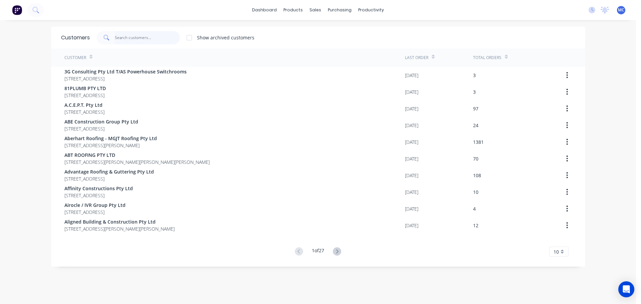
click at [164, 37] on input "text" at bounding box center [147, 37] width 65 height 13
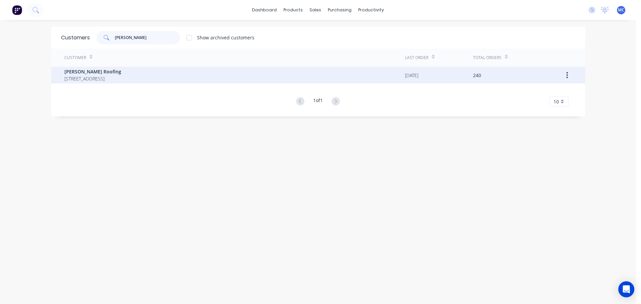
type input "robb"
click at [68, 73] on span "Robbies Roofing" at bounding box center [92, 71] width 57 height 7
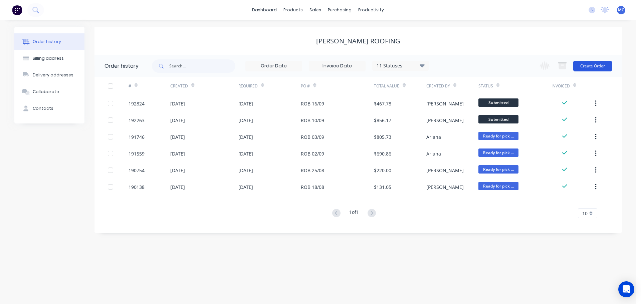
click at [589, 63] on button "Create Order" at bounding box center [593, 66] width 39 height 11
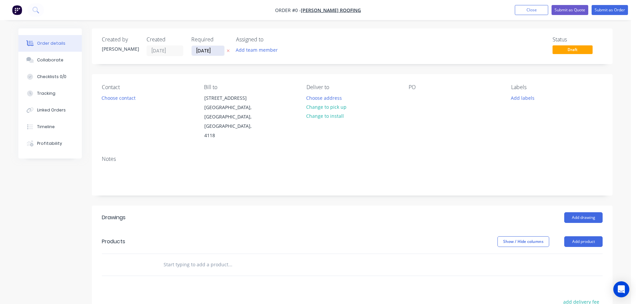
click at [206, 49] on input "[DATE]" at bounding box center [208, 51] width 33 height 10
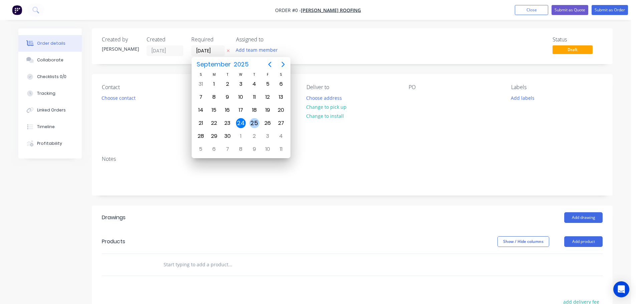
click at [255, 123] on div "25" at bounding box center [255, 123] width 10 height 10
type input "[DATE]"
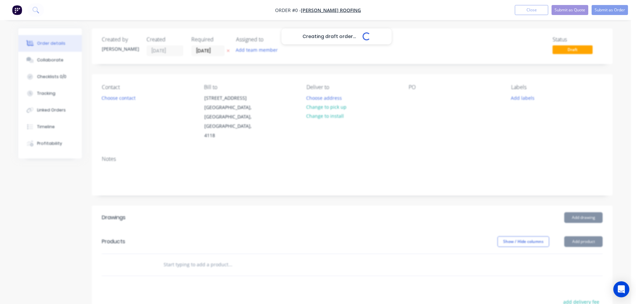
click at [128, 100] on div "Creating draft order... Loading..." at bounding box center [336, 180] width 636 height 304
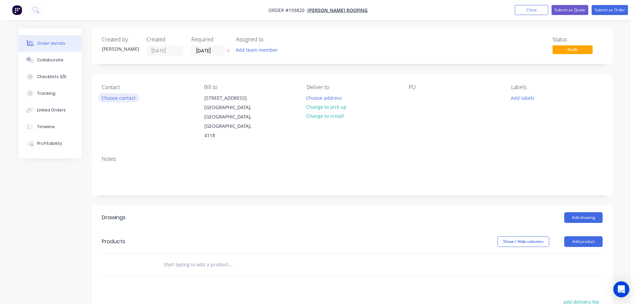
click at [124, 99] on button "Choose contact" at bounding box center [118, 97] width 41 height 9
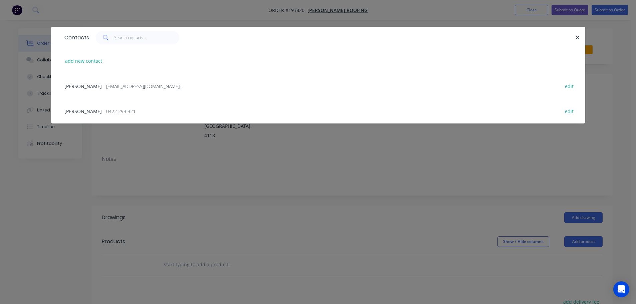
click at [103, 112] on span "- 0422 293 321" at bounding box center [119, 111] width 32 height 6
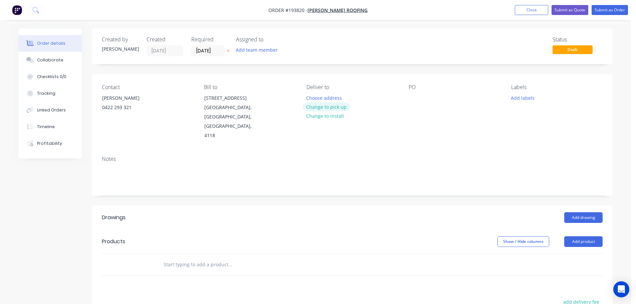
click at [326, 106] on button "Change to pick up" at bounding box center [326, 107] width 47 height 9
click at [312, 97] on div at bounding box center [312, 98] width 11 height 10
click at [415, 96] on div at bounding box center [414, 98] width 11 height 10
click at [586, 212] on button "Add drawing" at bounding box center [584, 217] width 38 height 11
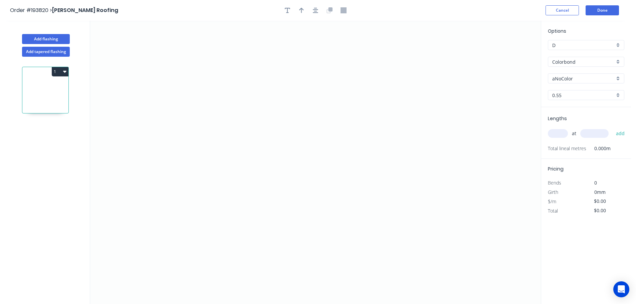
click at [566, 77] on input "aNoColor" at bounding box center [584, 78] width 62 height 7
click at [563, 106] on div "Manor Red" at bounding box center [587, 110] width 76 height 12
type input "Manor Red"
click at [561, 133] on input "text" at bounding box center [558, 133] width 20 height 9
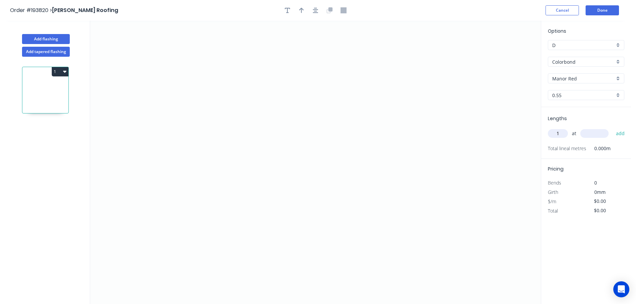
type input "1"
type input "5500"
click at [613, 128] on button "add" at bounding box center [621, 133] width 16 height 11
click at [135, 171] on icon "0" at bounding box center [315, 163] width 451 height 284
drag, startPoint x: 166, startPoint y: 140, endPoint x: 217, endPoint y: 139, distance: 50.8
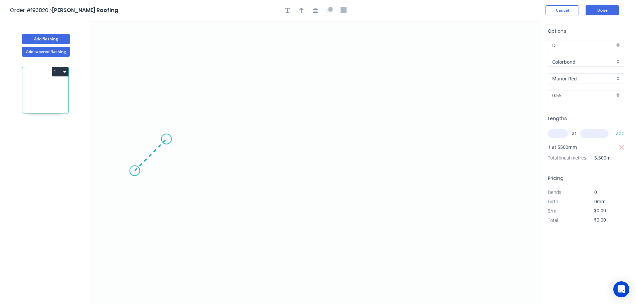
click at [167, 140] on icon "0" at bounding box center [315, 163] width 451 height 284
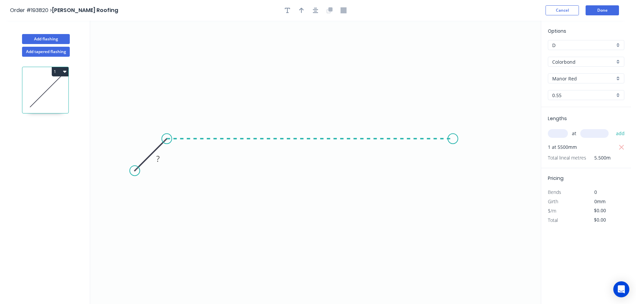
click at [453, 133] on icon "0 ?" at bounding box center [315, 163] width 451 height 284
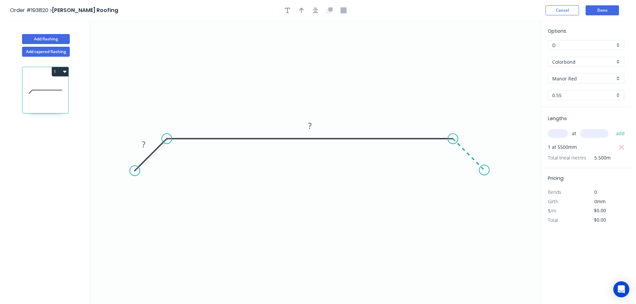
click at [485, 169] on icon "0 ? ?" at bounding box center [315, 163] width 451 height 284
click at [485, 169] on circle at bounding box center [484, 170] width 10 height 10
click at [477, 141] on tspan "?" at bounding box center [475, 144] width 3 height 11
drag, startPoint x: 301, startPoint y: 12, endPoint x: 322, endPoint y: 21, distance: 23.0
click at [301, 12] on icon "button" at bounding box center [301, 10] width 5 height 6
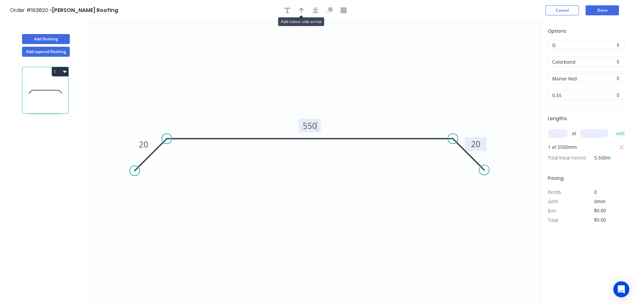
type input "$18.63"
type input "$102.47"
click at [508, 52] on icon at bounding box center [507, 46] width 6 height 21
drag, startPoint x: 508, startPoint y: 52, endPoint x: 399, endPoint y: 80, distance: 112.7
click at [399, 80] on icon at bounding box center [403, 73] width 19 height 19
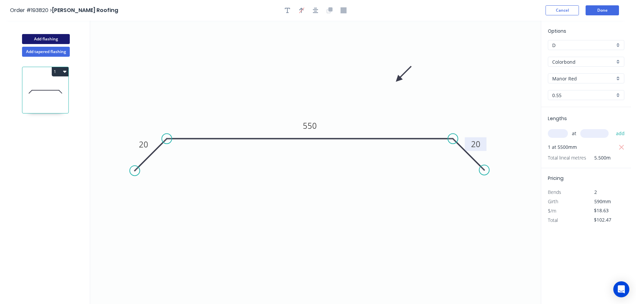
click at [40, 38] on button "Add flashing" at bounding box center [46, 39] width 48 height 10
type input "$0.00"
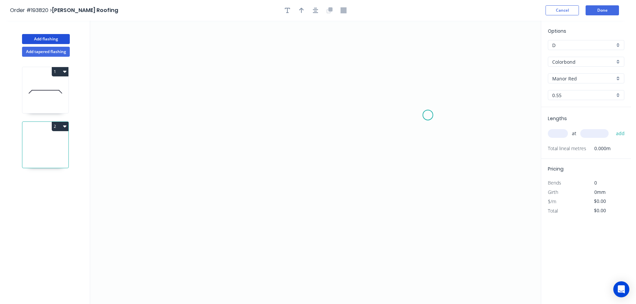
click at [428, 115] on icon "0" at bounding box center [315, 163] width 451 height 284
click at [397, 84] on icon "0" at bounding box center [315, 163] width 451 height 284
click at [204, 72] on icon "0 ?" at bounding box center [315, 163] width 451 height 284
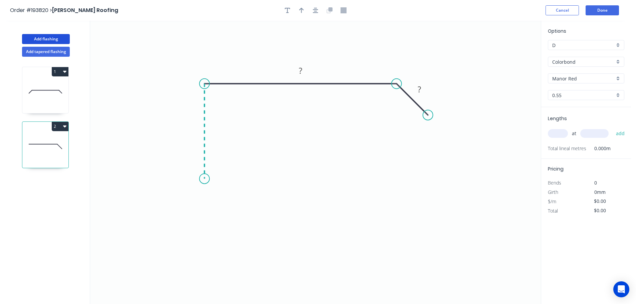
click at [205, 179] on icon "0 ? ?" at bounding box center [315, 163] width 451 height 284
click at [183, 200] on icon "0 ? ? ?" at bounding box center [315, 163] width 451 height 284
click at [204, 225] on icon "0 ? ? ? ?" at bounding box center [315, 163] width 451 height 284
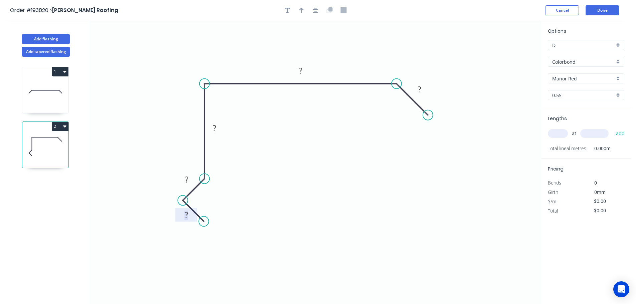
click at [186, 216] on tspan "?" at bounding box center [186, 214] width 3 height 11
drag, startPoint x: 299, startPoint y: 12, endPoint x: 304, endPoint y: 13, distance: 5.1
click at [300, 12] on icon "button" at bounding box center [301, 10] width 5 height 6
type input "$13.52"
click at [508, 55] on icon at bounding box center [507, 46] width 6 height 21
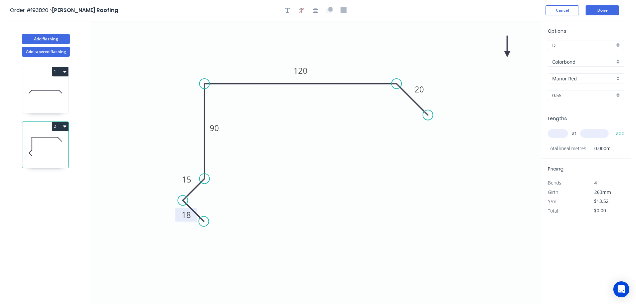
click at [507, 54] on icon at bounding box center [507, 46] width 6 height 21
drag, startPoint x: 507, startPoint y: 54, endPoint x: 411, endPoint y: 50, distance: 96.6
click at [411, 50] on icon at bounding box center [420, 44] width 19 height 19
click at [564, 134] on input "text" at bounding box center [558, 133] width 20 height 9
type input "2"
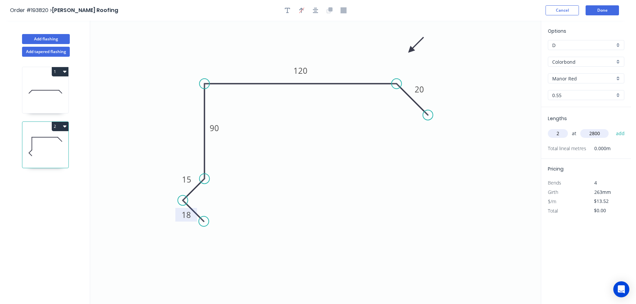
type input "2800"
click at [613, 128] on button "add" at bounding box center [621, 133] width 16 height 11
type input "$75.71"
click at [48, 37] on button "Add flashing" at bounding box center [46, 39] width 48 height 10
type input "$0.00"
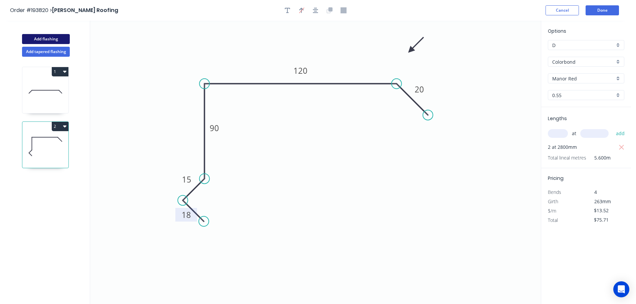
type input "$0.00"
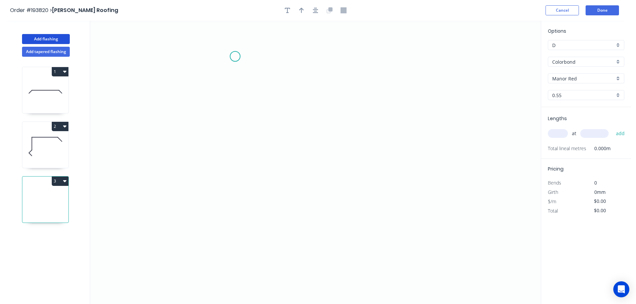
click at [235, 56] on icon "0" at bounding box center [315, 163] width 451 height 284
click at [250, 168] on icon "0" at bounding box center [315, 163] width 451 height 284
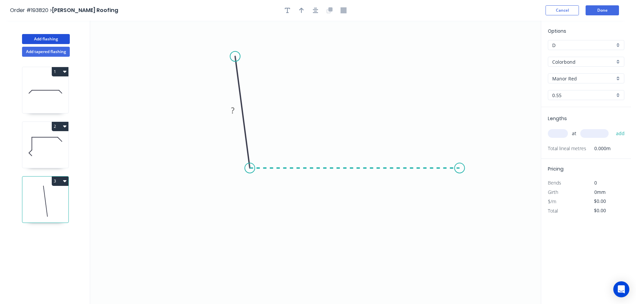
click at [460, 168] on icon "0 ?" at bounding box center [315, 163] width 451 height 284
click at [496, 207] on icon "0 ? ? ? º" at bounding box center [315, 163] width 451 height 284
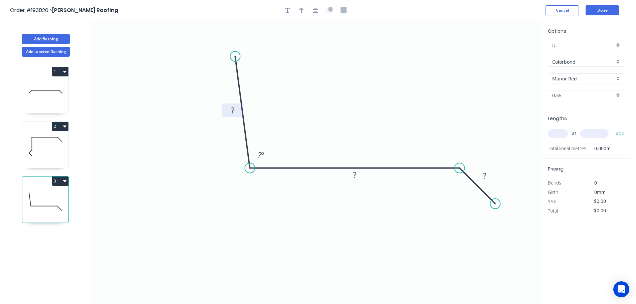
click at [231, 108] on tspan "?" at bounding box center [232, 110] width 3 height 11
click at [300, 11] on icon "button" at bounding box center [301, 10] width 5 height 6
type input "$14.02"
click at [508, 52] on icon at bounding box center [507, 46] width 6 height 21
drag, startPoint x: 508, startPoint y: 52, endPoint x: 465, endPoint y: 112, distance: 74.2
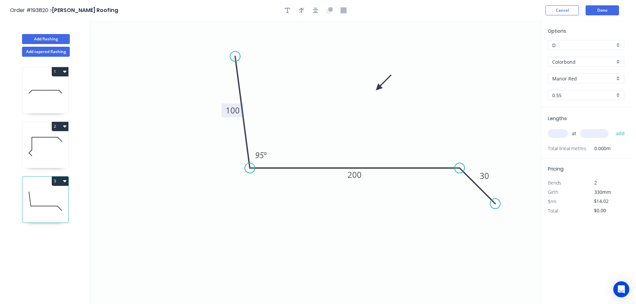
click at [378, 88] on icon at bounding box center [383, 82] width 19 height 19
click at [553, 134] on input "text" at bounding box center [558, 133] width 20 height 9
type input "2"
type input "4500"
click at [613, 128] on button "add" at bounding box center [621, 133] width 16 height 11
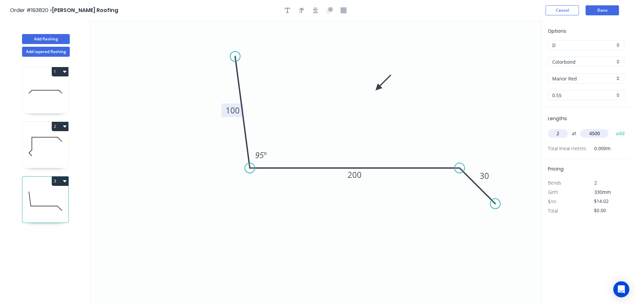
type input "$126.18"
click at [34, 40] on button "Add flashing" at bounding box center [46, 39] width 48 height 10
type input "$0.00"
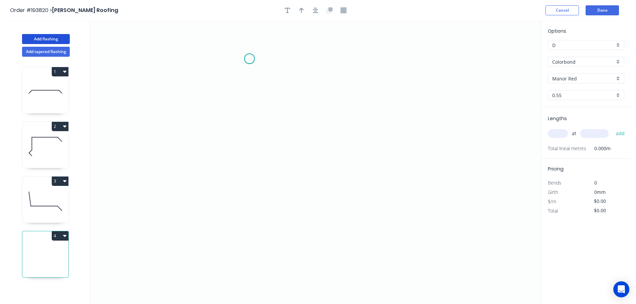
click at [250, 59] on icon "0" at bounding box center [315, 163] width 451 height 284
click at [249, 226] on icon "0" at bounding box center [315, 163] width 451 height 284
click at [416, 221] on icon "0 ?" at bounding box center [315, 163] width 451 height 284
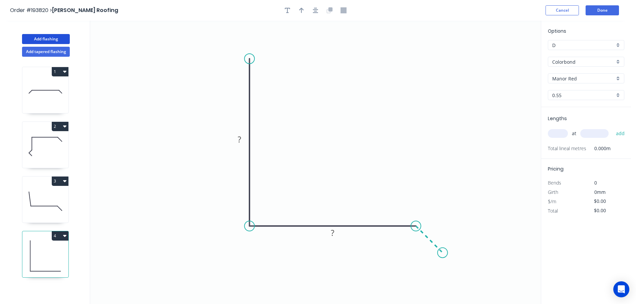
click at [443, 251] on icon "0 ? ?" at bounding box center [315, 163] width 451 height 284
click at [239, 139] on tspan "?" at bounding box center [239, 139] width 3 height 11
click at [301, 9] on icon "button" at bounding box center [301, 10] width 5 height 6
type input "$23.24"
click at [507, 52] on icon at bounding box center [507, 46] width 6 height 21
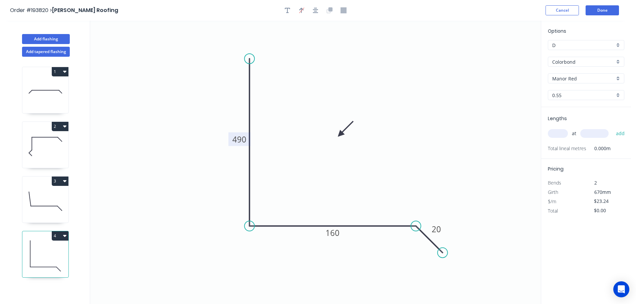
drag, startPoint x: 506, startPoint y: 55, endPoint x: 340, endPoint y: 137, distance: 185.2
click at [340, 137] on icon at bounding box center [345, 128] width 19 height 19
click at [561, 133] on input "text" at bounding box center [558, 133] width 20 height 9
type input "1"
type input "2500"
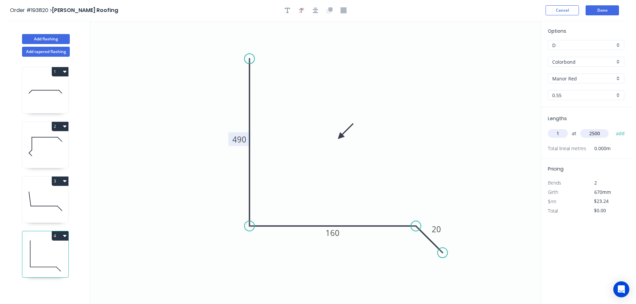
click at [613, 128] on button "add" at bounding box center [621, 133] width 16 height 11
click at [60, 236] on button "4" at bounding box center [60, 235] width 17 height 9
click at [24, 250] on div "Duplicate" at bounding box center [36, 253] width 51 height 10
type input "$0.00"
click at [334, 236] on tspan "160" at bounding box center [333, 232] width 14 height 11
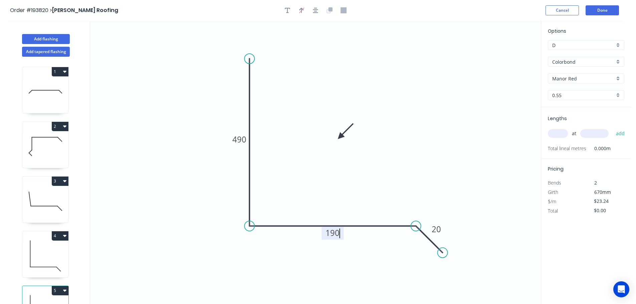
click at [561, 133] on input "text" at bounding box center [558, 133] width 20 height 9
type input "1"
type input "2500"
click at [613, 128] on button "add" at bounding box center [621, 133] width 16 height 11
type input "$58.10"
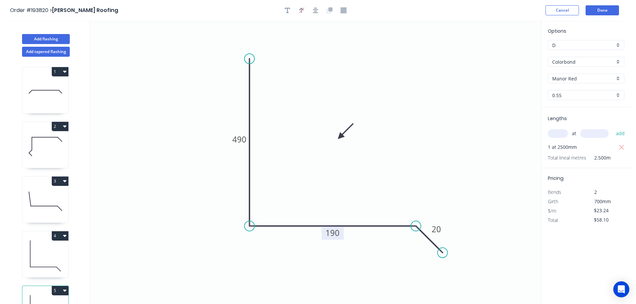
click at [66, 181] on button "3" at bounding box center [60, 181] width 17 height 9
click at [19, 198] on div "Duplicate" at bounding box center [36, 198] width 51 height 10
type input "$14.02"
type input "$0.00"
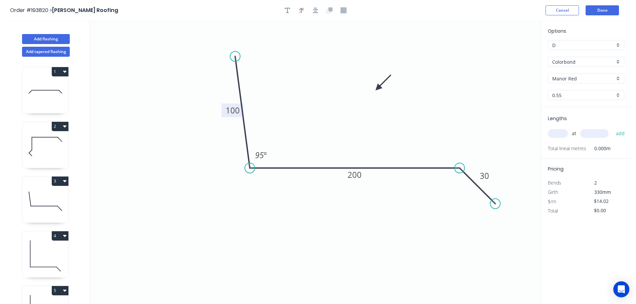
click at [233, 109] on tspan "100" at bounding box center [233, 110] width 14 height 11
drag, startPoint x: 231, startPoint y: 55, endPoint x: 230, endPoint y: 27, distance: 28.4
click at [230, 27] on circle at bounding box center [230, 27] width 10 height 10
click at [558, 135] on input "text" at bounding box center [558, 133] width 20 height 9
click at [47, 36] on button "Add flashing" at bounding box center [46, 39] width 48 height 10
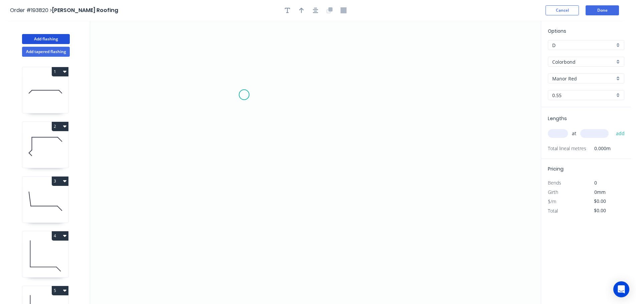
click at [244, 95] on icon "0" at bounding box center [315, 163] width 451 height 284
click at [243, 180] on icon "0" at bounding box center [315, 163] width 451 height 284
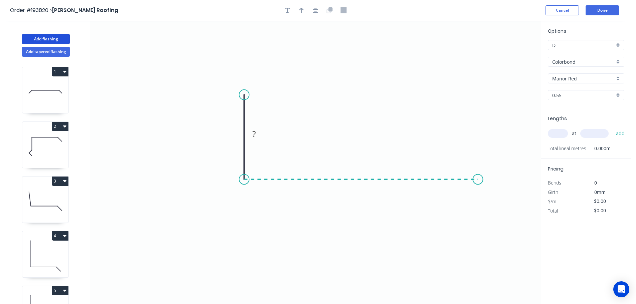
click at [479, 179] on icon "0 ?" at bounding box center [315, 163] width 451 height 284
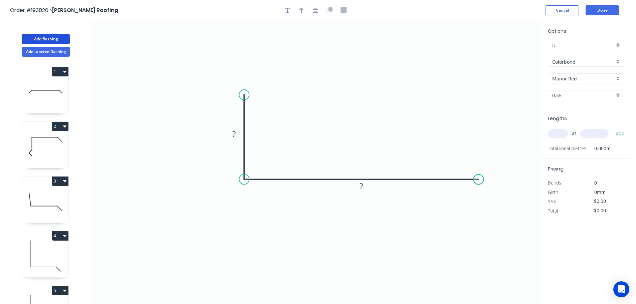
click at [479, 179] on circle at bounding box center [479, 179] width 10 height 10
click at [361, 187] on tspan "?" at bounding box center [361, 186] width 3 height 11
click at [302, 9] on icon "button" at bounding box center [301, 10] width 5 height 5
type input "$17.73"
drag, startPoint x: 506, startPoint y: 51, endPoint x: 197, endPoint y: 133, distance: 319.6
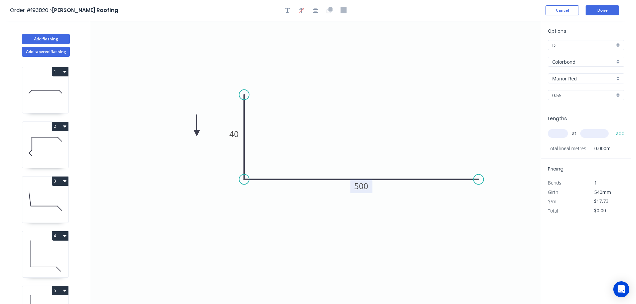
click at [197, 133] on icon at bounding box center [197, 125] width 6 height 21
click at [559, 135] on input "text" at bounding box center [558, 133] width 20 height 9
type input "1"
type input "1200"
click at [613, 128] on button "add" at bounding box center [621, 133] width 16 height 11
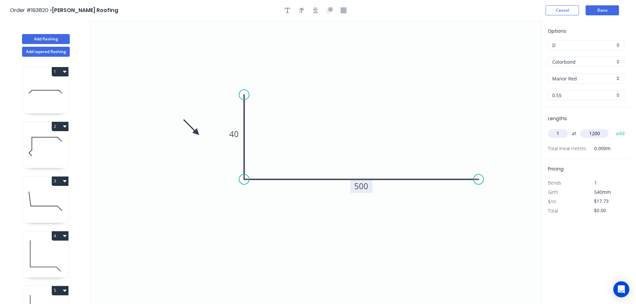
type input "$21.28"
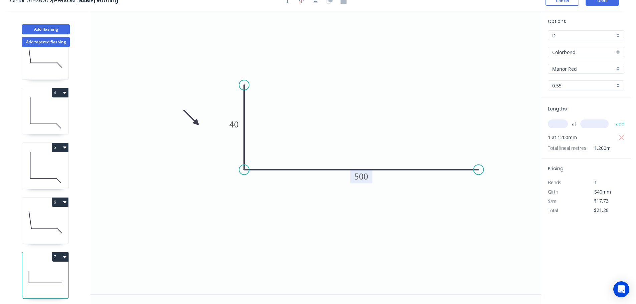
scroll to position [12, 0]
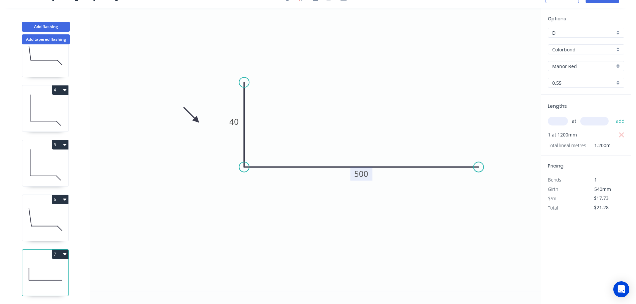
click at [53, 203] on icon at bounding box center [45, 219] width 46 height 43
type input "$16.33"
type input "$0.00"
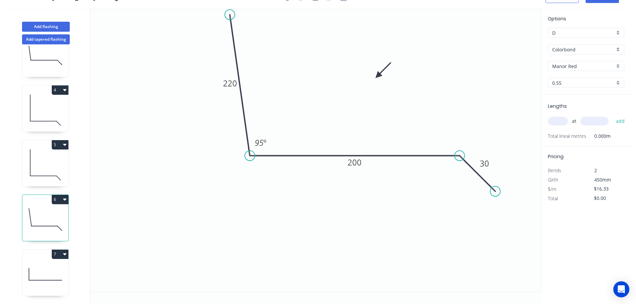
click at [563, 120] on input "text" at bounding box center [558, 121] width 20 height 9
type input "1"
type input "3000"
click at [613, 116] on button "add" at bounding box center [621, 121] width 16 height 11
type input "$48.99"
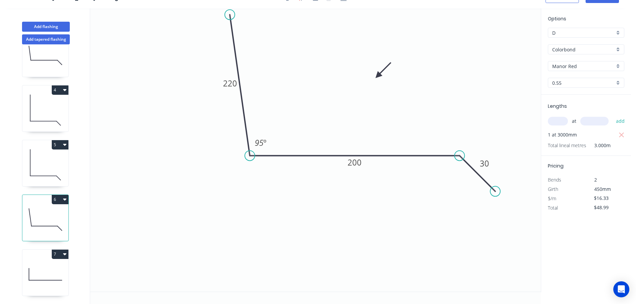
click at [45, 264] on icon at bounding box center [45, 274] width 46 height 43
type input "$17.73"
type input "$21.28"
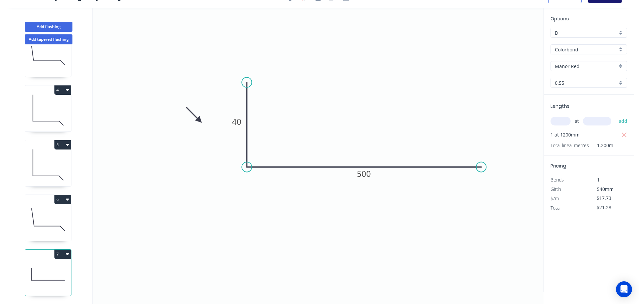
scroll to position [0, 0]
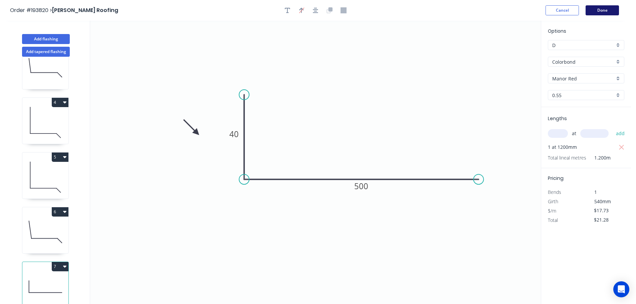
click at [607, 8] on button "Done" at bounding box center [602, 10] width 33 height 10
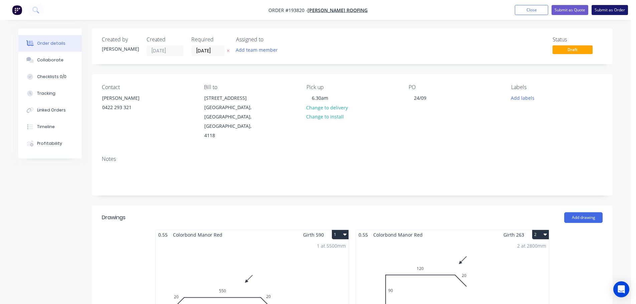
click at [608, 9] on button "Submit as Order" at bounding box center [610, 10] width 36 height 10
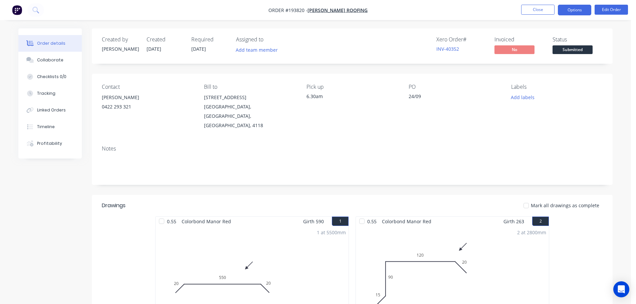
click at [569, 7] on button "Options" at bounding box center [574, 10] width 33 height 11
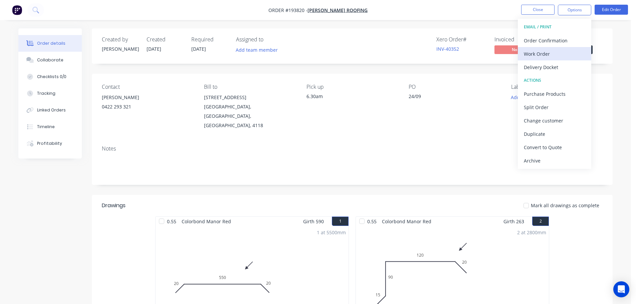
click at [535, 55] on div "Work Order" at bounding box center [554, 54] width 61 height 10
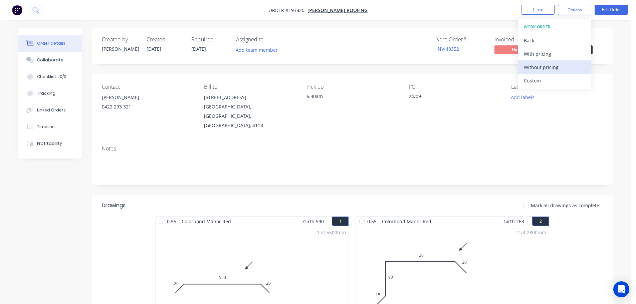
click at [533, 66] on div "Without pricing" at bounding box center [554, 67] width 61 height 10
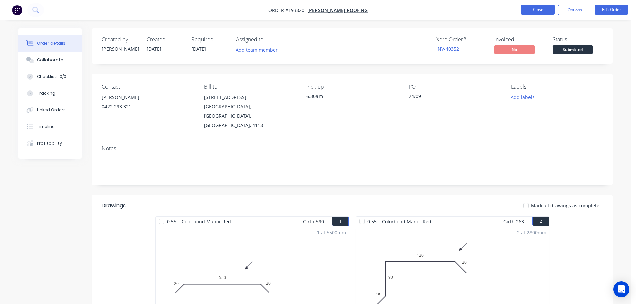
click at [540, 11] on button "Close" at bounding box center [537, 10] width 33 height 10
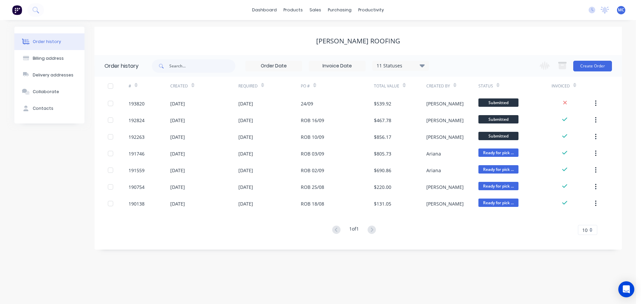
click at [622, 11] on span "MC" at bounding box center [621, 10] width 6 height 6
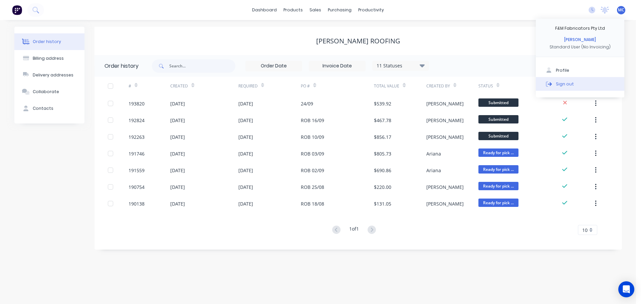
click at [567, 83] on div "Sign out" at bounding box center [565, 84] width 18 height 6
